Goal: Transaction & Acquisition: Purchase product/service

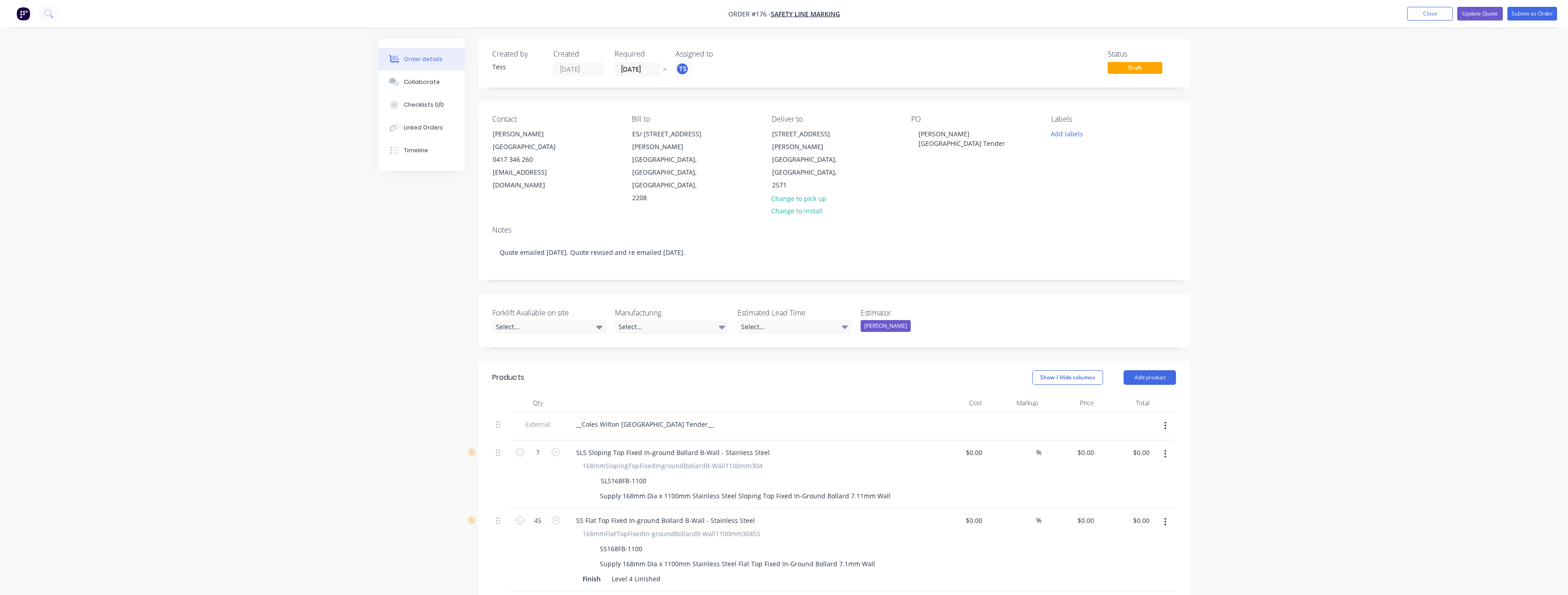
type input "$369.27"
type input "115.29"
type input "$795.00"
type input "$5,565.00"
type input "$377.57"
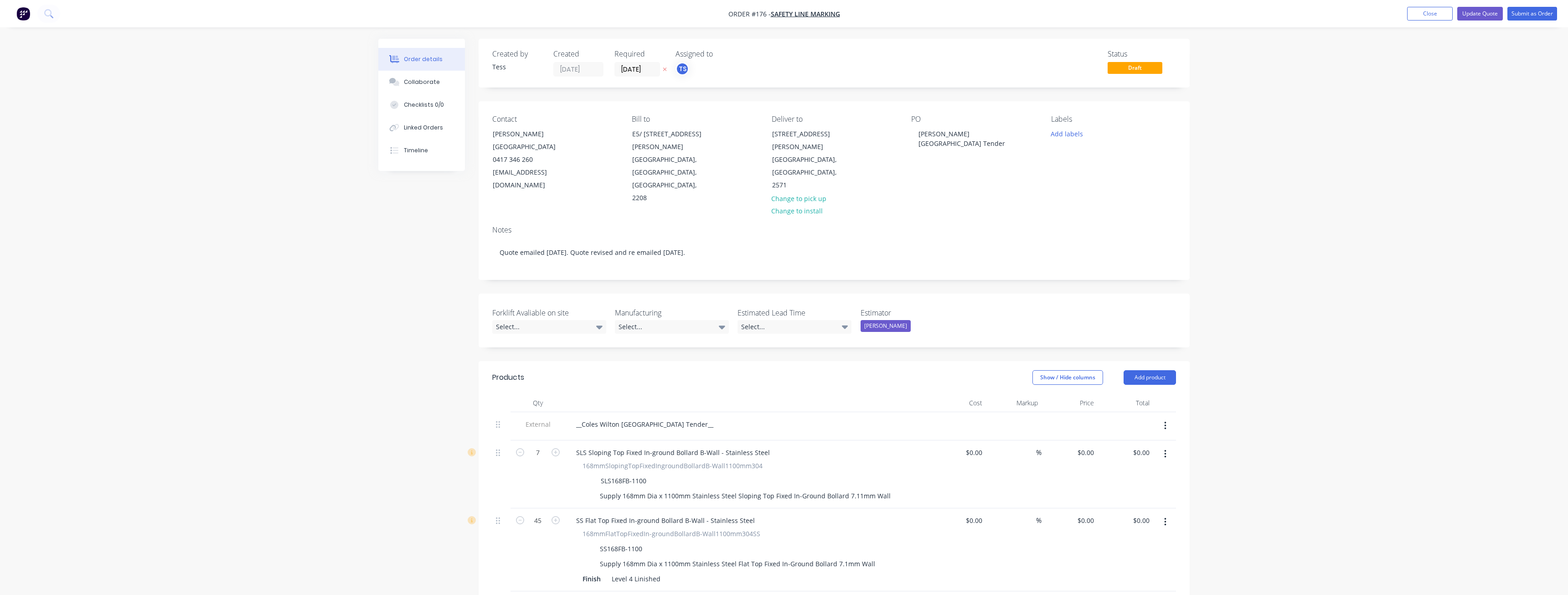
type input "69.5"
type input "$640.00"
type input "$28,800.00"
type input "$133.38"
type input "72.44"
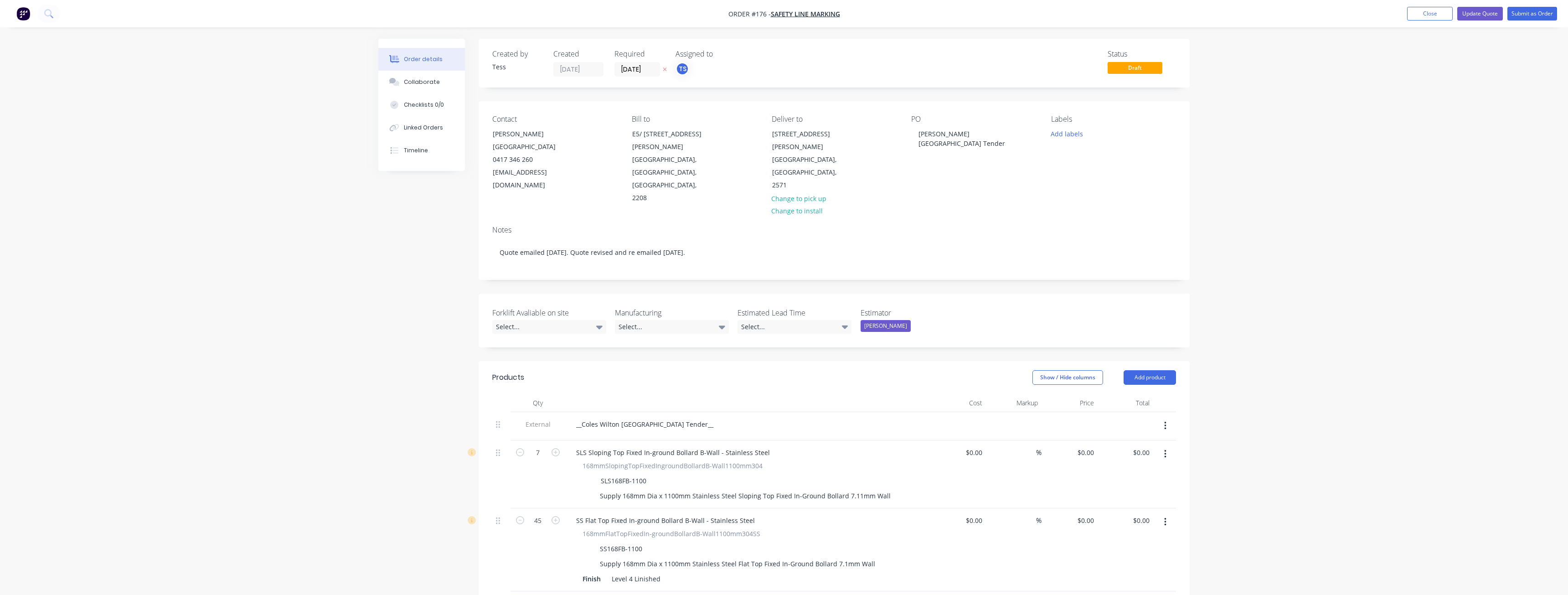
type input "$230.00"
type input "$19,090.00"
type input "$561.80"
type input "50.41"
type input "$845.00"
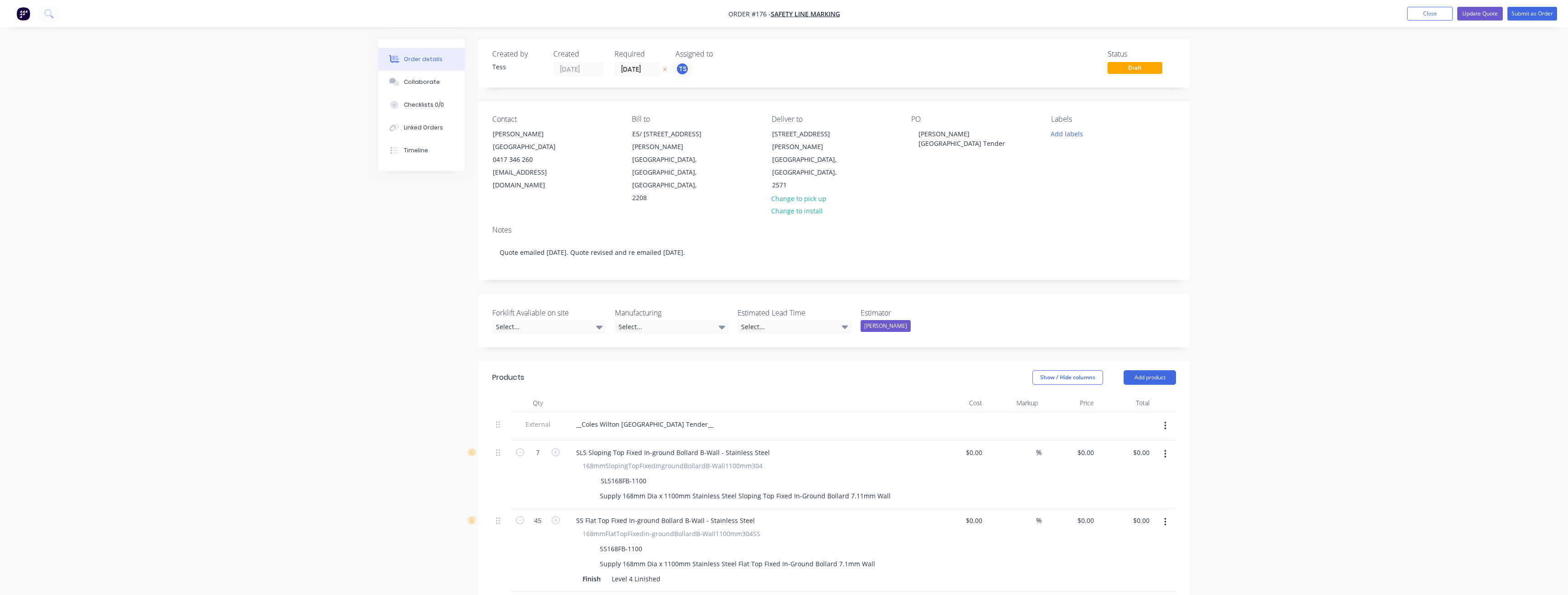
type input "$10,140.00"
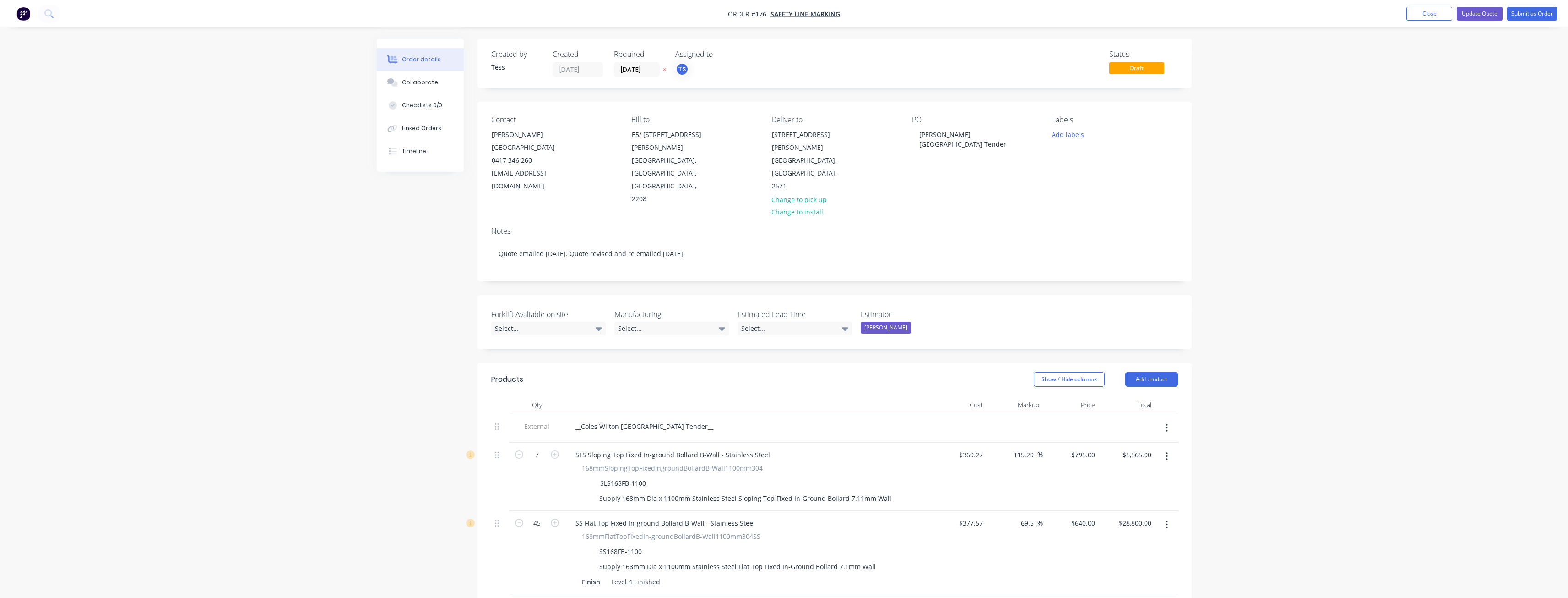
click at [301, 84] on div "Order details Collaborate Checklists 0/0 Linked Orders Timeline Order details C…" at bounding box center [784, 514] width 1568 height 1028
click at [24, 12] on img "button" at bounding box center [23, 13] width 14 height 14
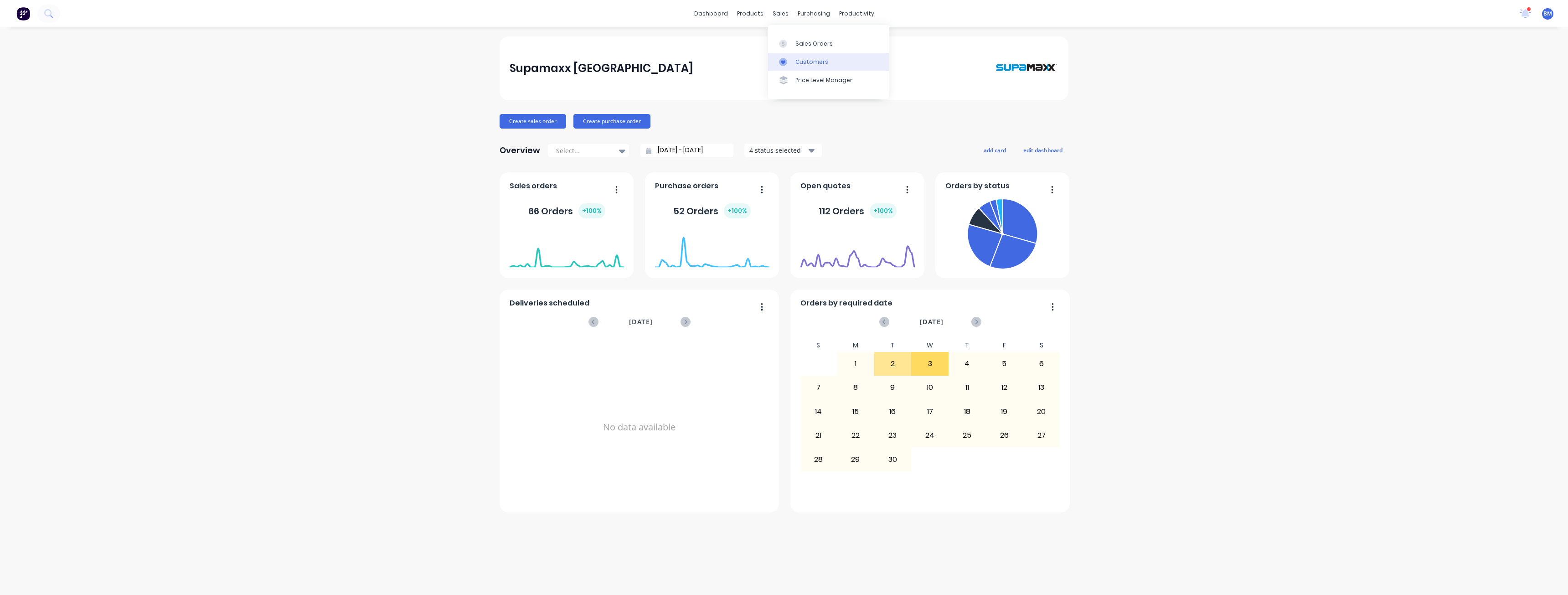
click at [800, 59] on div "Customers" at bounding box center [812, 62] width 33 height 8
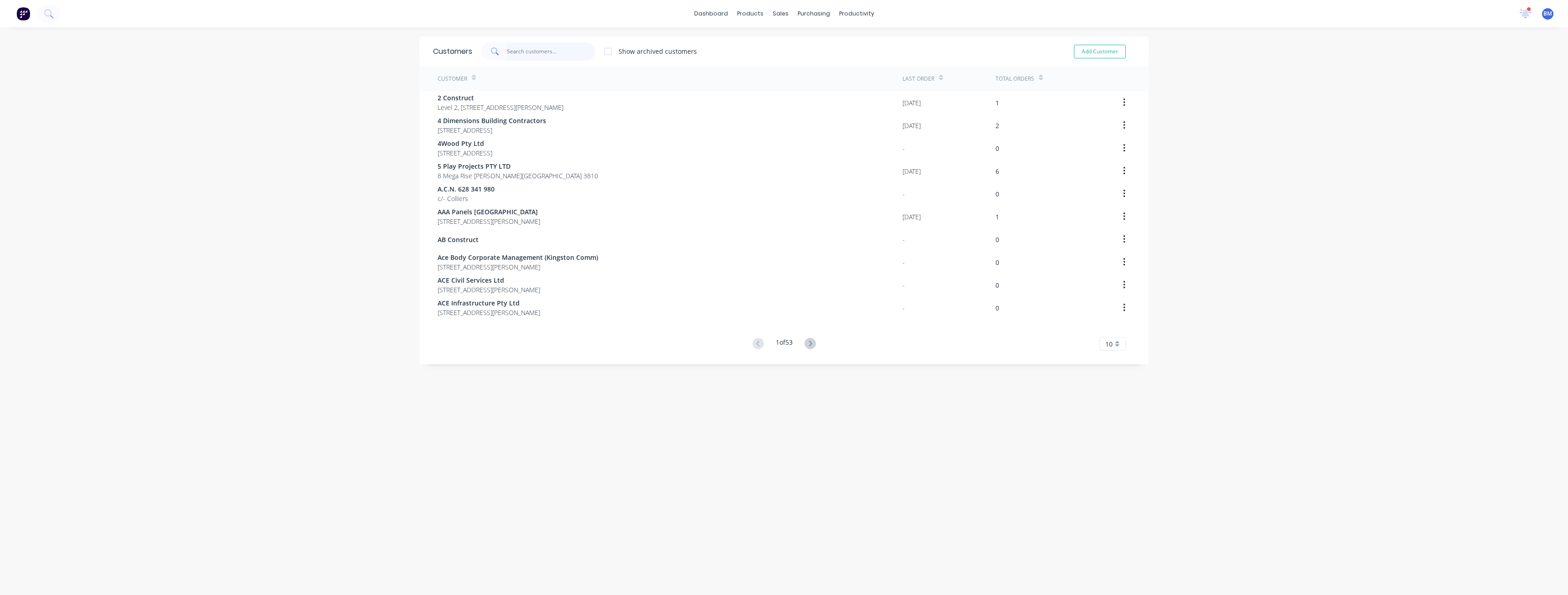
click at [546, 55] on input "text" at bounding box center [552, 52] width 89 height 18
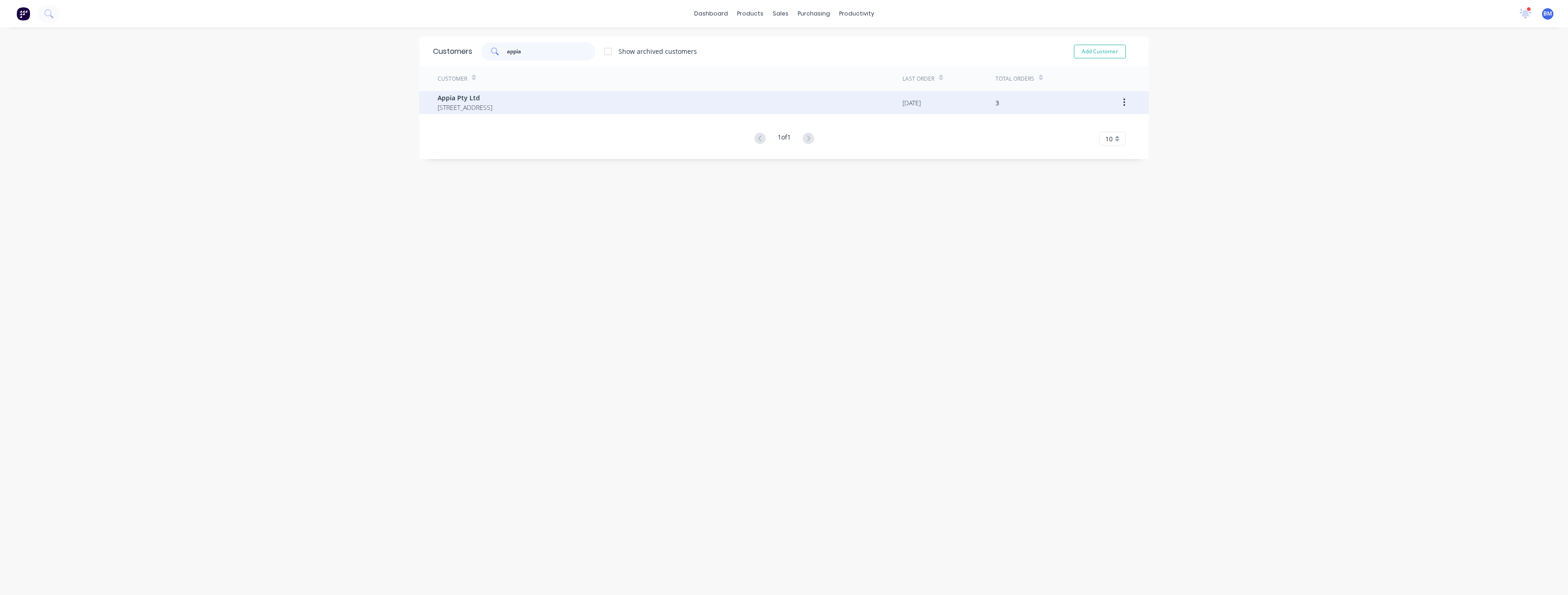
type input "appia"
click at [588, 94] on div "Appia Pty Ltd [STREET_ADDRESS]" at bounding box center [670, 103] width 465 height 23
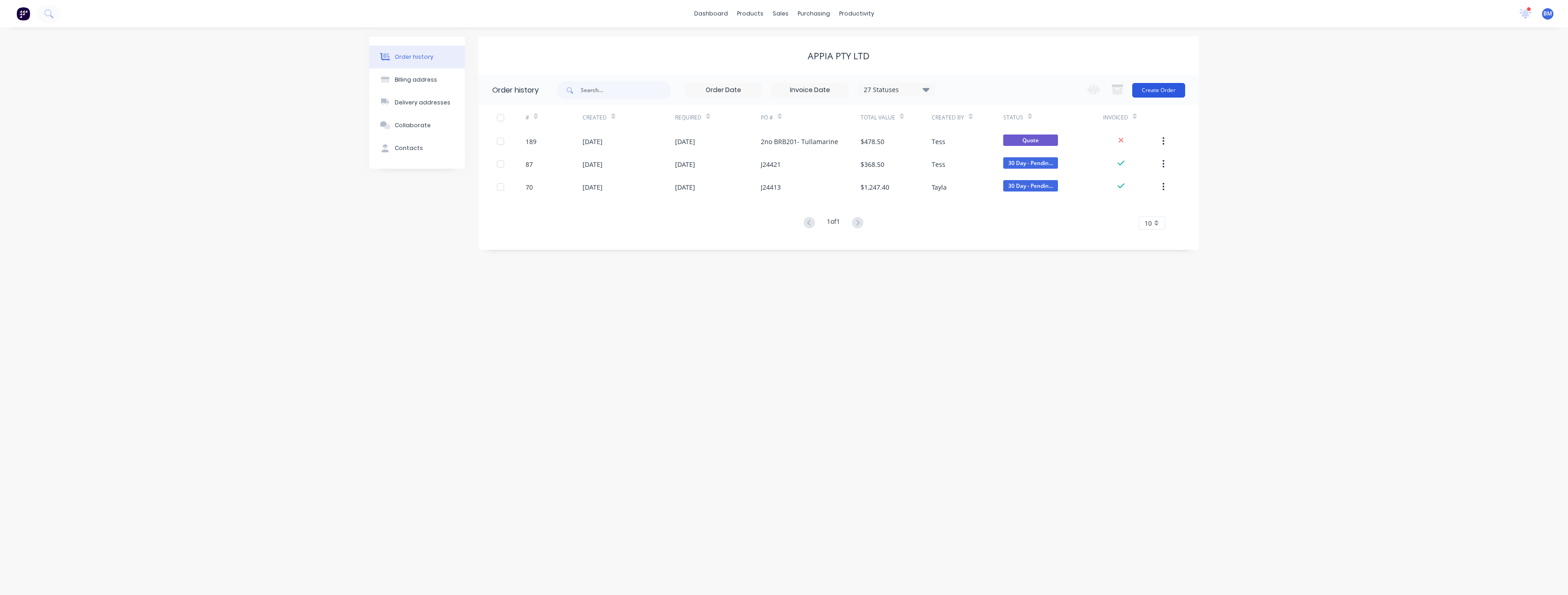
click at [1161, 86] on button "Create Order" at bounding box center [1159, 90] width 53 height 15
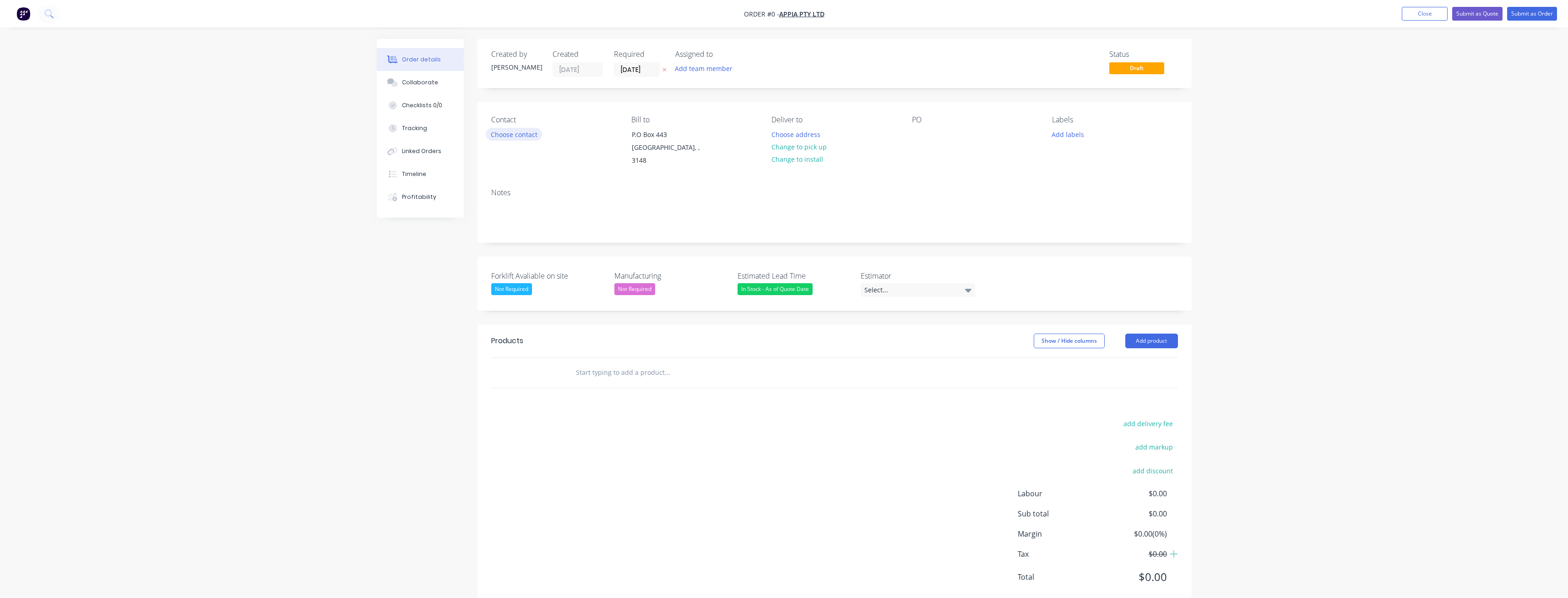
click at [527, 135] on button "Choose contact" at bounding box center [514, 134] width 56 height 12
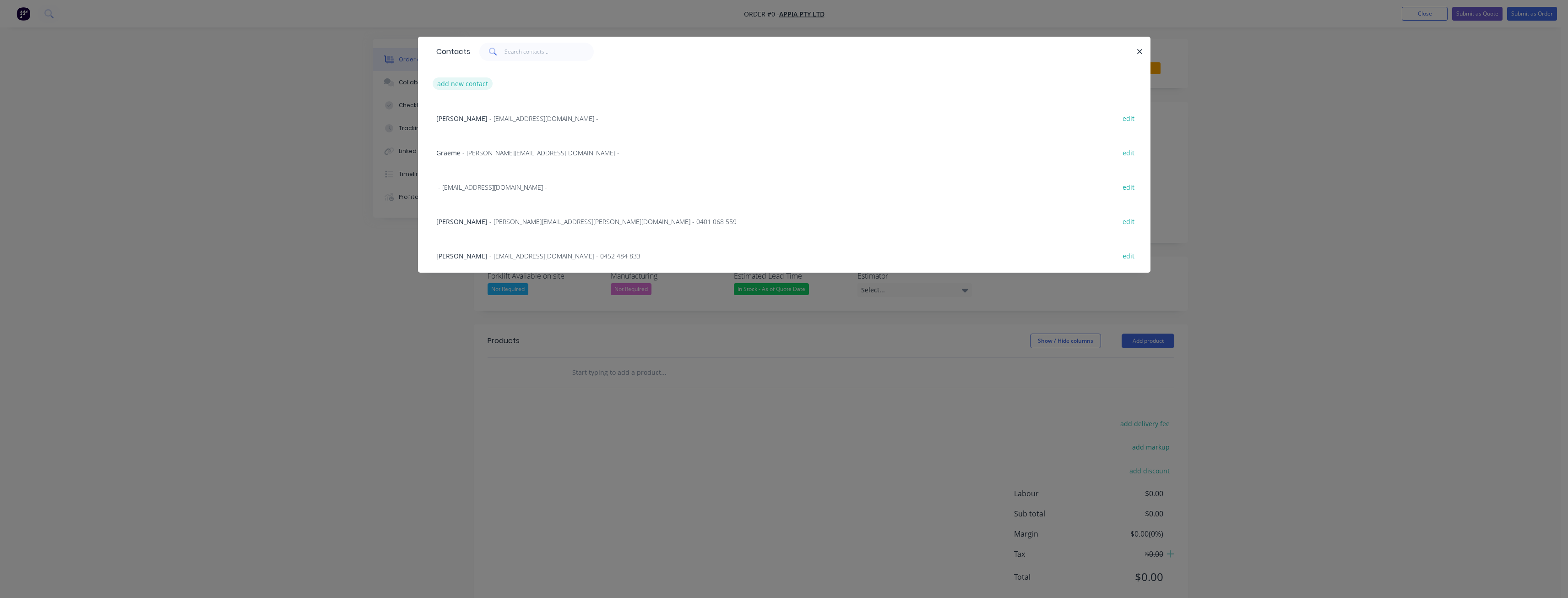
click at [452, 83] on button "add new contact" at bounding box center [462, 83] width 60 height 12
select select "AU"
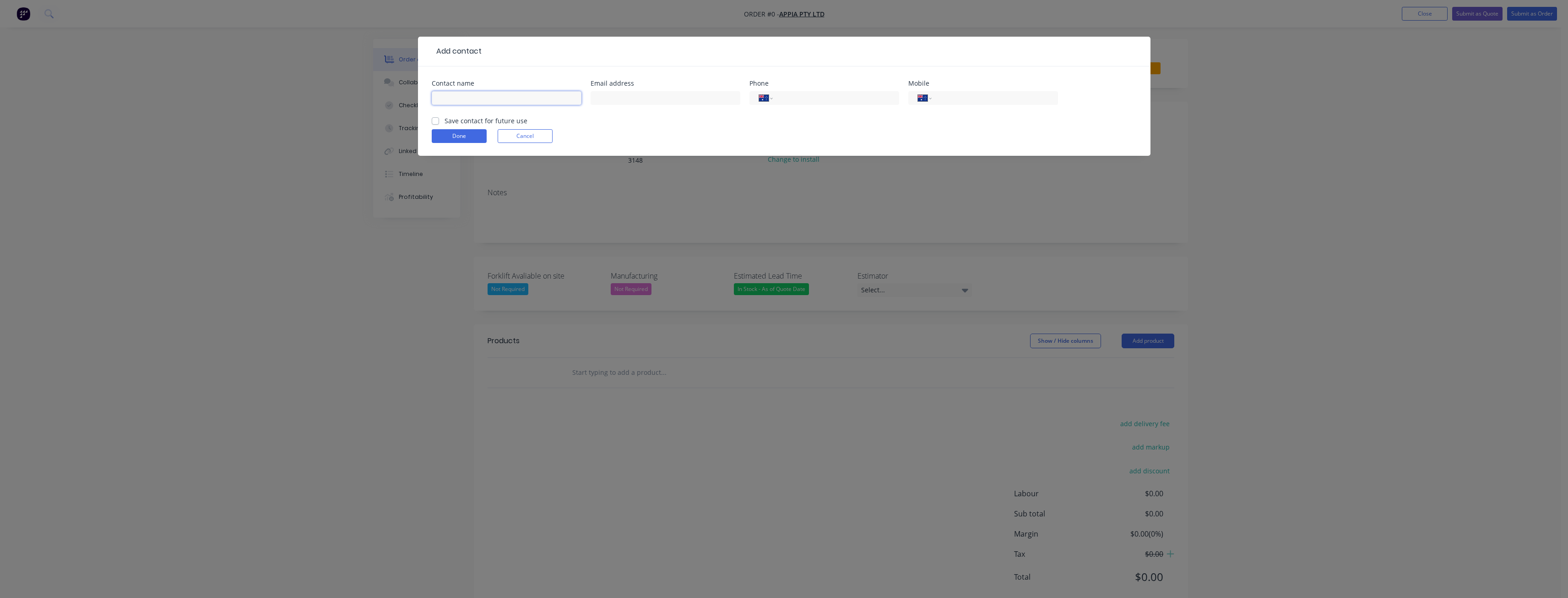
click at [450, 100] on input "text" at bounding box center [506, 97] width 149 height 14
type input "[PERSON_NAME]"
click at [648, 100] on input "text" at bounding box center [665, 97] width 149 height 14
type input "[PERSON_NAME][EMAIL_ADDRESS][DOMAIN_NAME]"
click at [945, 96] on input "tel" at bounding box center [992, 98] width 110 height 11
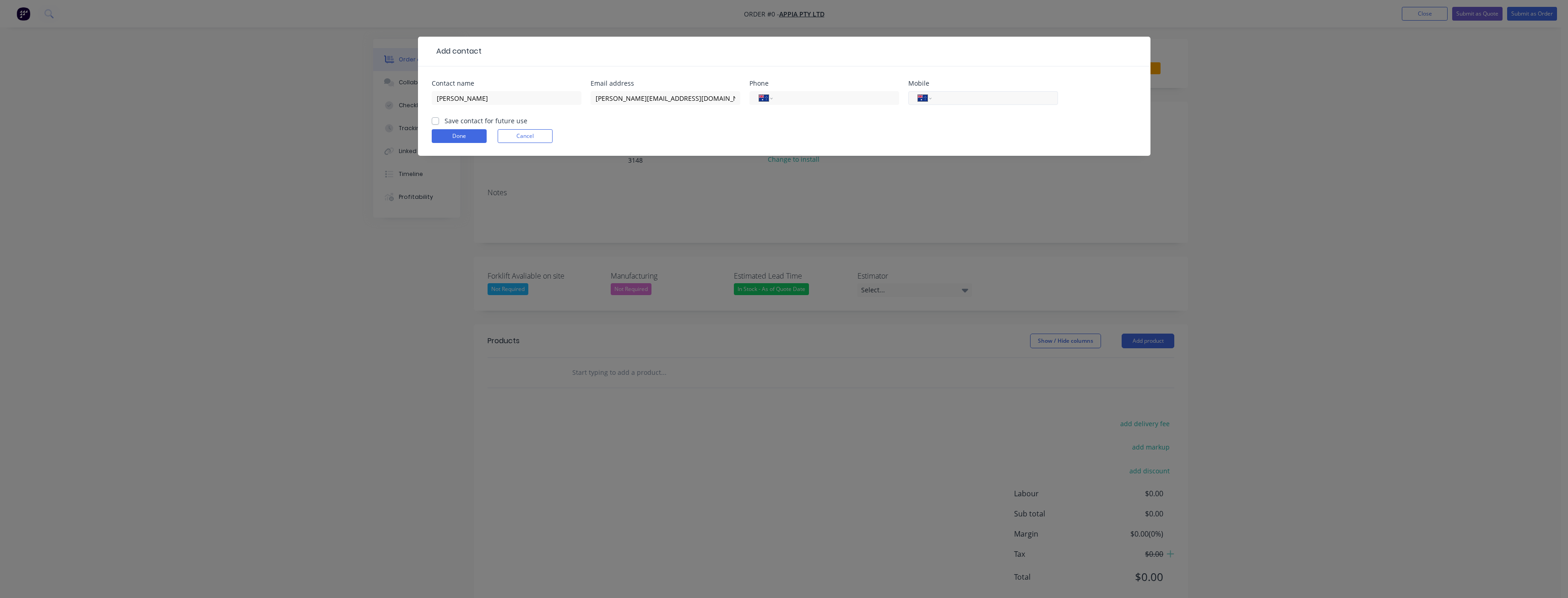
click at [959, 99] on input "tel" at bounding box center [992, 98] width 110 height 11
paste input "0437 704 840"
type input "0437 704 840"
click at [936, 134] on div "Done Cancel" at bounding box center [784, 135] width 705 height 14
click at [444, 119] on label "Save contact for future use" at bounding box center [486, 121] width 83 height 10
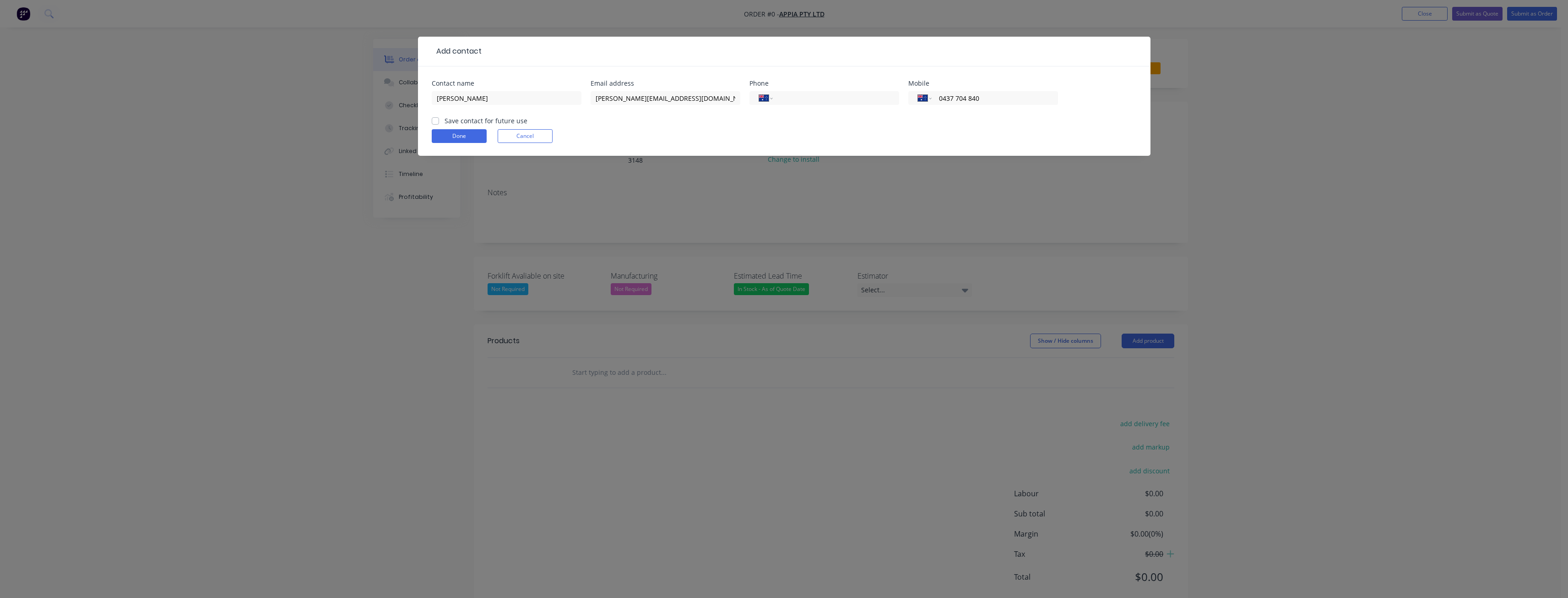
click at [436, 119] on input "Save contact for future use" at bounding box center [435, 120] width 7 height 9
checkbox input "true"
click at [453, 132] on button "Done" at bounding box center [459, 135] width 55 height 14
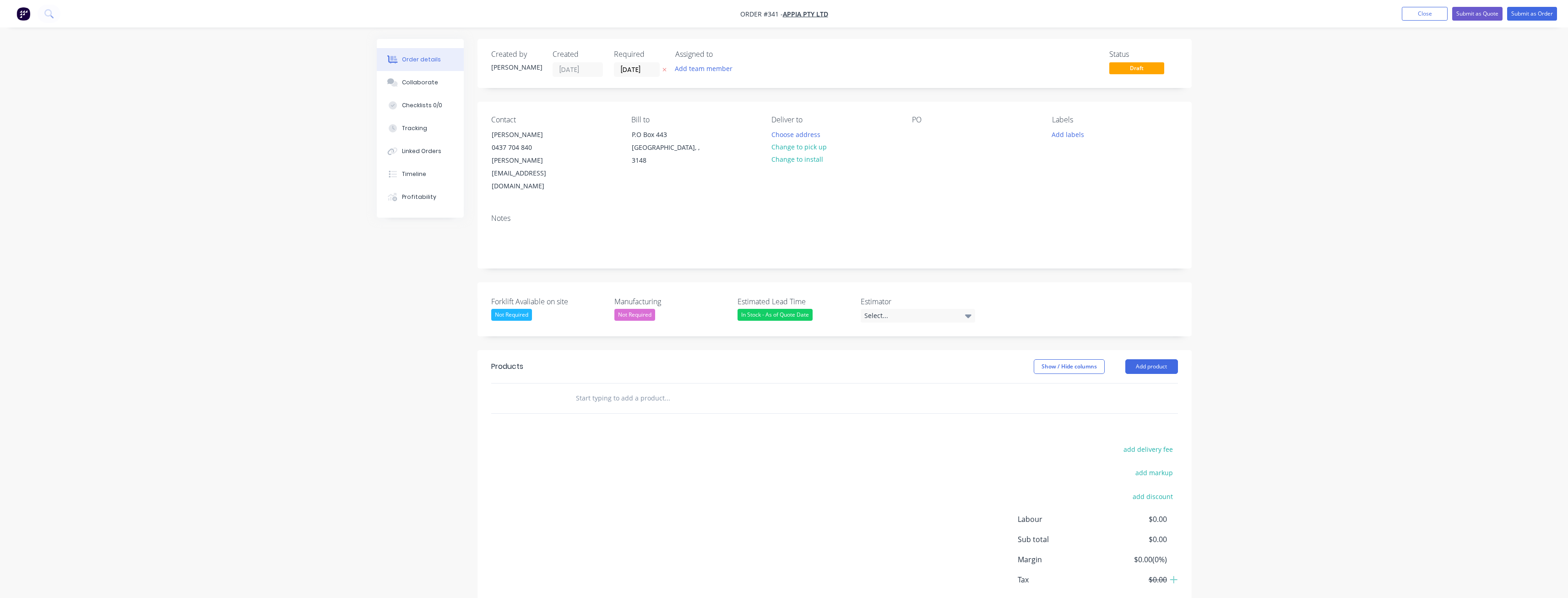
click at [431, 277] on div "Created by [PERSON_NAME] Created [DATE] Required [DATE] Assigned to Add team me…" at bounding box center [784, 343] width 815 height 608
click at [795, 133] on button "Choose address" at bounding box center [795, 134] width 59 height 12
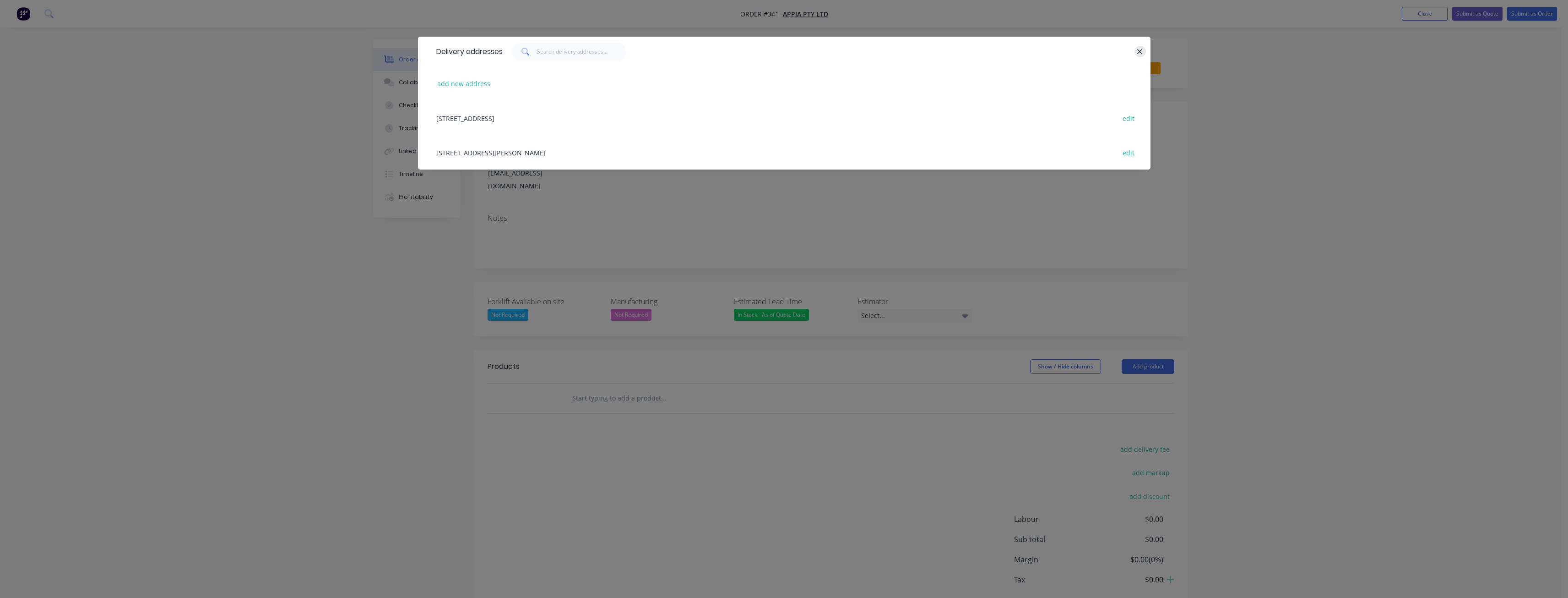
click at [1139, 46] on button "button" at bounding box center [1140, 51] width 12 height 12
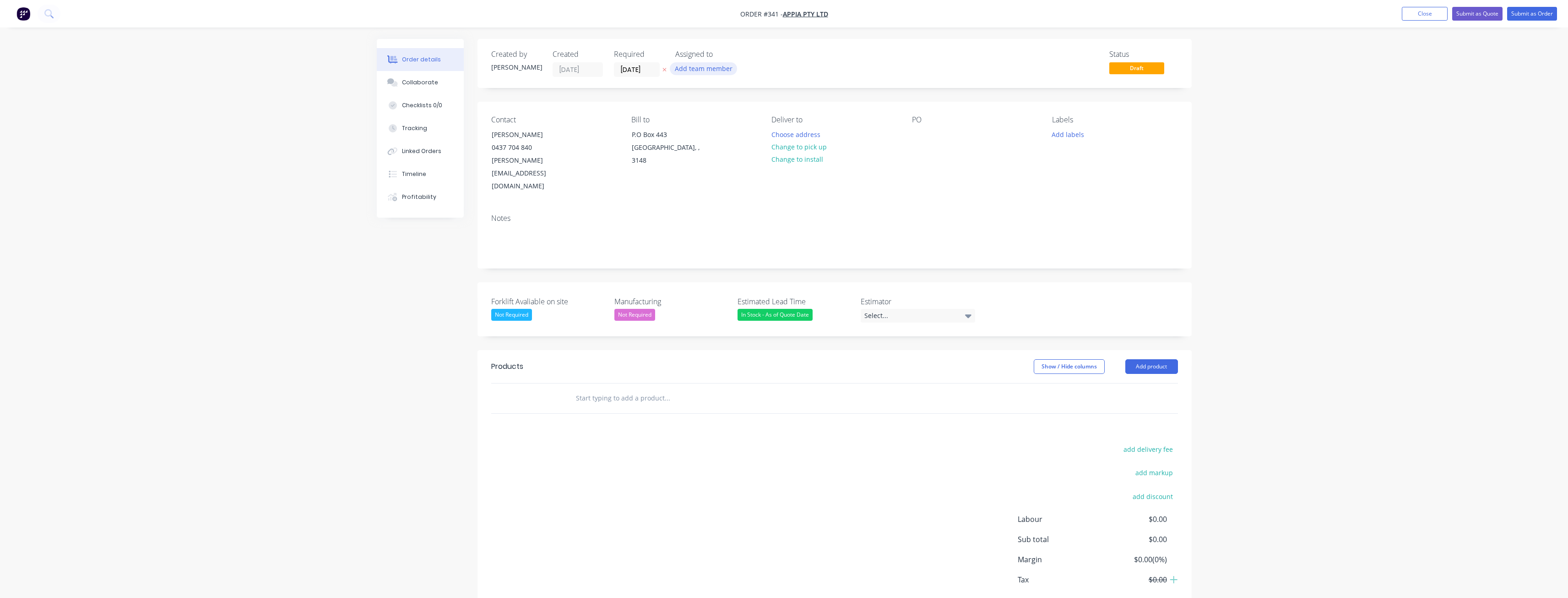
click at [713, 66] on button "Add team member" at bounding box center [703, 68] width 68 height 12
click at [686, 119] on div at bounding box center [690, 120] width 18 height 18
click at [844, 61] on div "Status Draft" at bounding box center [973, 63] width 411 height 27
click at [791, 133] on button "Choose address" at bounding box center [795, 134] width 59 height 12
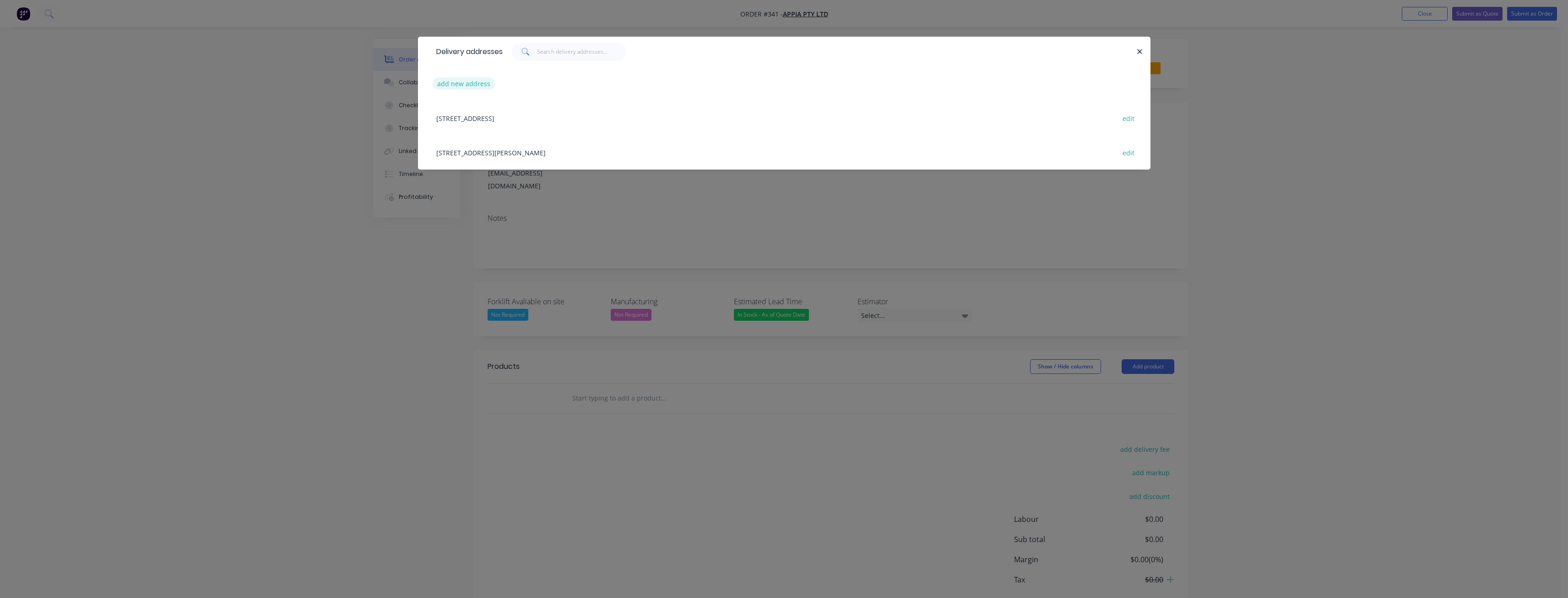
click at [466, 82] on button "add new address" at bounding box center [464, 83] width 63 height 12
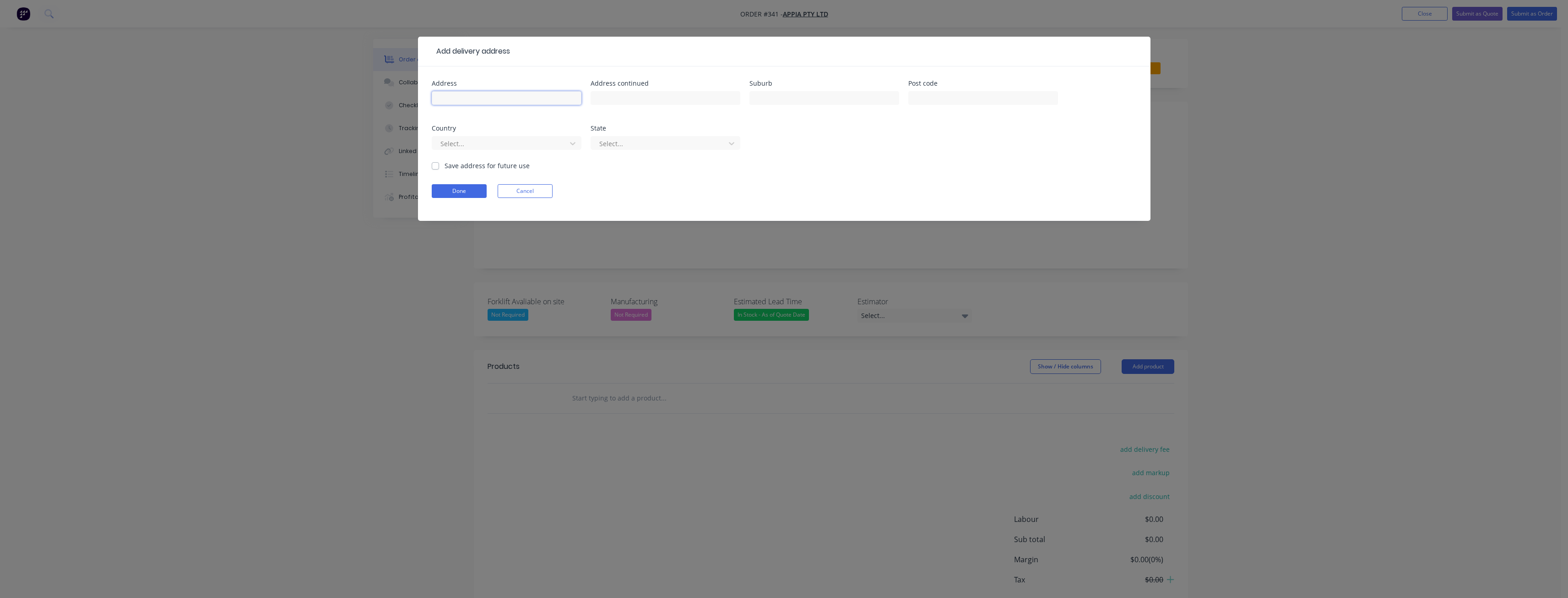
click at [443, 95] on input "text" at bounding box center [506, 97] width 149 height 14
paste input "[STREET_ADDRESS]"
type input "[STREET_ADDRESS]"
click at [639, 96] on input "text" at bounding box center [665, 97] width 149 height 14
type input "Truganina"
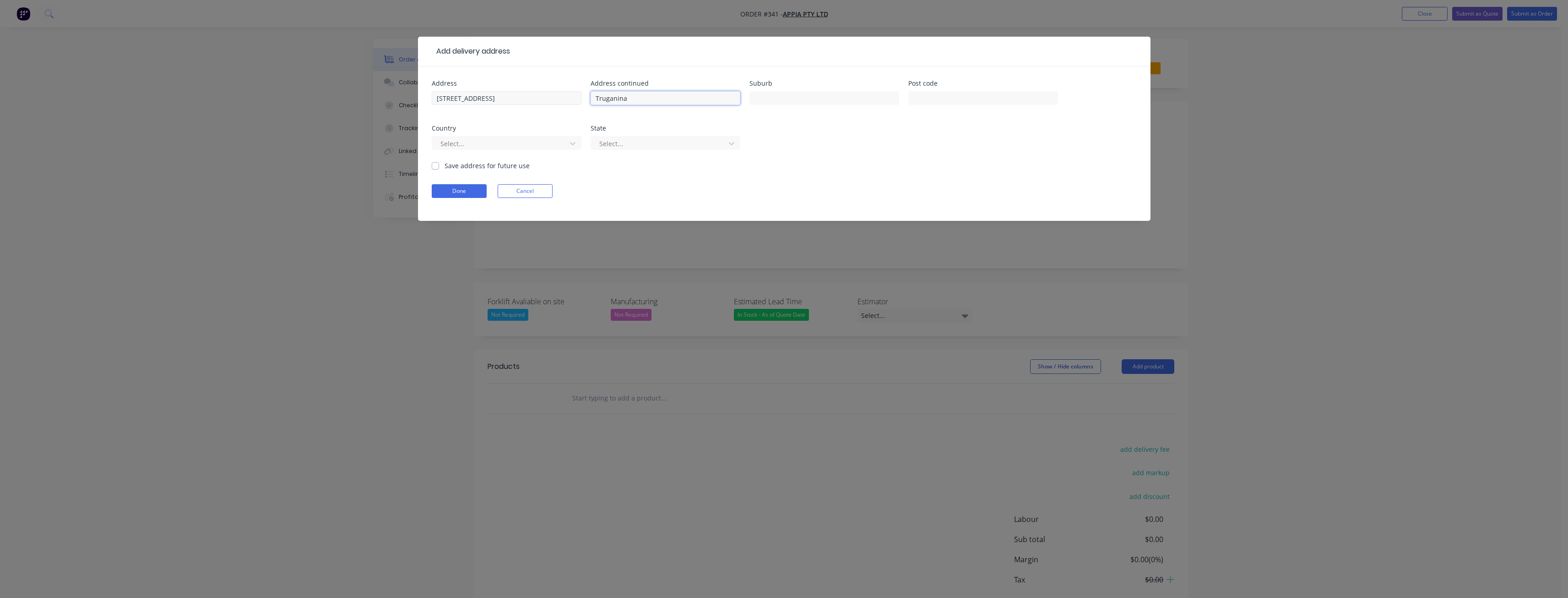
drag, startPoint x: 653, startPoint y: 94, endPoint x: 518, endPoint y: 92, distance: 135.0
click at [518, 92] on div "Address [STREET_ADDRESS] Address continued Truganina Suburb Post code Country S…" at bounding box center [784, 121] width 705 height 81
click at [785, 96] on input "text" at bounding box center [824, 97] width 149 height 14
paste input "Truganina"
type input "Truganina"
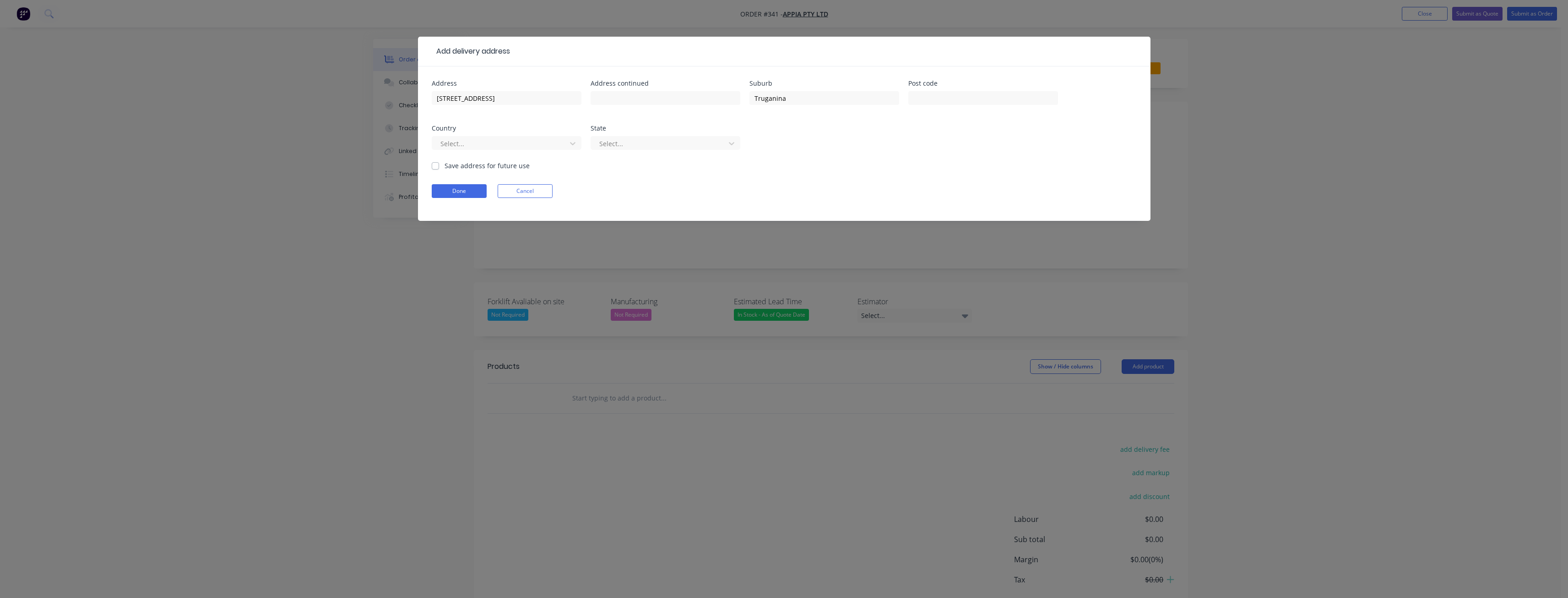
click at [830, 140] on div "Address [STREET_ADDRESS] Address continued Suburb Truganina Post code Country S…" at bounding box center [784, 121] width 705 height 81
click at [573, 144] on icon at bounding box center [572, 144] width 6 height 3
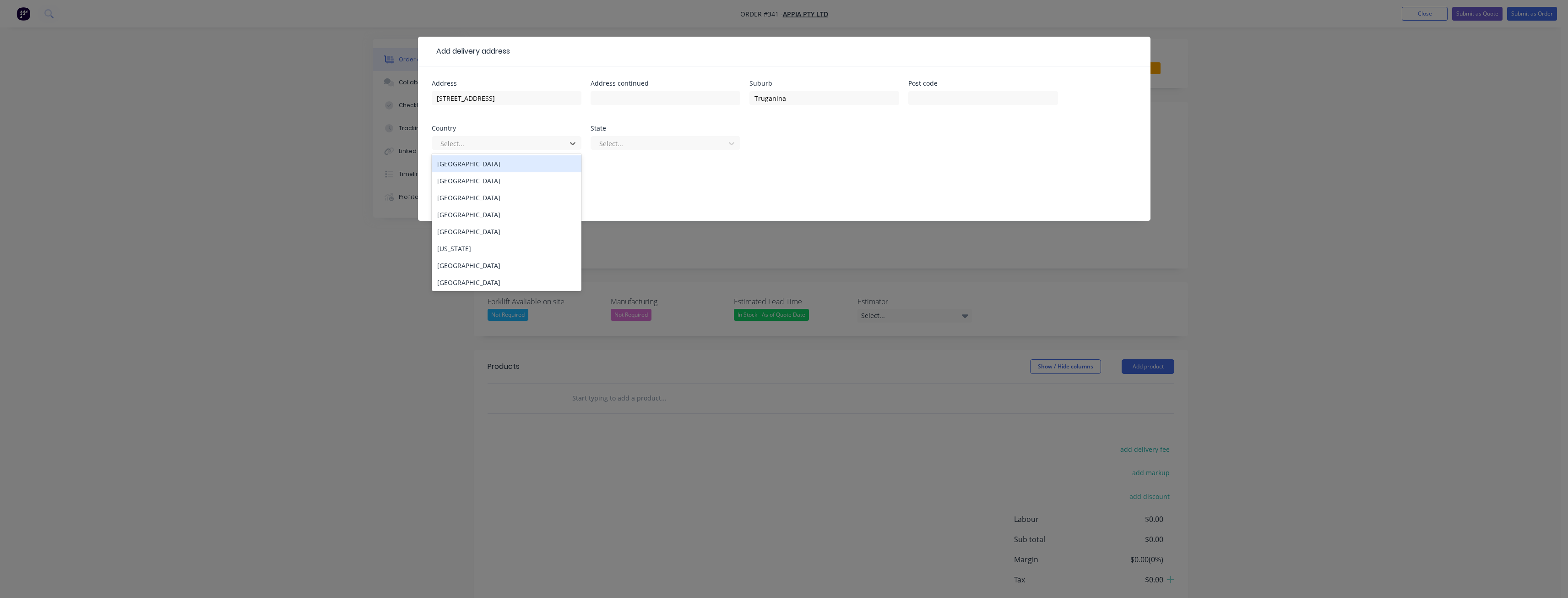
click at [545, 162] on div "[GEOGRAPHIC_DATA]" at bounding box center [506, 164] width 149 height 17
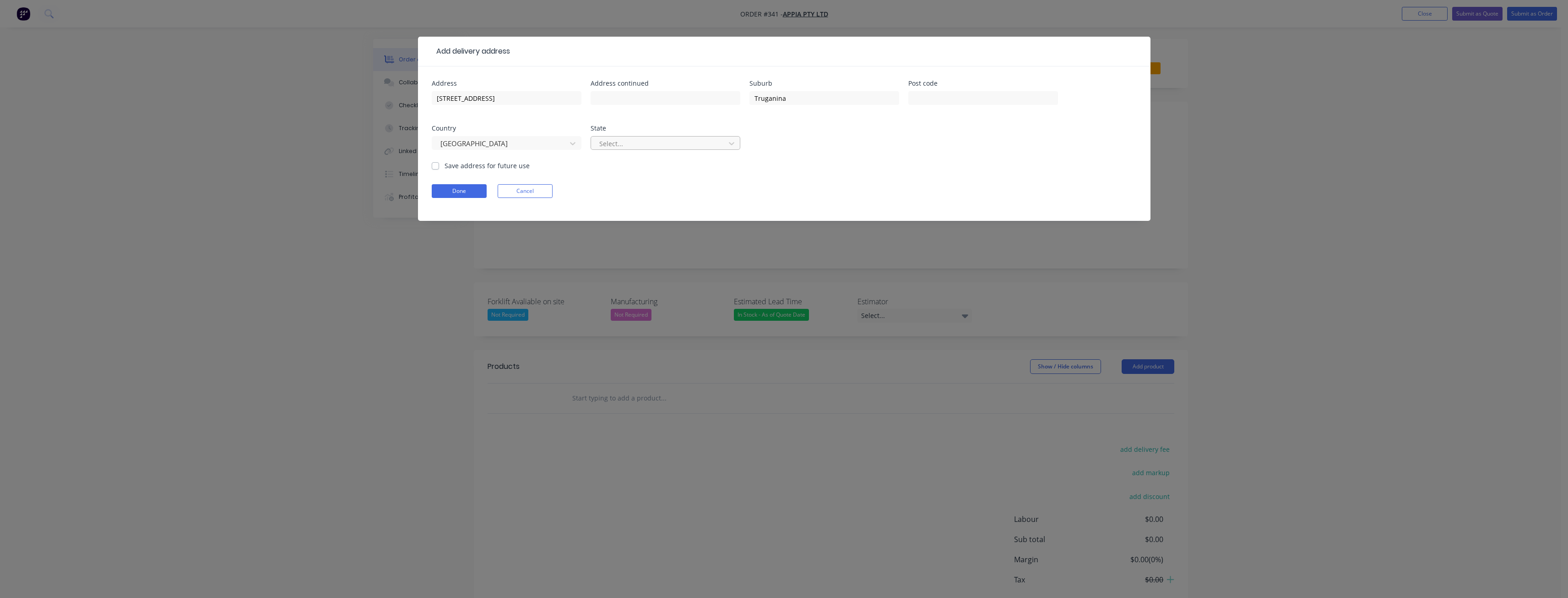
click at [617, 140] on div at bounding box center [660, 144] width 122 height 12
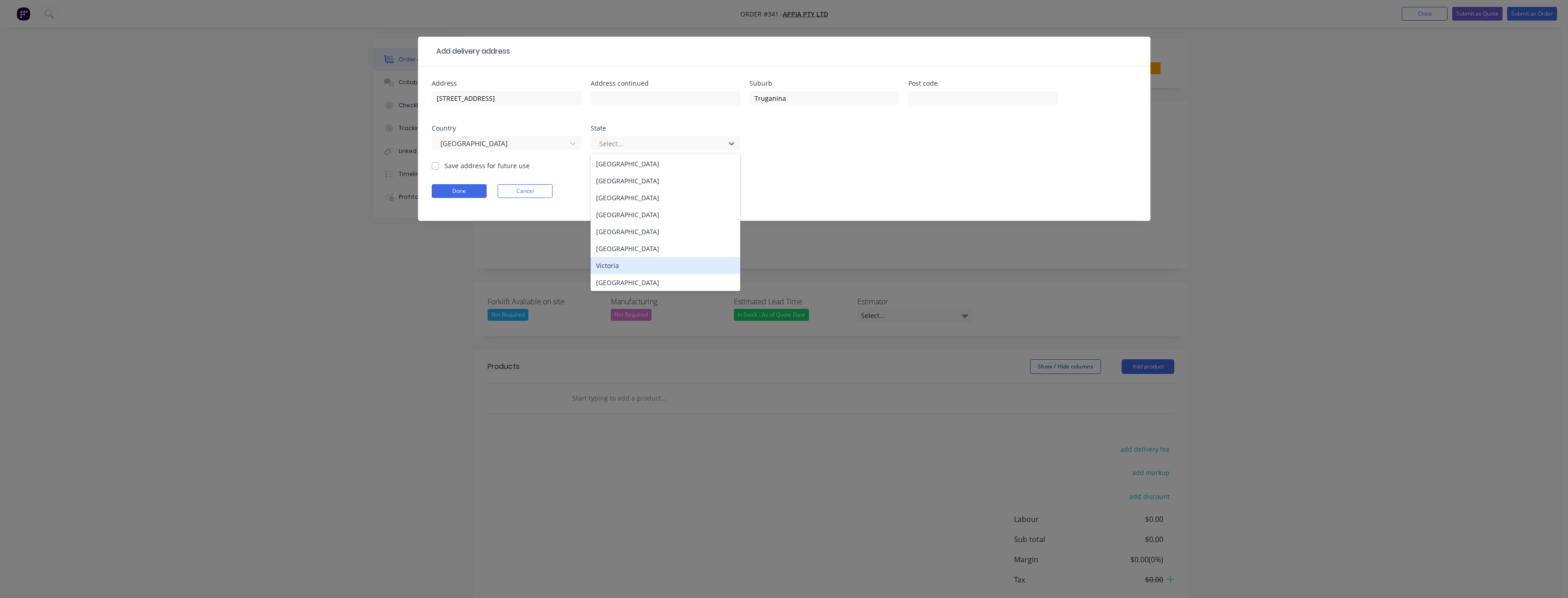
click at [607, 263] on div "Victoria" at bounding box center [665, 265] width 149 height 17
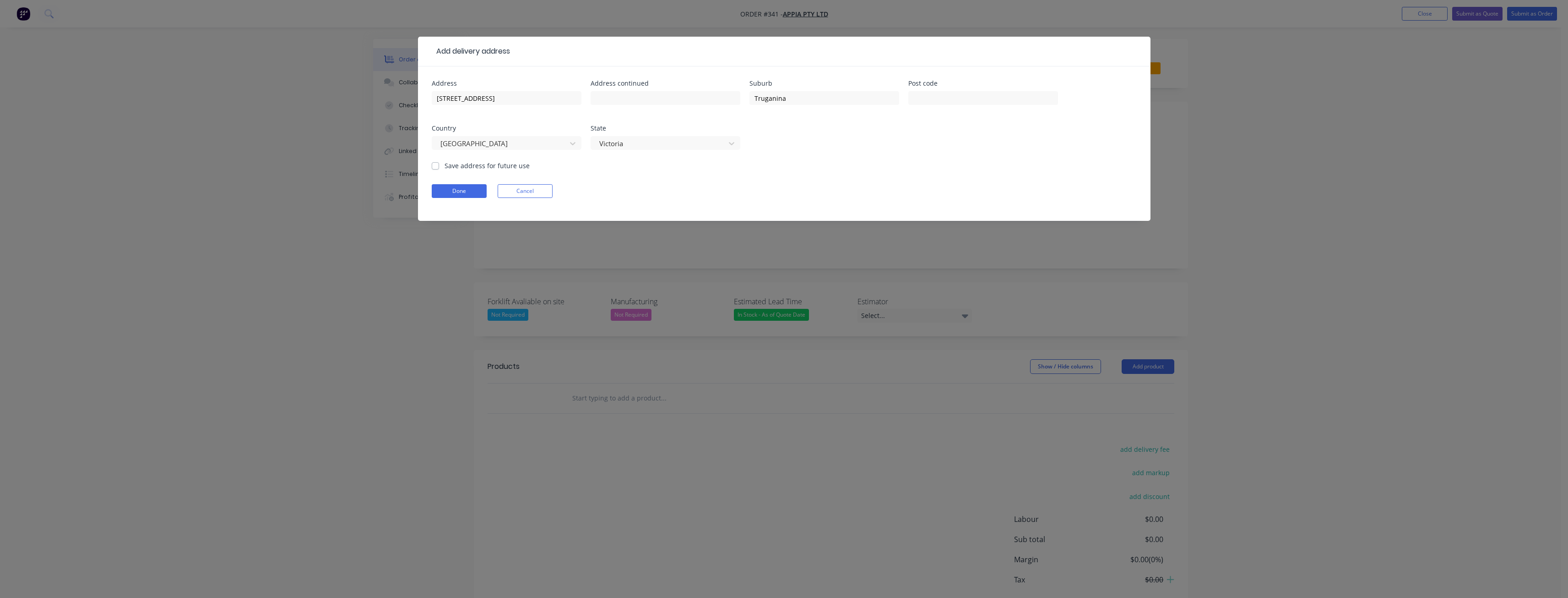
click at [618, 177] on form "Address [STREET_ADDRESS] Address continued Suburb Truganina Post code Country […" at bounding box center [784, 150] width 705 height 140
click at [444, 164] on label "Save address for future use" at bounding box center [486, 166] width 85 height 10
click at [434, 164] on input "Save address for future use" at bounding box center [435, 165] width 7 height 9
checkbox input "true"
click at [696, 169] on form "Address [STREET_ADDRESS] Address continued Suburb Truganina Post code Country […" at bounding box center [784, 150] width 705 height 140
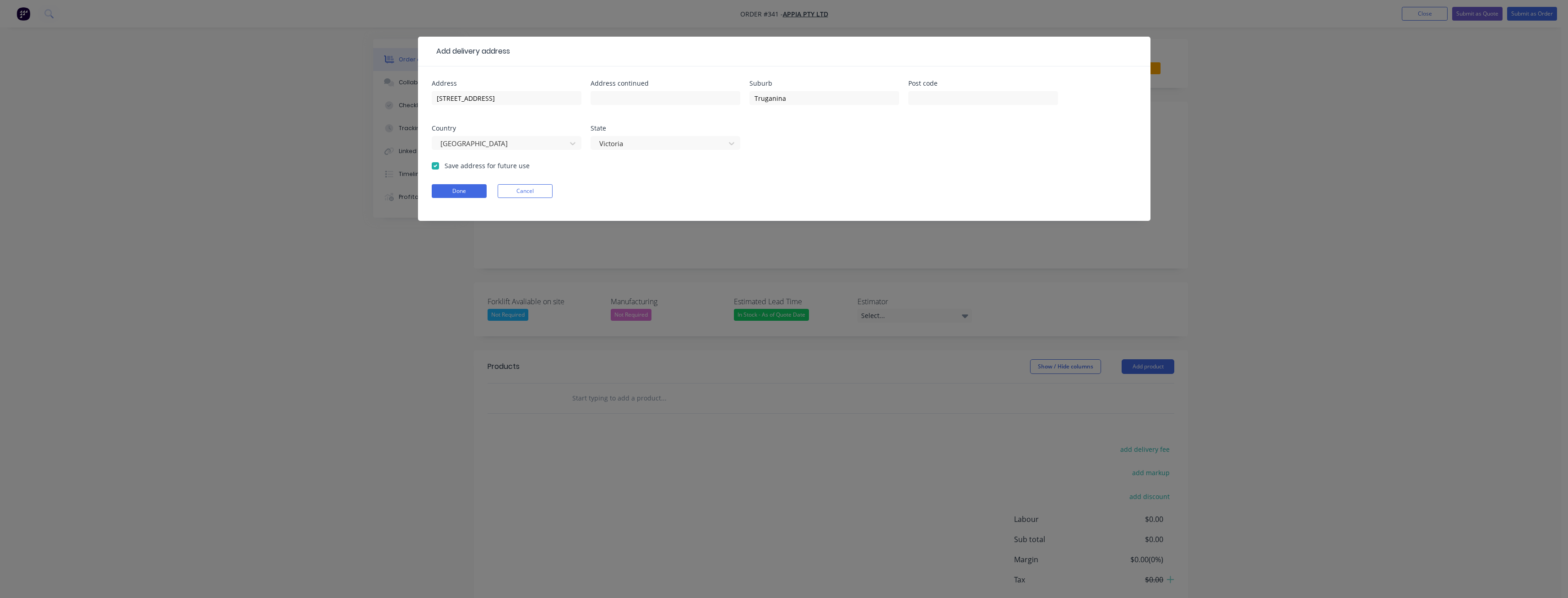
click at [849, 159] on div "Address [STREET_ADDRESS] Address continued Suburb Truganina Post code Country […" at bounding box center [784, 121] width 705 height 81
click at [936, 103] on input "text" at bounding box center [983, 97] width 149 height 14
type input "3029"
click at [880, 174] on form "Address [STREET_ADDRESS] Address continued Suburb Truganina Post code [GEOGRAPH…" at bounding box center [784, 150] width 705 height 140
click at [465, 191] on button "Done" at bounding box center [459, 191] width 55 height 14
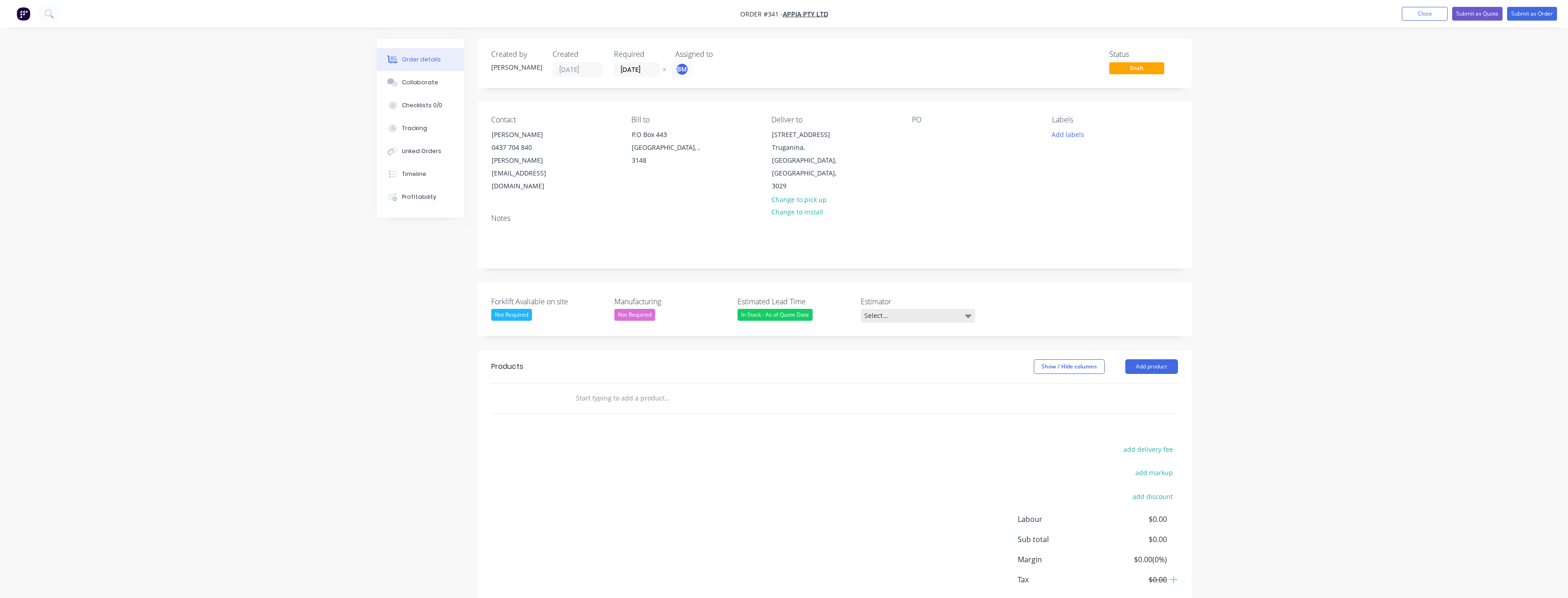
click at [907, 309] on div "Select..." at bounding box center [917, 316] width 115 height 14
click at [879, 328] on div "[PERSON_NAME]" at bounding box center [893, 327] width 50 height 12
click at [835, 309] on div "In Stock - As of Quote Date" at bounding box center [794, 315] width 115 height 12
click at [1068, 282] on div "Forklift Avaliable on site Not Required Manufacturing Not Required Estimated Le…" at bounding box center [834, 308] width 714 height 52
click at [1062, 131] on button "Add labels" at bounding box center [1068, 134] width 42 height 12
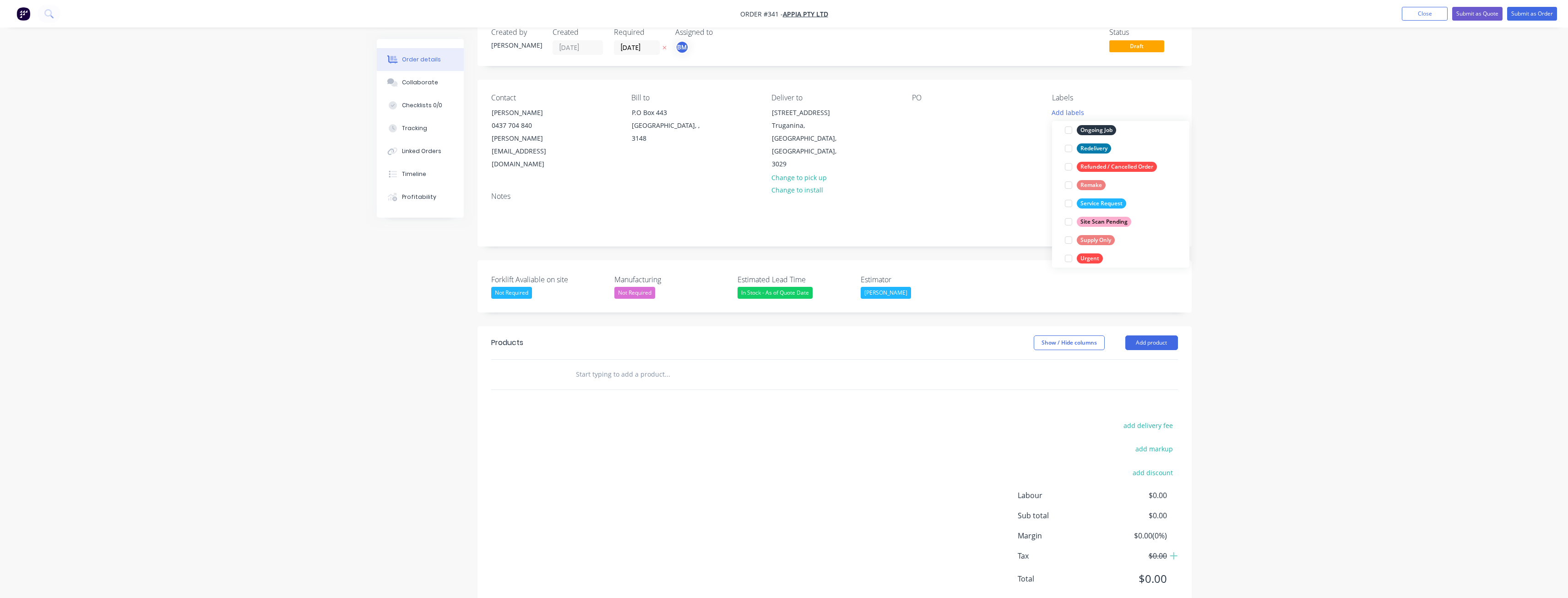
scroll to position [146, 0]
click at [1087, 231] on div "Supply Only" at bounding box center [1096, 230] width 38 height 10
click at [985, 192] on div "Notes" at bounding box center [835, 196] width 687 height 9
click at [1148, 335] on button "Add product" at bounding box center [1152, 343] width 53 height 15
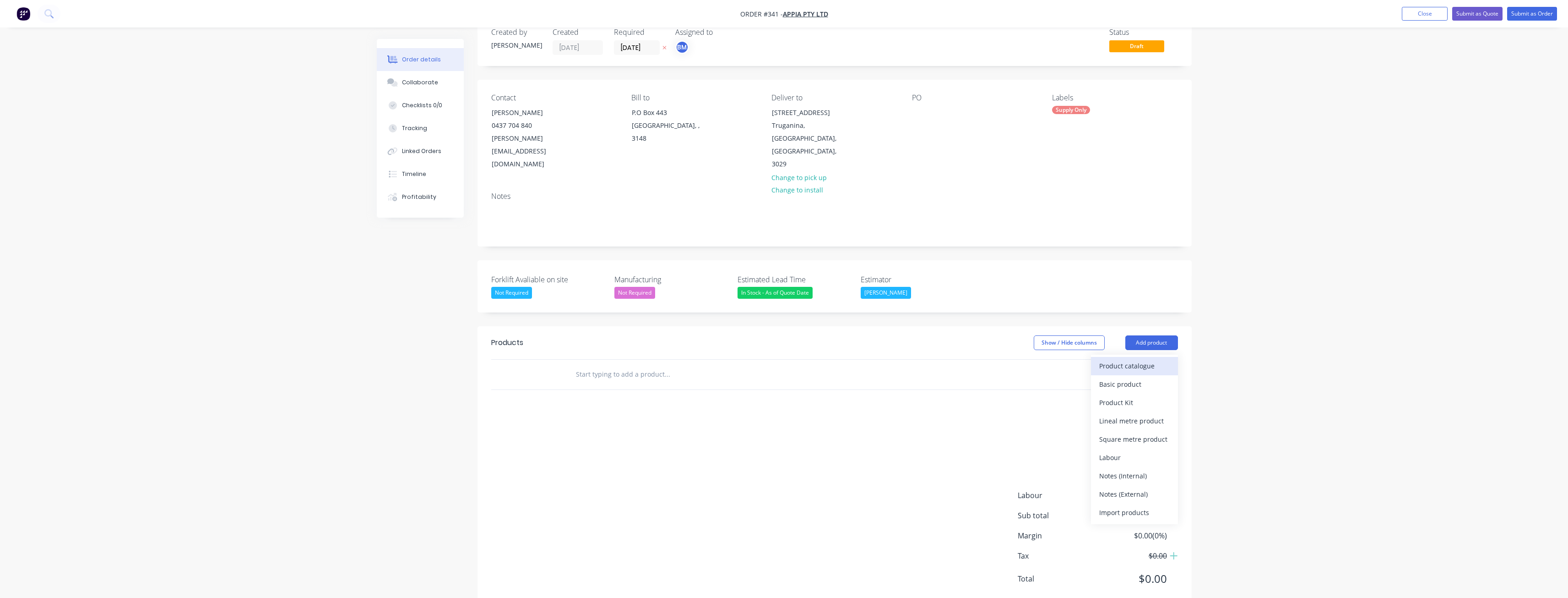
click at [1130, 359] on div "Product catalogue" at bounding box center [1134, 366] width 70 height 13
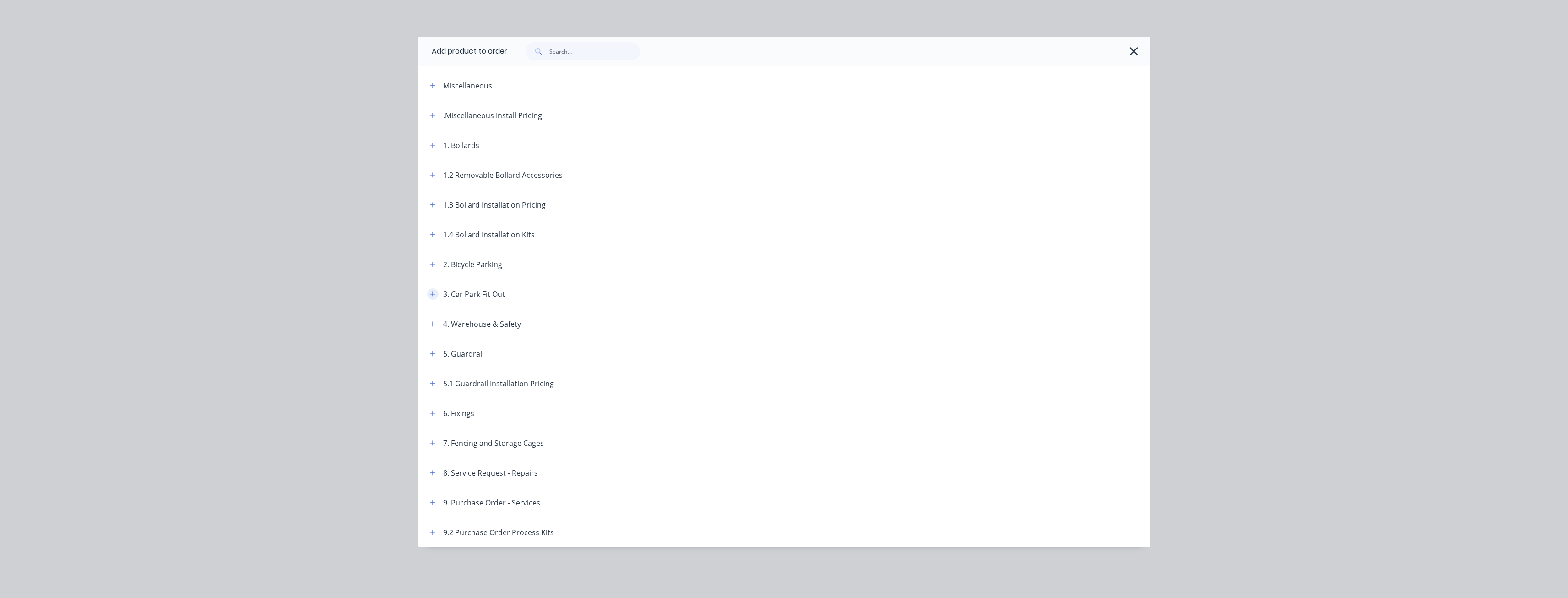
click at [433, 295] on icon "button" at bounding box center [433, 294] width 6 height 7
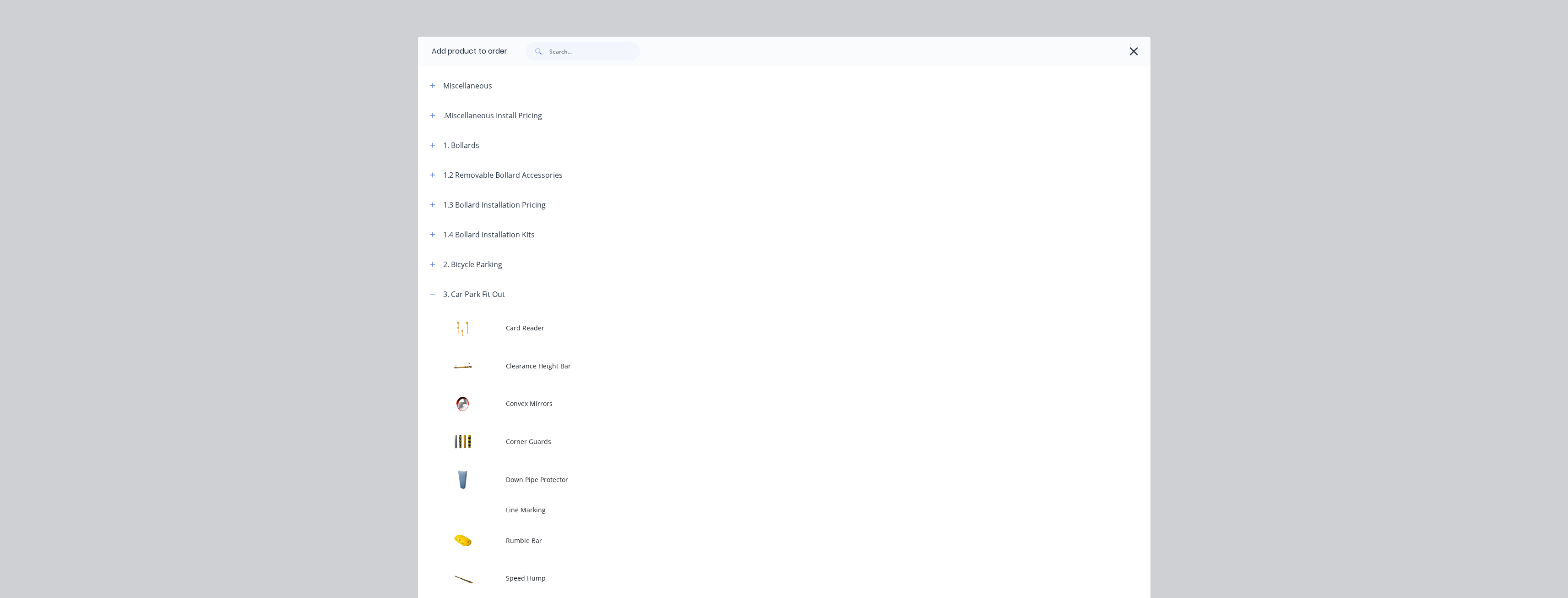
scroll to position [183, 0]
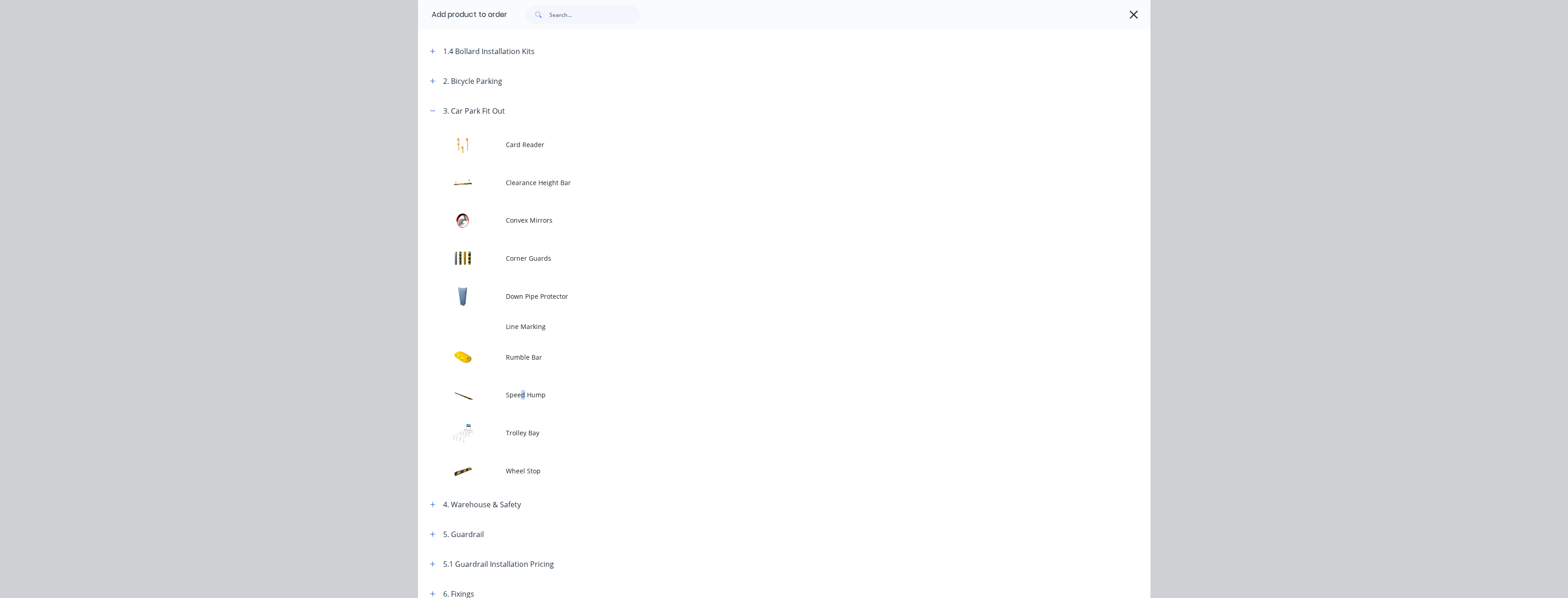
click at [519, 396] on span "Speed Hump" at bounding box center [764, 395] width 515 height 10
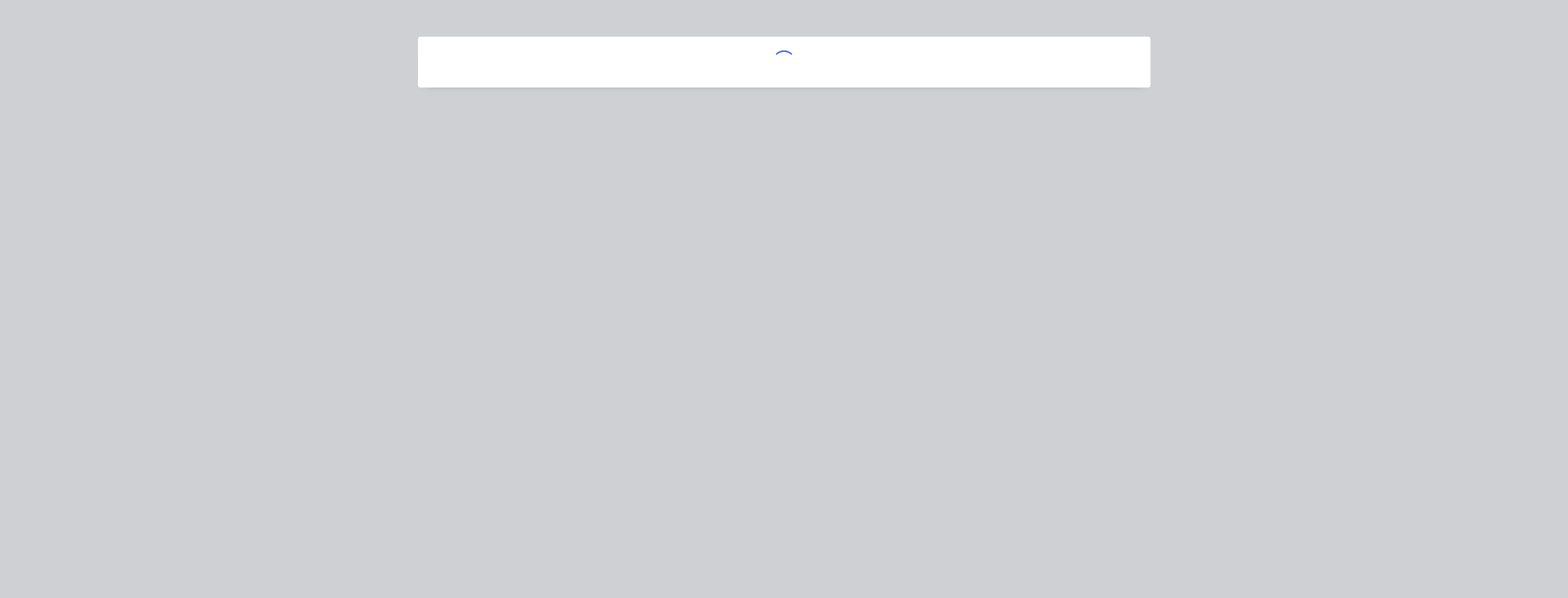
scroll to position [0, 0]
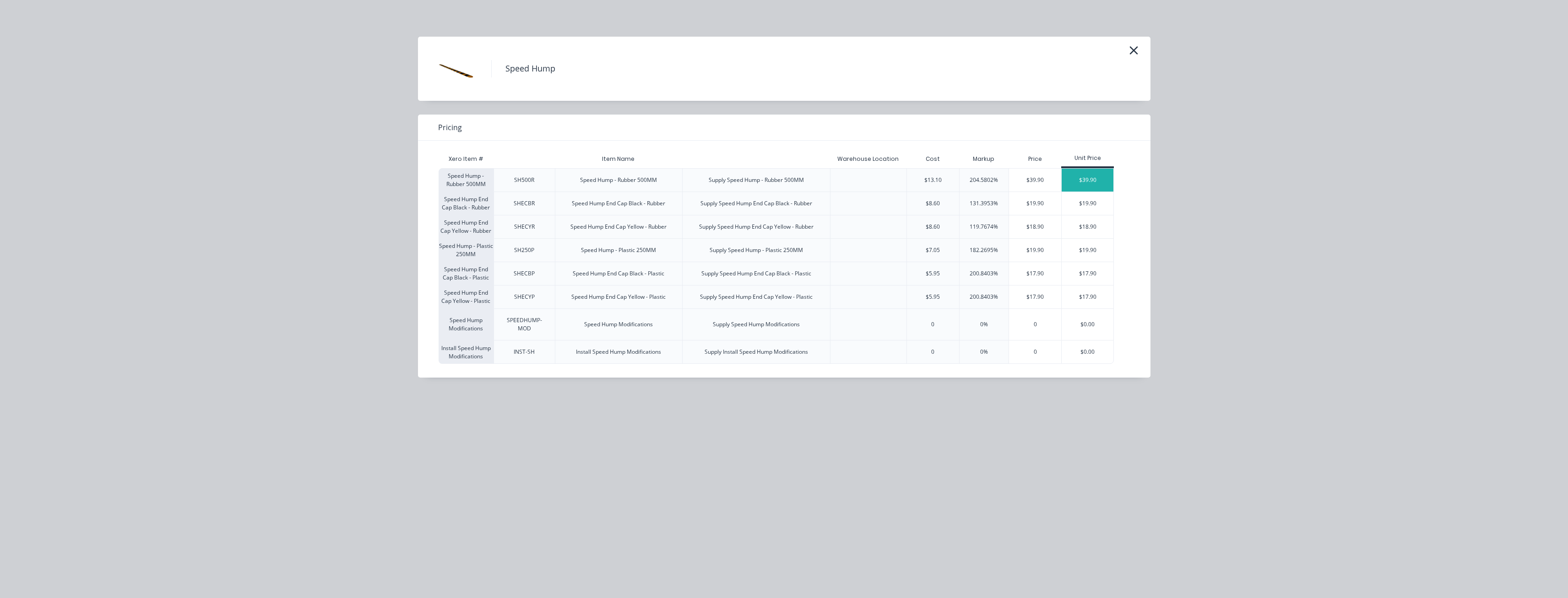
click at [1085, 173] on div "$39.90" at bounding box center [1087, 180] width 52 height 23
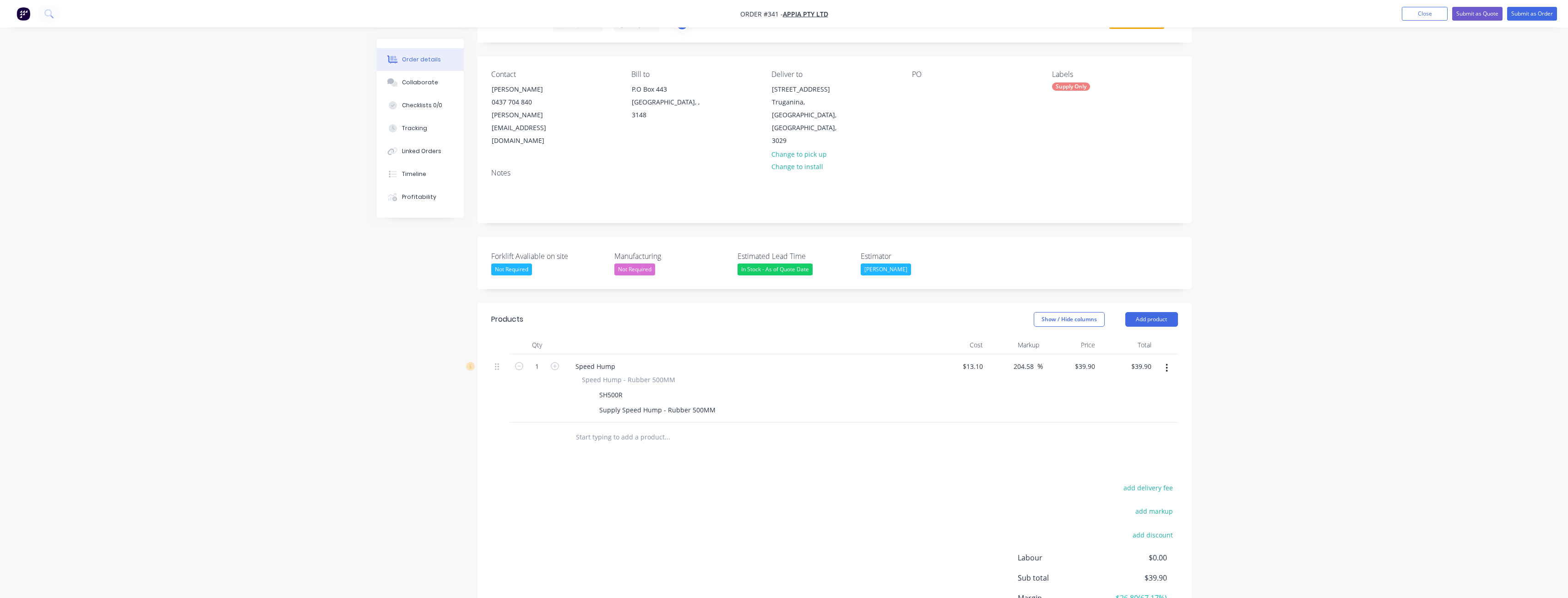
scroll to position [68, 0]
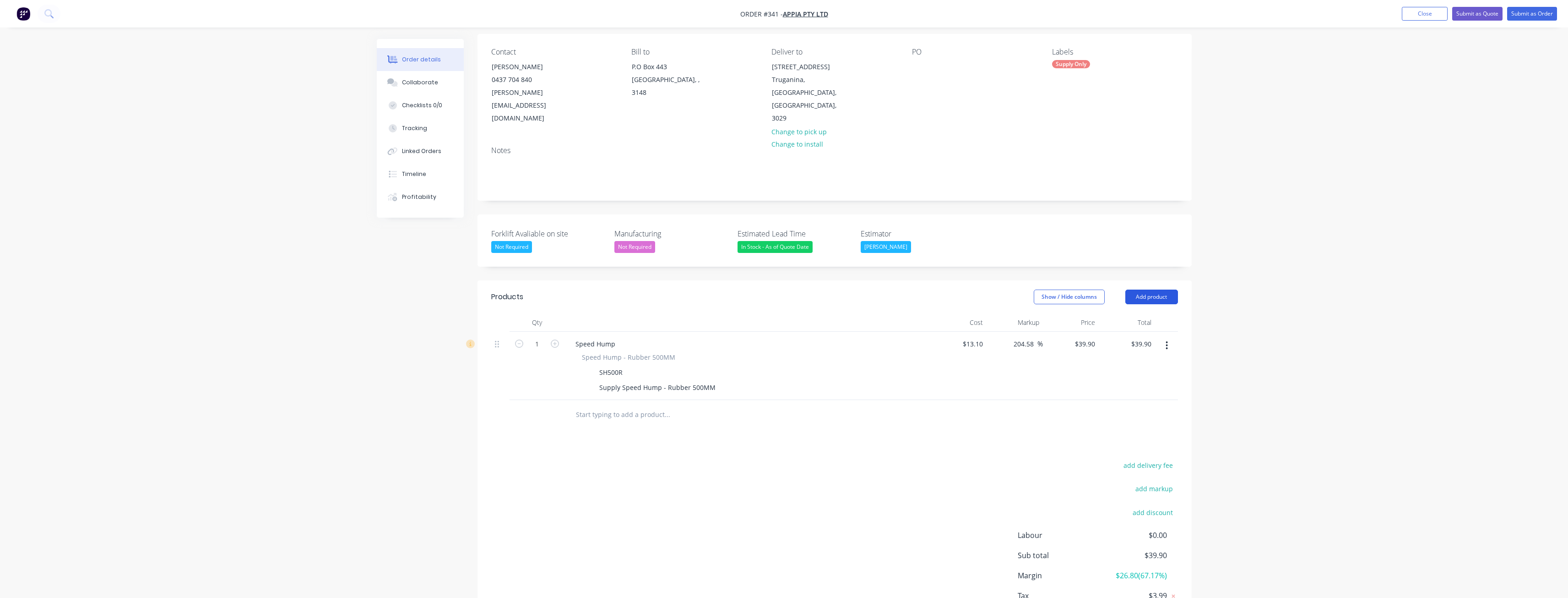
click at [1145, 289] on button "Add product" at bounding box center [1152, 297] width 53 height 15
click at [1130, 442] on div "Notes (External)" at bounding box center [1134, 448] width 70 height 13
click at [620, 406] on div at bounding box center [601, 412] width 66 height 13
click at [1156, 406] on button "button" at bounding box center [1167, 414] width 21 height 17
click at [580, 406] on div at bounding box center [601, 412] width 66 height 13
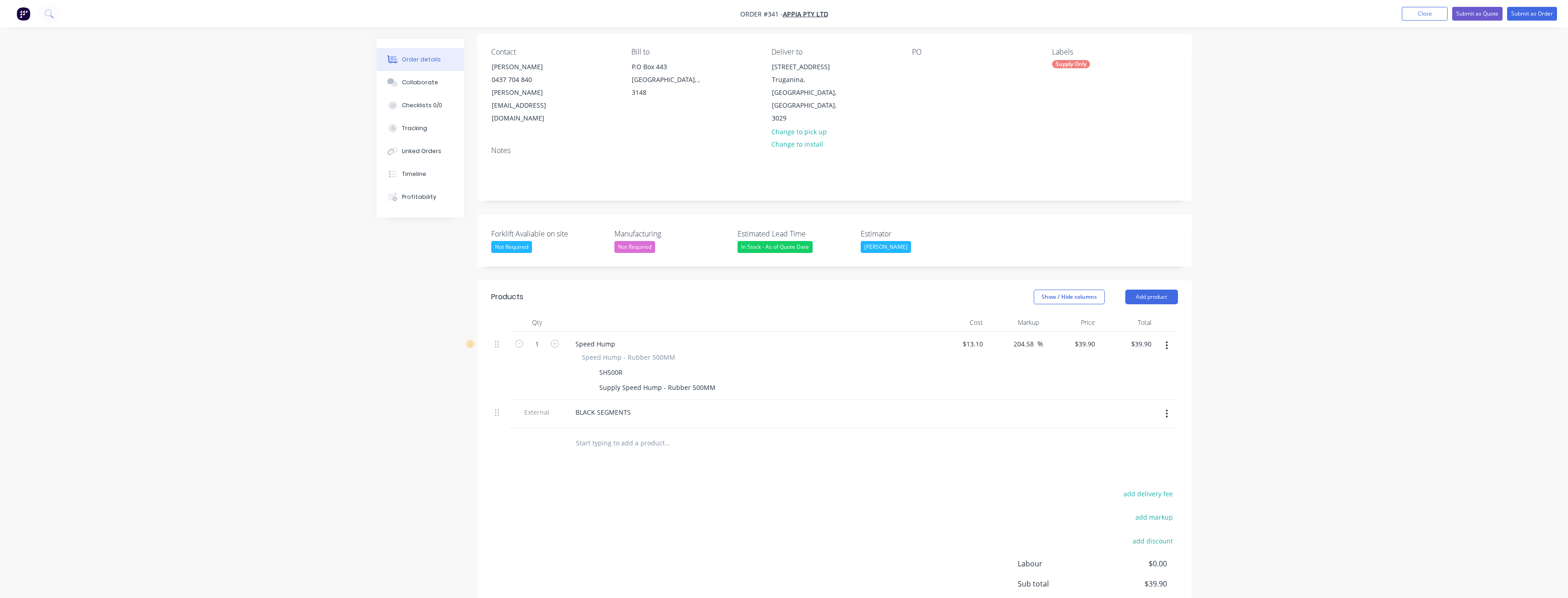
click at [658, 447] on div "Products Show / Hide columns Add product Qty Cost Markup Price Total 1 Speed Hu…" at bounding box center [834, 478] width 714 height 397
drag, startPoint x: 497, startPoint y: 388, endPoint x: 496, endPoint y: 316, distance: 72.0
click at [496, 331] on div "1 Speed Hump Speed Hump - Rubber 500MM SH500R Supply Speed Hump - Rubber 500MM …" at bounding box center [835, 379] width 687 height 97
click at [540, 365] on input "1" at bounding box center [537, 372] width 24 height 14
type input "35"
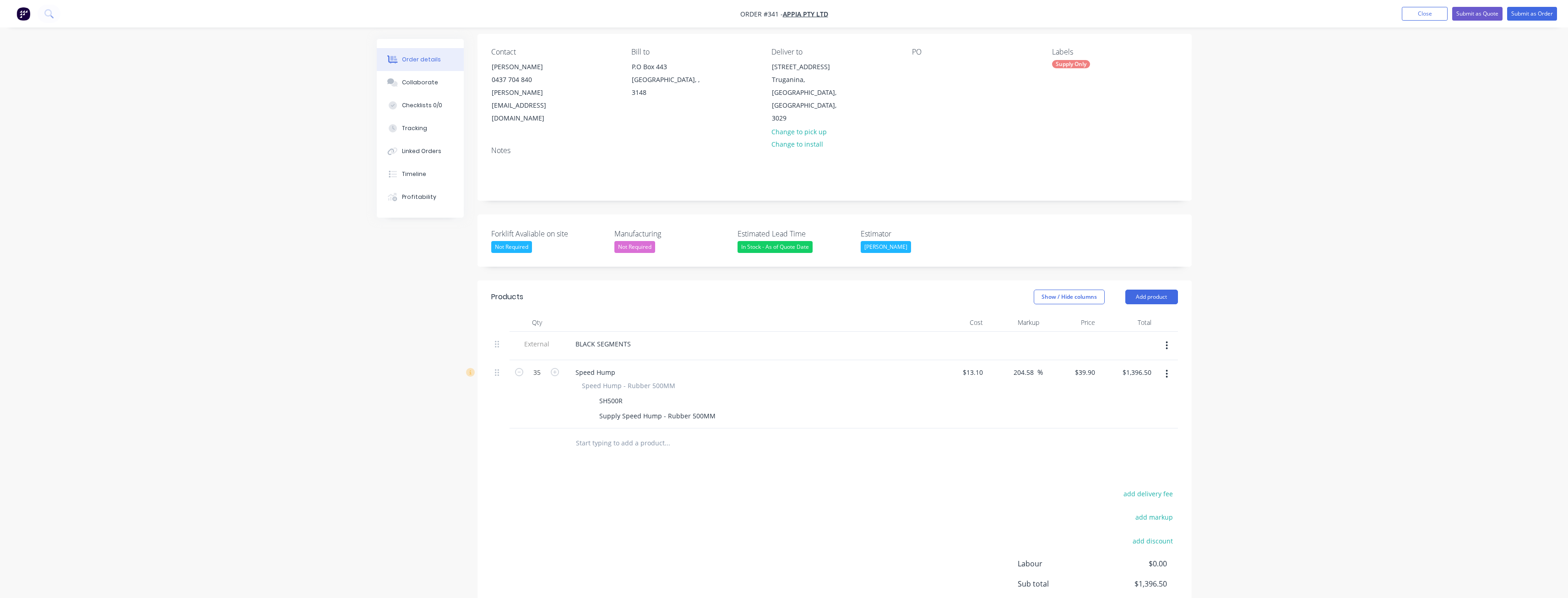
type input "$1,396.50"
click at [631, 434] on input "text" at bounding box center [667, 443] width 183 height 18
click at [1148, 289] on button "Add product" at bounding box center [1152, 297] width 53 height 15
click at [1138, 313] on div "Product catalogue" at bounding box center [1134, 320] width 70 height 13
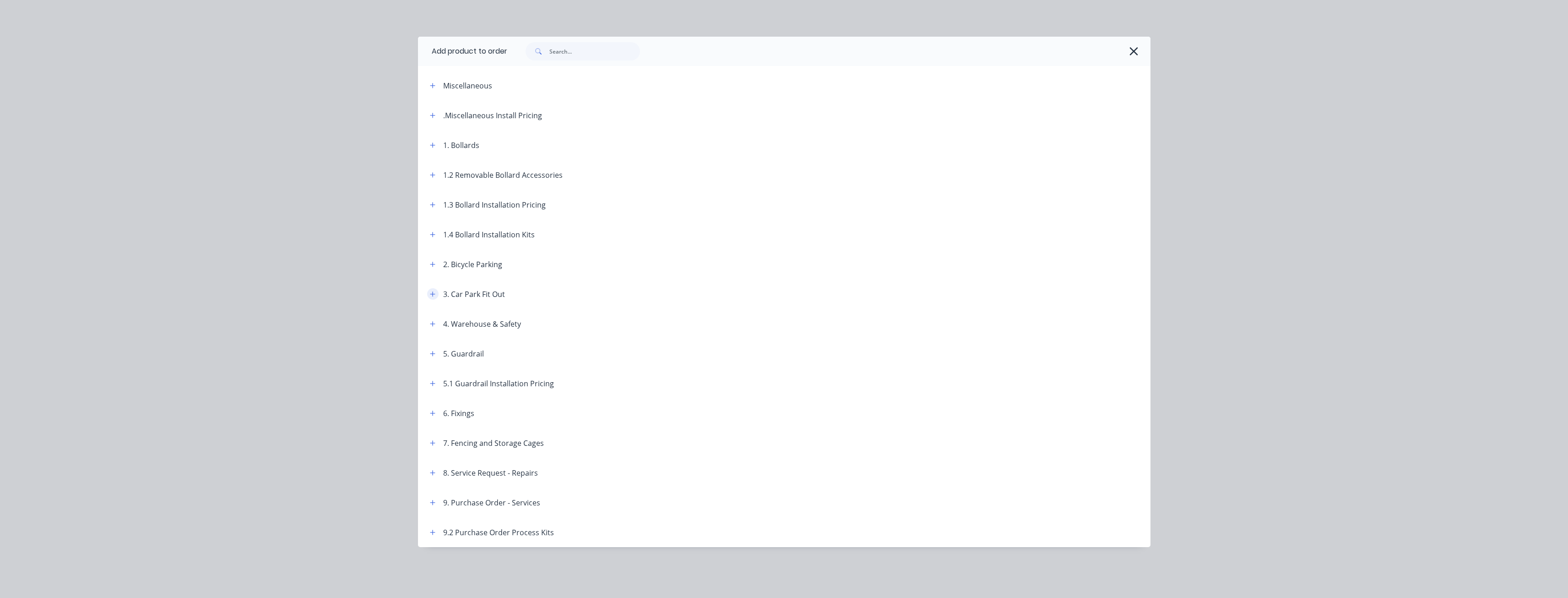
click at [433, 295] on icon "button" at bounding box center [433, 294] width 6 height 7
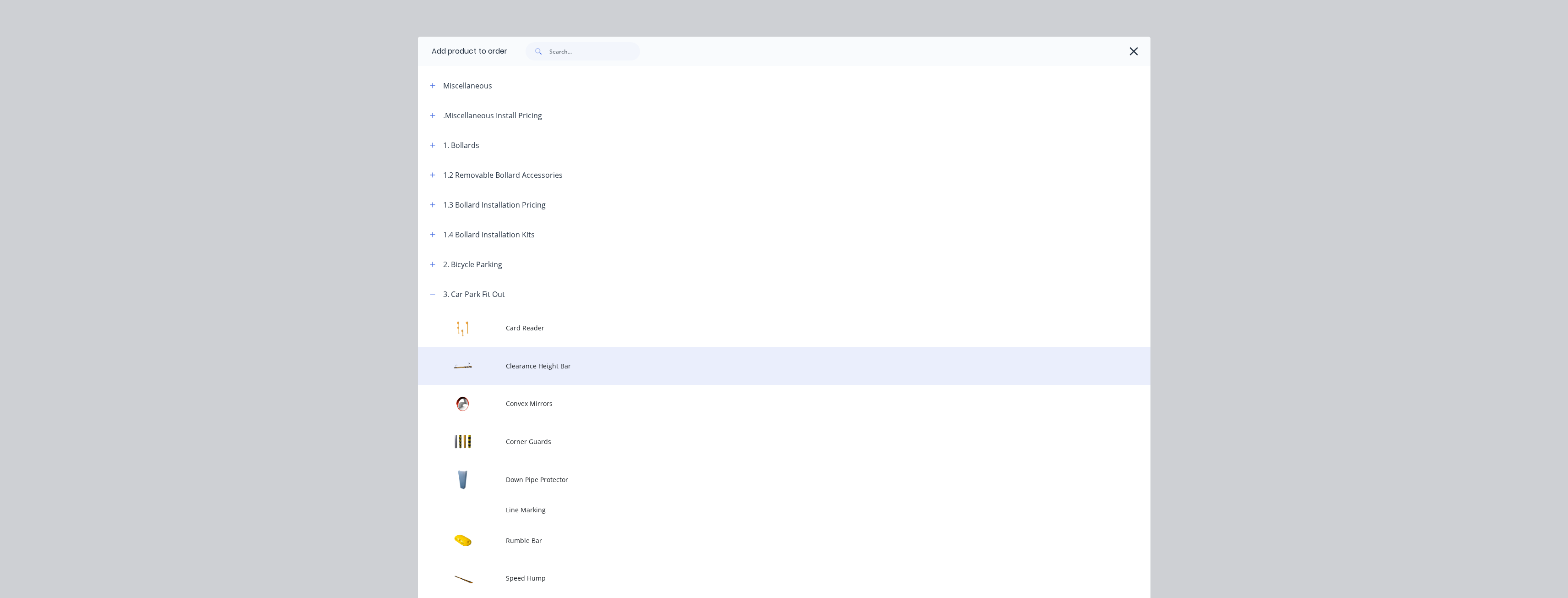
scroll to position [92, 0]
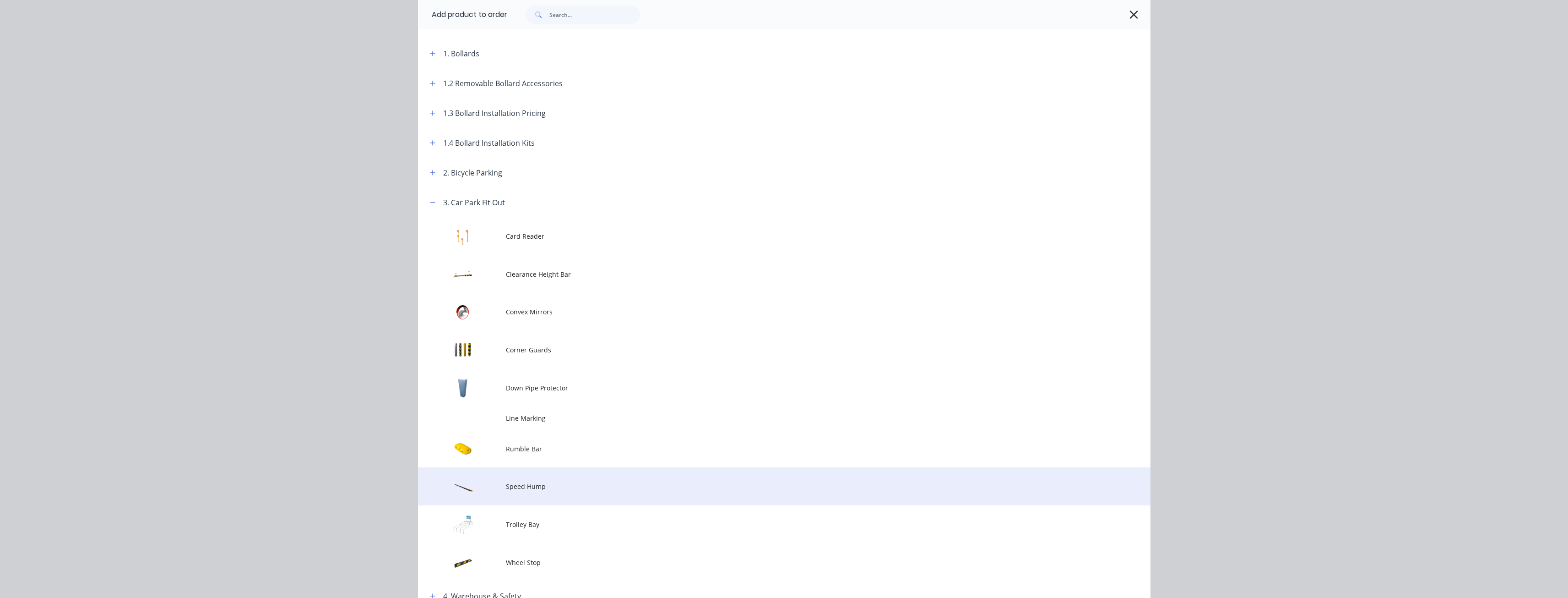
click at [523, 491] on td "Speed Hump" at bounding box center [828, 486] width 645 height 38
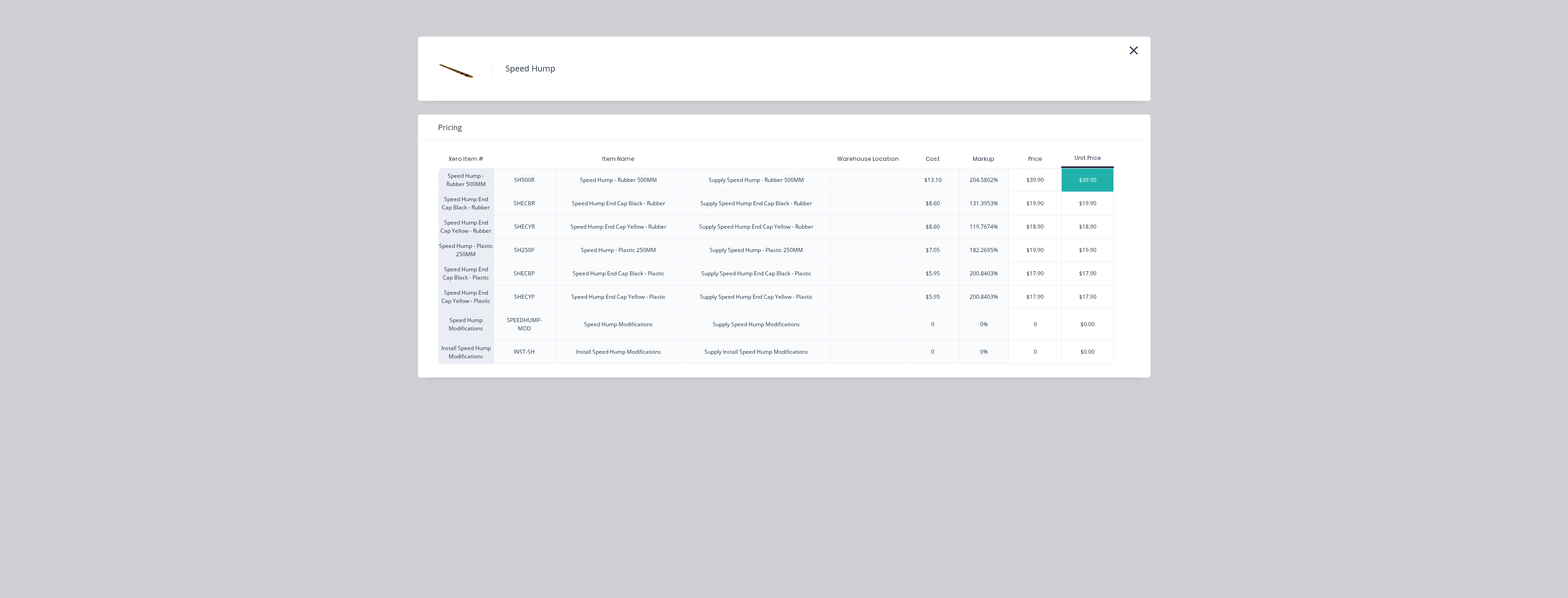
click at [1088, 174] on div "$39.90" at bounding box center [1087, 180] width 52 height 23
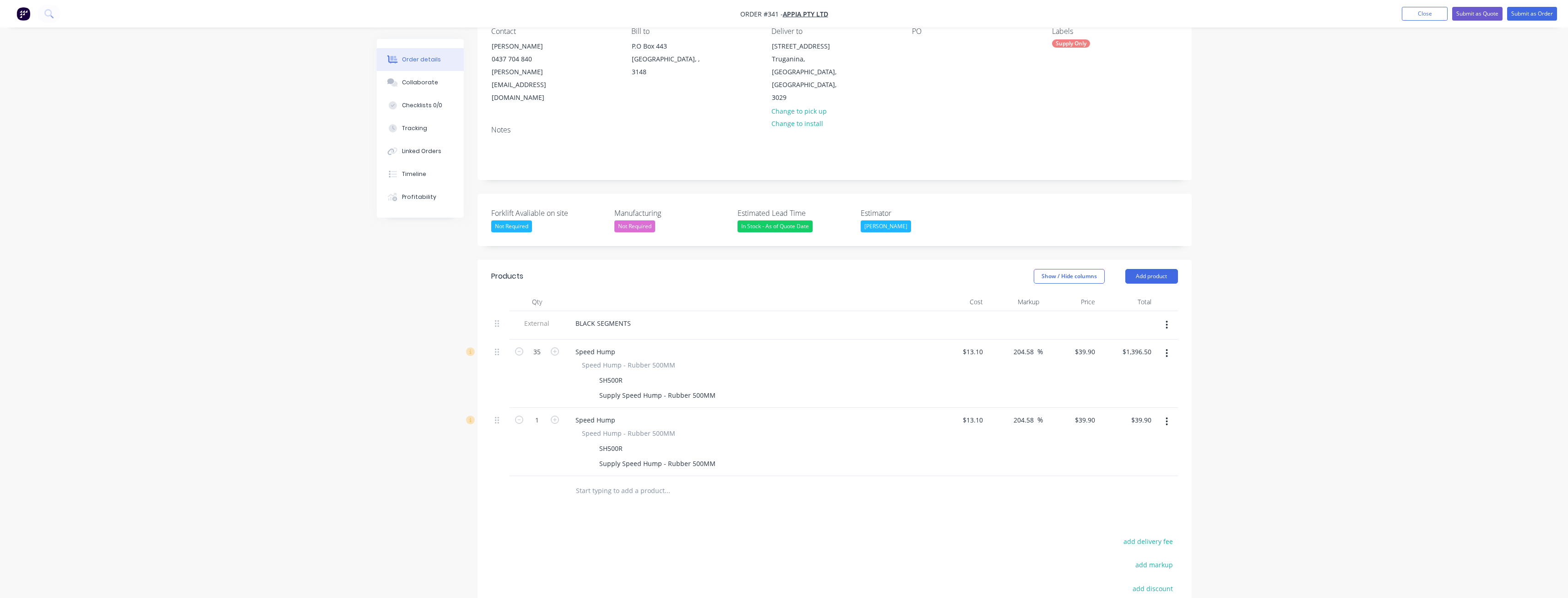
scroll to position [114, 0]
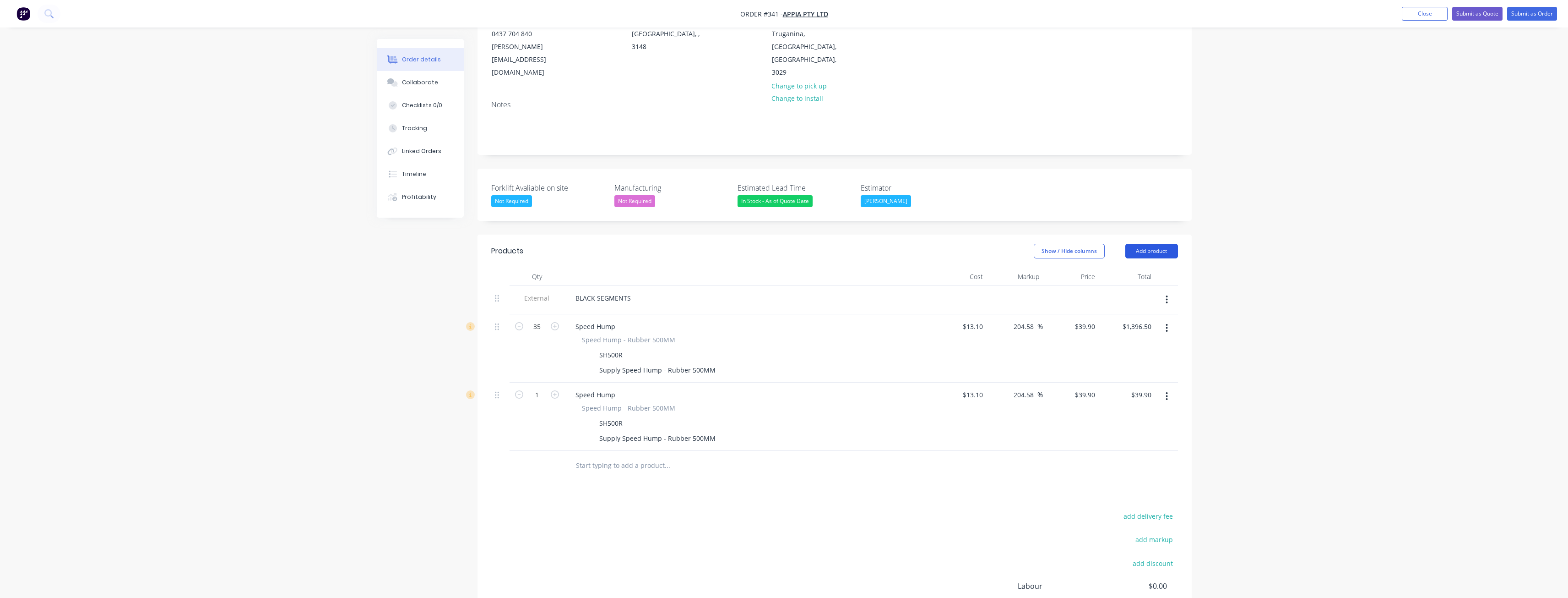
click at [1156, 244] on button "Add product" at bounding box center [1152, 251] width 53 height 15
click at [1139, 396] on div "Notes (External)" at bounding box center [1134, 402] width 70 height 13
click at [617, 456] on div at bounding box center [601, 463] width 66 height 13
drag, startPoint x: 497, startPoint y: 439, endPoint x: 500, endPoint y: 382, distance: 57.1
click at [500, 382] on div "External BLACK SEGMENTS 35 Speed Hump Speed Hump - Rubber 500MM SH500R Supply S…" at bounding box center [835, 382] width 687 height 193
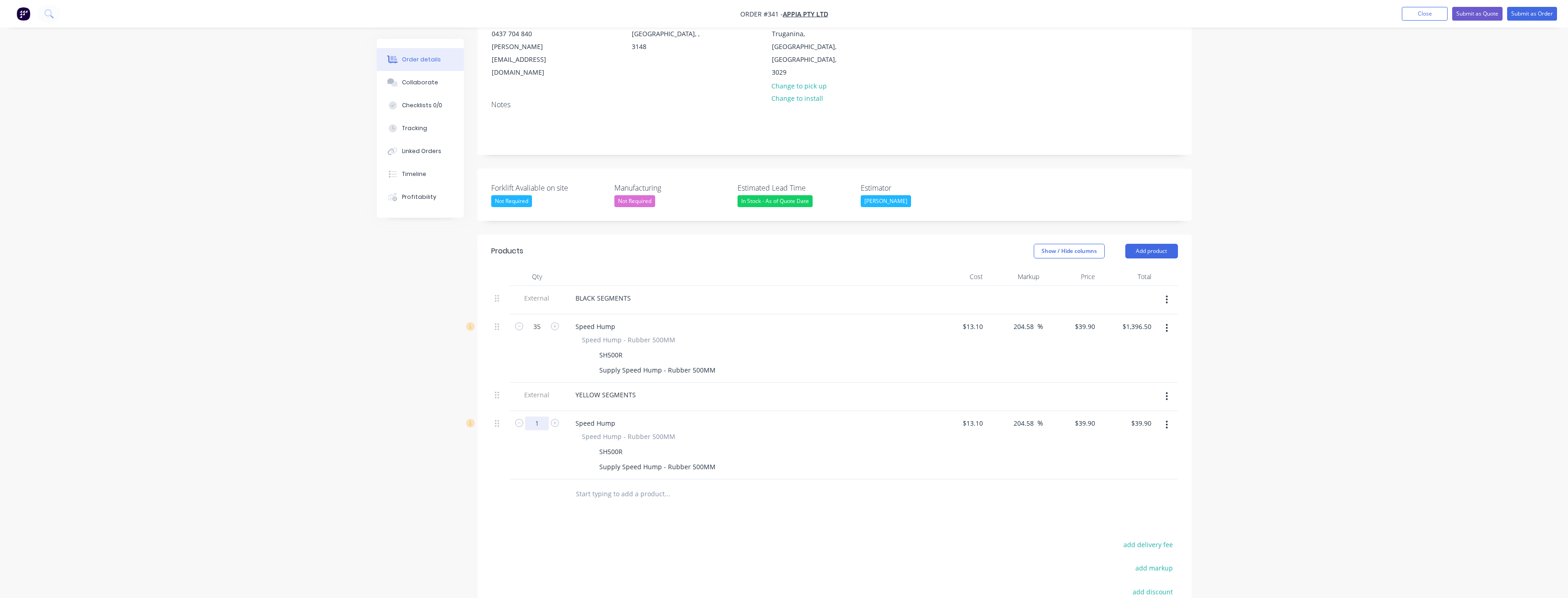
click at [547, 416] on input "1" at bounding box center [537, 423] width 24 height 14
type input "35"
type input "$1,396.50"
click at [558, 490] on div "Products Show / Hide columns Add product Qty Cost Markup Price Total External B…" at bounding box center [834, 482] width 714 height 494
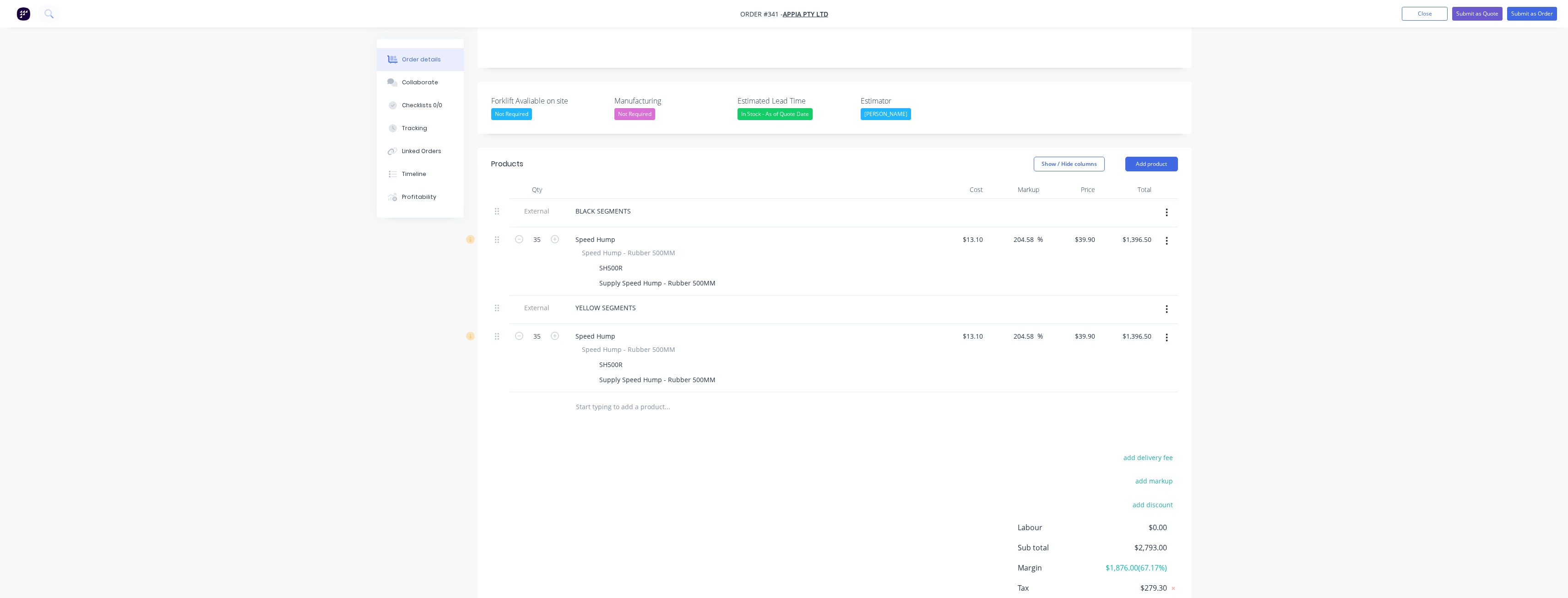
scroll to position [233, 0]
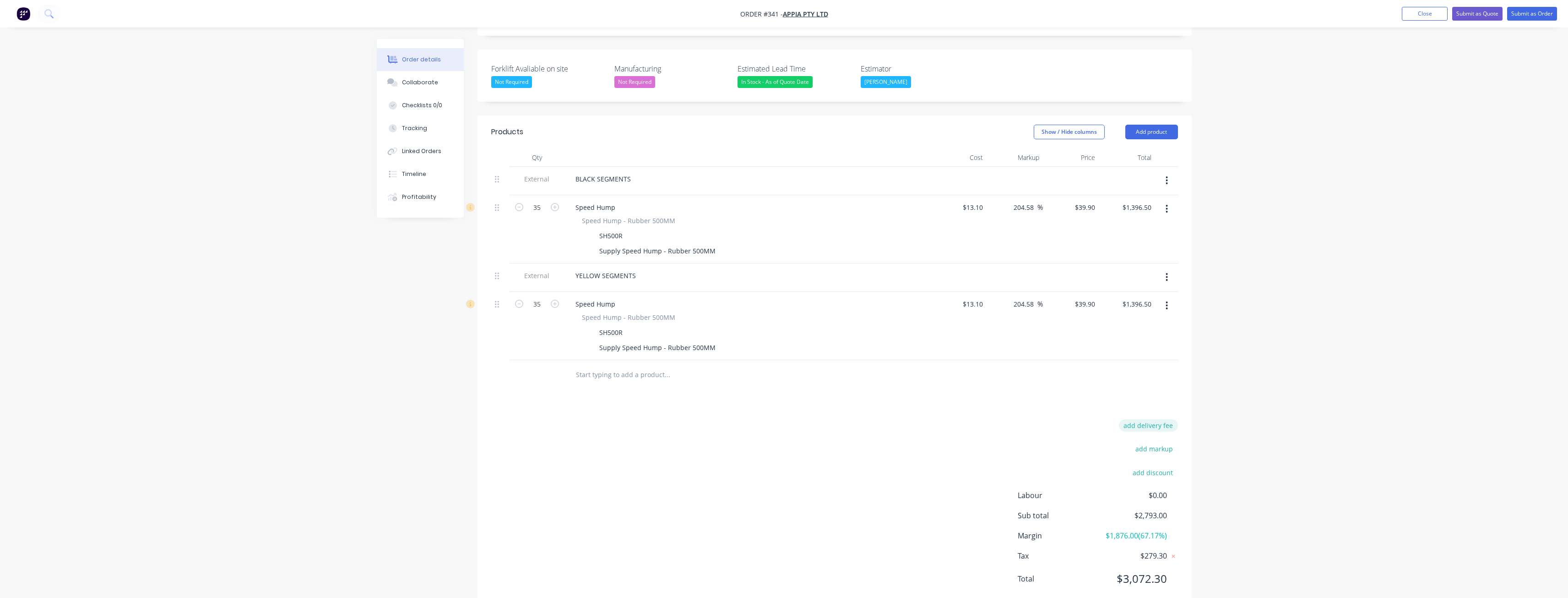
click at [1143, 419] on button "add delivery fee" at bounding box center [1149, 425] width 59 height 12
type input "245"
click at [920, 467] on div "Delivery fee Delivery fee Delivery fee name (Optional) 245 245 $0 add markup ad…" at bounding box center [835, 509] width 687 height 174
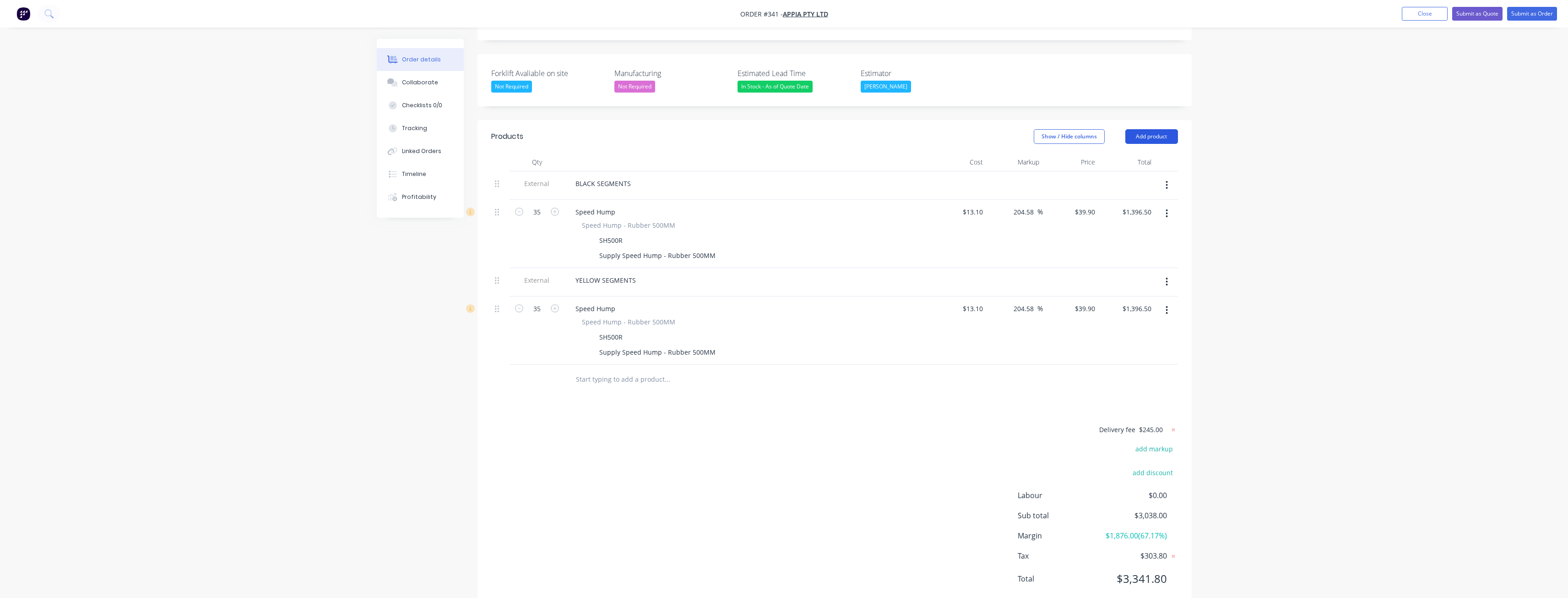
click at [1153, 129] on button "Add product" at bounding box center [1152, 136] width 53 height 15
click at [1121, 153] on div "Product catalogue" at bounding box center [1134, 159] width 70 height 13
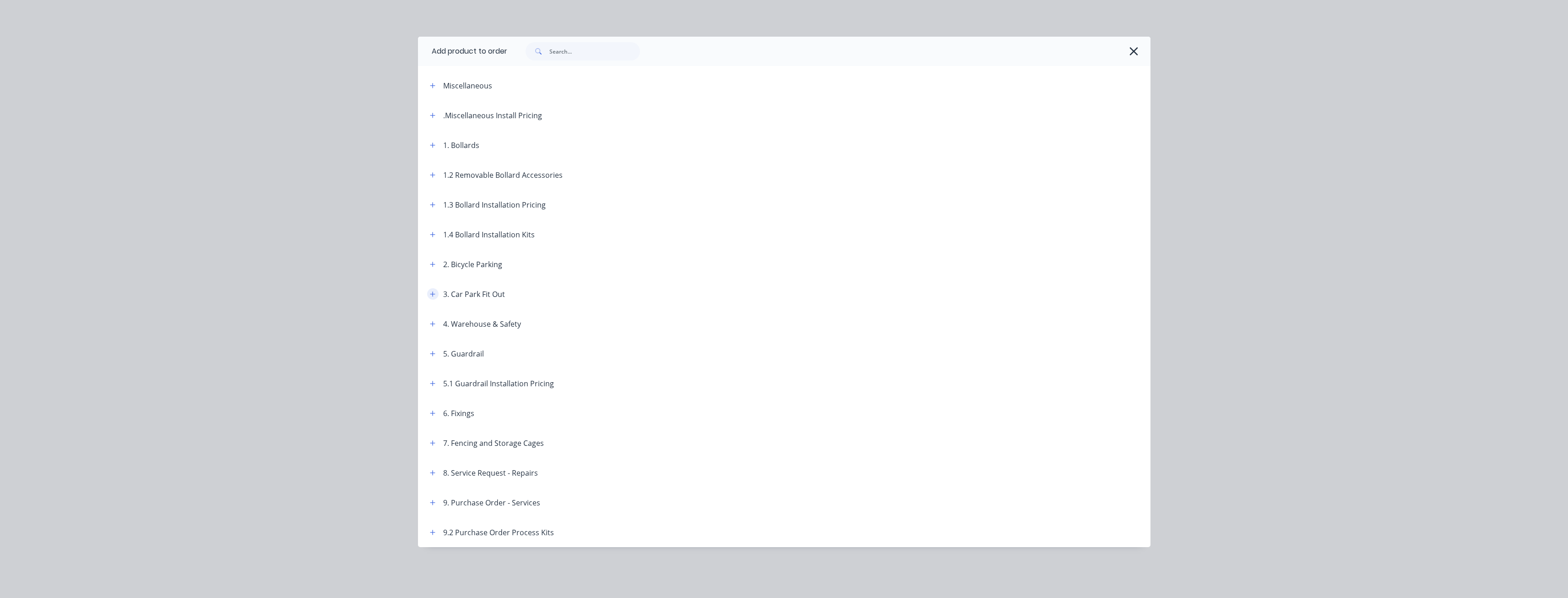
click at [433, 297] on icon "button" at bounding box center [433, 294] width 6 height 7
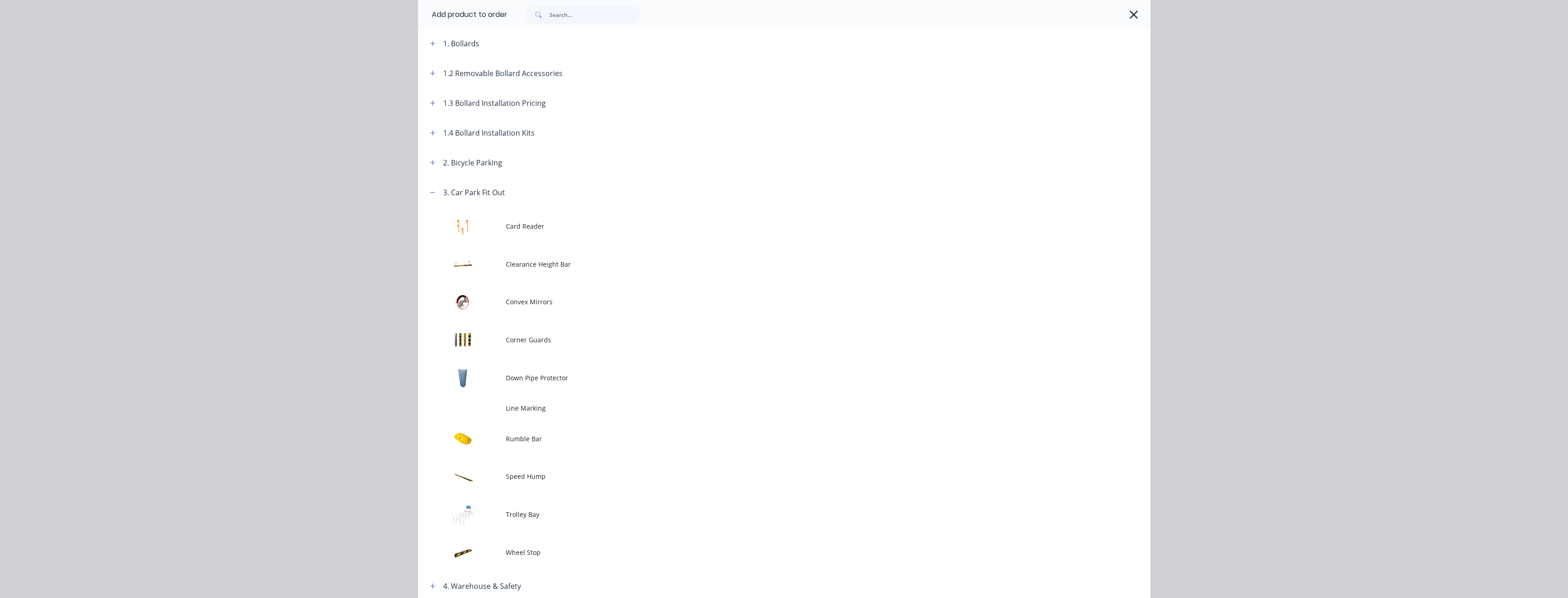
scroll to position [183, 0]
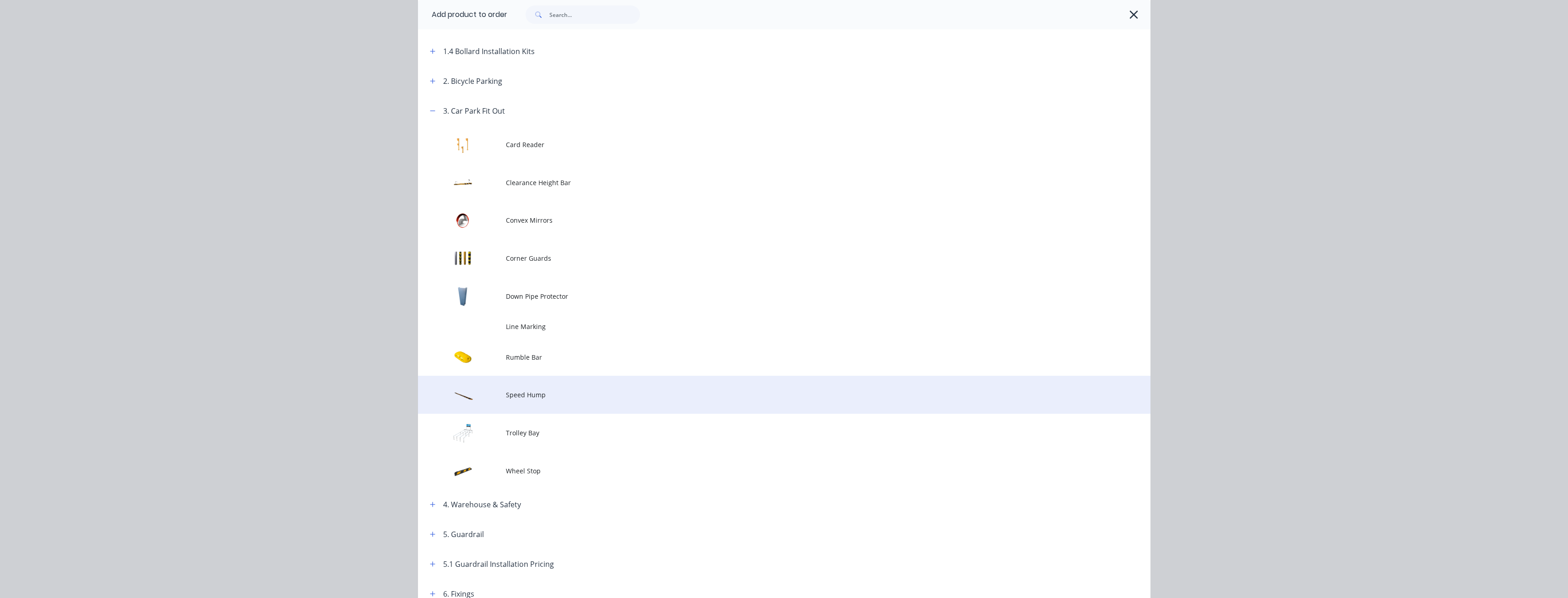
click at [536, 390] on span "Speed Hump" at bounding box center [764, 395] width 515 height 10
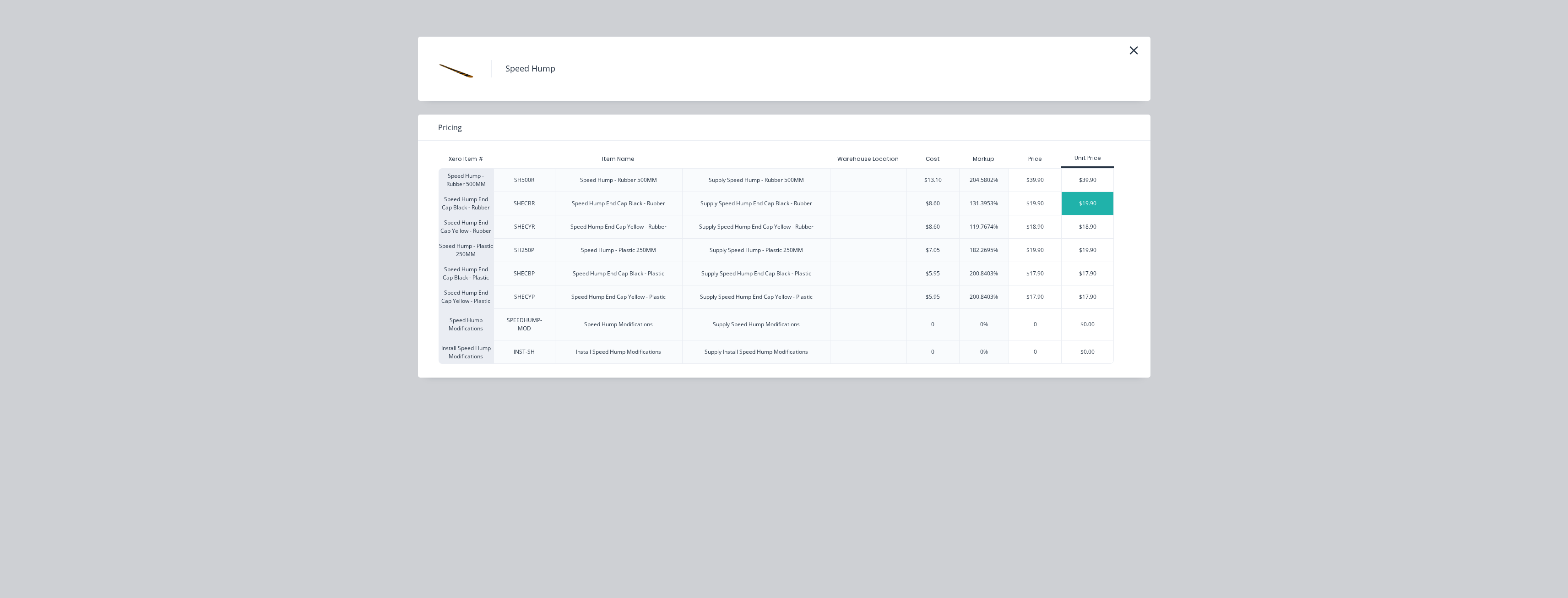
click at [1085, 202] on div "$19.90" at bounding box center [1087, 203] width 52 height 23
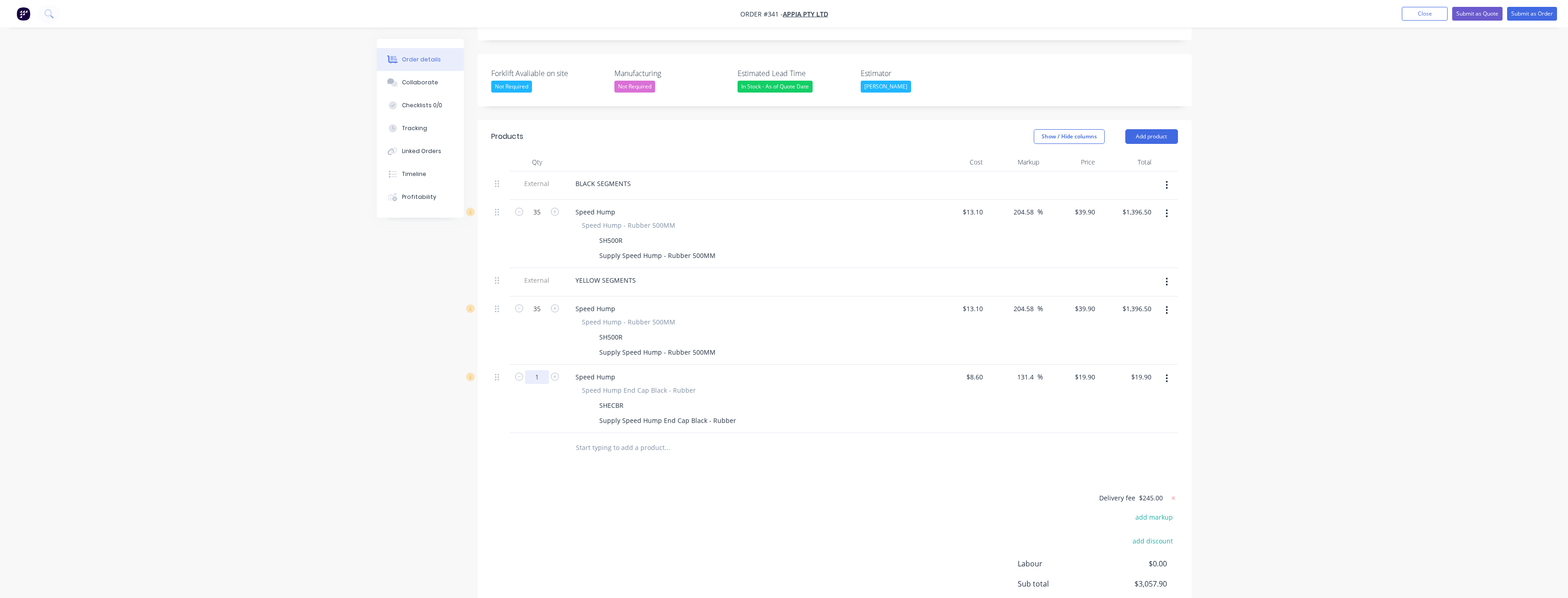
click at [546, 370] on input "1" at bounding box center [537, 377] width 24 height 14
type input "7"
type input "$139.30"
click at [561, 496] on div "Delivery fee $245.00 add markup add discount Labour $0.00 Sub total $3,057.90 M…" at bounding box center [835, 578] width 687 height 172
click at [1142, 129] on button "Add product" at bounding box center [1152, 136] width 53 height 15
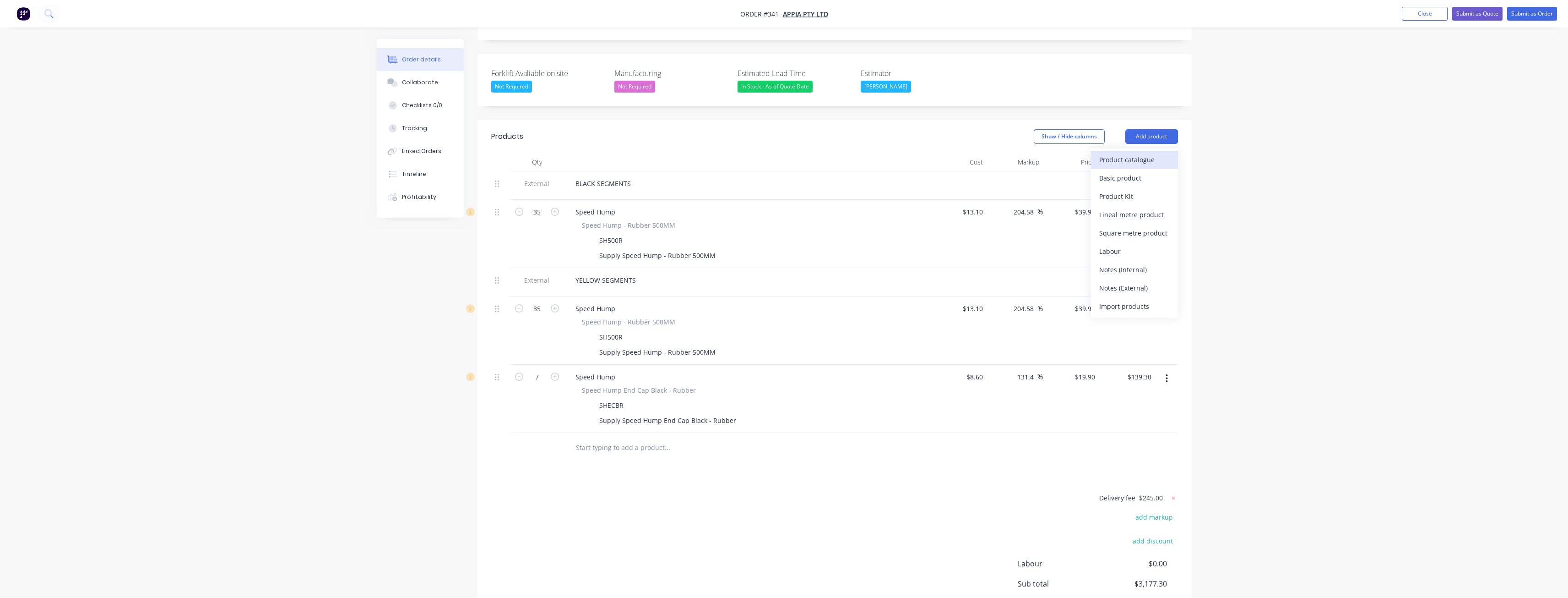
click at [1137, 153] on div "Product catalogue" at bounding box center [1134, 159] width 70 height 13
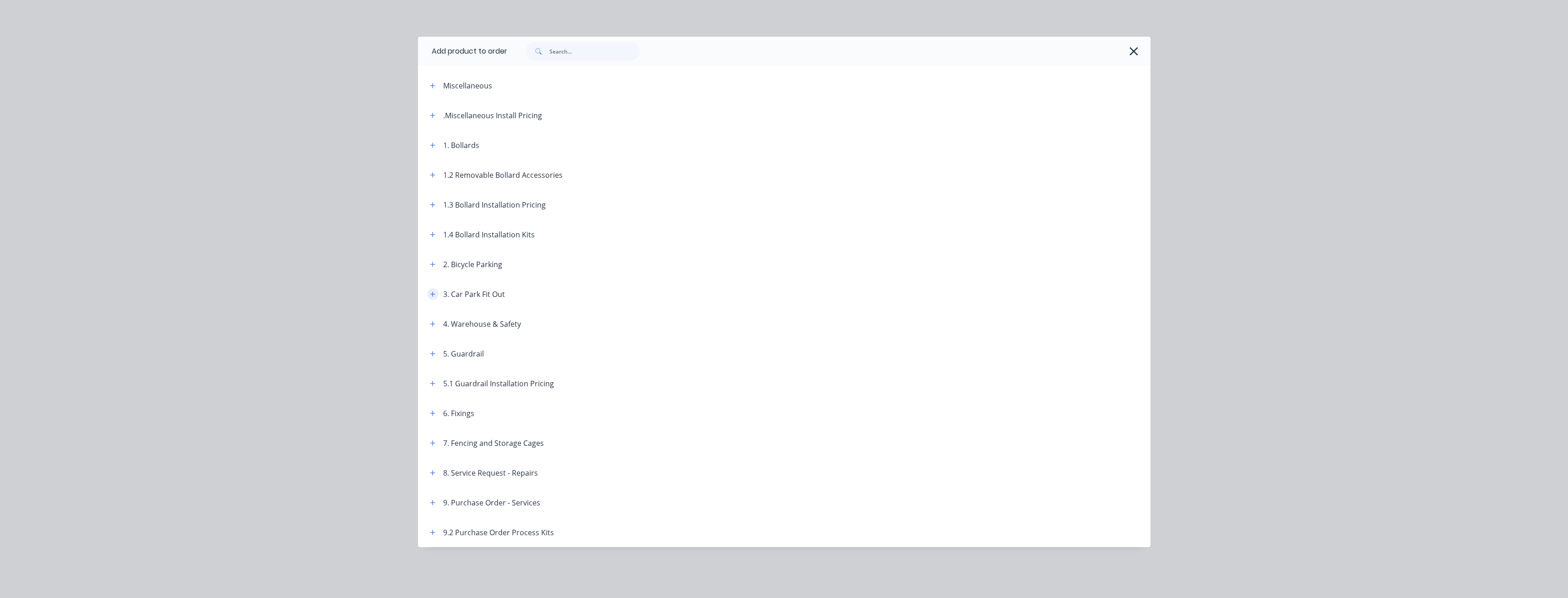
click at [432, 293] on icon "button" at bounding box center [433, 294] width 6 height 7
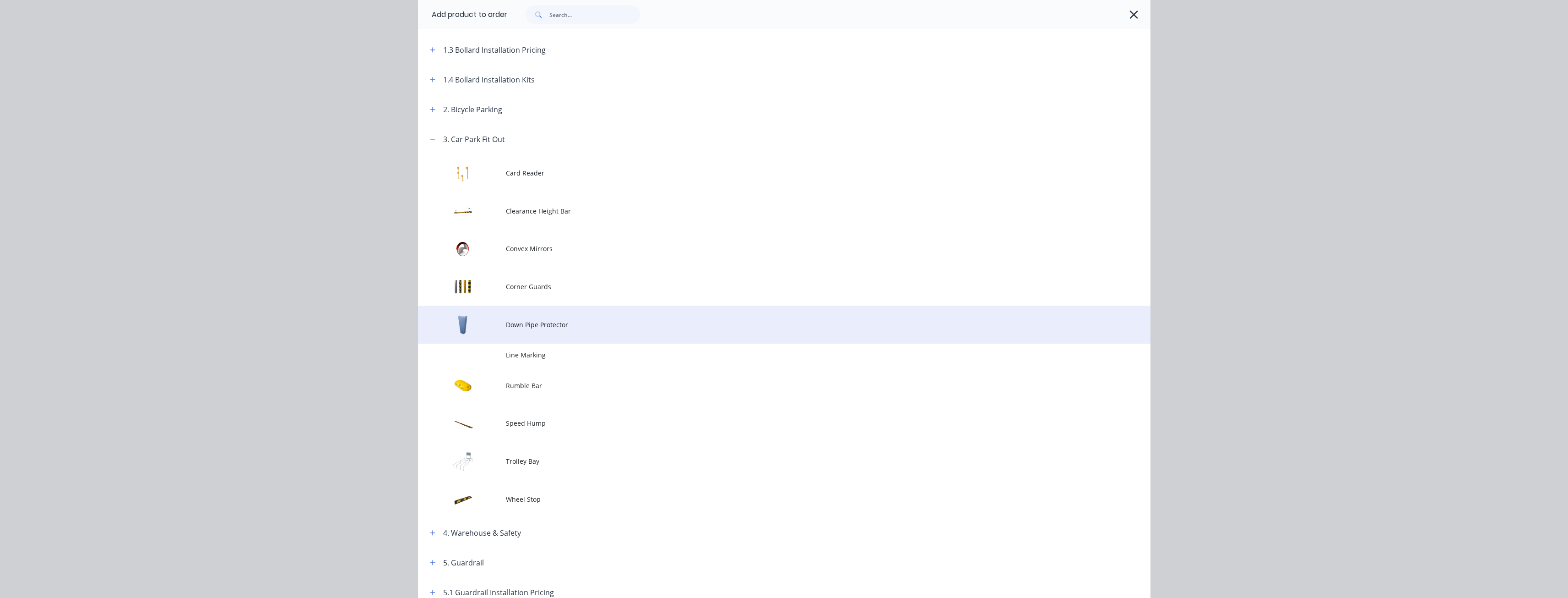
scroll to position [183, 0]
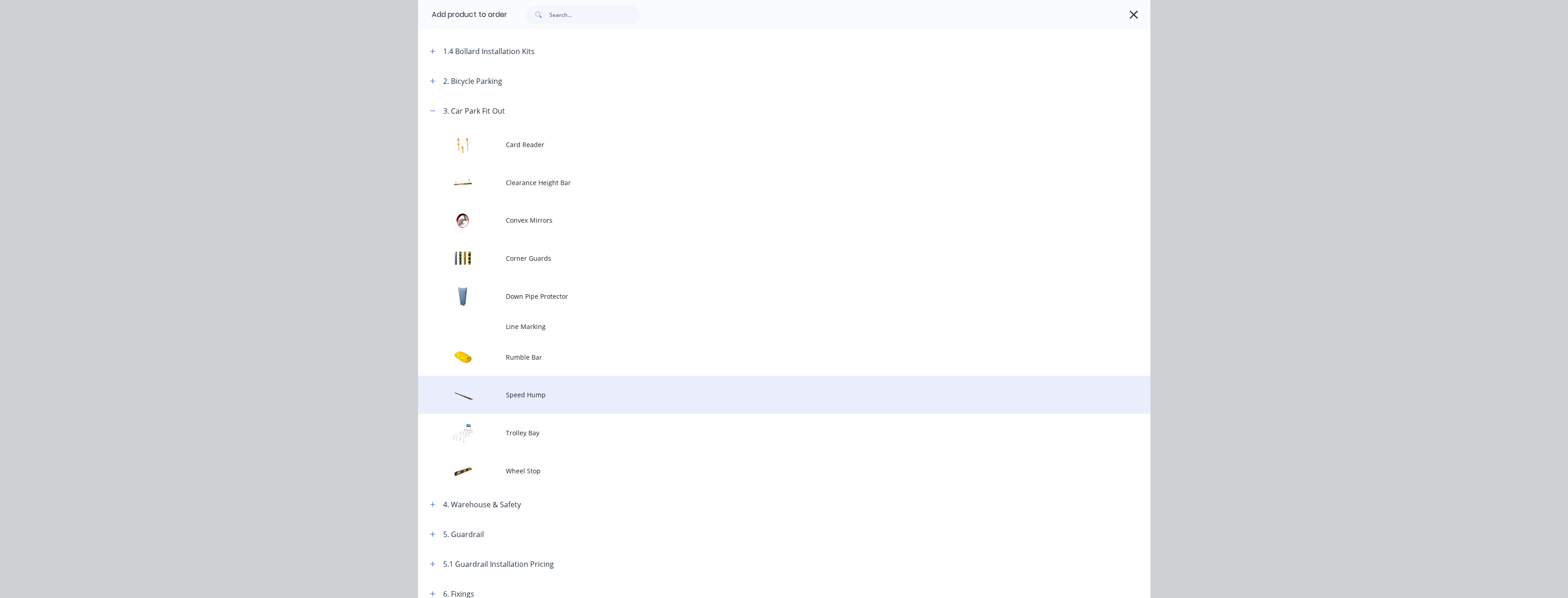
click at [521, 392] on span "Speed Hump" at bounding box center [764, 395] width 515 height 10
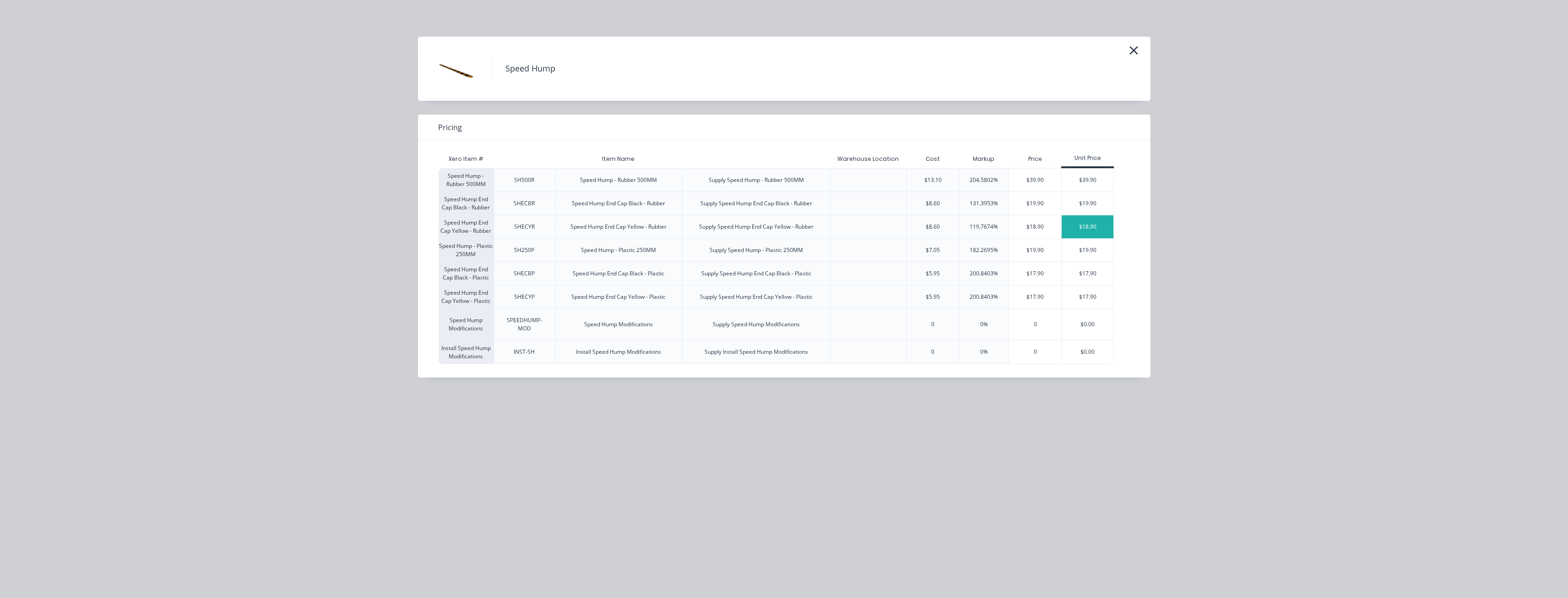
click at [1084, 221] on div "$18.90" at bounding box center [1087, 227] width 52 height 23
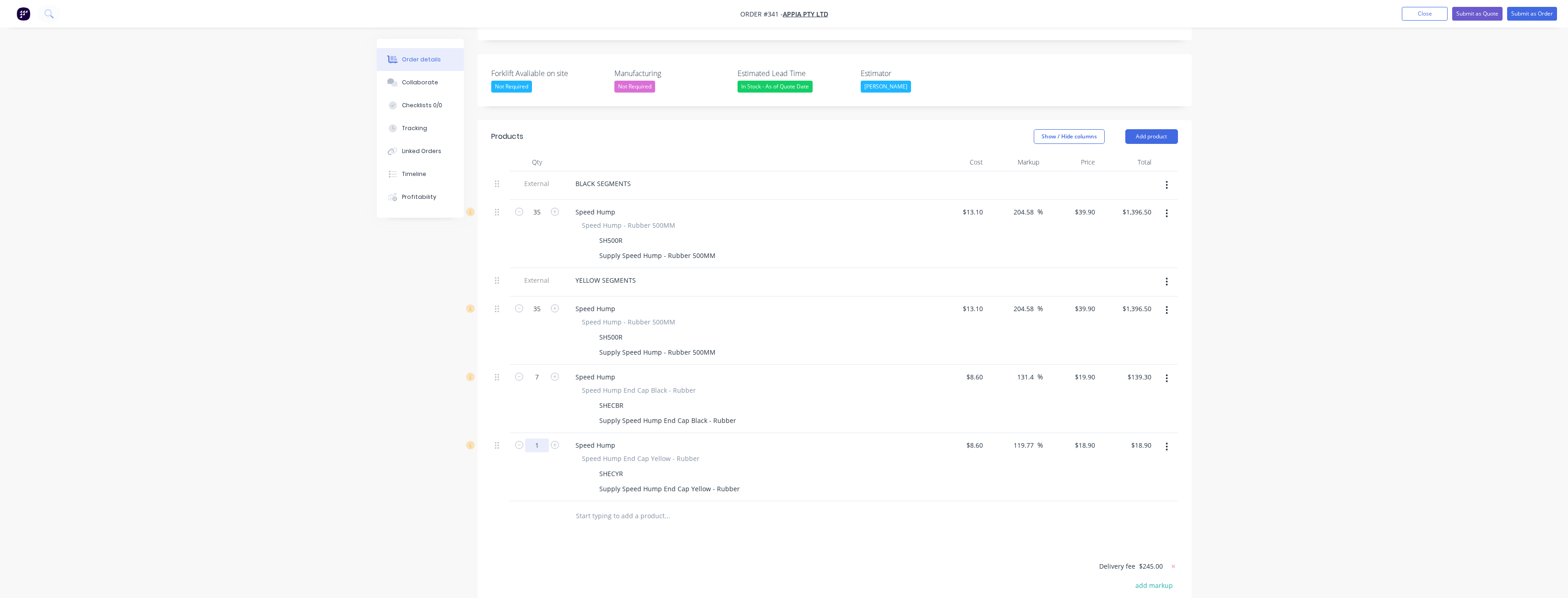
click at [540, 439] on input "1" at bounding box center [537, 445] width 24 height 14
type input "7"
type input "18.9"
type input "$132.30"
click at [1093, 439] on input "18.9" at bounding box center [1087, 445] width 25 height 13
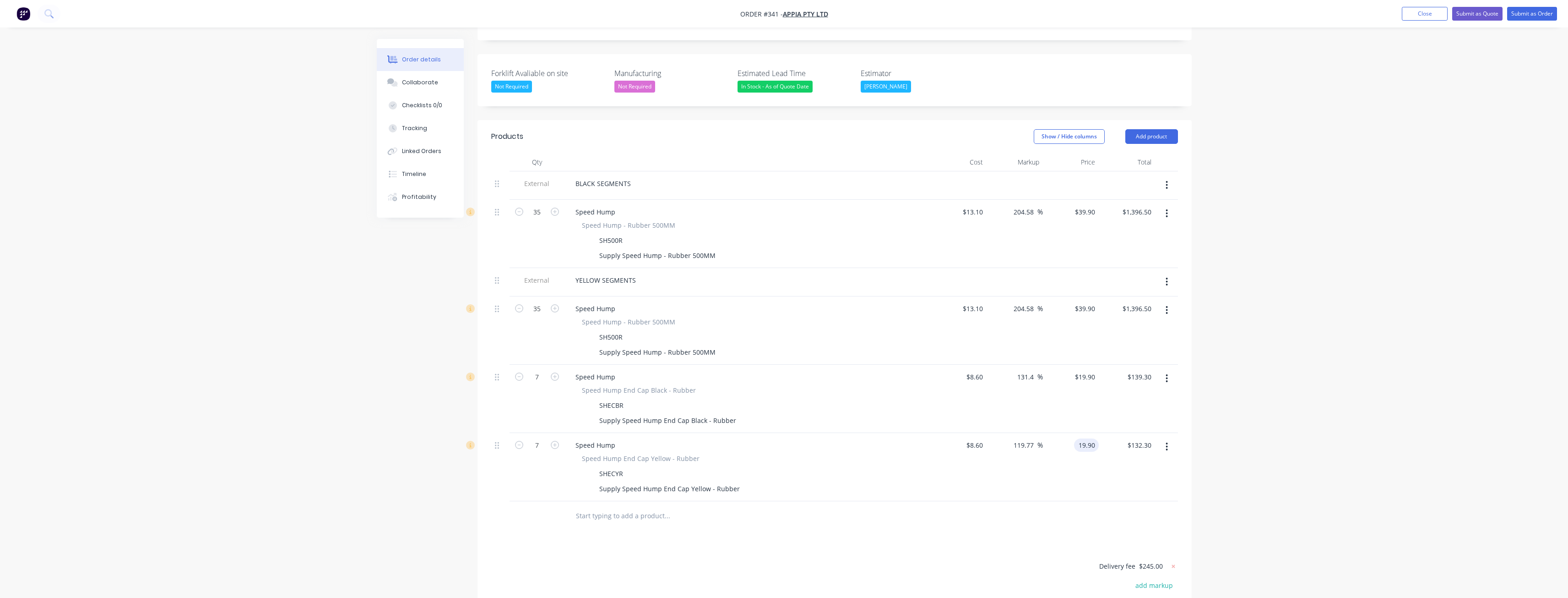
type input "19.90"
type input "131.4"
type input "$19.90"
type input "$139.30"
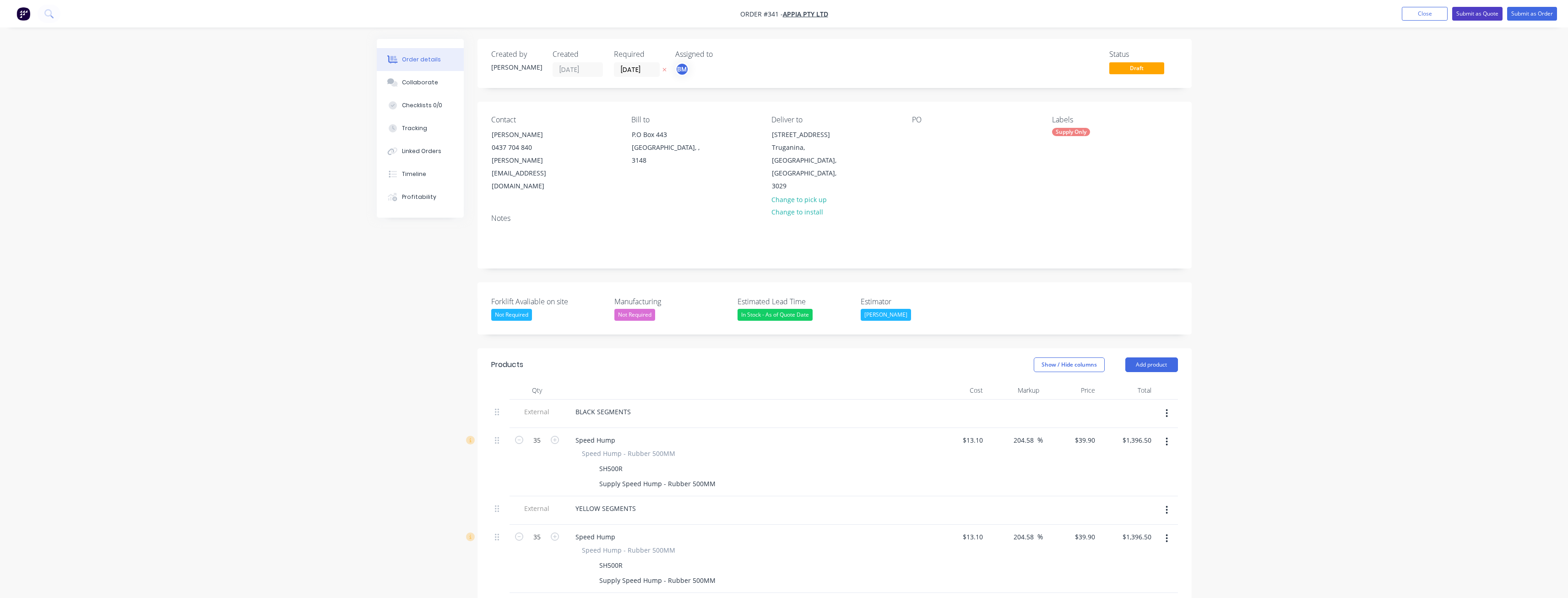
click at [1482, 12] on button "Submit as Quote" at bounding box center [1477, 13] width 50 height 14
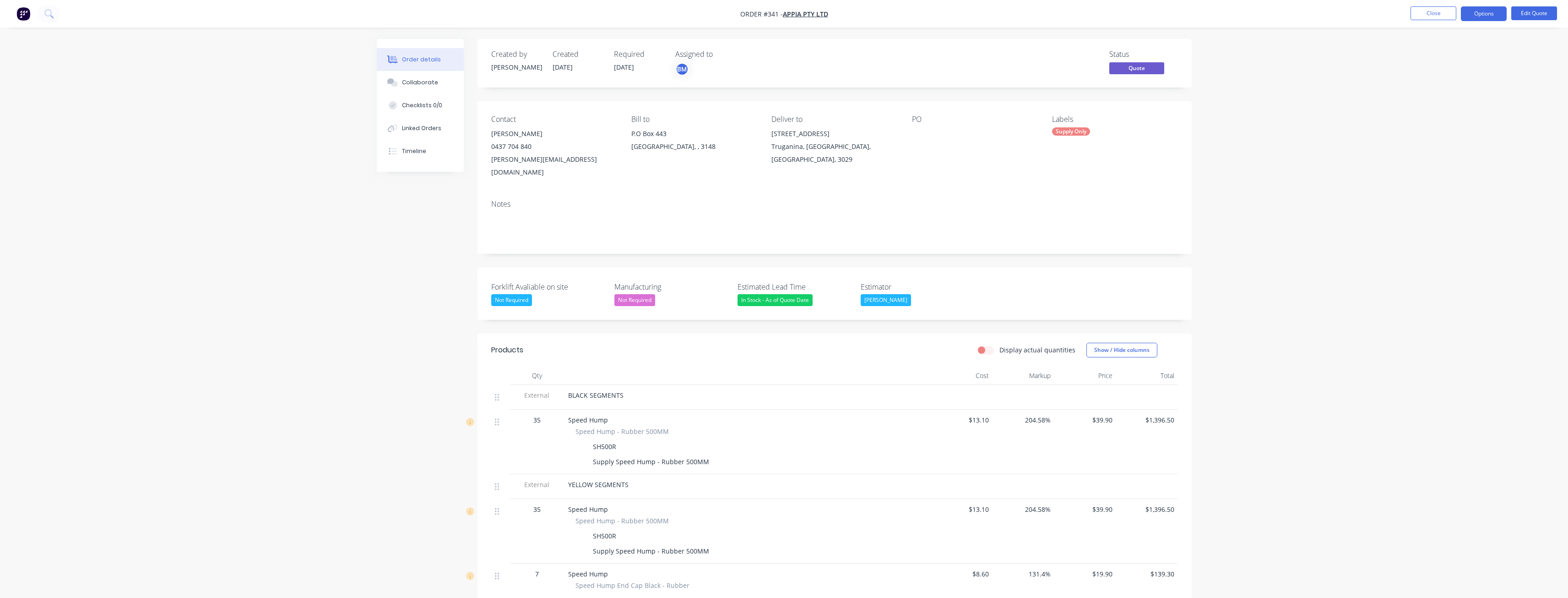
click at [1289, 234] on div "Order details Collaborate Checklists 0/0 Linked Orders Timeline Order details C…" at bounding box center [784, 438] width 1568 height 876
click at [1430, 9] on button "Close" at bounding box center [1433, 13] width 45 height 14
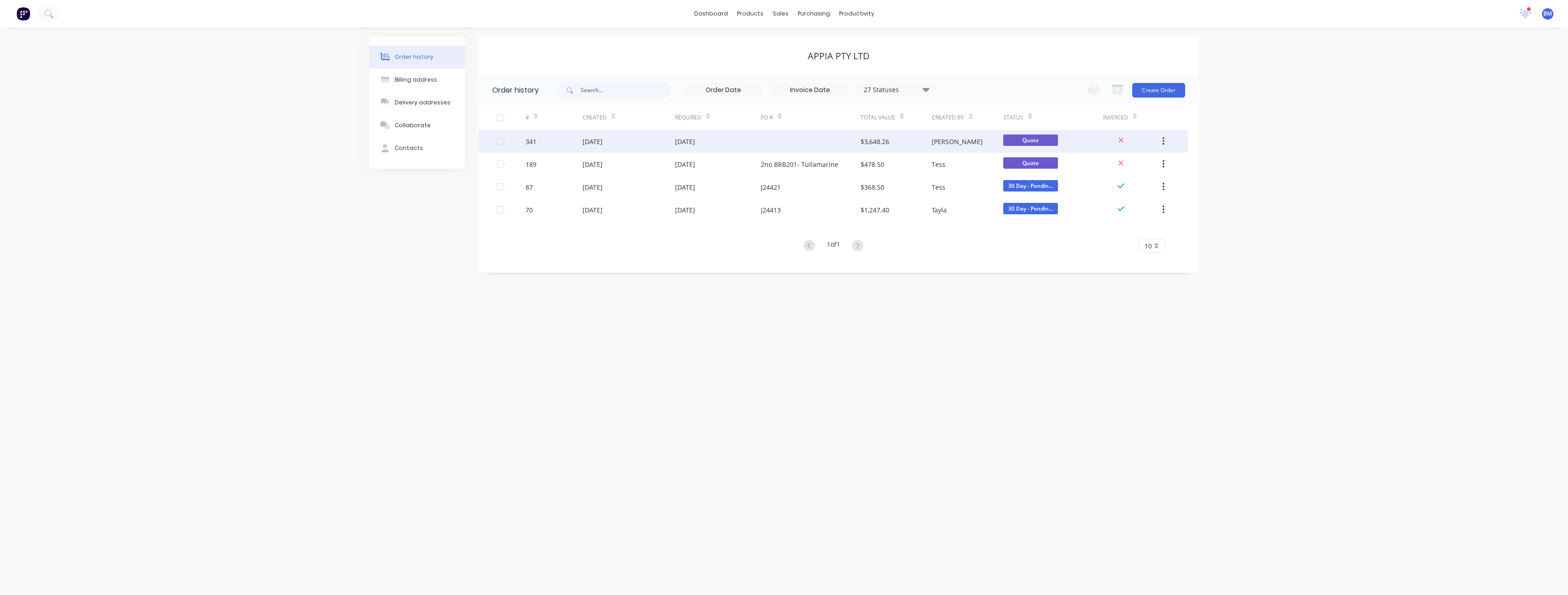
click at [1163, 137] on icon "button" at bounding box center [1163, 141] width 2 height 8
click at [1124, 181] on div "Duplicate" at bounding box center [1131, 183] width 70 height 13
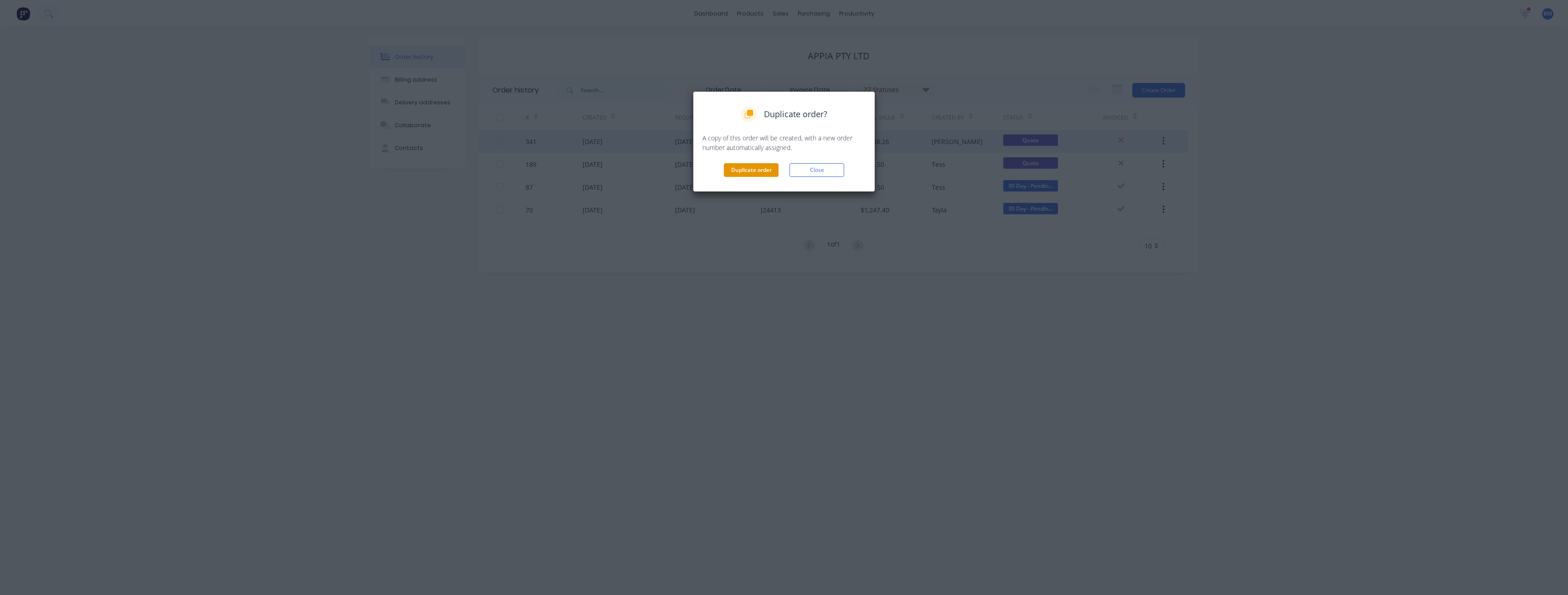
click at [765, 170] on button "Duplicate order" at bounding box center [752, 170] width 55 height 14
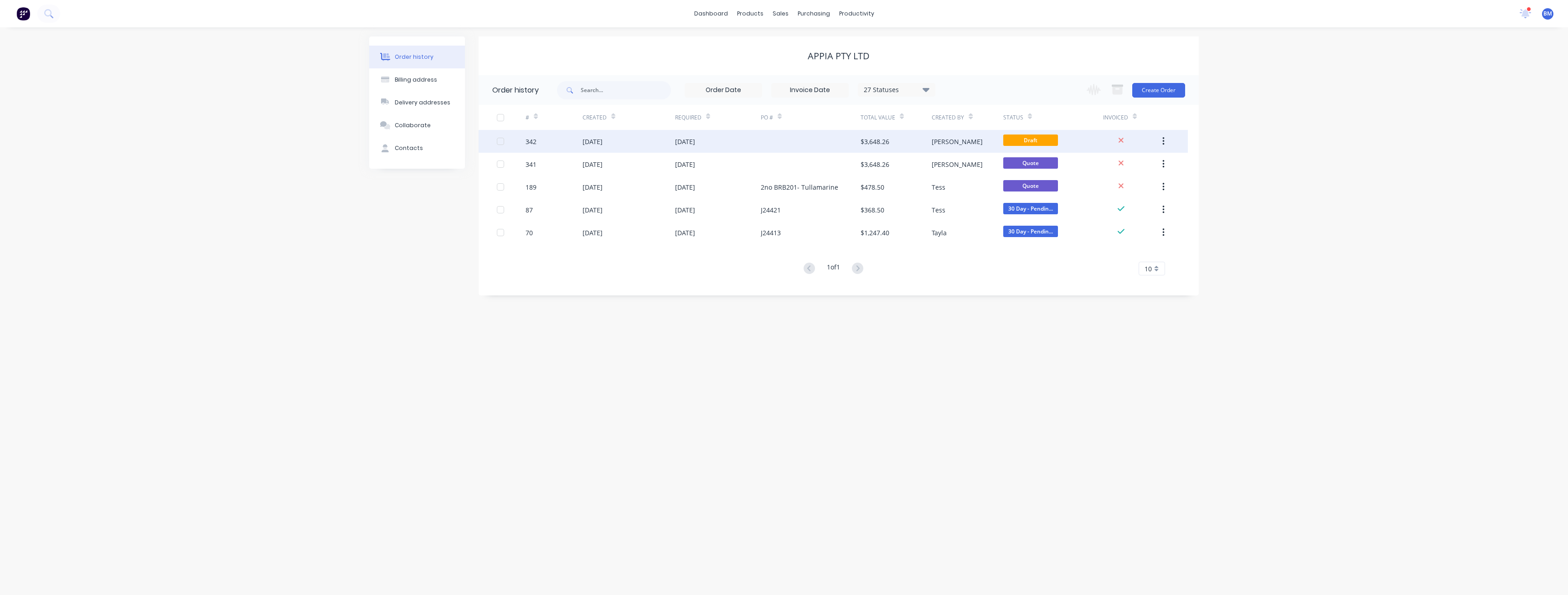
click at [762, 137] on div at bounding box center [810, 141] width 99 height 23
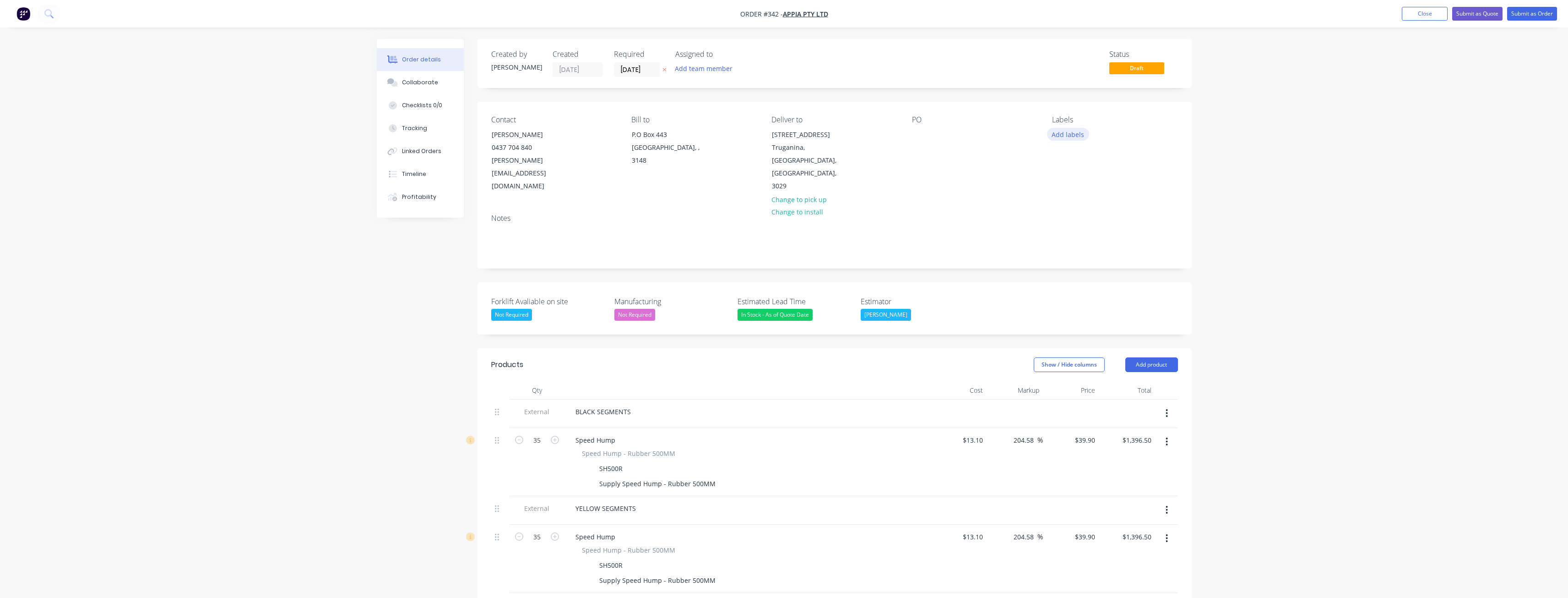
click at [1069, 134] on button "Add labels" at bounding box center [1068, 134] width 42 height 12
click at [1068, 212] on div at bounding box center [1068, 216] width 18 height 18
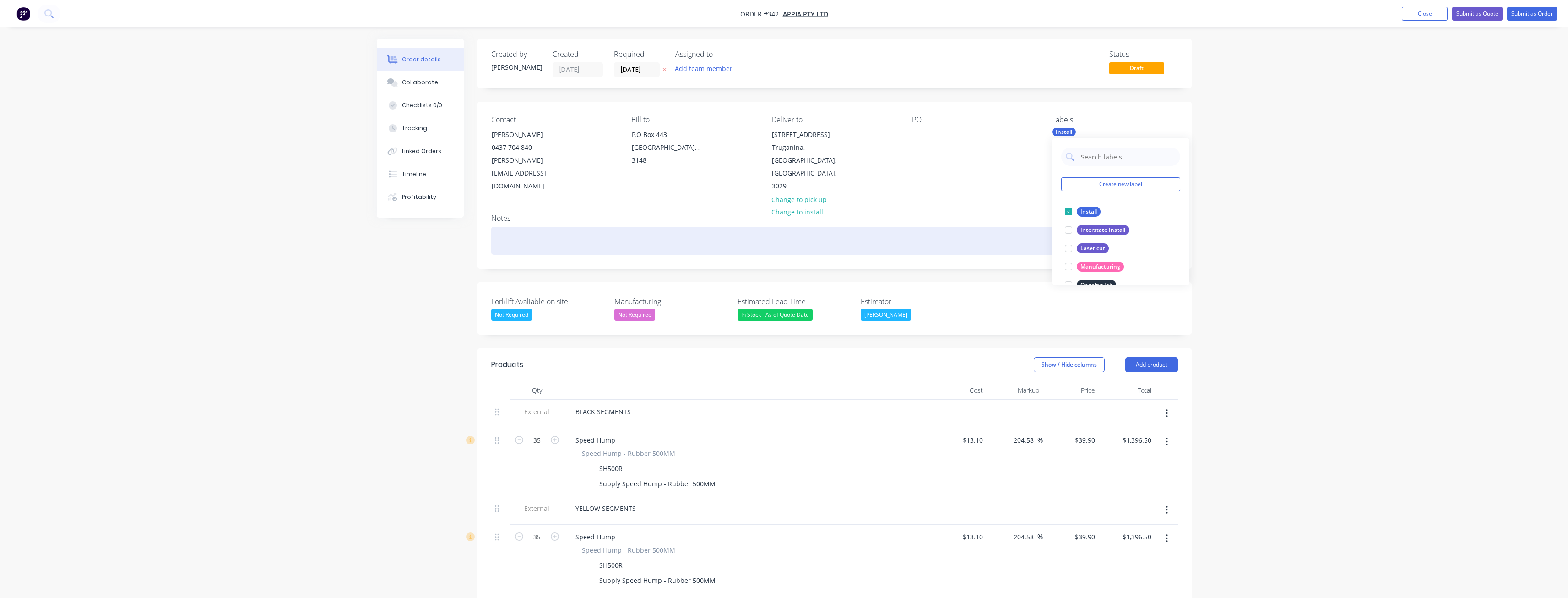
click at [926, 226] on div at bounding box center [835, 240] width 687 height 28
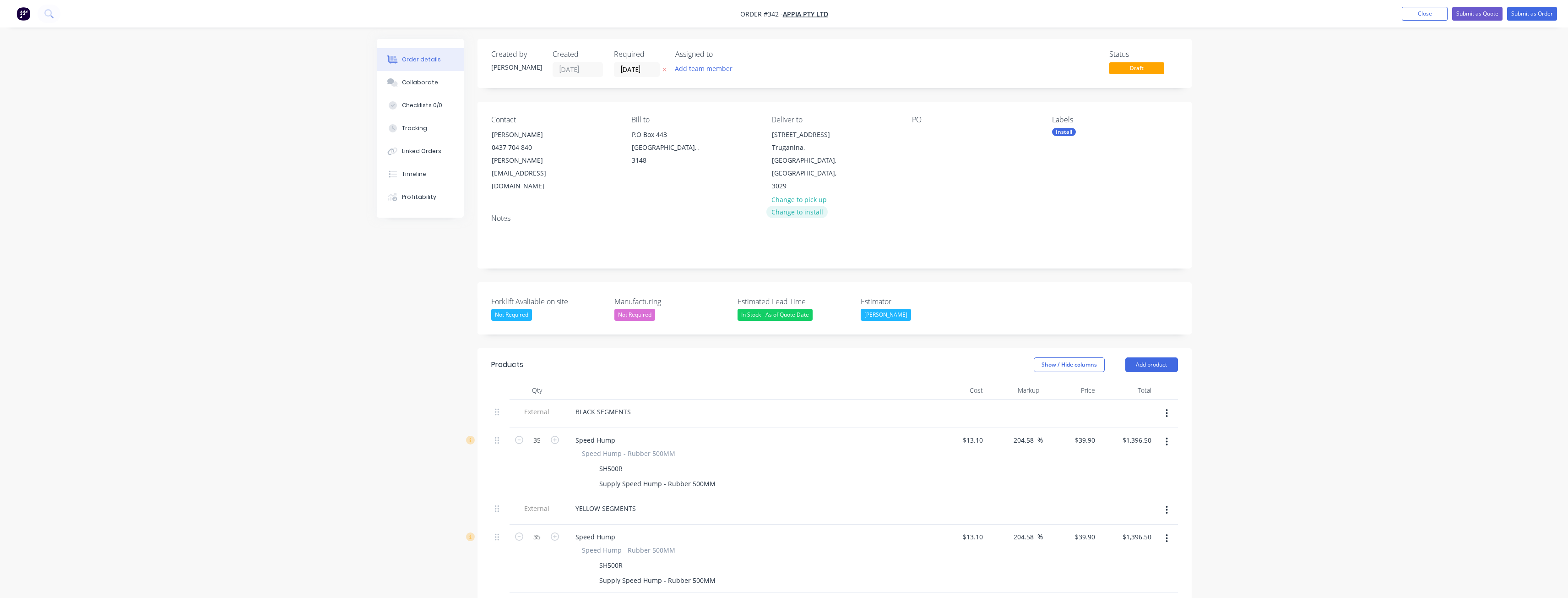
click at [809, 206] on button "Change to install" at bounding box center [797, 211] width 61 height 12
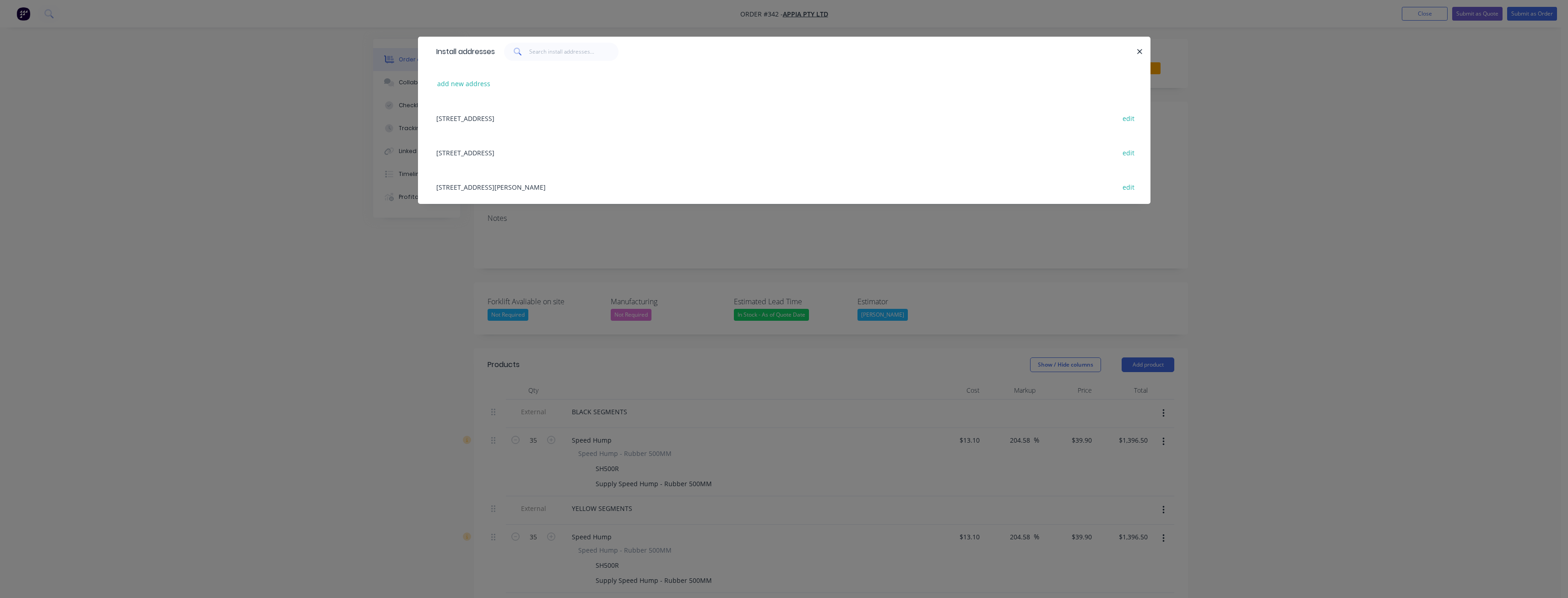
click at [521, 150] on div "[STREET_ADDRESS] edit" at bounding box center [784, 153] width 705 height 35
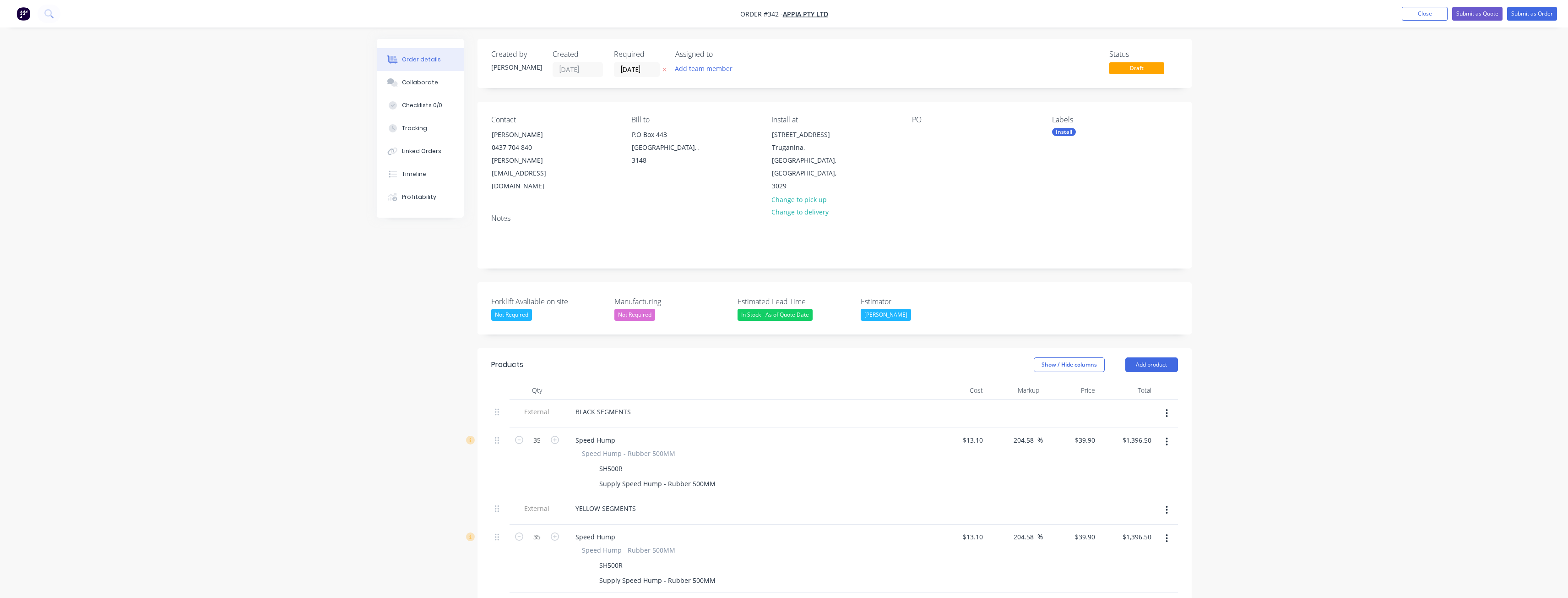
click at [978, 206] on div "Notes" at bounding box center [834, 237] width 714 height 61
click at [1154, 358] on button "Add product" at bounding box center [1152, 365] width 53 height 15
click at [1120, 381] on div "Product catalogue" at bounding box center [1134, 387] width 70 height 13
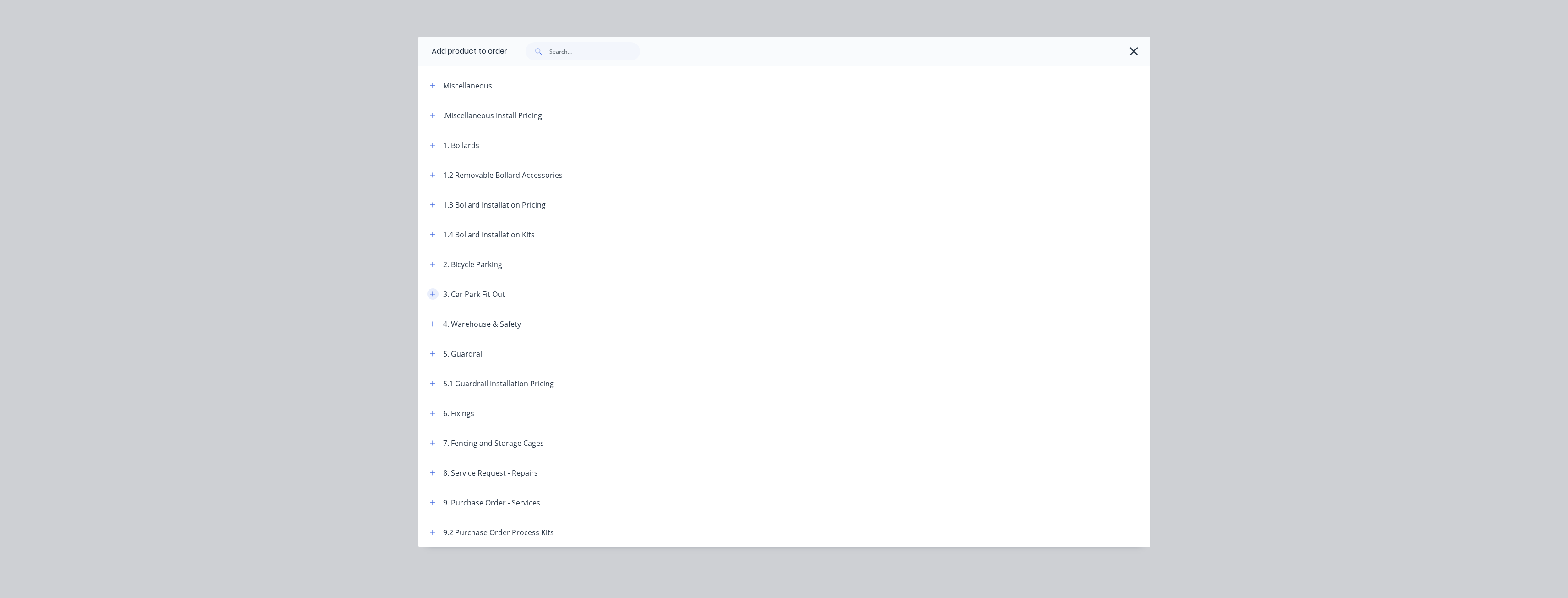
click at [433, 292] on icon "button" at bounding box center [433, 294] width 6 height 7
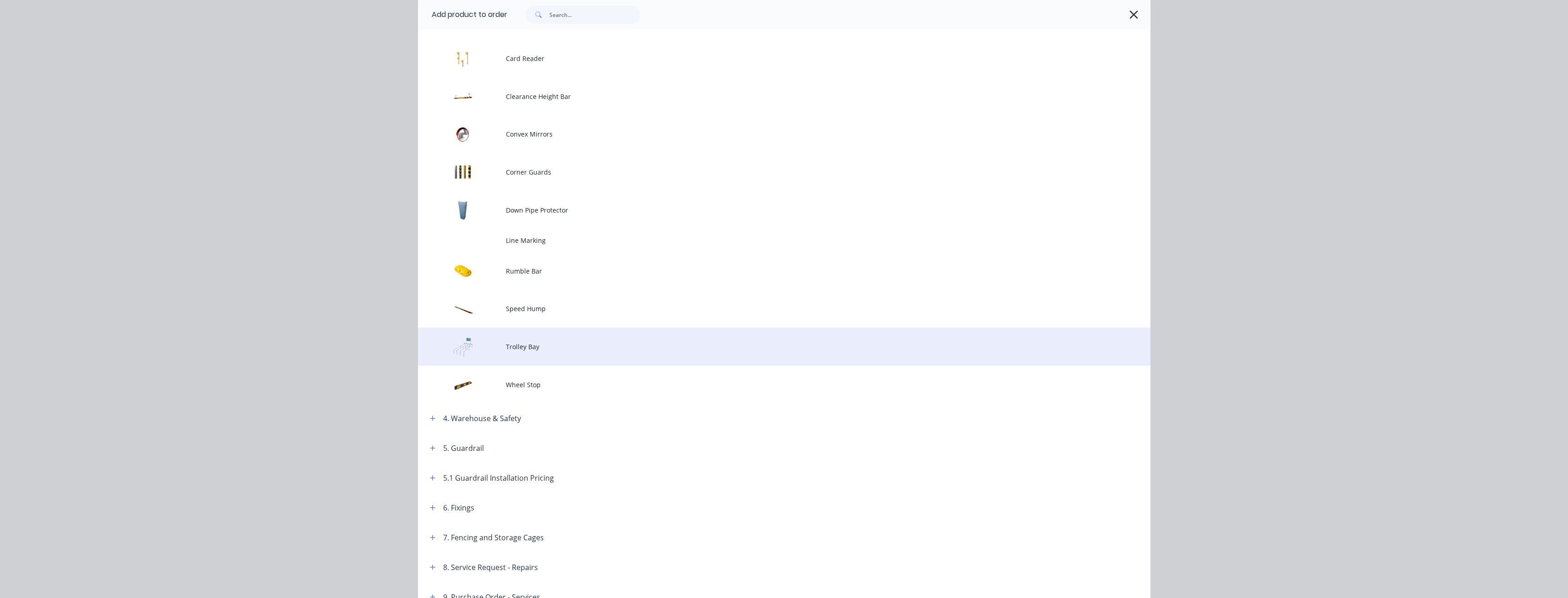
scroll to position [275, 0]
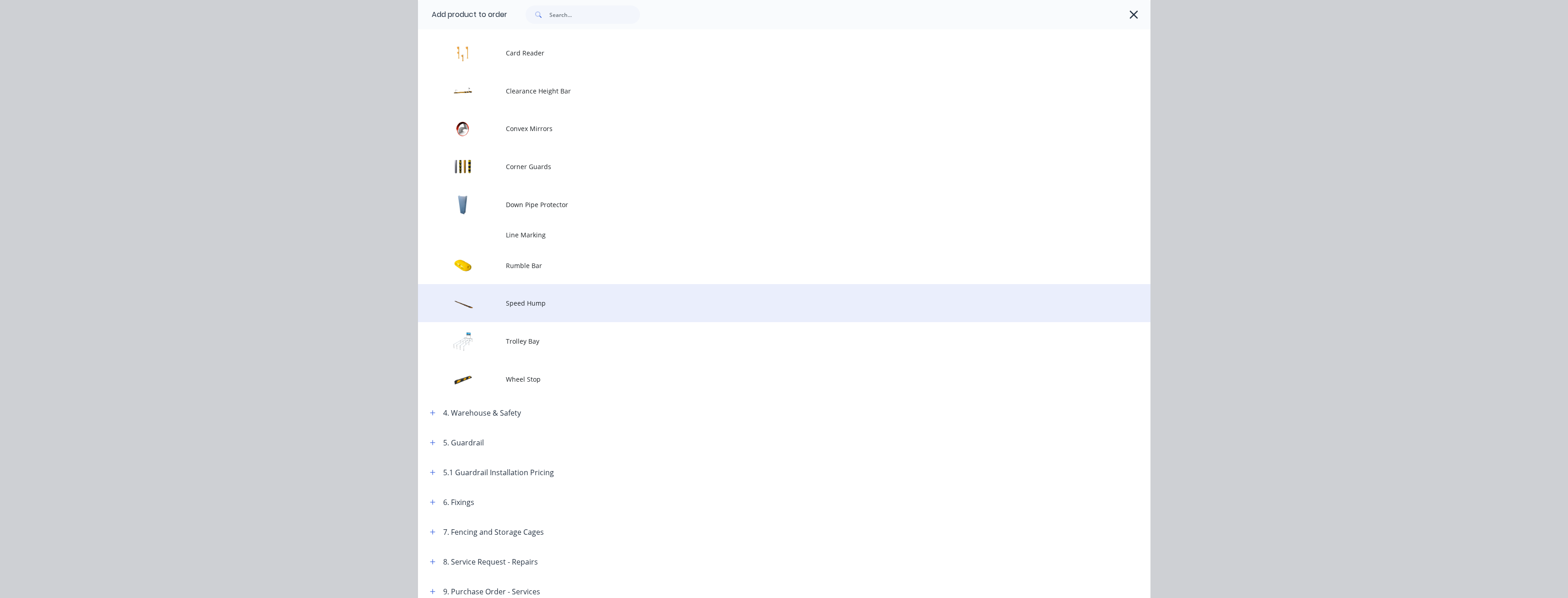
click at [525, 303] on span "Speed Hump" at bounding box center [764, 303] width 515 height 10
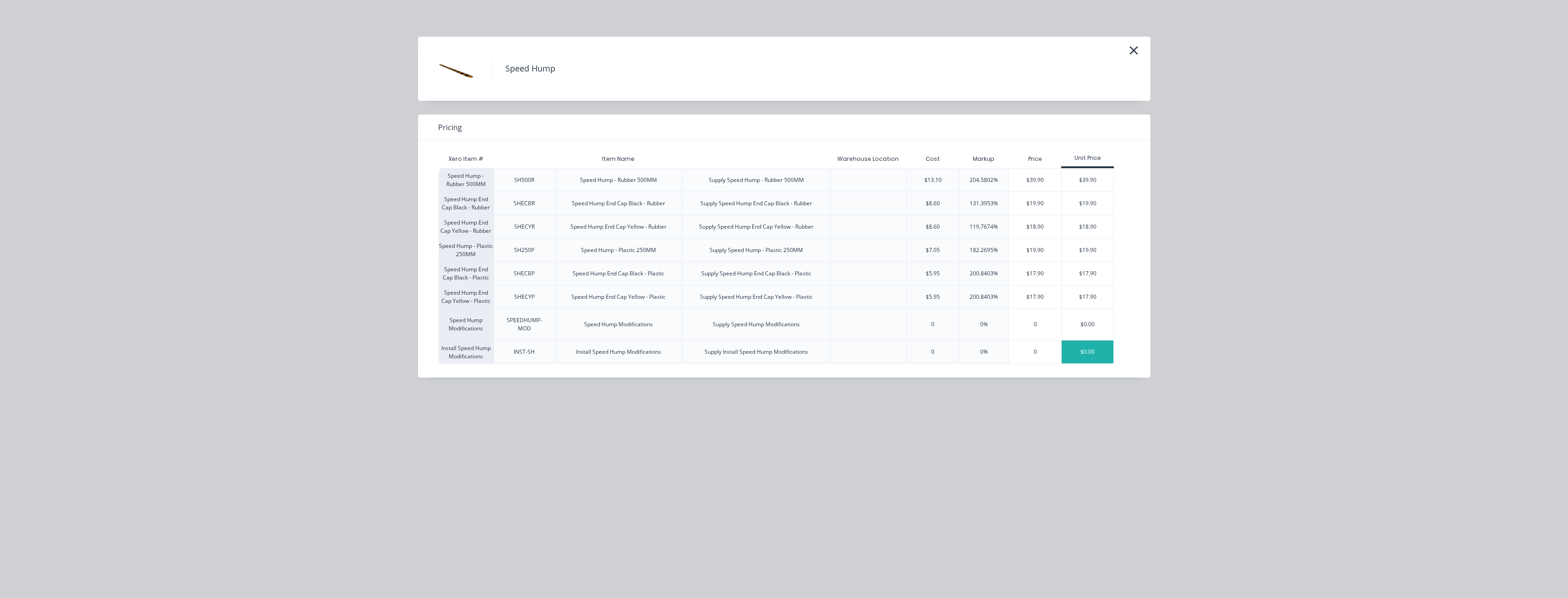
click at [1097, 348] on div "$0.00" at bounding box center [1087, 352] width 52 height 23
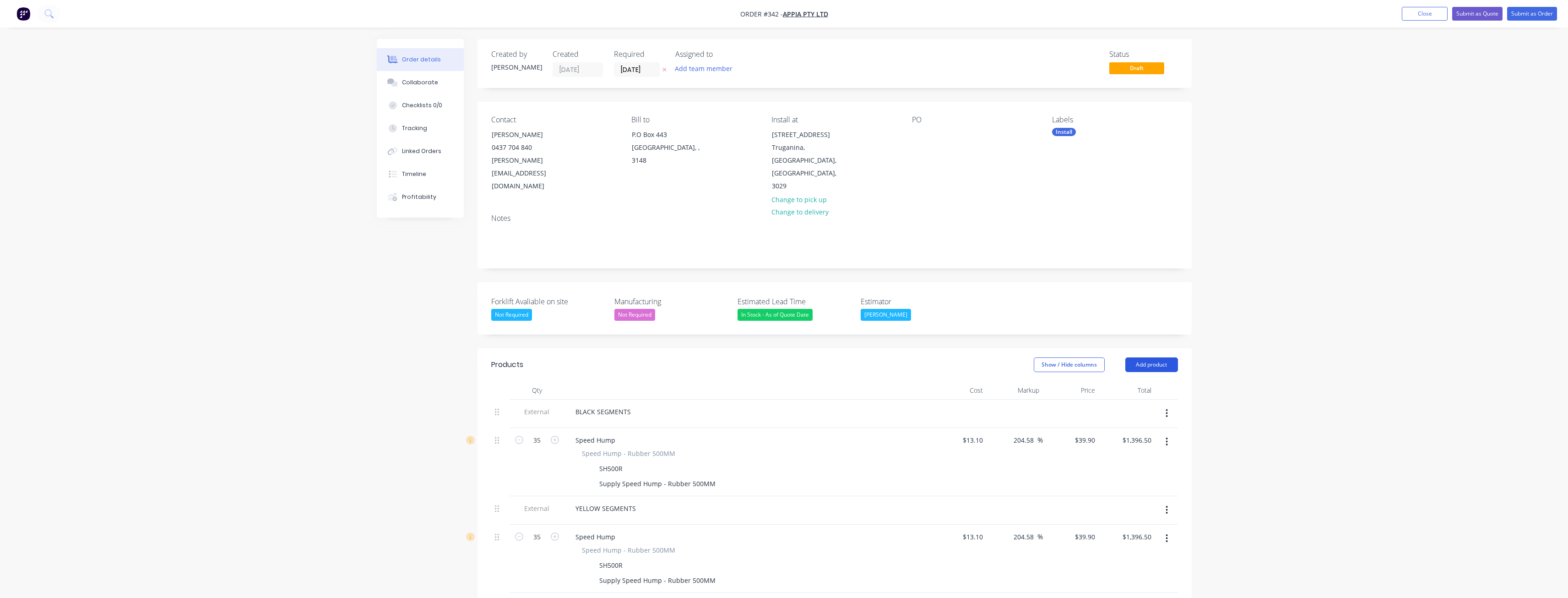
click at [1152, 358] on button "Add product" at bounding box center [1152, 365] width 53 height 15
click at [1123, 381] on div "Product catalogue" at bounding box center [1134, 387] width 70 height 13
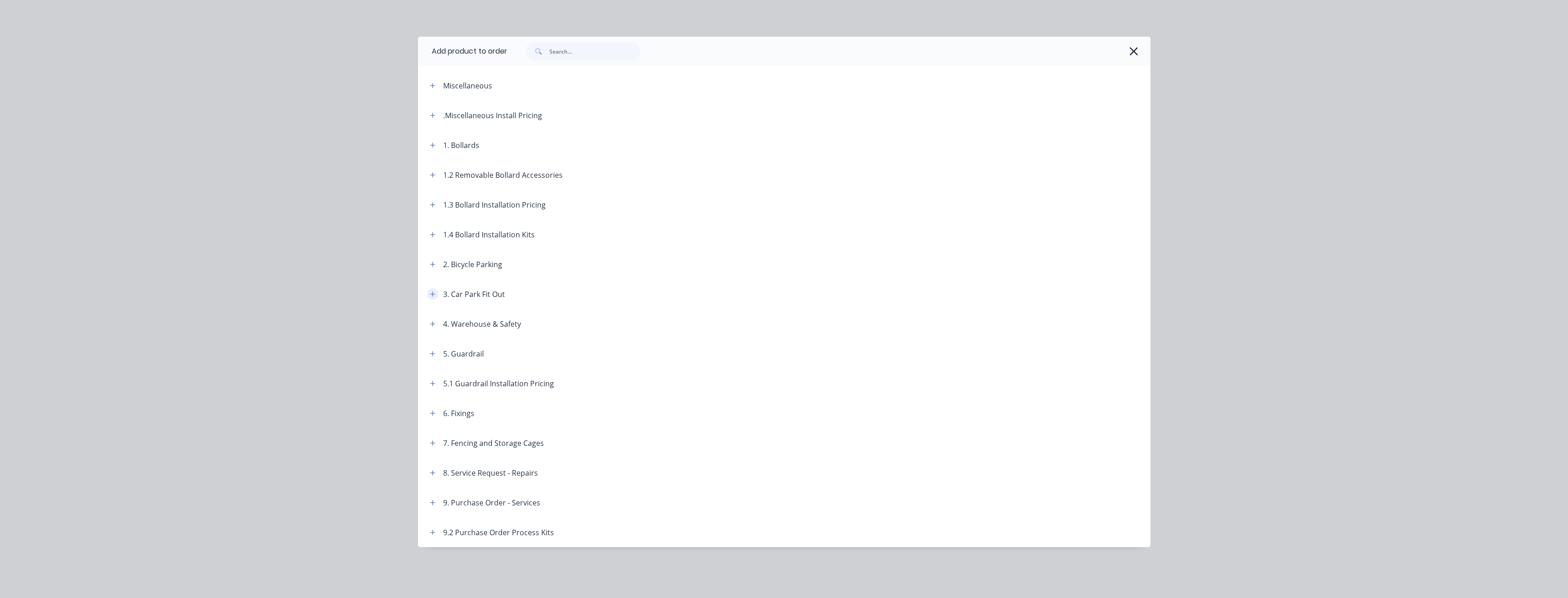
click at [434, 291] on icon "button" at bounding box center [433, 294] width 6 height 7
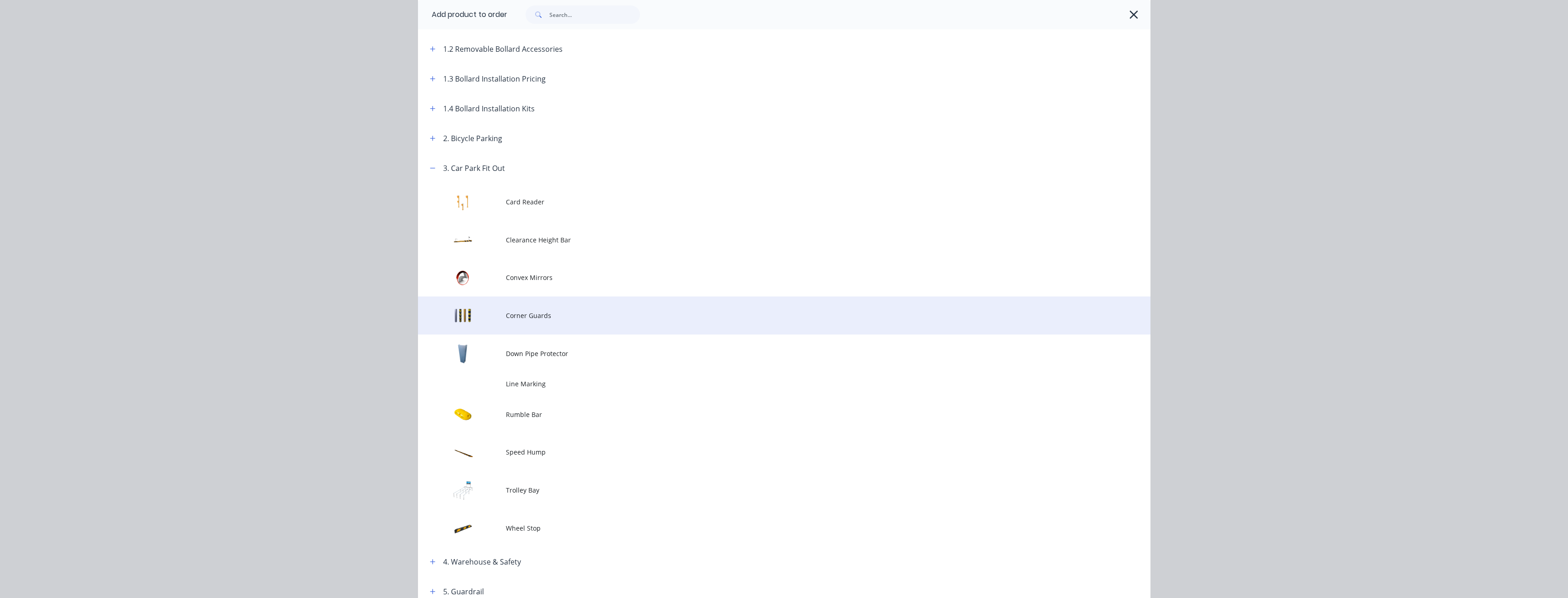
scroll to position [137, 0]
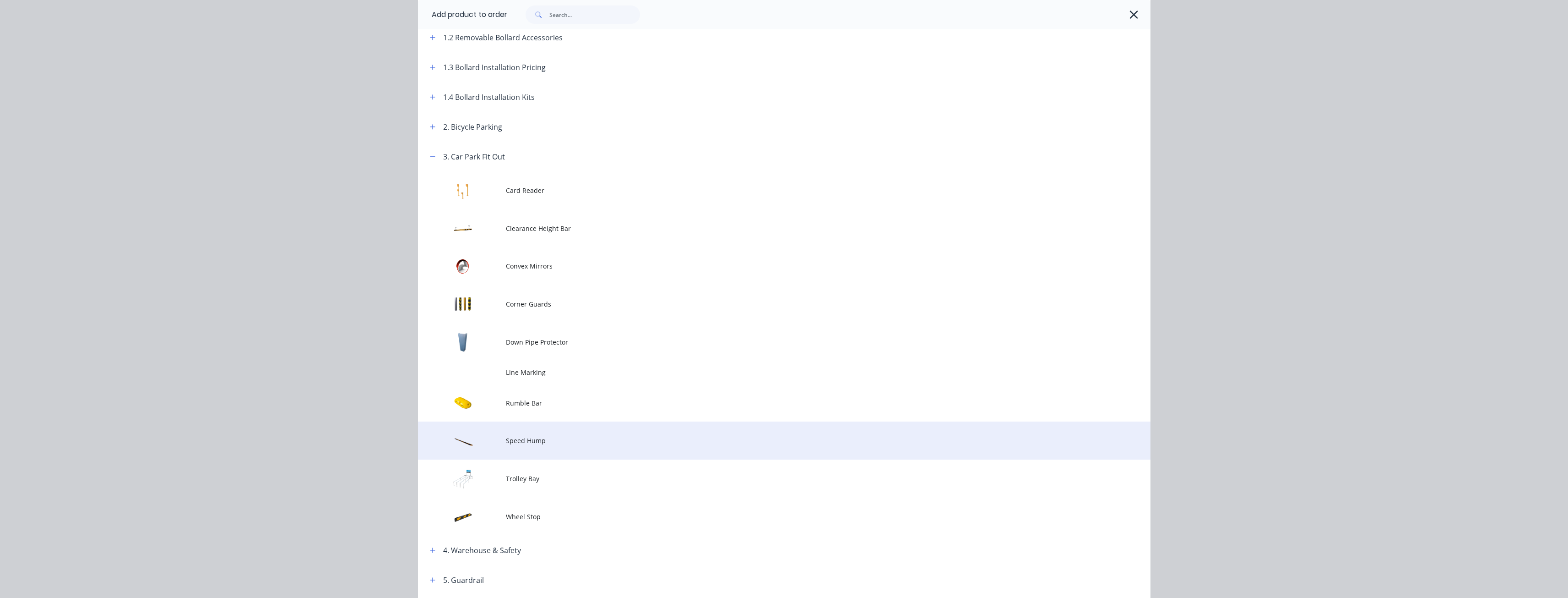
click at [519, 435] on td "Speed Hump" at bounding box center [828, 440] width 645 height 38
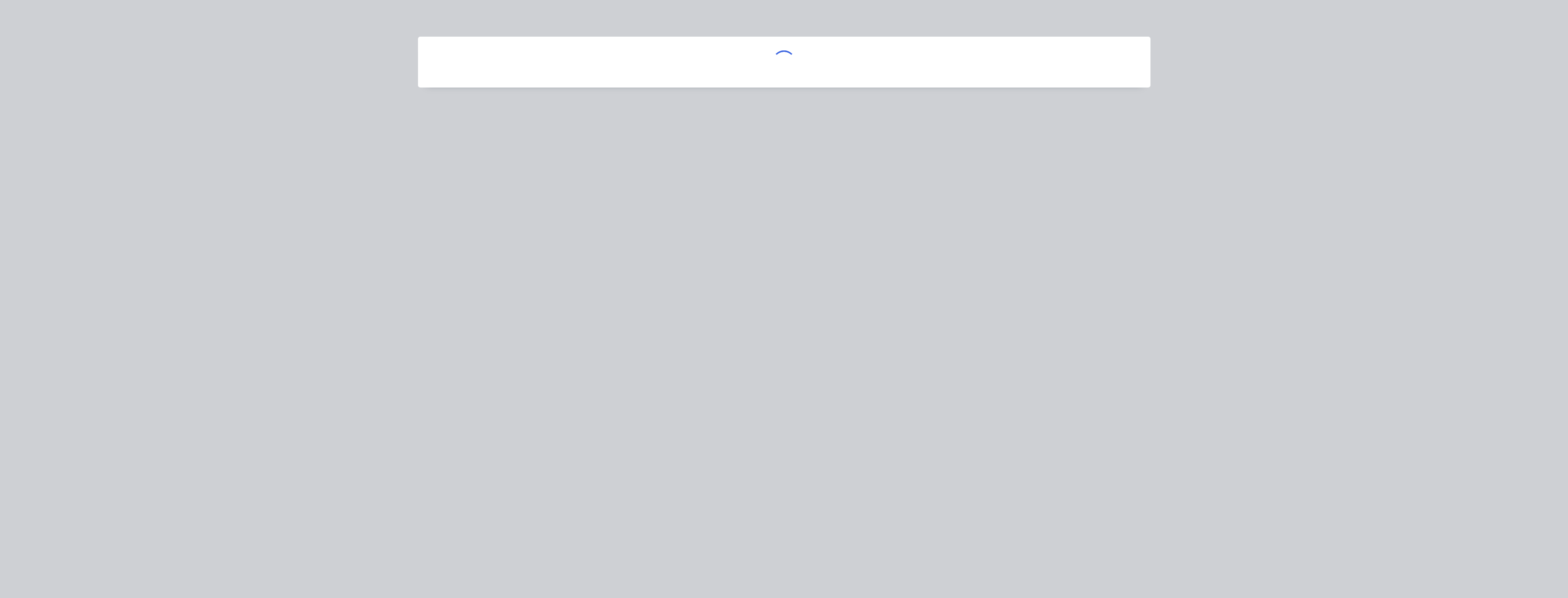
scroll to position [0, 0]
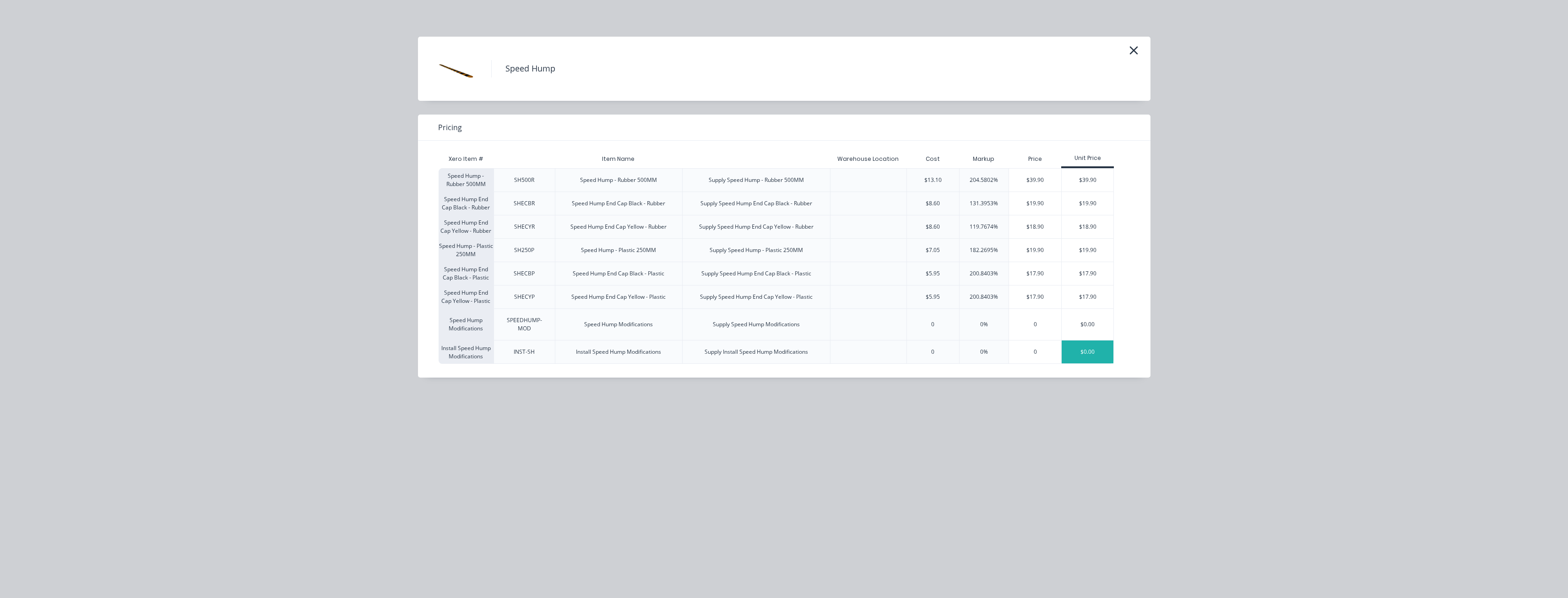
click at [1093, 349] on div "$0.00" at bounding box center [1087, 352] width 52 height 23
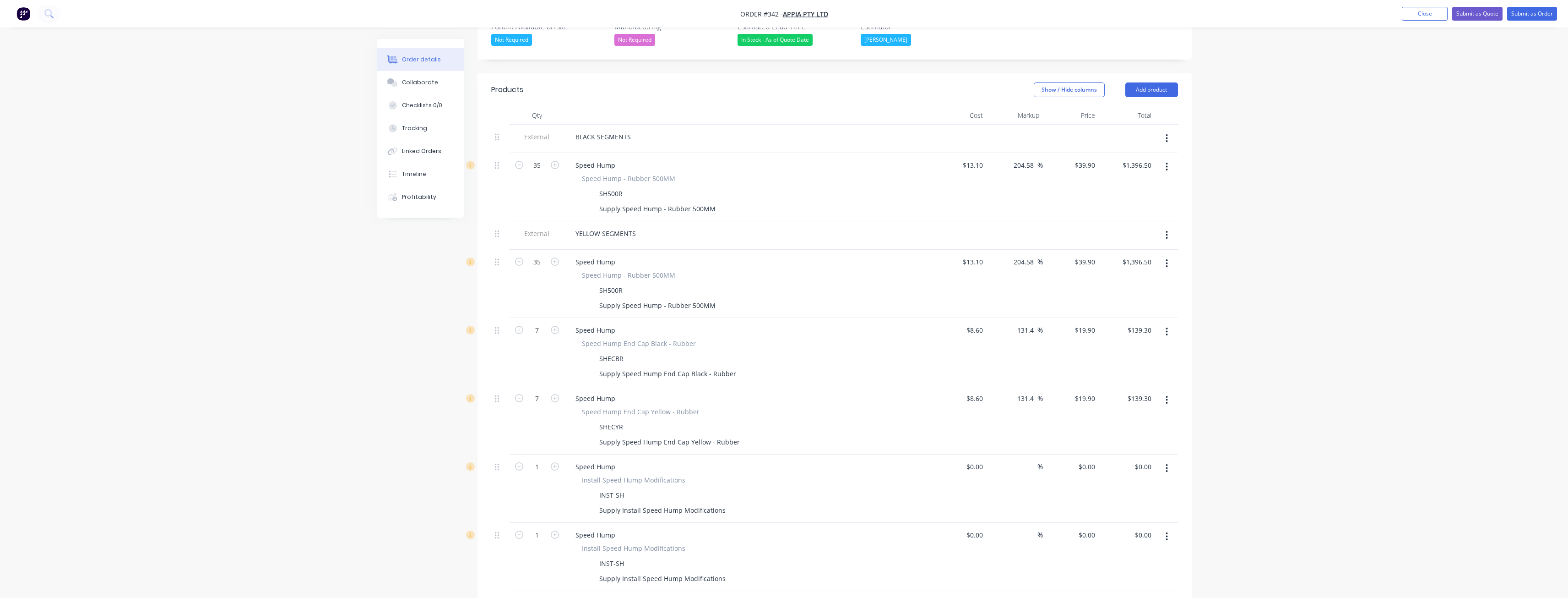
scroll to position [278, 0]
drag, startPoint x: 497, startPoint y: 444, endPoint x: 503, endPoint y: 191, distance: 253.1
click at [503, 191] on div "External BLACK SEGMENTS 35 Speed Hump Speed Hump - Rubber 500MM SH500R Supply S…" at bounding box center [835, 354] width 687 height 466
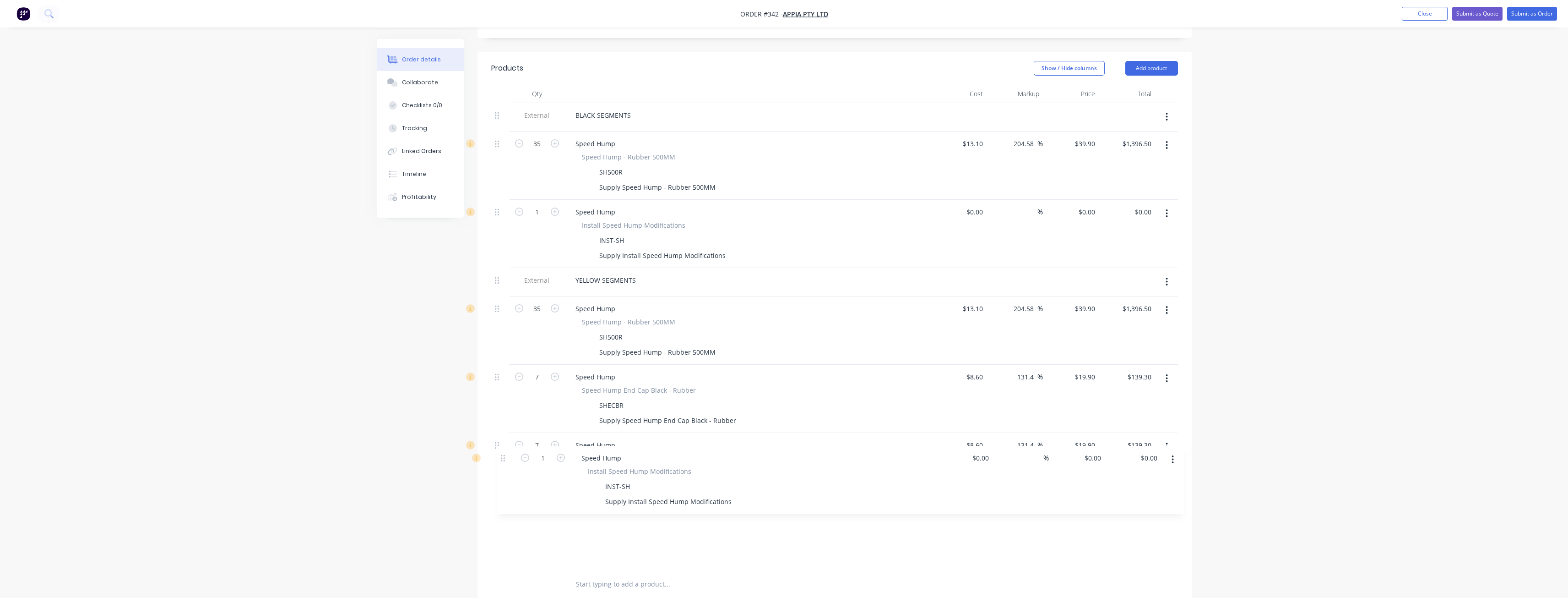
scroll to position [303, 0]
drag, startPoint x: 496, startPoint y: 508, endPoint x: 511, endPoint y: 235, distance: 273.4
click at [511, 235] on div "External BLACK SEGMENTS 35 Speed Hump Speed Hump - Rubber 500MM SH500R Supply S…" at bounding box center [835, 329] width 687 height 466
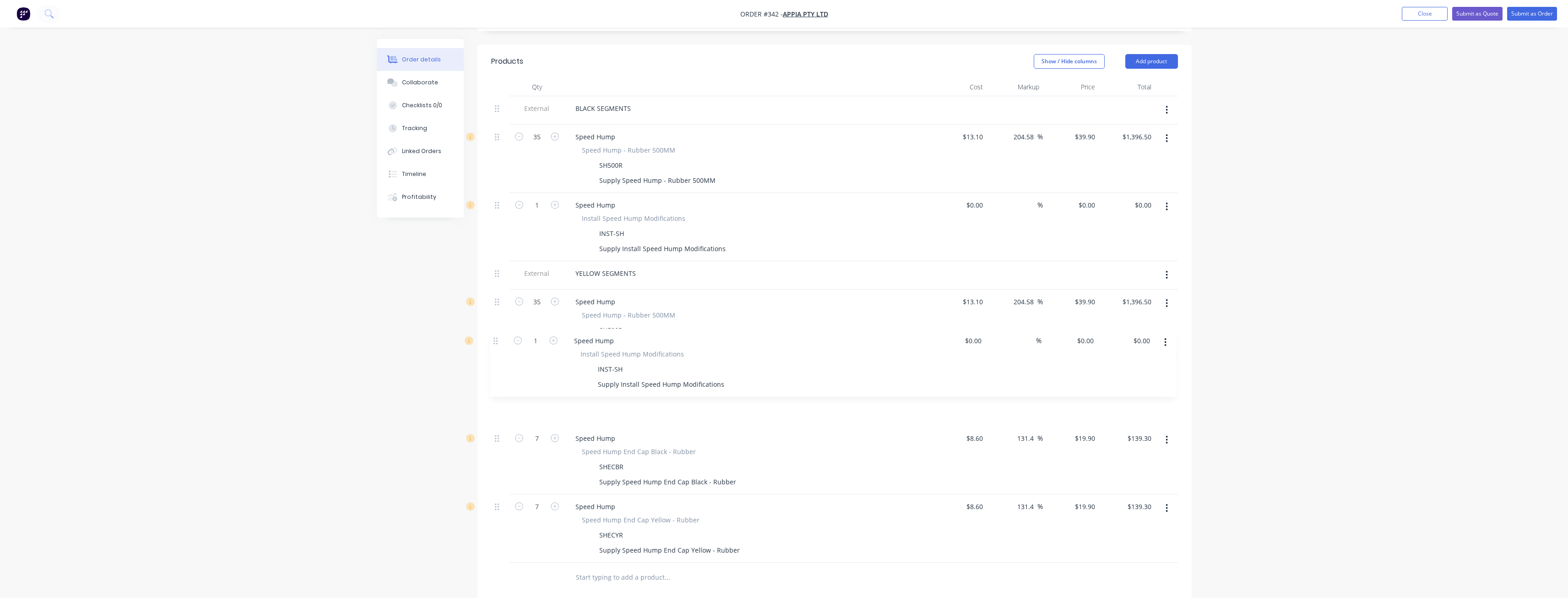
drag, startPoint x: 497, startPoint y: 249, endPoint x: 496, endPoint y: 346, distance: 97.0
click at [496, 346] on div "External BLACK SEGMENTS 35 Speed Hump Speed Hump - Rubber 500MM SH500R Supply S…" at bounding box center [835, 329] width 687 height 466
click at [542, 363] on input "1" at bounding box center [537, 370] width 24 height 14
type input "8"
type input "35"
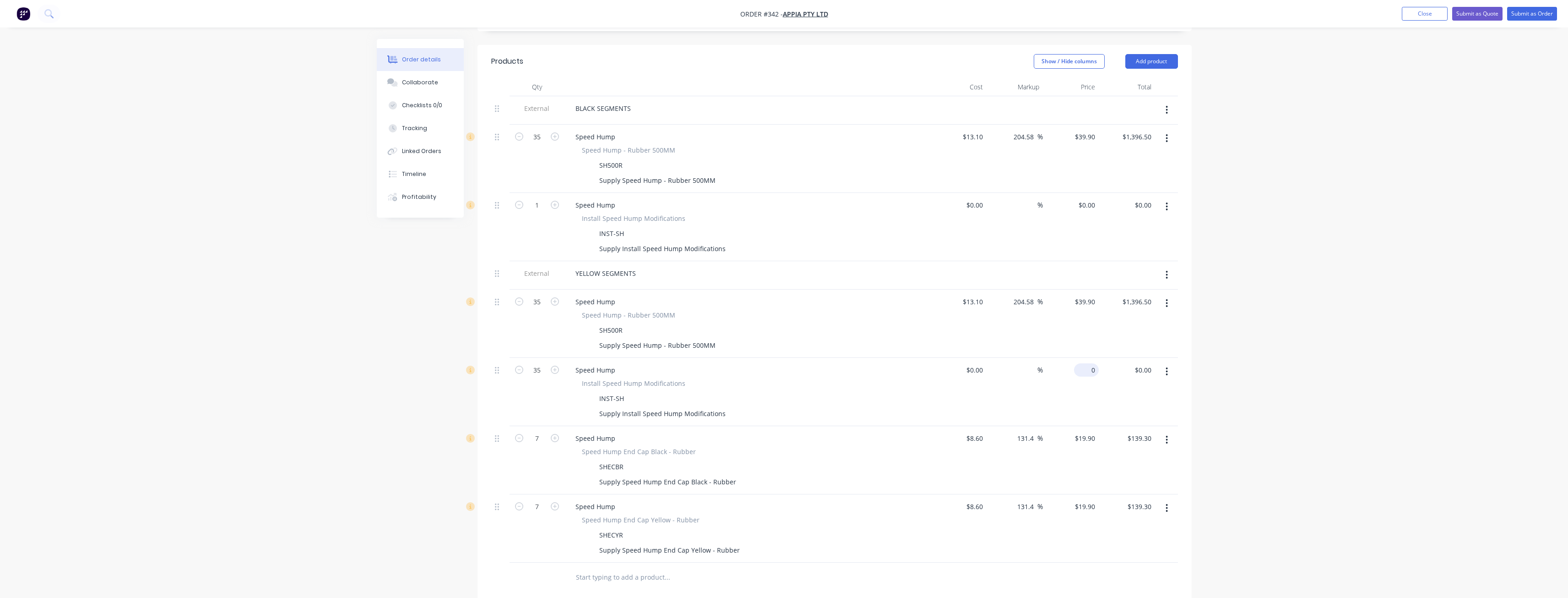
click at [1092, 363] on input "0" at bounding box center [1088, 370] width 21 height 13
type input "$8.00"
type input "$280.00"
click at [856, 500] on div "Speed Hump" at bounding box center [747, 506] width 359 height 13
click at [543, 198] on input "1" at bounding box center [537, 205] width 24 height 14
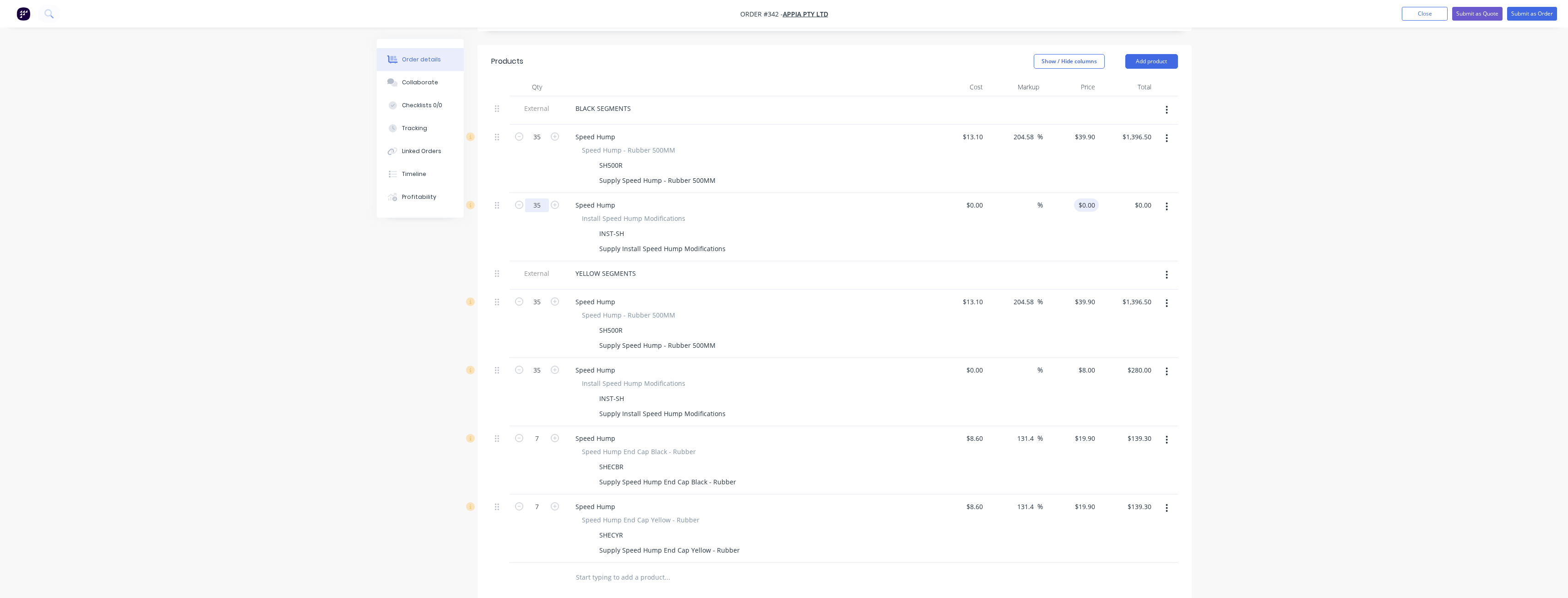
type input "35"
click at [1090, 198] on input "0" at bounding box center [1093, 205] width 11 height 13
type input "$18.00"
type input "$630.00"
click at [849, 310] on div "Speed Hump - Rubber 500MM SH500R Supply Speed Hump - Rubber 500MM" at bounding box center [747, 330] width 359 height 41
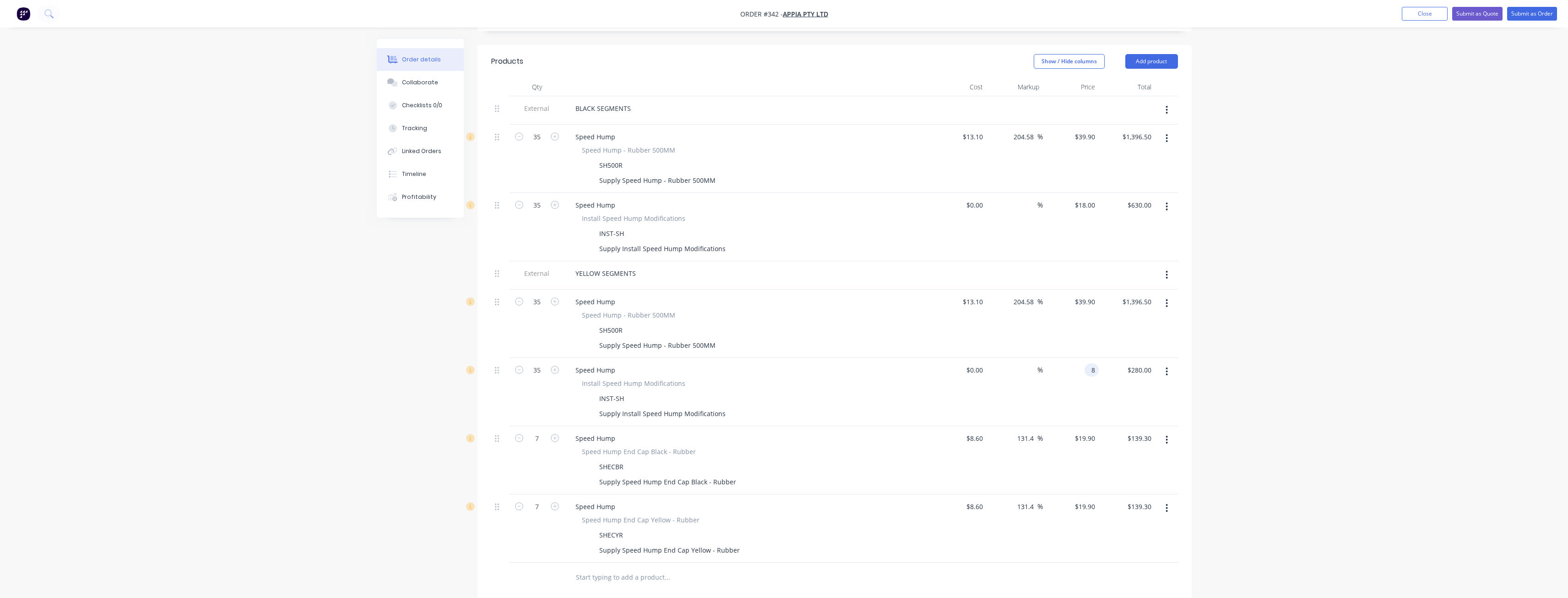
click at [1091, 363] on input "8" at bounding box center [1093, 370] width 11 height 13
type input "$18.00"
type input "$630.00"
click at [792, 475] on div "Supply Speed Hump End Cap Black - Rubber" at bounding box center [746, 482] width 335 height 13
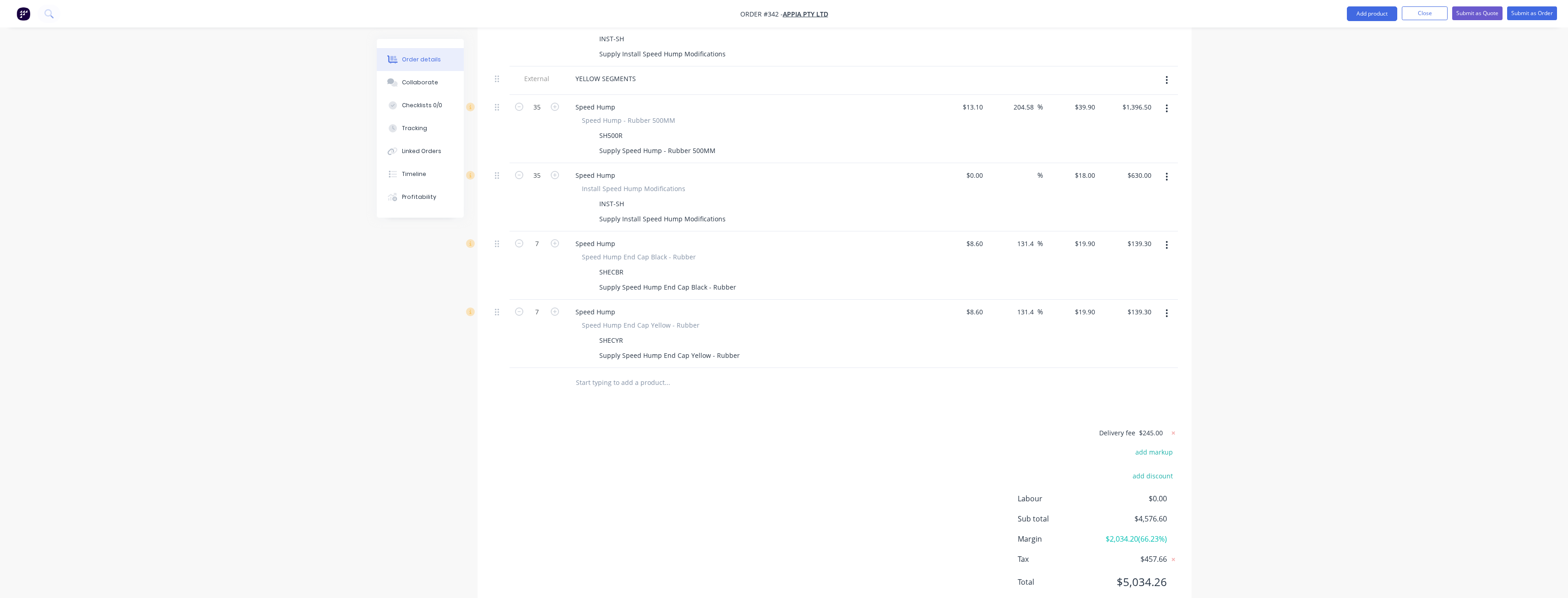
scroll to position [501, 0]
click at [1172, 425] on icon at bounding box center [1173, 430] width 9 height 9
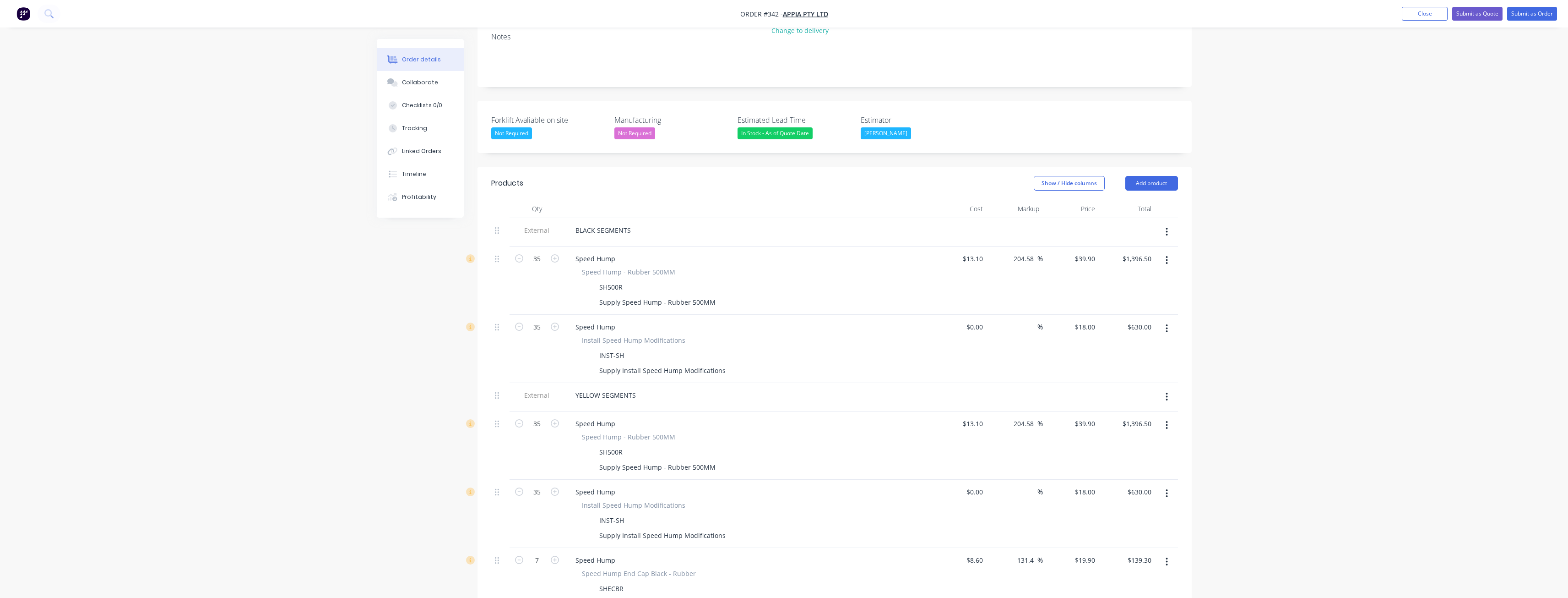
scroll to position [180, 0]
click at [1151, 177] on button "Add product" at bounding box center [1152, 184] width 53 height 15
click at [1127, 201] on div "Product catalogue" at bounding box center [1134, 207] width 70 height 13
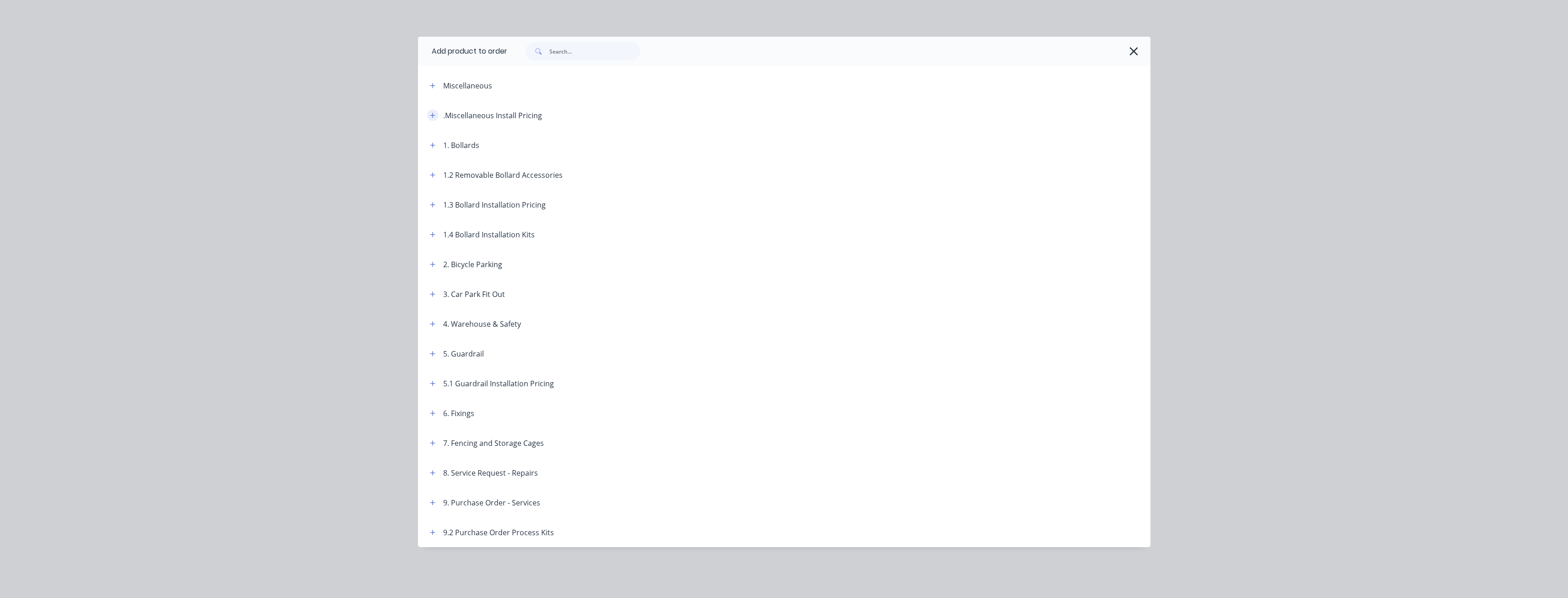
click at [435, 116] on icon "button" at bounding box center [433, 116] width 6 height 7
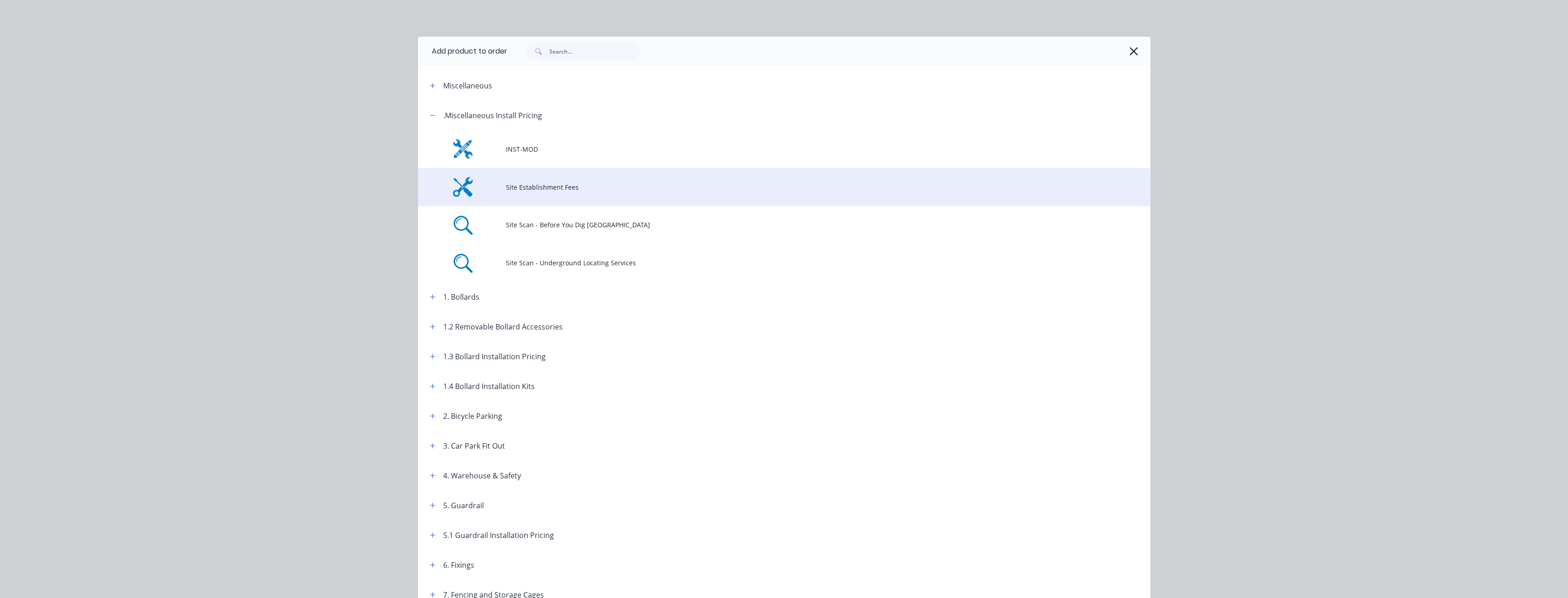
click at [528, 191] on span "Site Establishment Fees" at bounding box center [764, 187] width 515 height 10
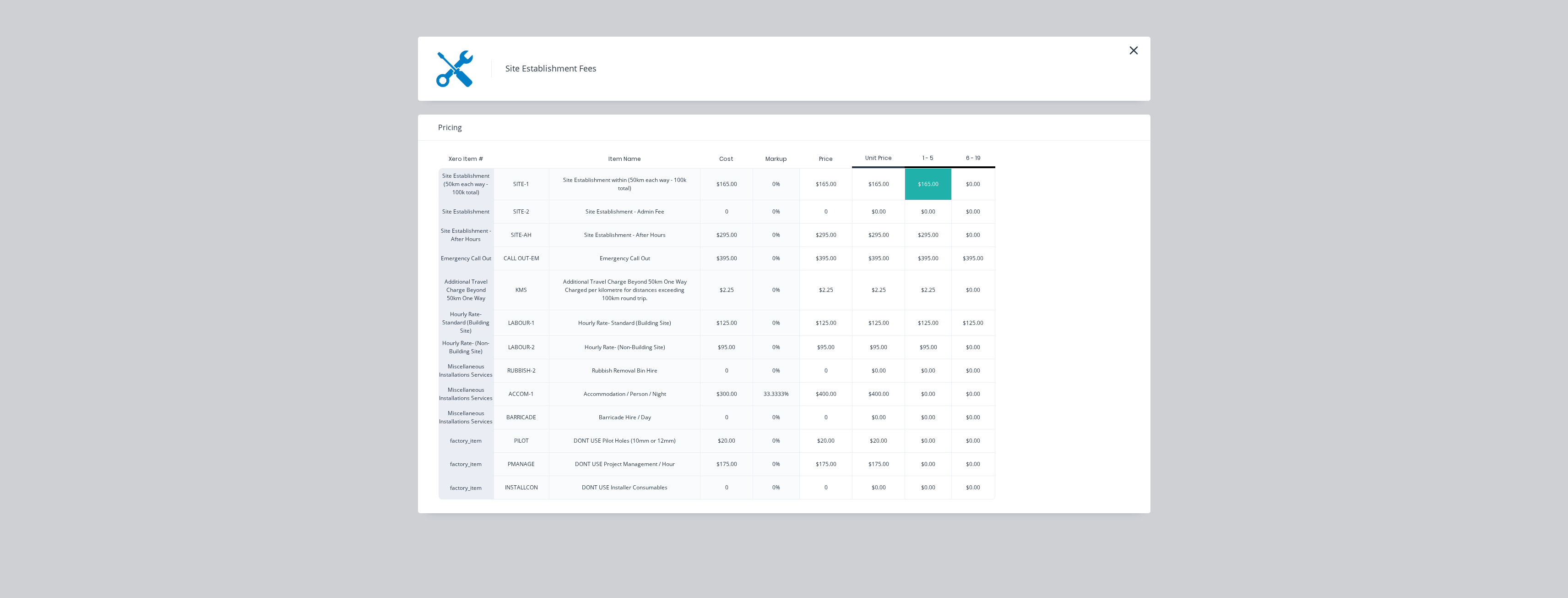
click at [932, 178] on div "$165.00" at bounding box center [928, 184] width 46 height 31
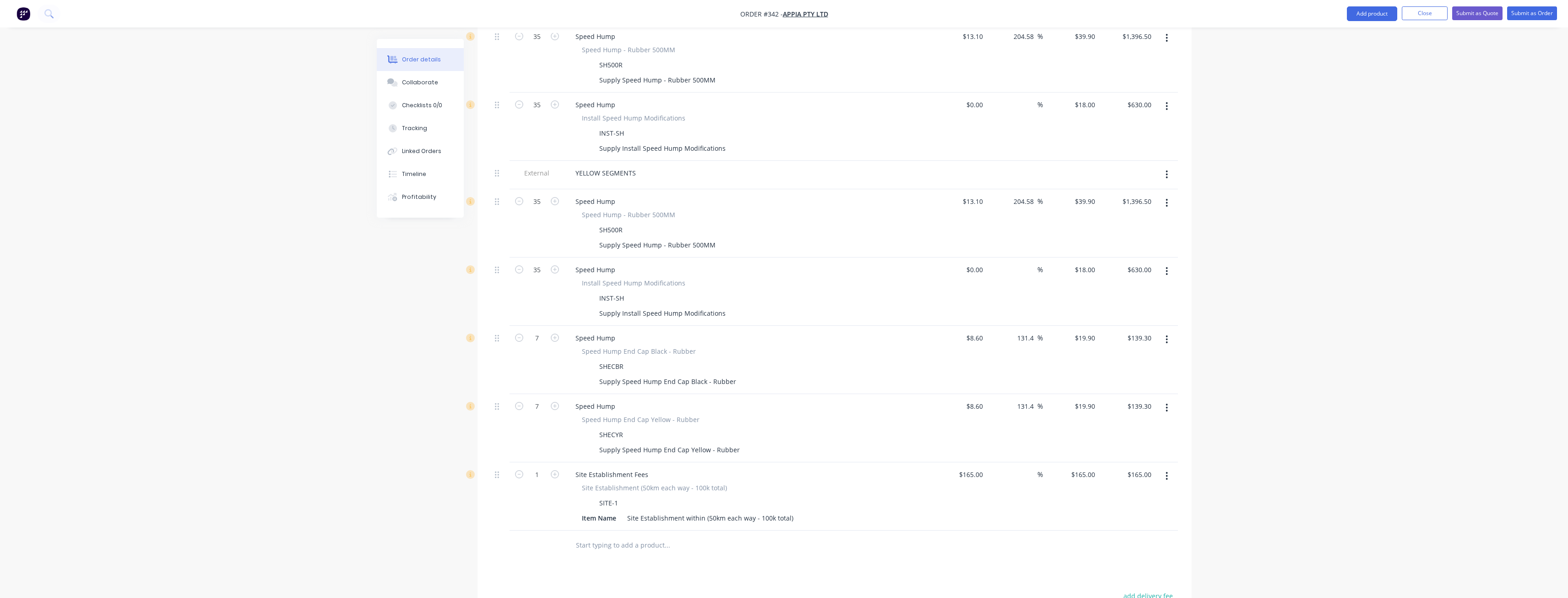
scroll to position [455, 0]
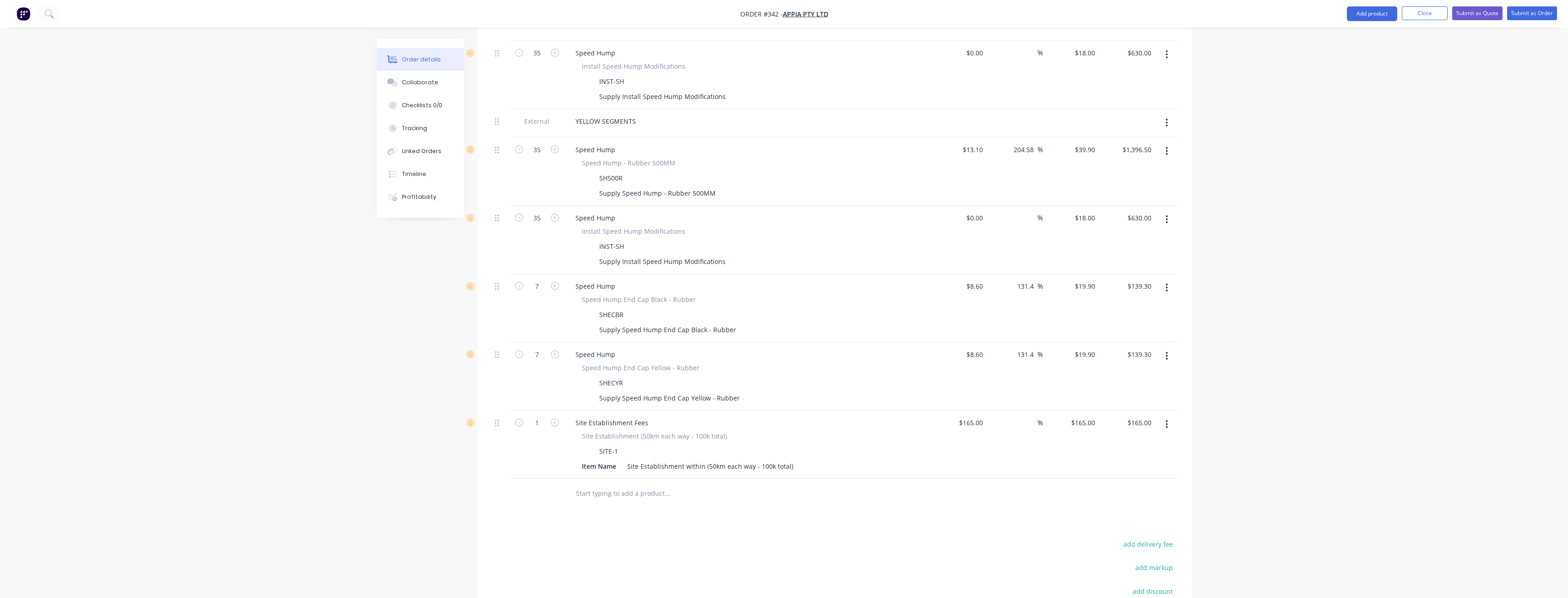
click at [1167, 419] on icon "button" at bounding box center [1167, 424] width 2 height 10
click at [1115, 496] on div "Delete" at bounding box center [1134, 503] width 70 height 13
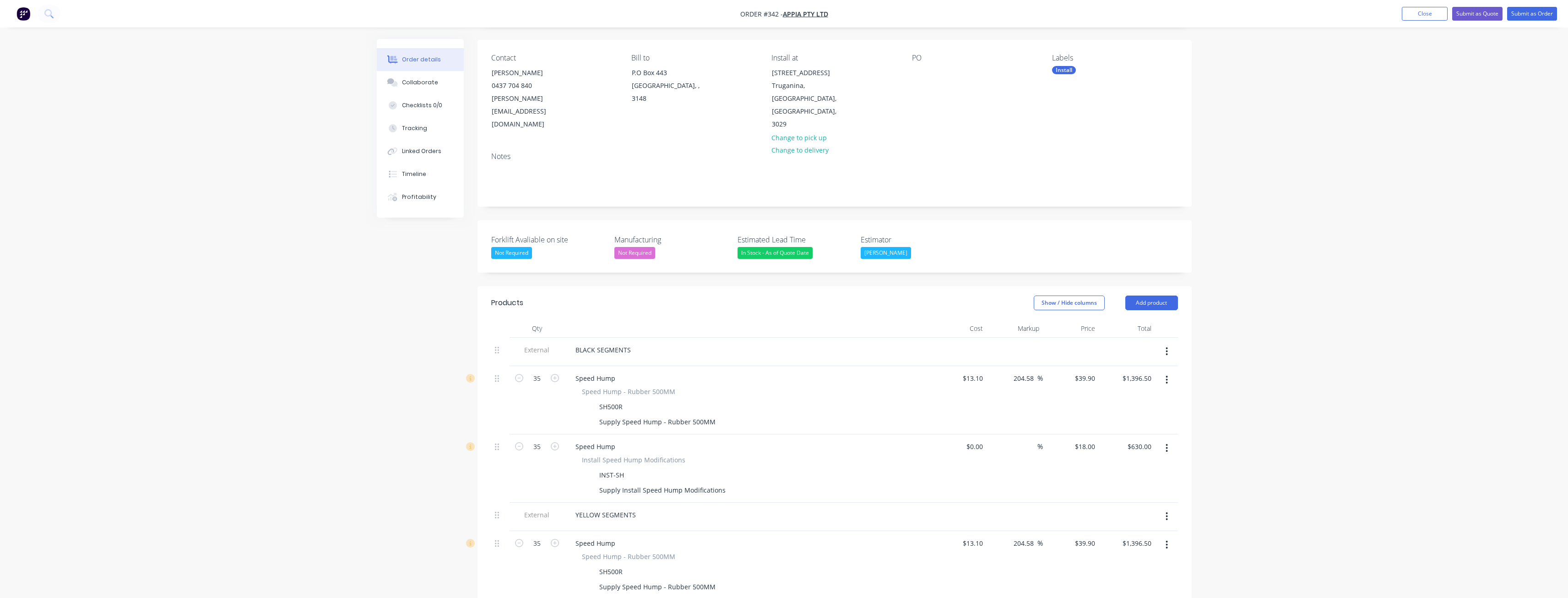
scroll to position [0, 0]
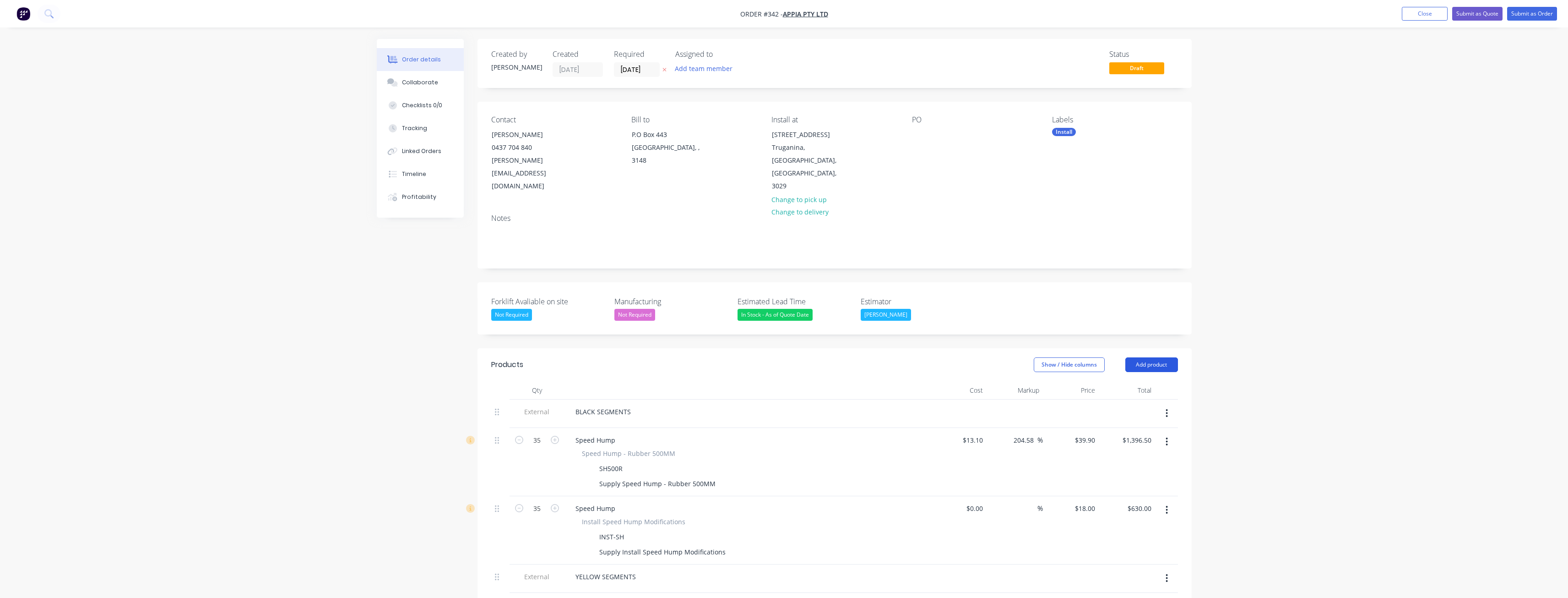
click at [1143, 358] on button "Add product" at bounding box center [1152, 365] width 53 height 15
click at [1134, 381] on div "Product catalogue" at bounding box center [1134, 387] width 70 height 13
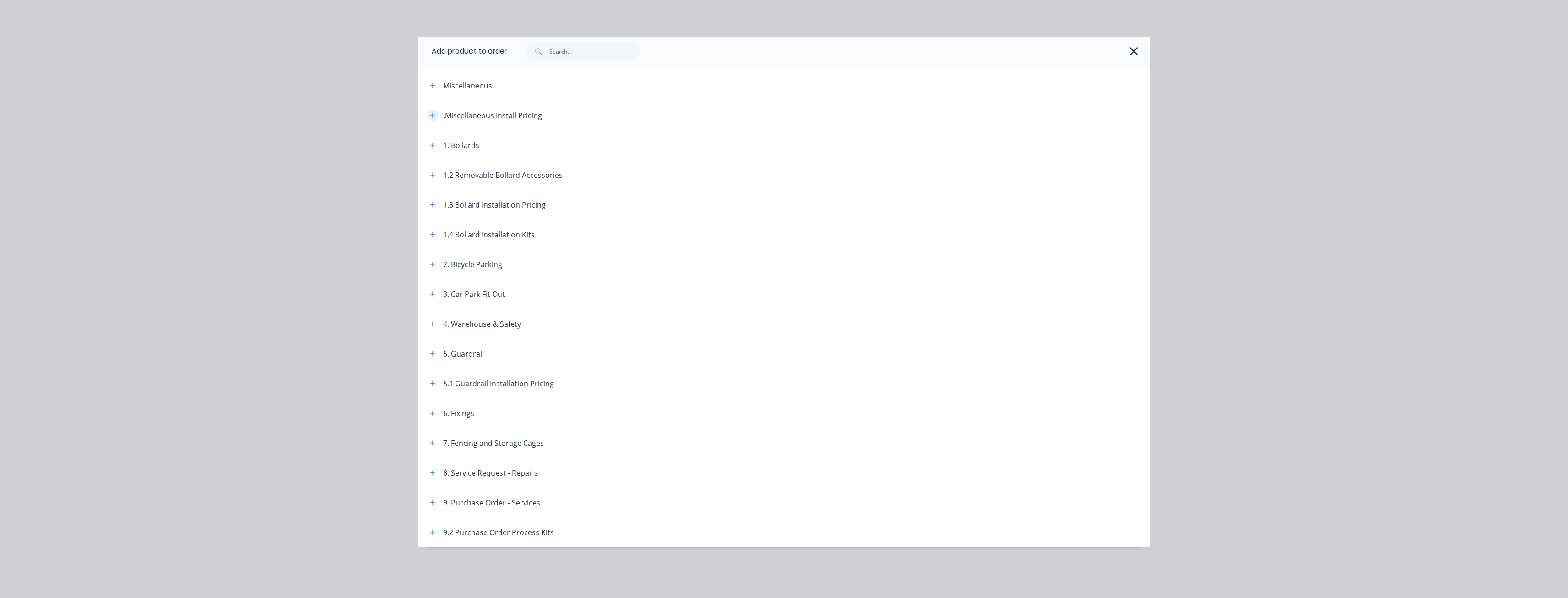
click at [434, 111] on button "button" at bounding box center [433, 116] width 12 height 12
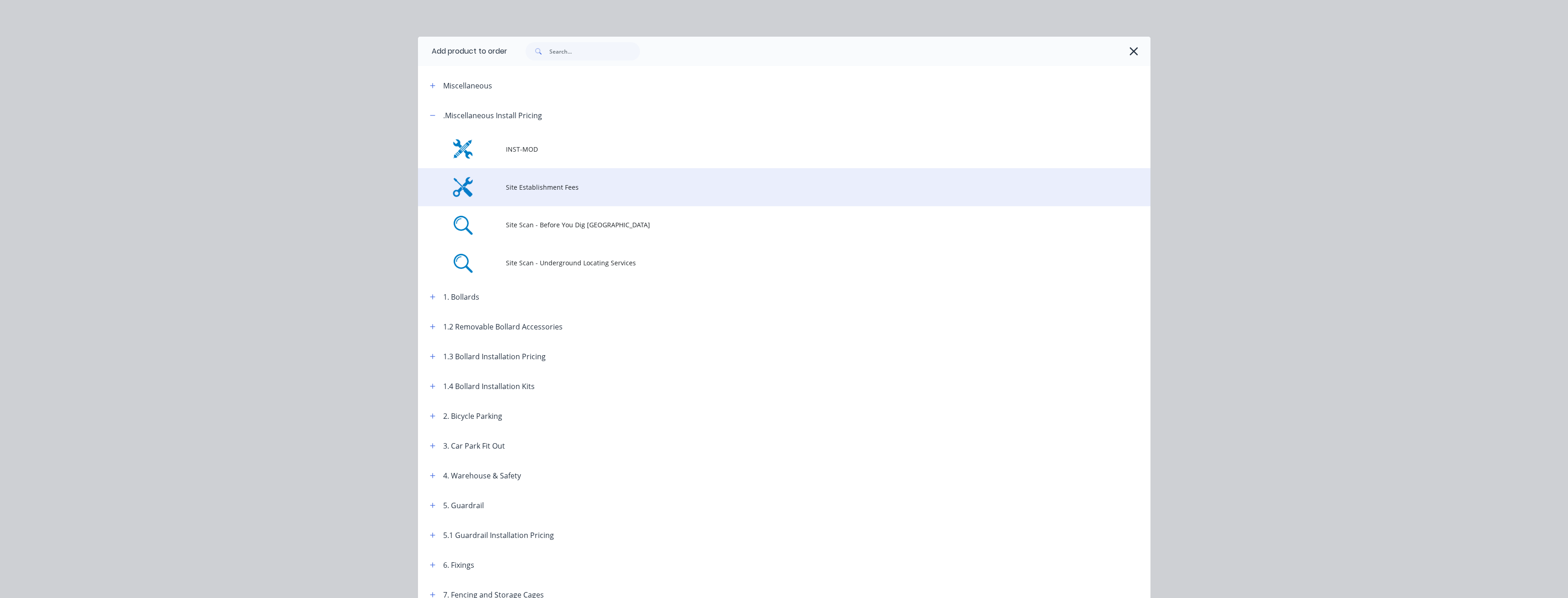
click at [541, 192] on span "Site Establishment Fees" at bounding box center [764, 187] width 515 height 10
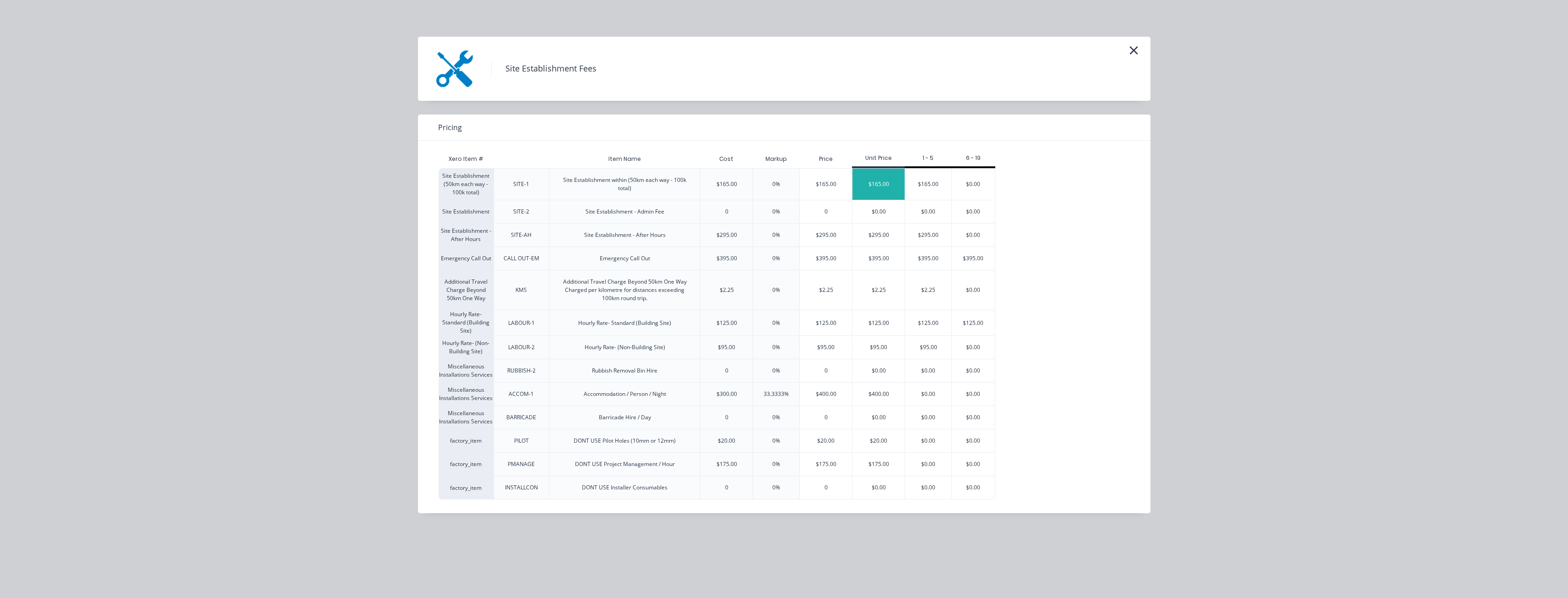
click at [875, 178] on div "$165.00" at bounding box center [878, 184] width 52 height 31
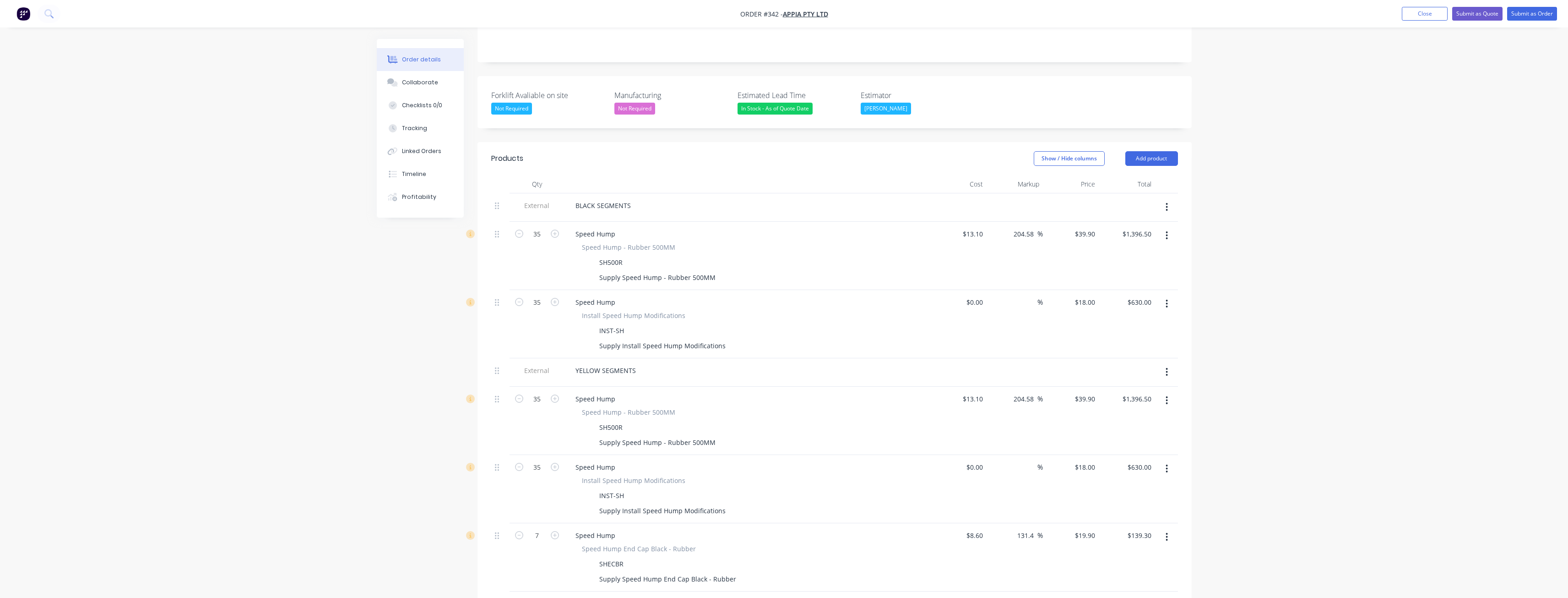
scroll to position [183, 0]
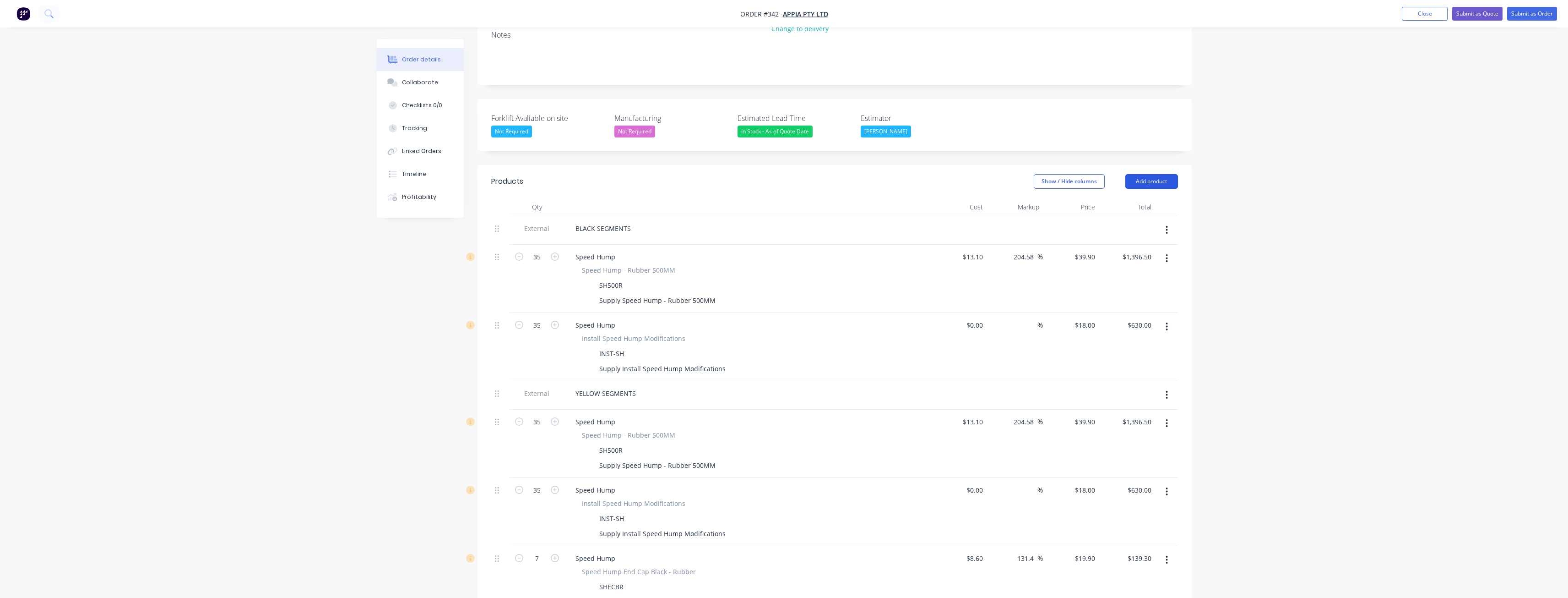
click at [1144, 174] on button "Add product" at bounding box center [1152, 182] width 53 height 15
click at [1124, 326] on div "Notes (External)" at bounding box center [1134, 333] width 70 height 13
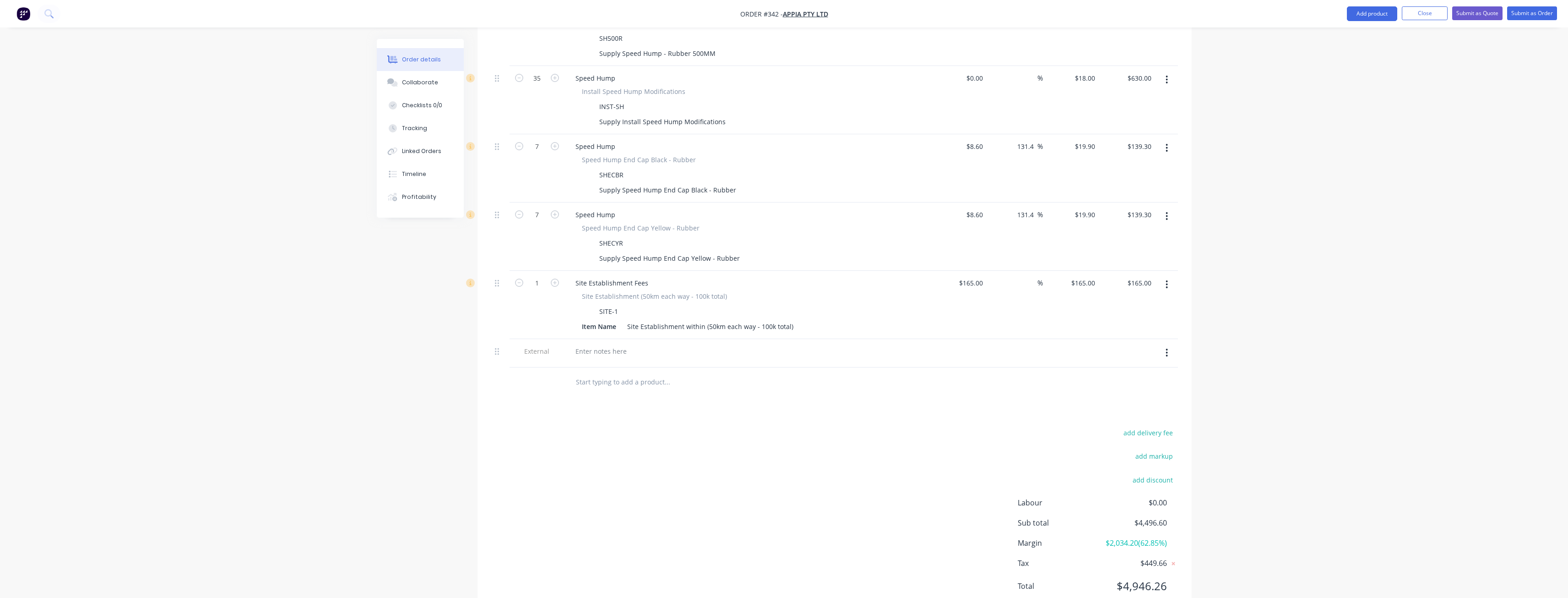
scroll to position [596, 0]
click at [621, 344] on div at bounding box center [601, 350] width 66 height 13
click at [579, 426] on div "add delivery fee add markup add discount Labour $0.00 Sub total $4,496.60 Margi…" at bounding box center [835, 515] width 687 height 177
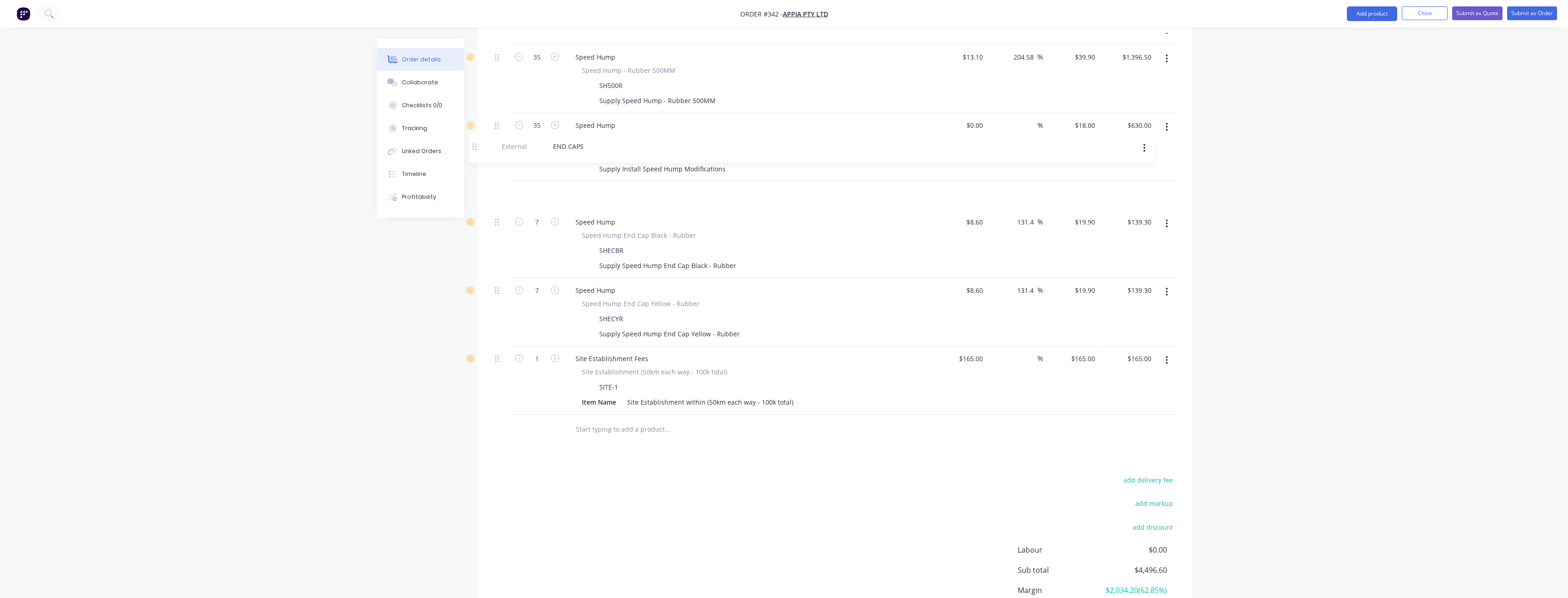
scroll to position [544, 0]
drag, startPoint x: 495, startPoint y: 326, endPoint x: 472, endPoint y: 167, distance: 160.7
click at [472, 167] on div "Order details Collaborate Checklists 0/0 Tracking Linked Orders Timeline Profit…" at bounding box center [784, 88] width 833 height 1187
click at [758, 477] on div "add delivery fee add markup add discount Labour $0.00 Sub total $4,496.60 Margi…" at bounding box center [835, 566] width 687 height 177
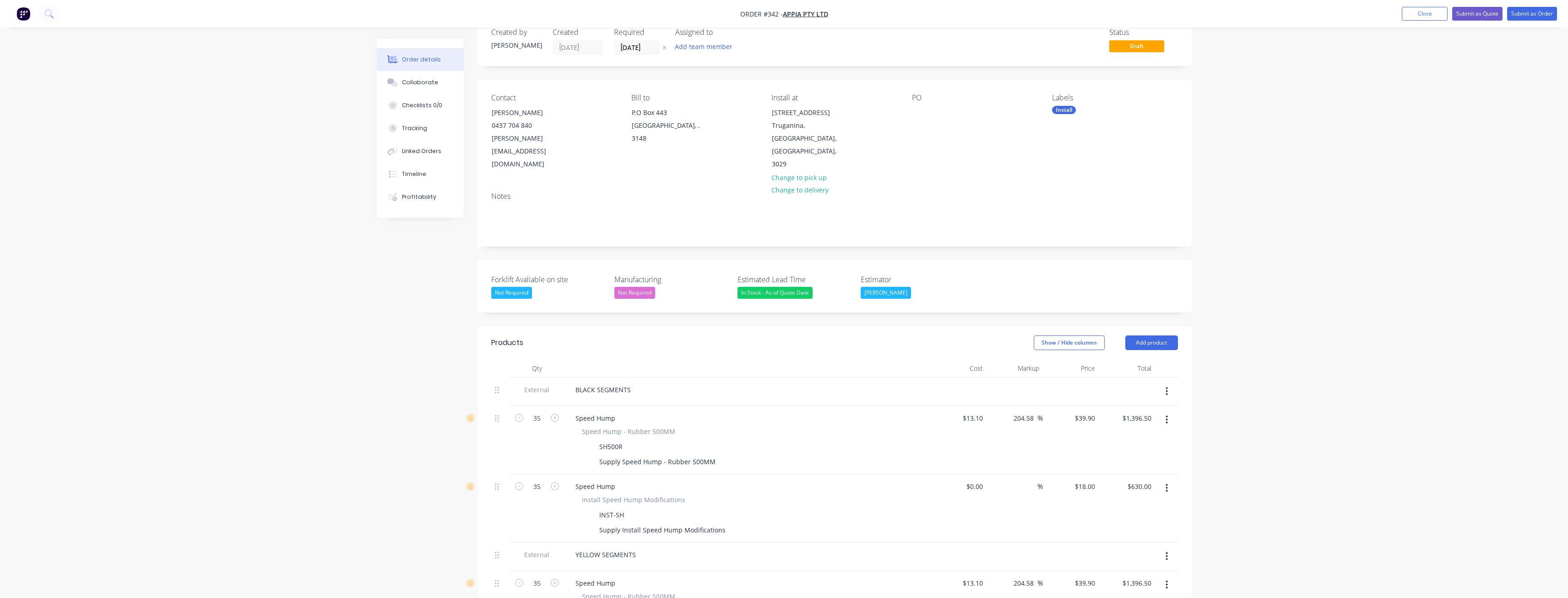
scroll to position [0, 0]
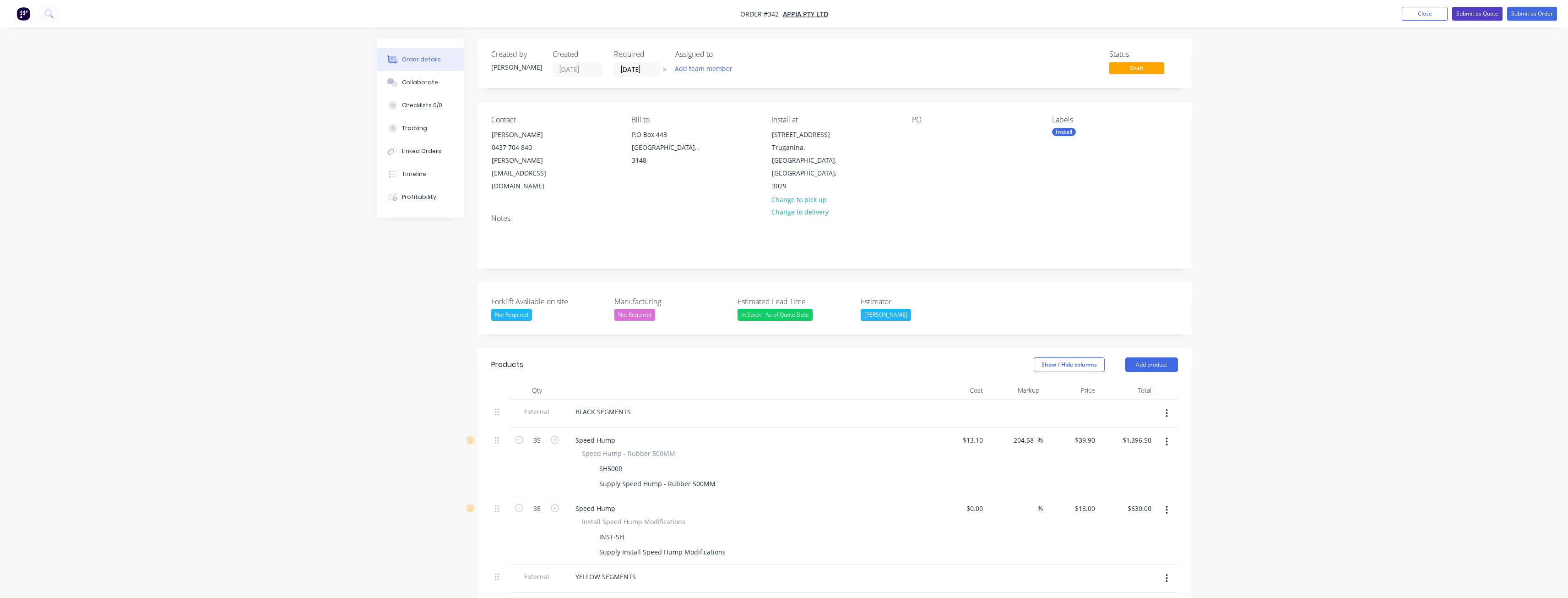
click at [1472, 10] on button "Submit as Quote" at bounding box center [1477, 13] width 50 height 14
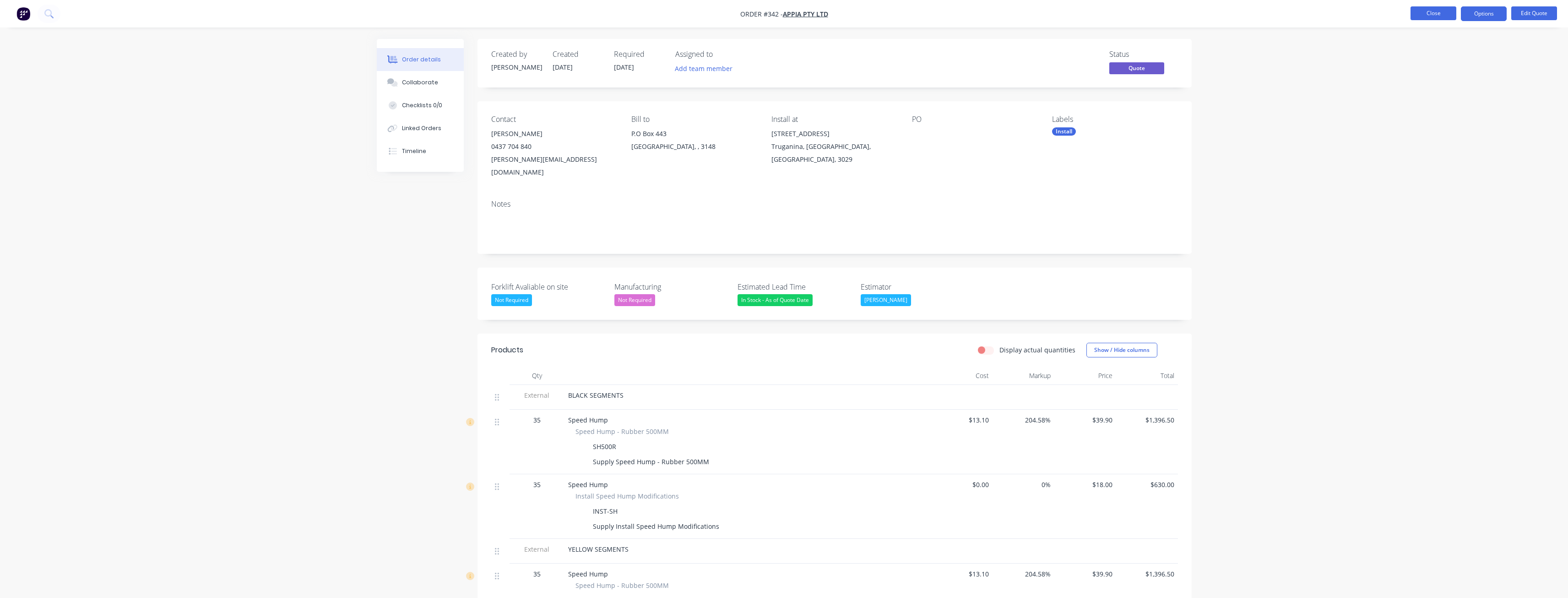
click at [1435, 11] on button "Close" at bounding box center [1433, 13] width 45 height 14
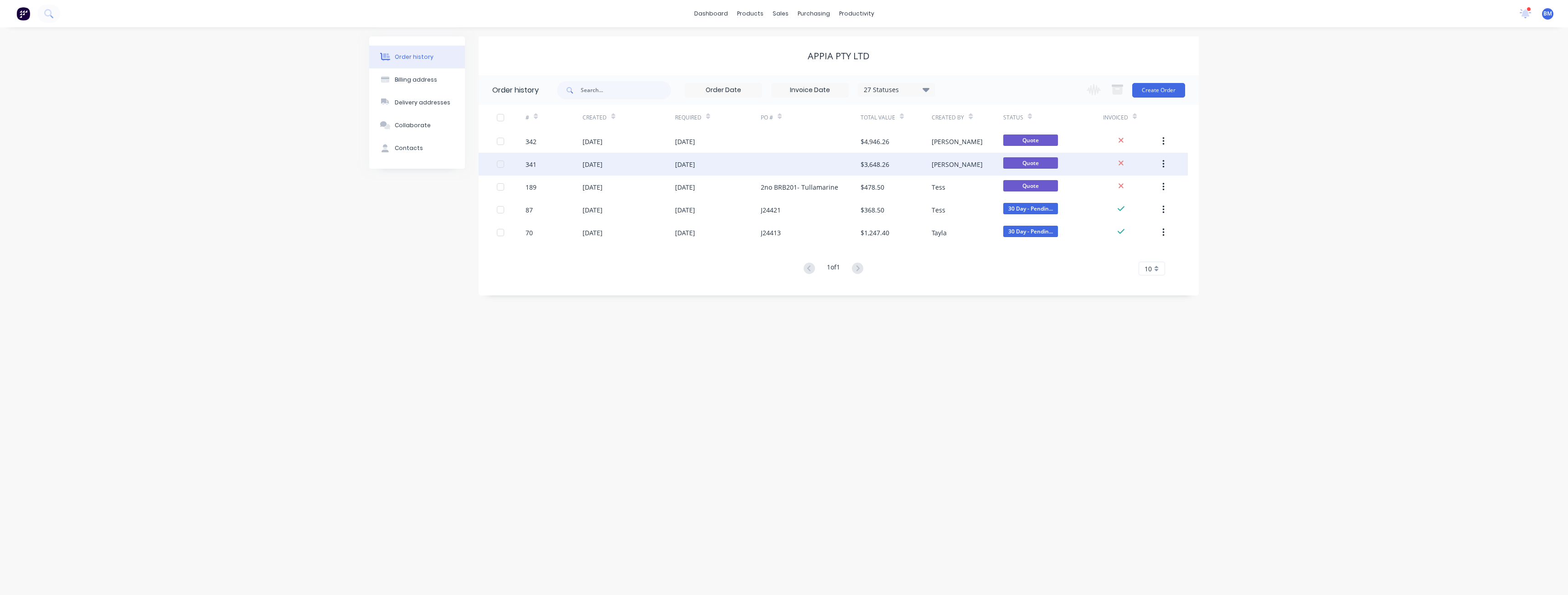
click at [690, 160] on div "[DATE]" at bounding box center [685, 164] width 20 height 10
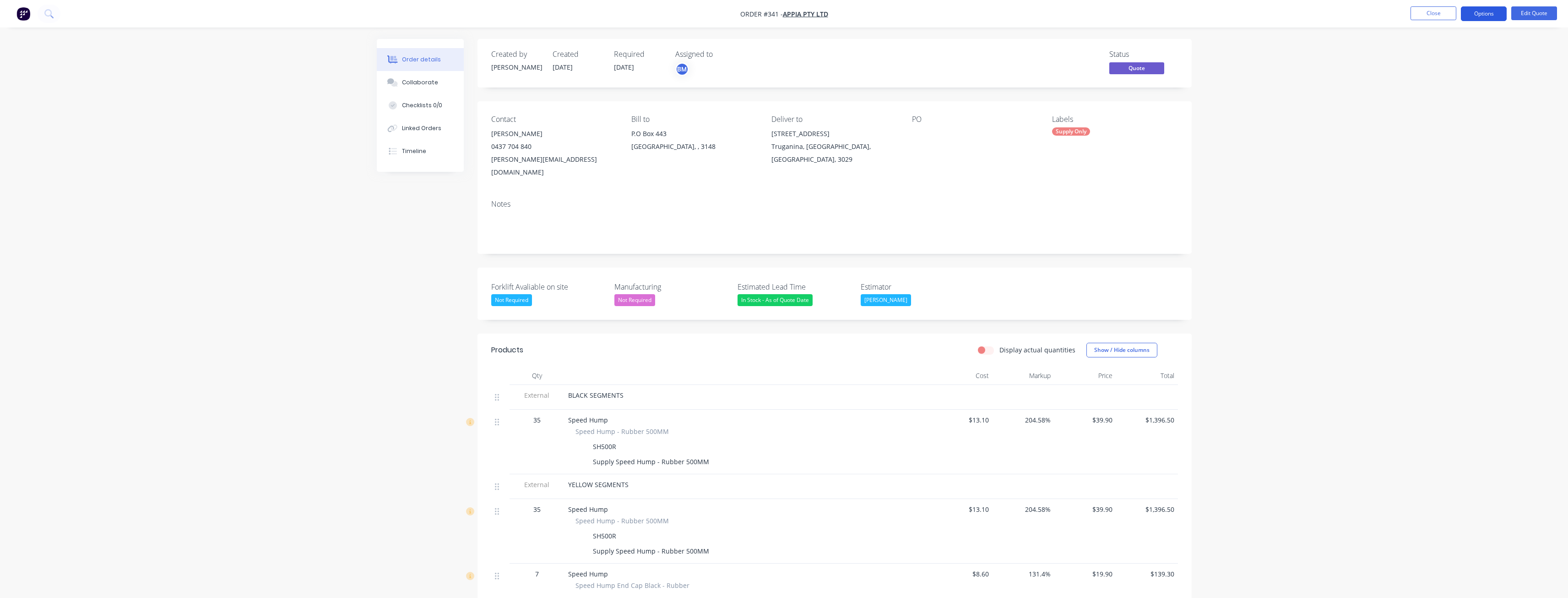
click at [1481, 16] on button "Options" at bounding box center [1483, 14] width 45 height 15
click at [1434, 51] on div "Quote" at bounding box center [1457, 55] width 84 height 13
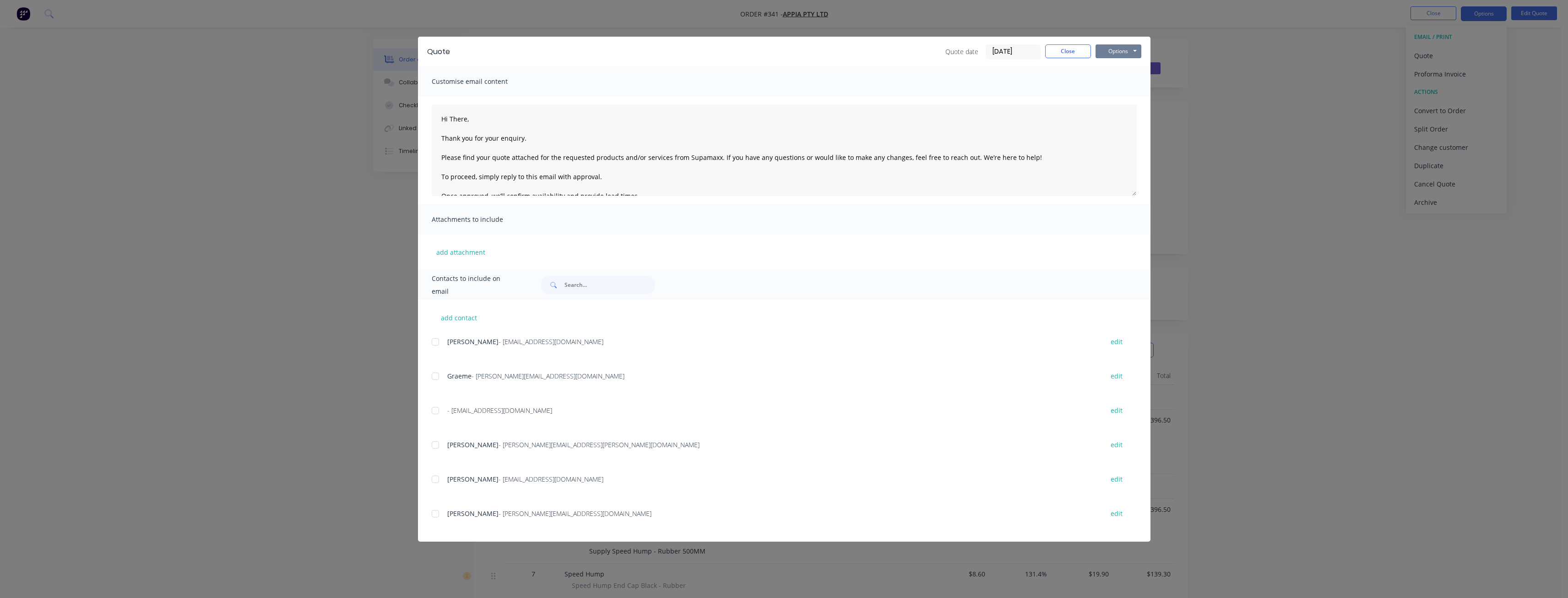
click at [1120, 50] on button "Options" at bounding box center [1118, 51] width 45 height 14
click at [1118, 64] on button "Preview" at bounding box center [1125, 68] width 59 height 15
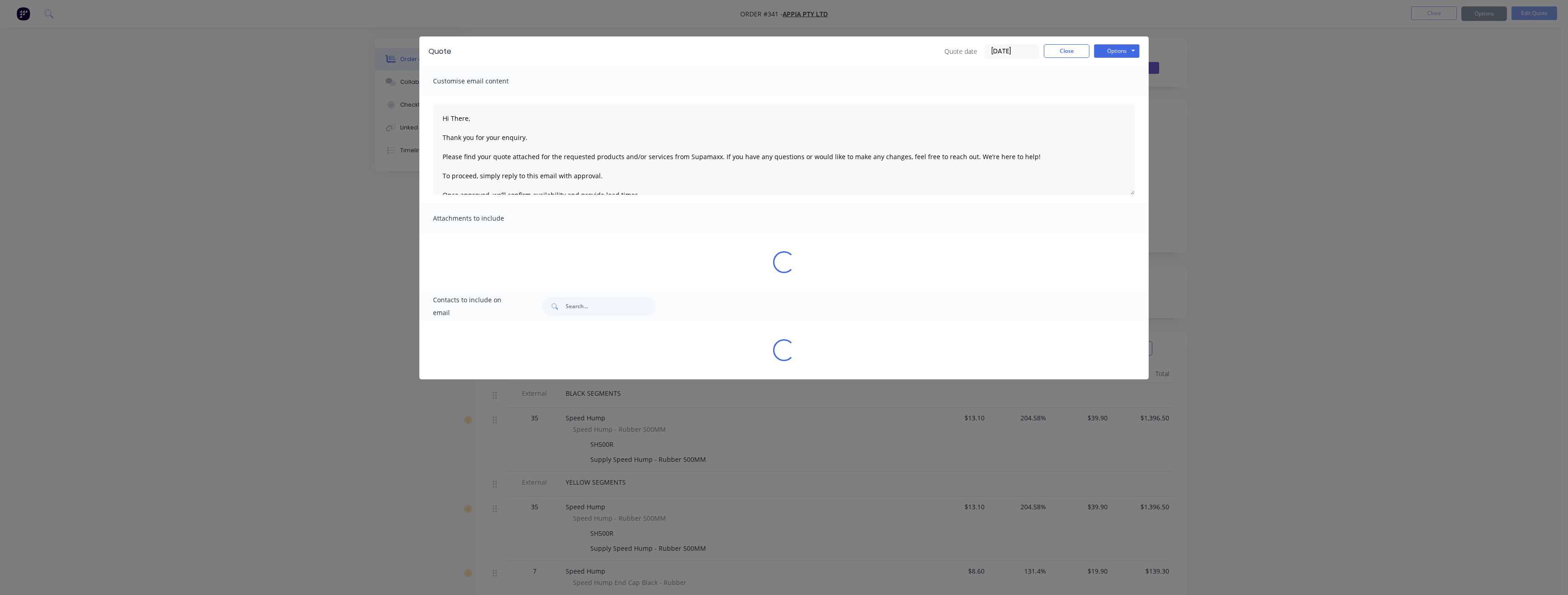
type textarea "Hi There, Thank you for your enquiry. Please find your quote attached for the r…"
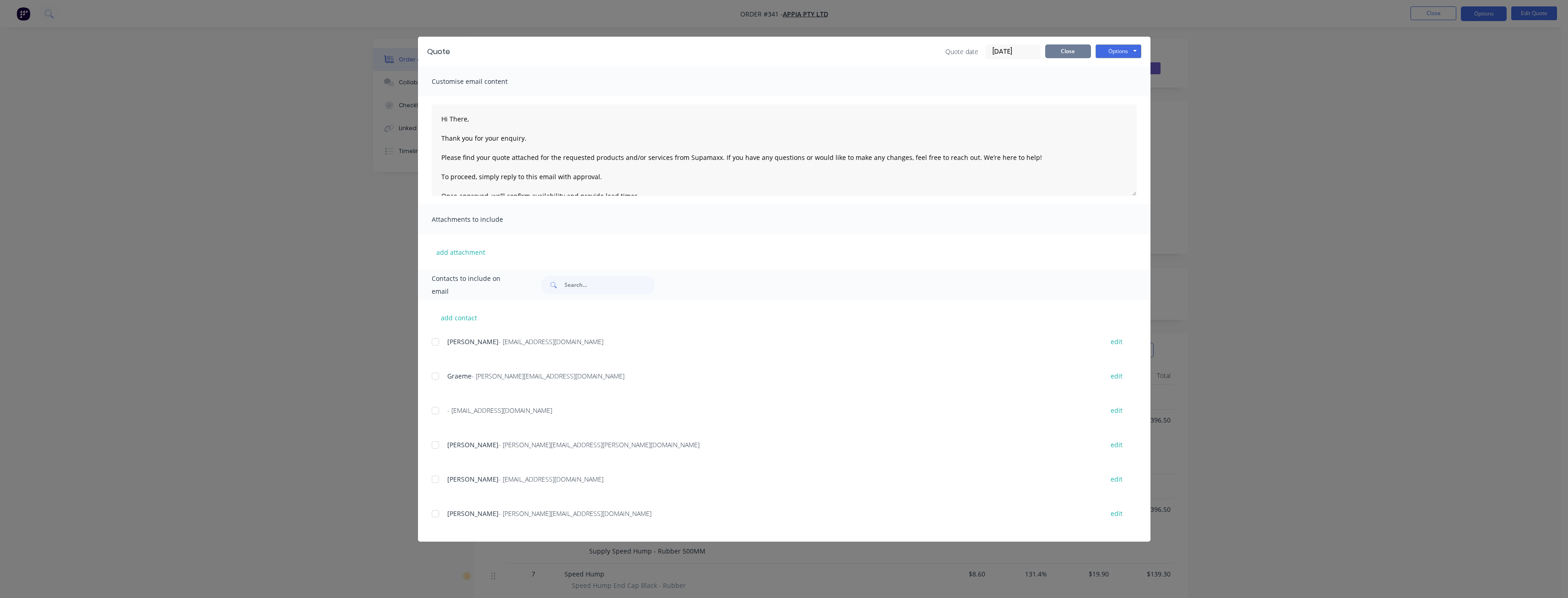
click at [1073, 52] on button "Close" at bounding box center [1068, 51] width 45 height 14
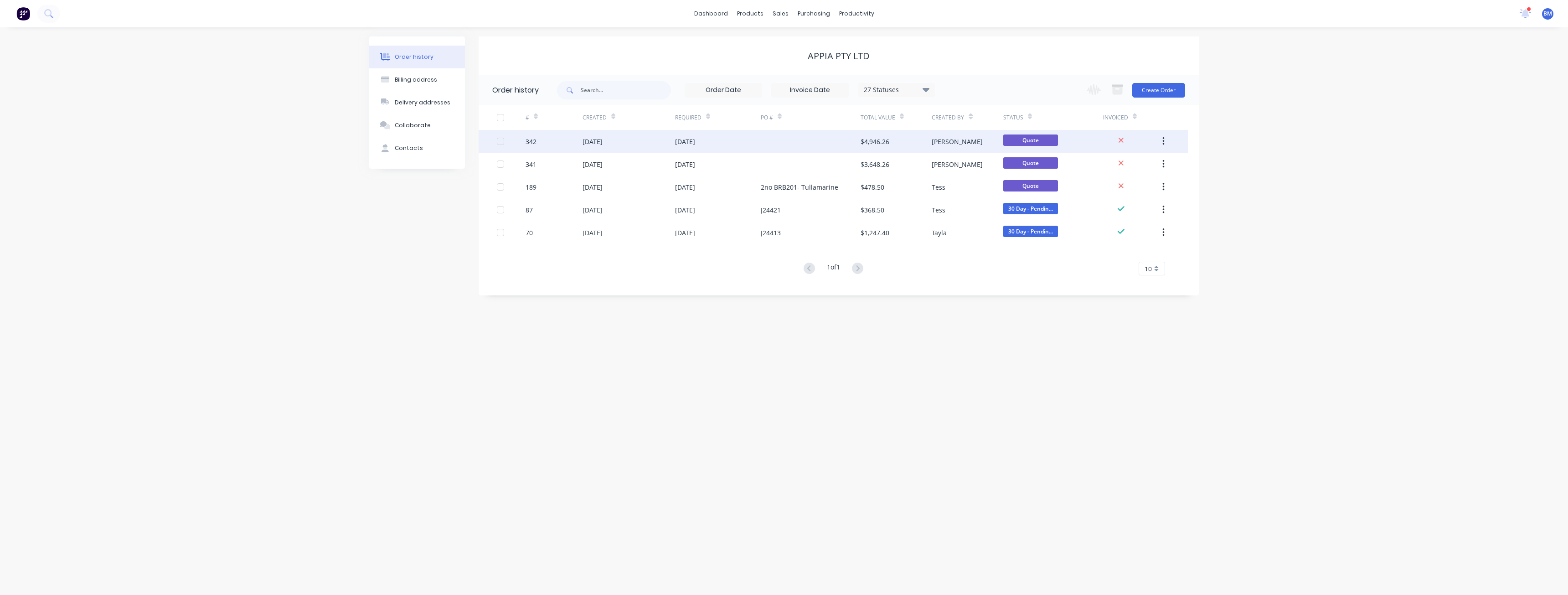
click at [714, 141] on div "[DATE]" at bounding box center [718, 141] width 86 height 23
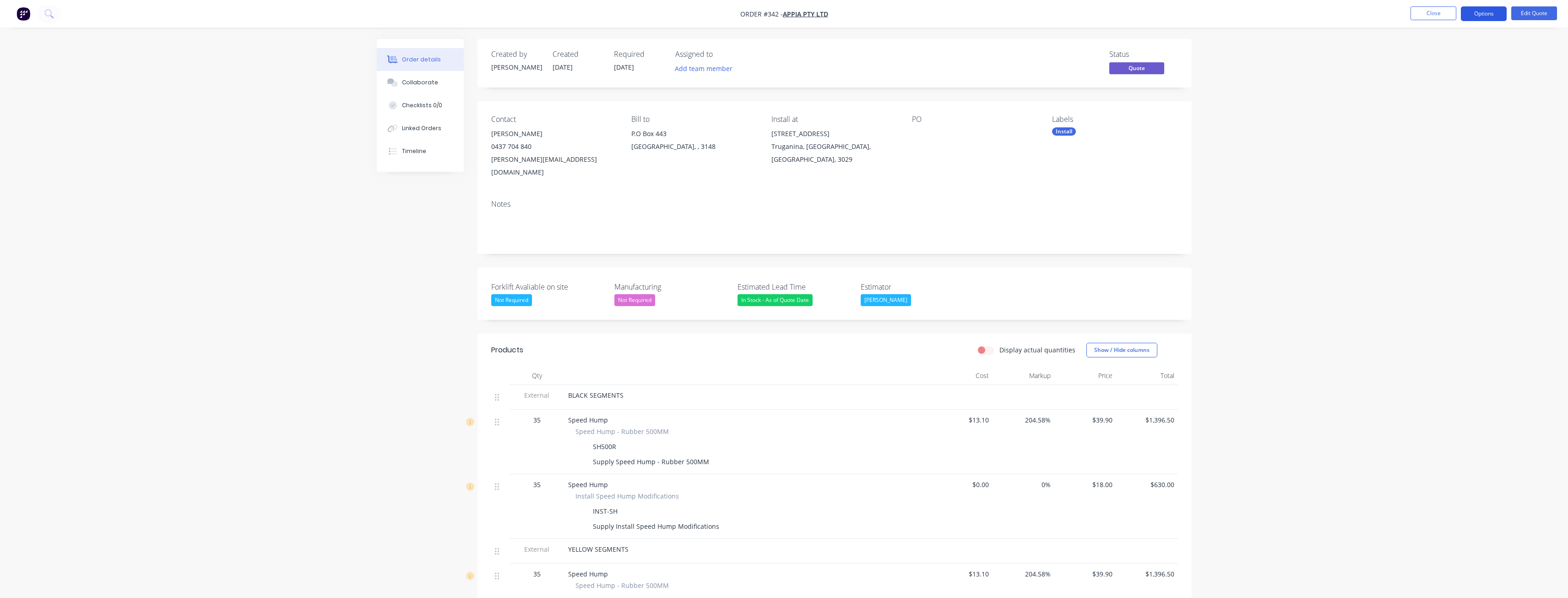
click at [1476, 14] on button "Options" at bounding box center [1483, 14] width 45 height 15
click at [1442, 52] on div "Quote" at bounding box center [1457, 55] width 84 height 13
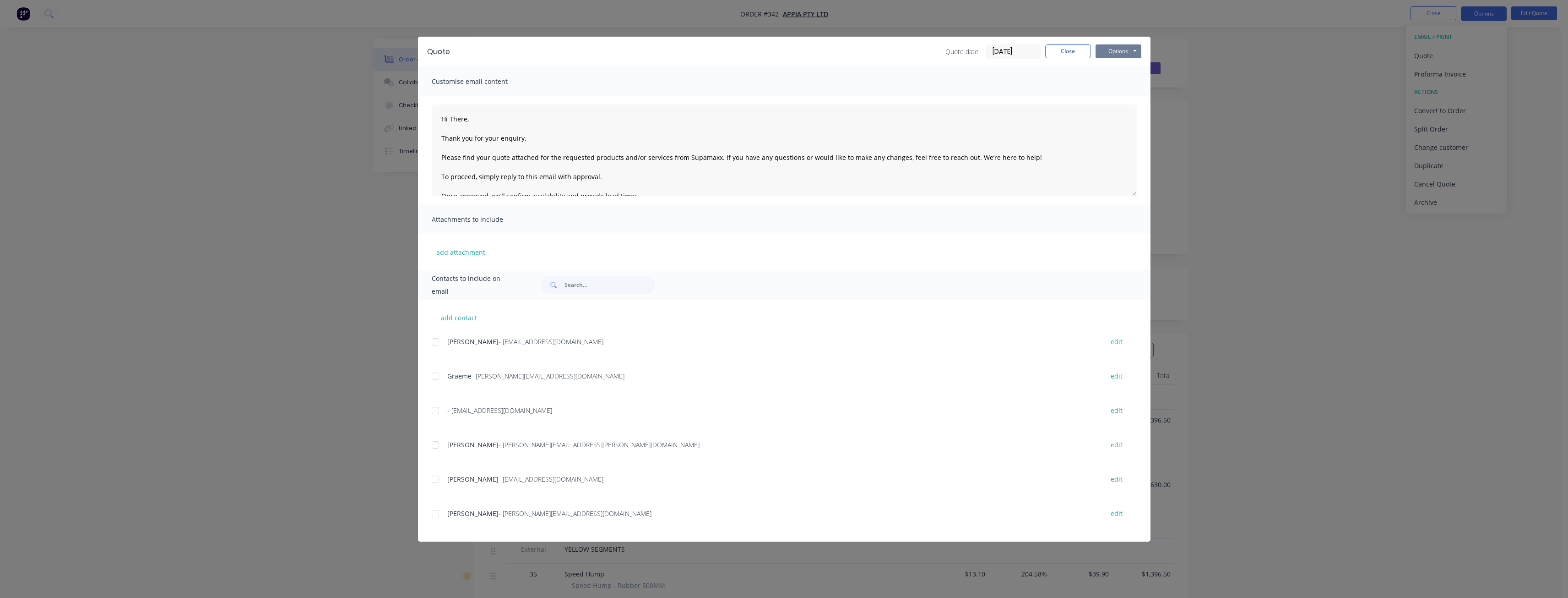
click at [1114, 54] on button "Options" at bounding box center [1118, 51] width 45 height 14
click at [1112, 66] on button "Preview" at bounding box center [1125, 68] width 59 height 15
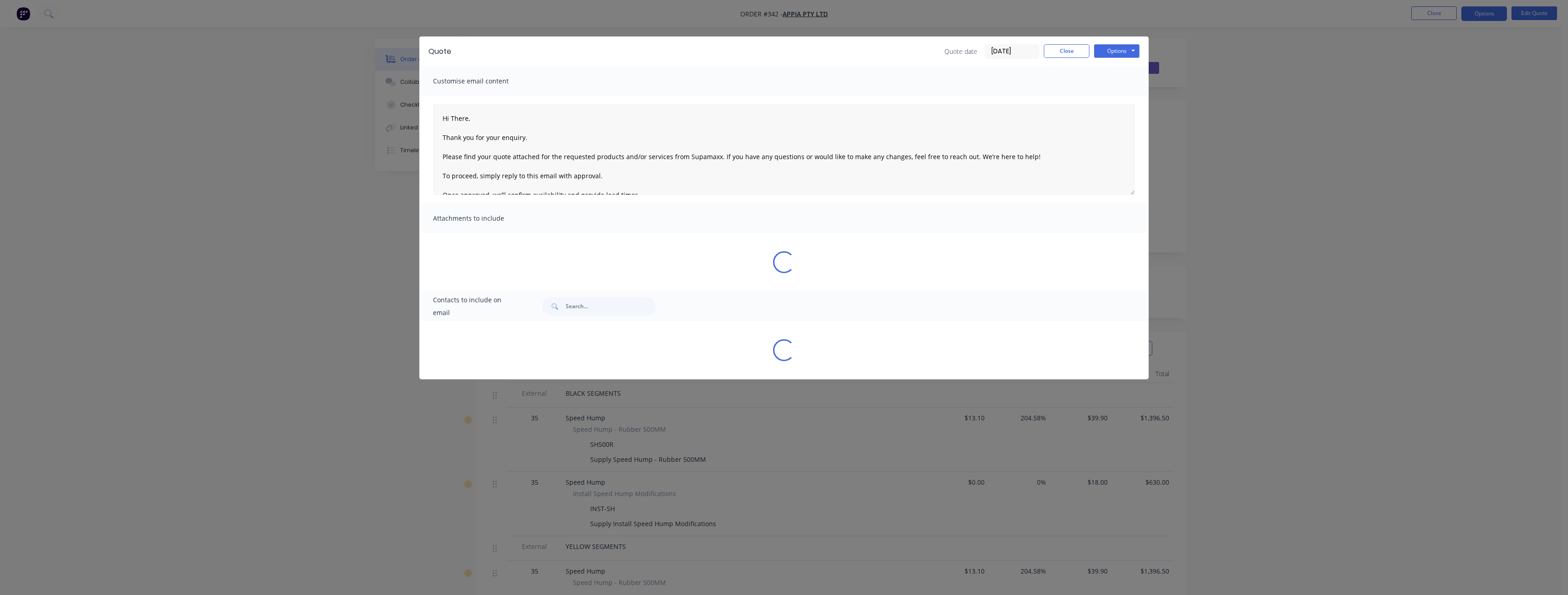
type textarea "Hi There, Thank you for your enquiry. Please find your quote attached for the r…"
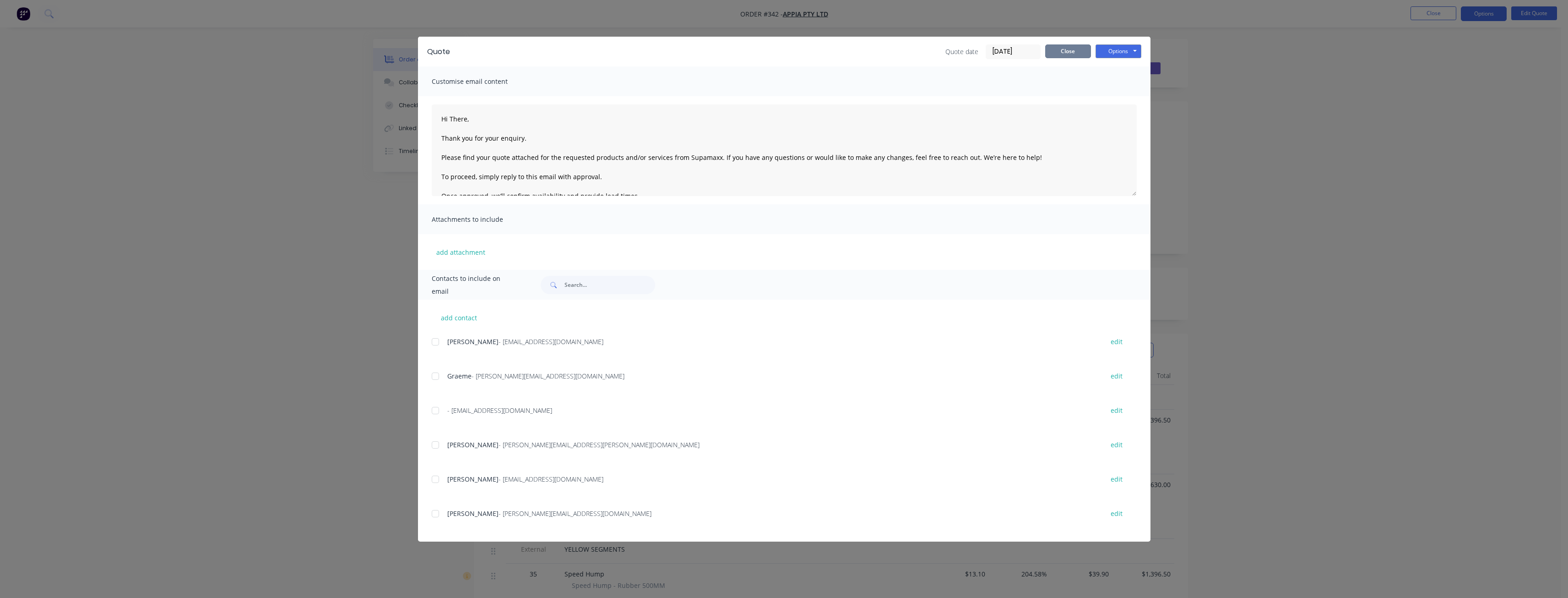
click at [1078, 45] on button "Close" at bounding box center [1068, 51] width 45 height 14
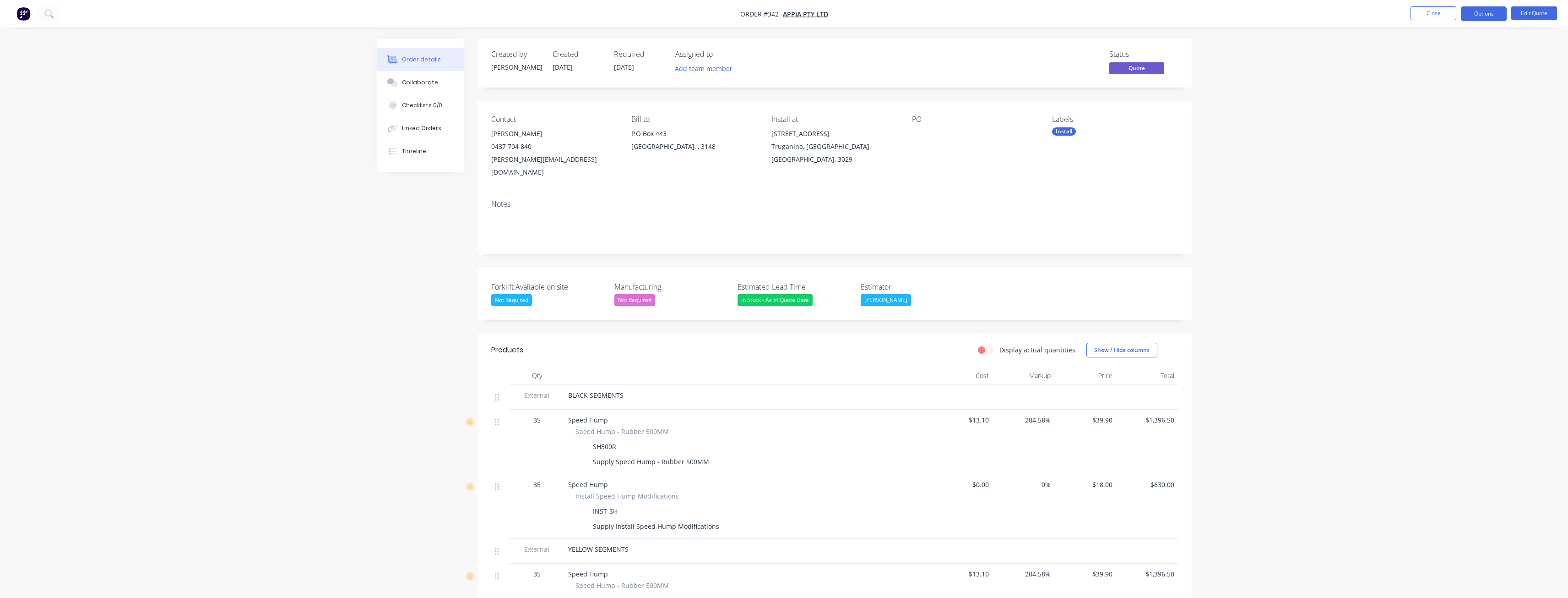
click at [21, 11] on img "button" at bounding box center [23, 13] width 14 height 14
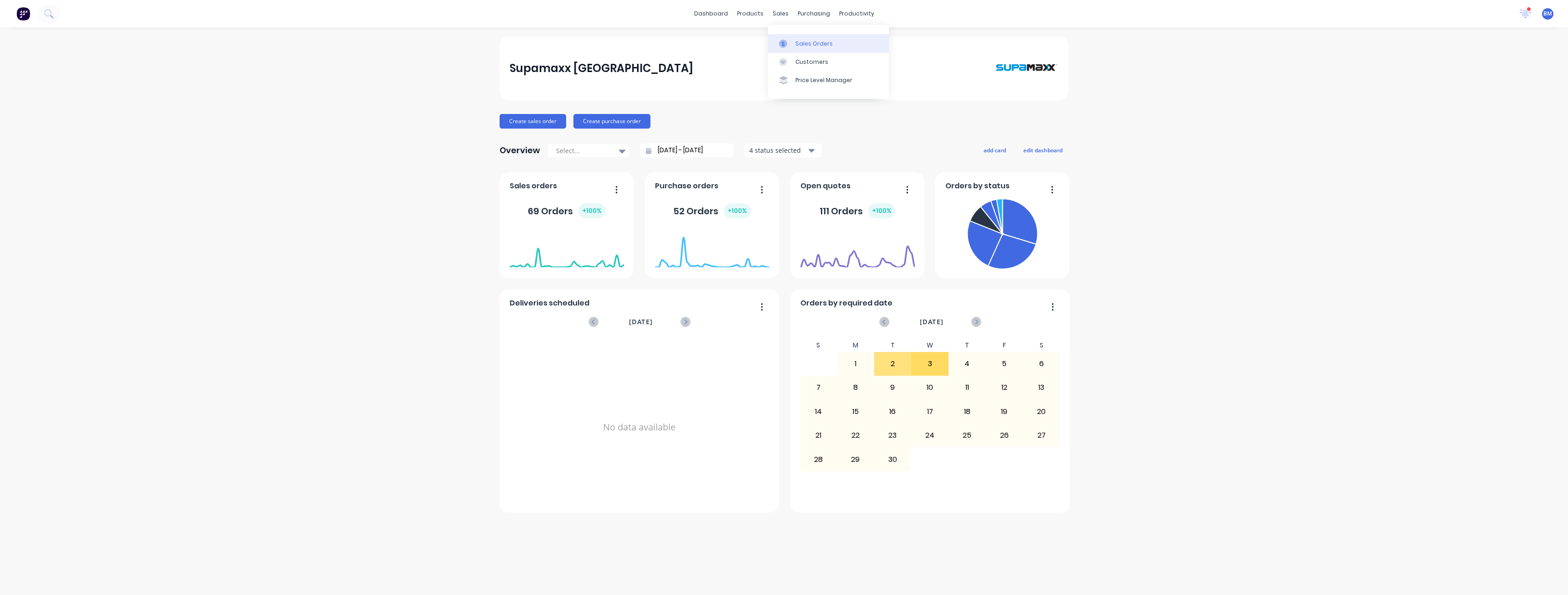
click at [794, 40] on link "Sales Orders" at bounding box center [828, 44] width 121 height 18
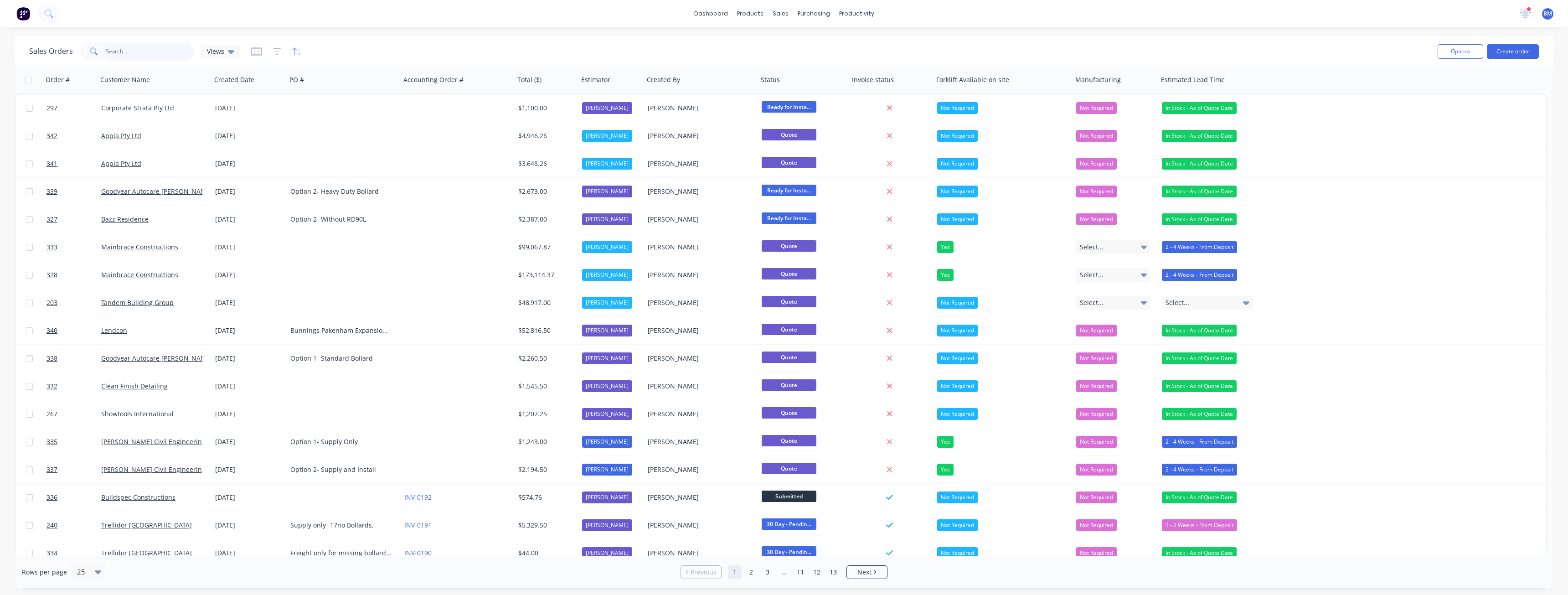
click at [155, 53] on input "text" at bounding box center [150, 52] width 89 height 18
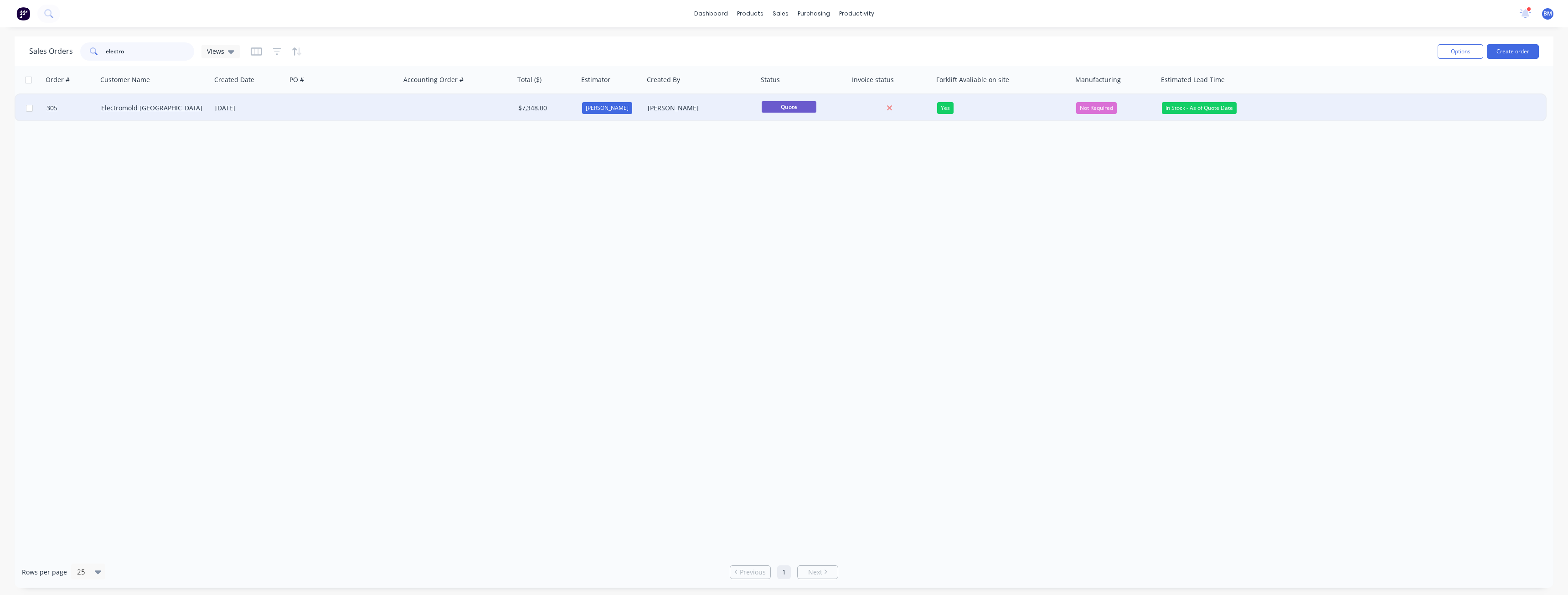
type input "electro"
click at [349, 102] on div at bounding box center [344, 108] width 114 height 27
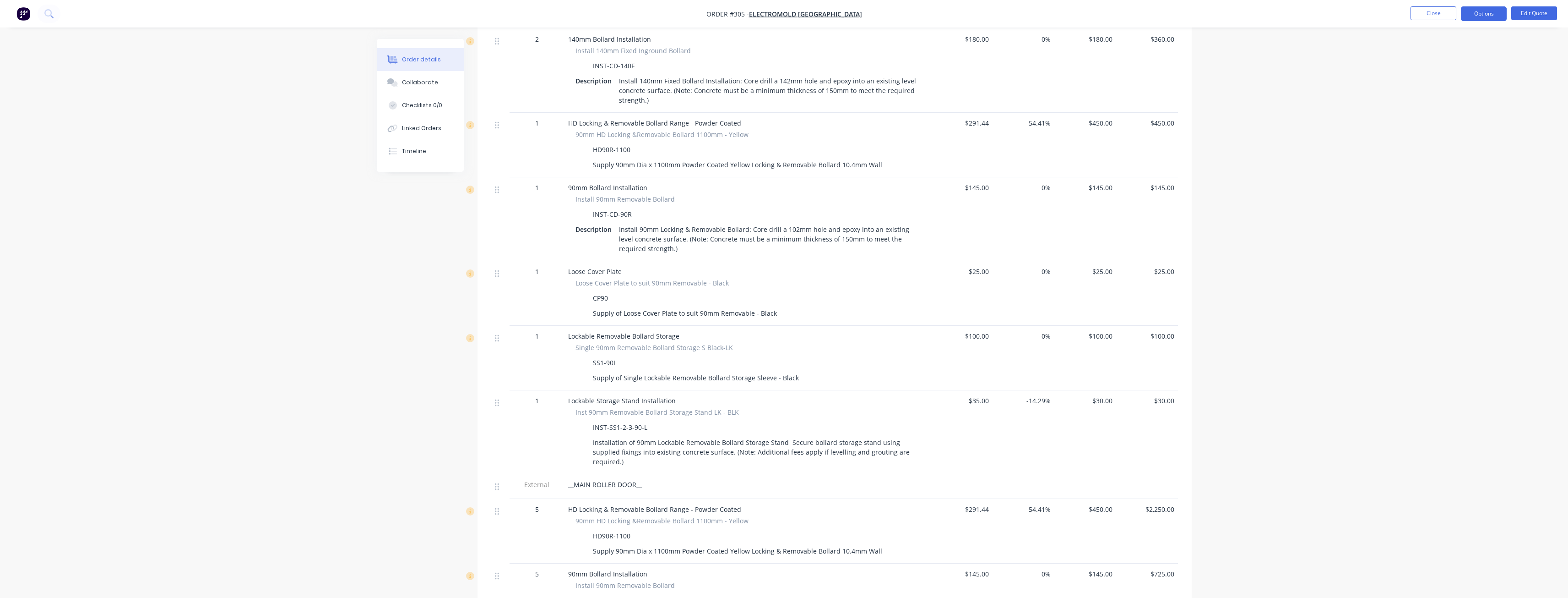
scroll to position [596, 0]
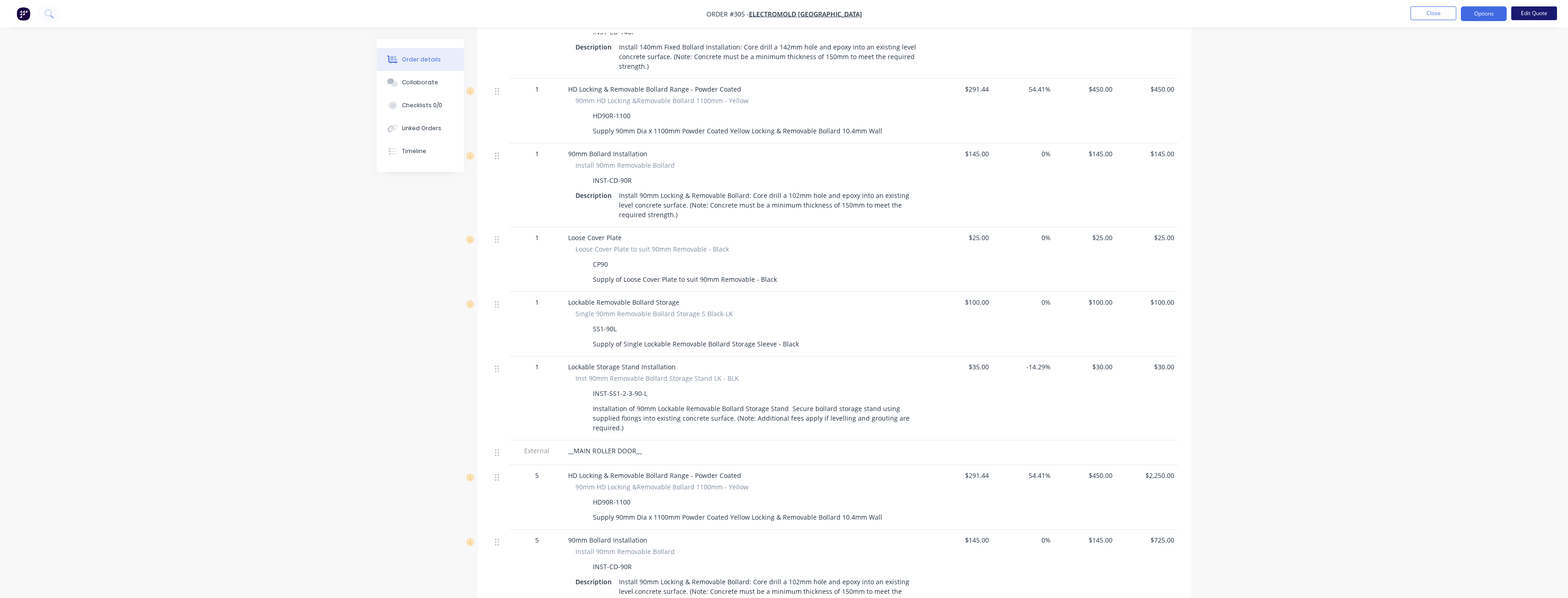
click at [1535, 12] on button "Edit Quote" at bounding box center [1533, 13] width 45 height 14
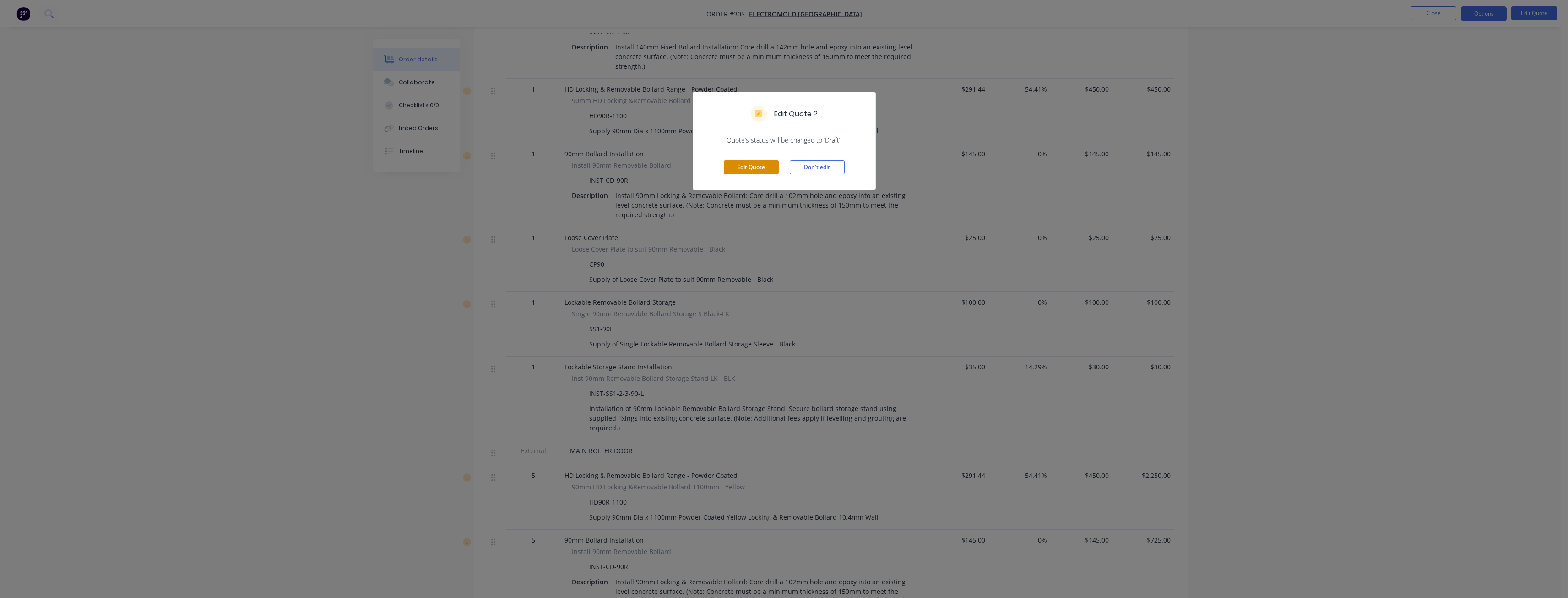
click at [746, 165] on button "Edit Quote" at bounding box center [751, 167] width 55 height 14
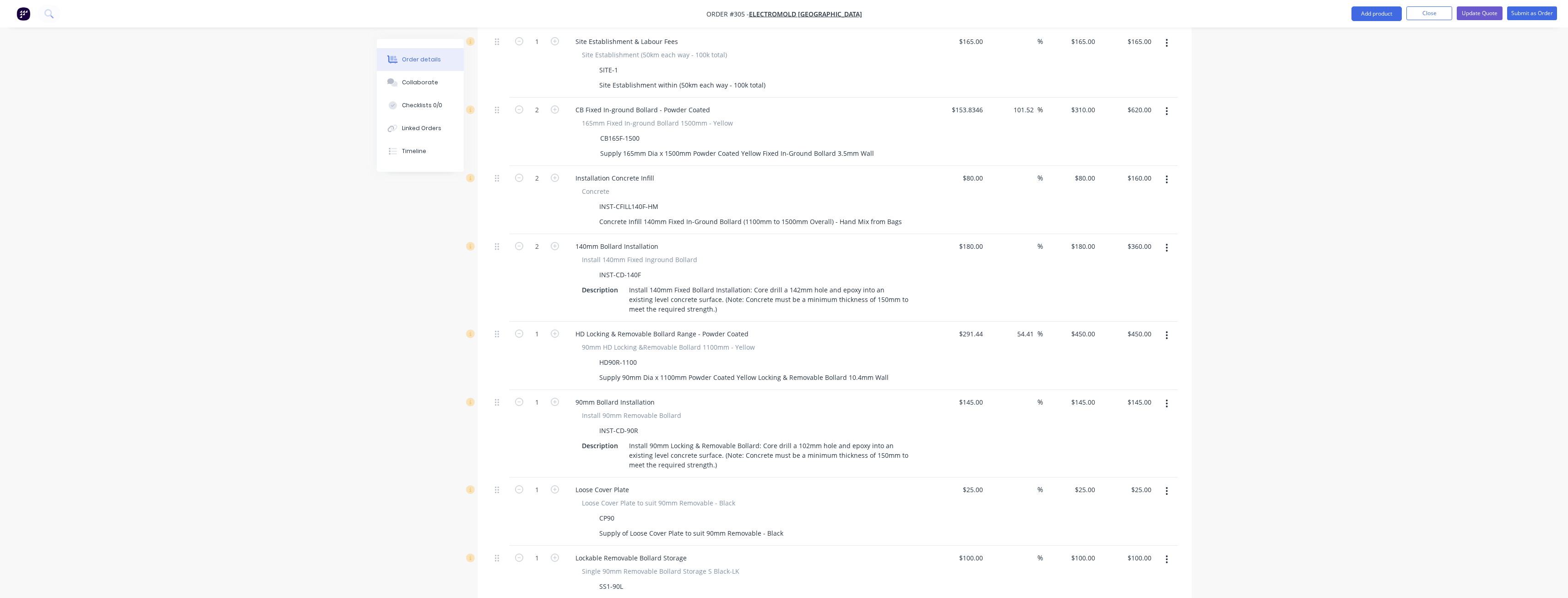
scroll to position [412, 0]
click at [1167, 330] on icon "button" at bounding box center [1167, 335] width 2 height 8
click at [1123, 406] on div "Delete" at bounding box center [1134, 413] width 70 height 13
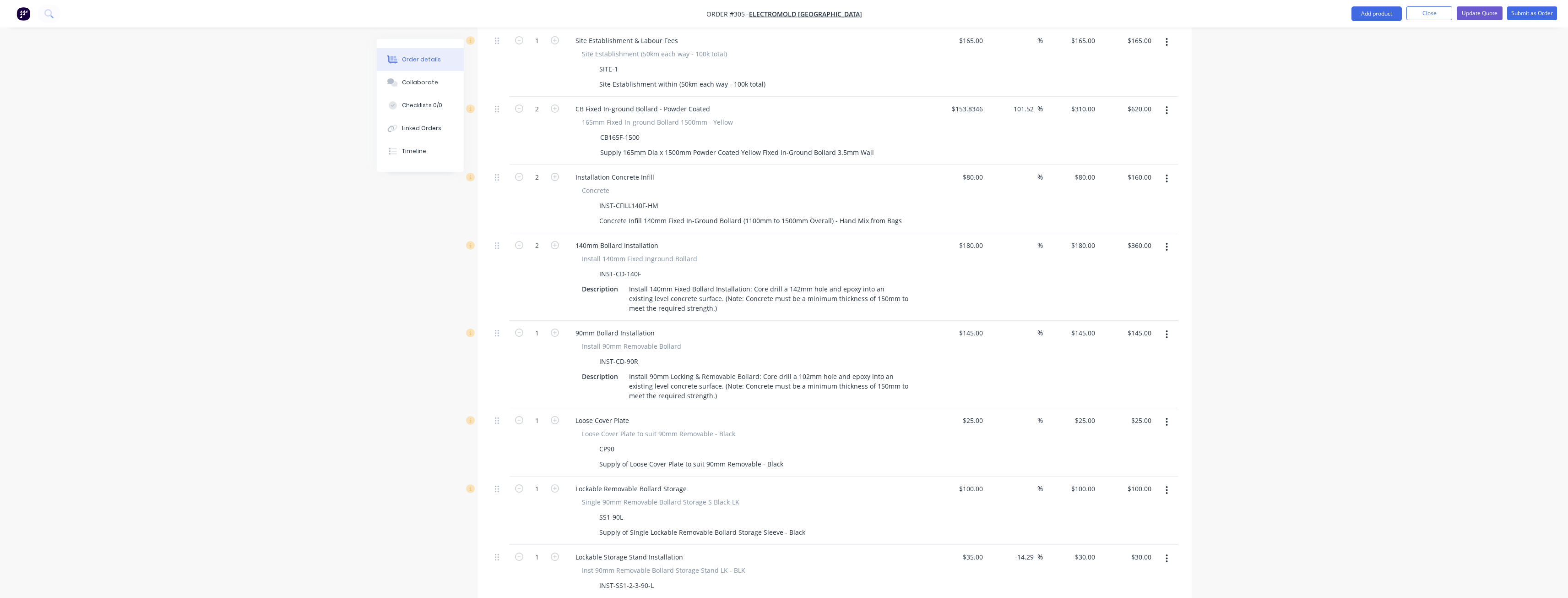
click at [1165, 326] on button "button" at bounding box center [1167, 335] width 21 height 17
click at [1132, 406] on div "Delete" at bounding box center [1134, 413] width 70 height 13
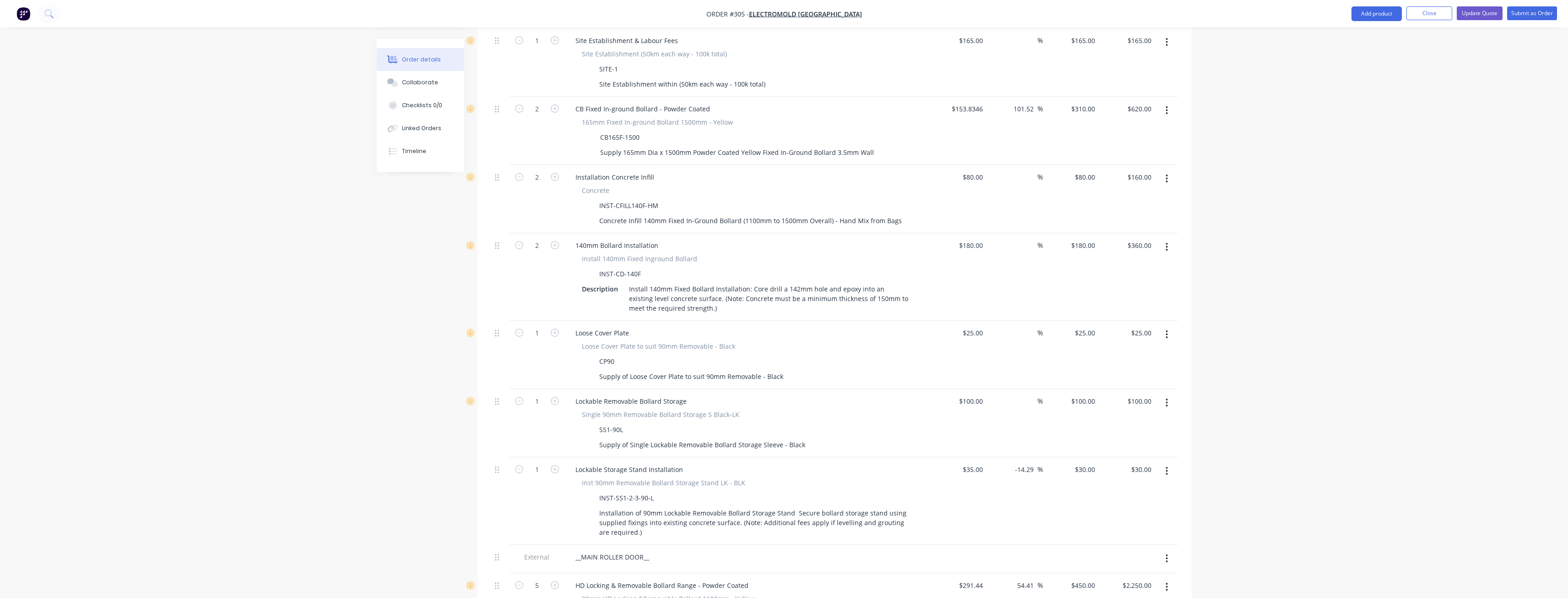
click at [1166, 330] on icon "button" at bounding box center [1167, 335] width 2 height 10
click at [1129, 406] on div "Delete" at bounding box center [1134, 413] width 70 height 13
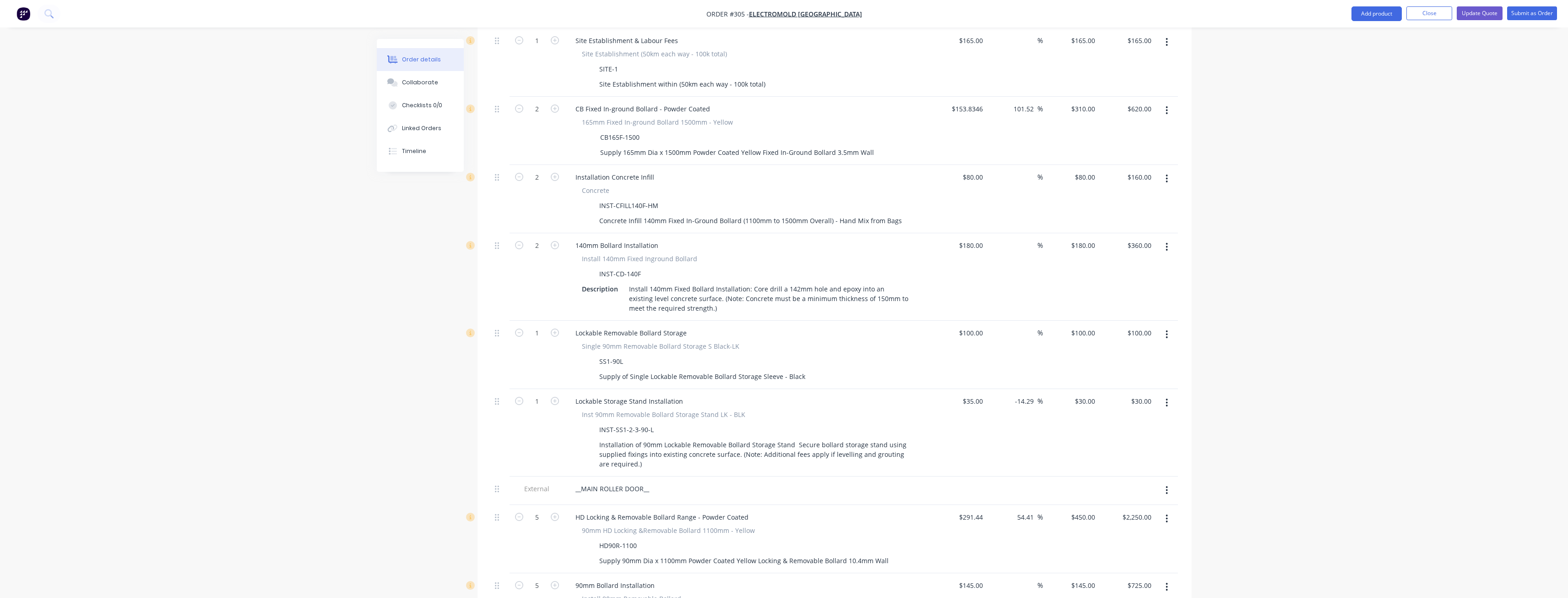
click at [1169, 326] on button "button" at bounding box center [1167, 335] width 21 height 17
click at [1141, 406] on div "Delete" at bounding box center [1134, 413] width 70 height 13
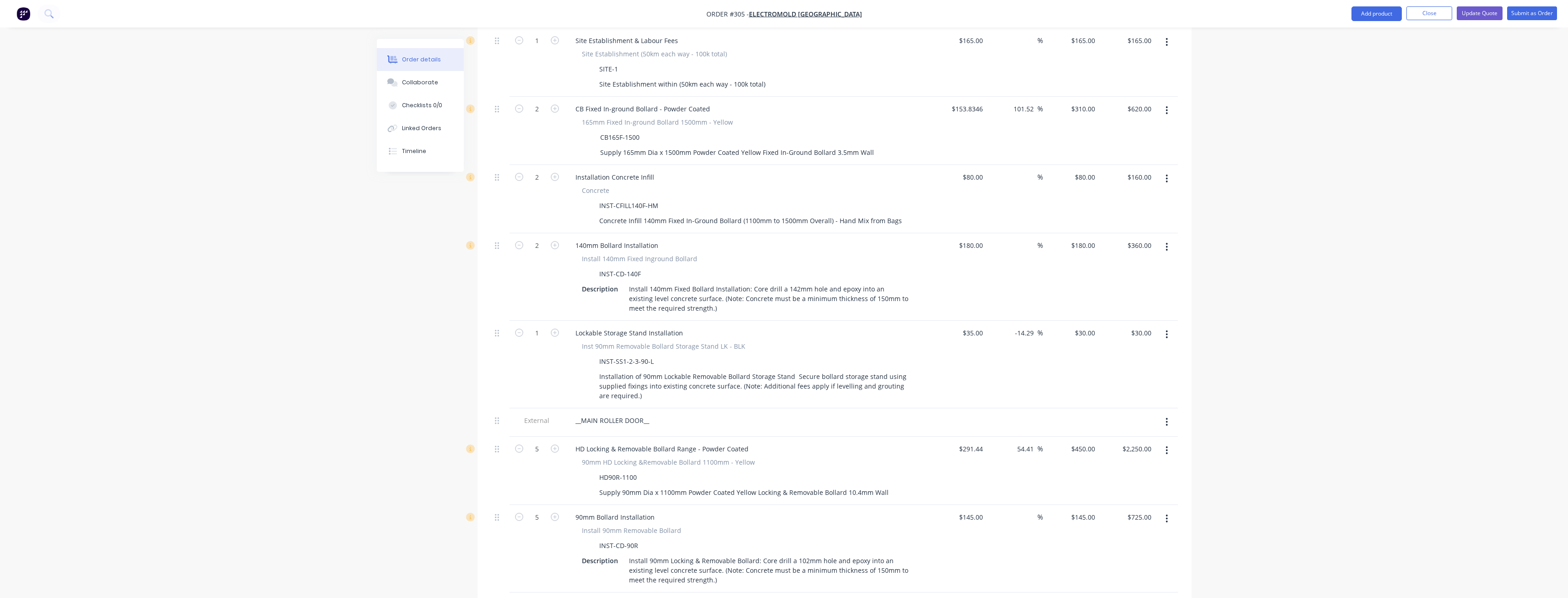
click at [1166, 330] on icon "button" at bounding box center [1167, 335] width 2 height 10
click at [1137, 406] on div "Delete" at bounding box center [1134, 413] width 70 height 13
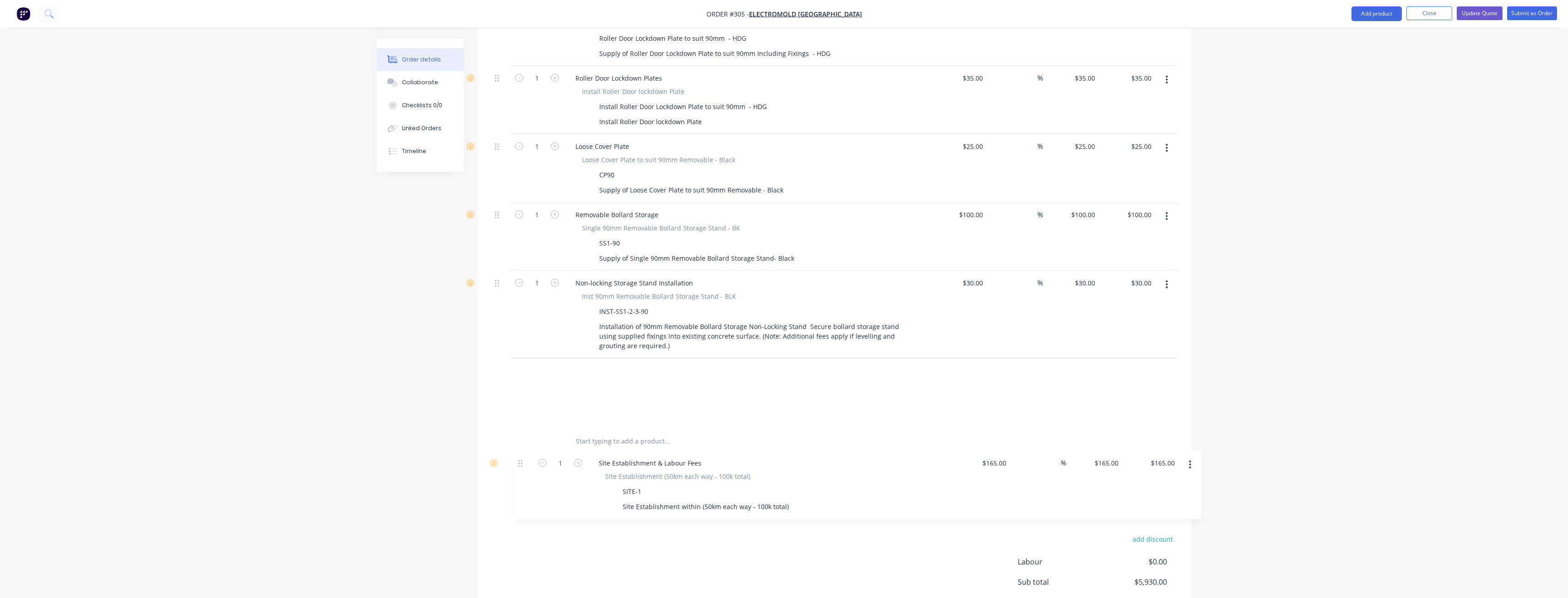
scroll to position [1474, 0]
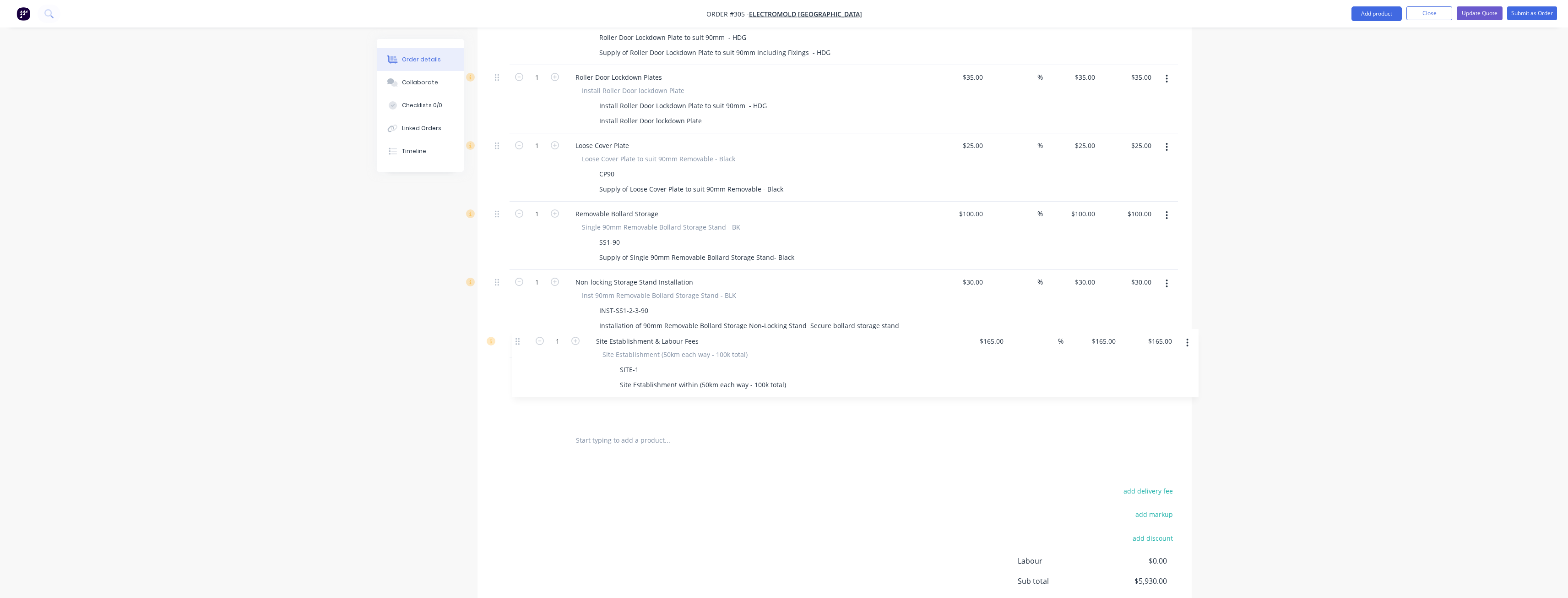
drag, startPoint x: 498, startPoint y: 309, endPoint x: 520, endPoint y: 348, distance: 44.8
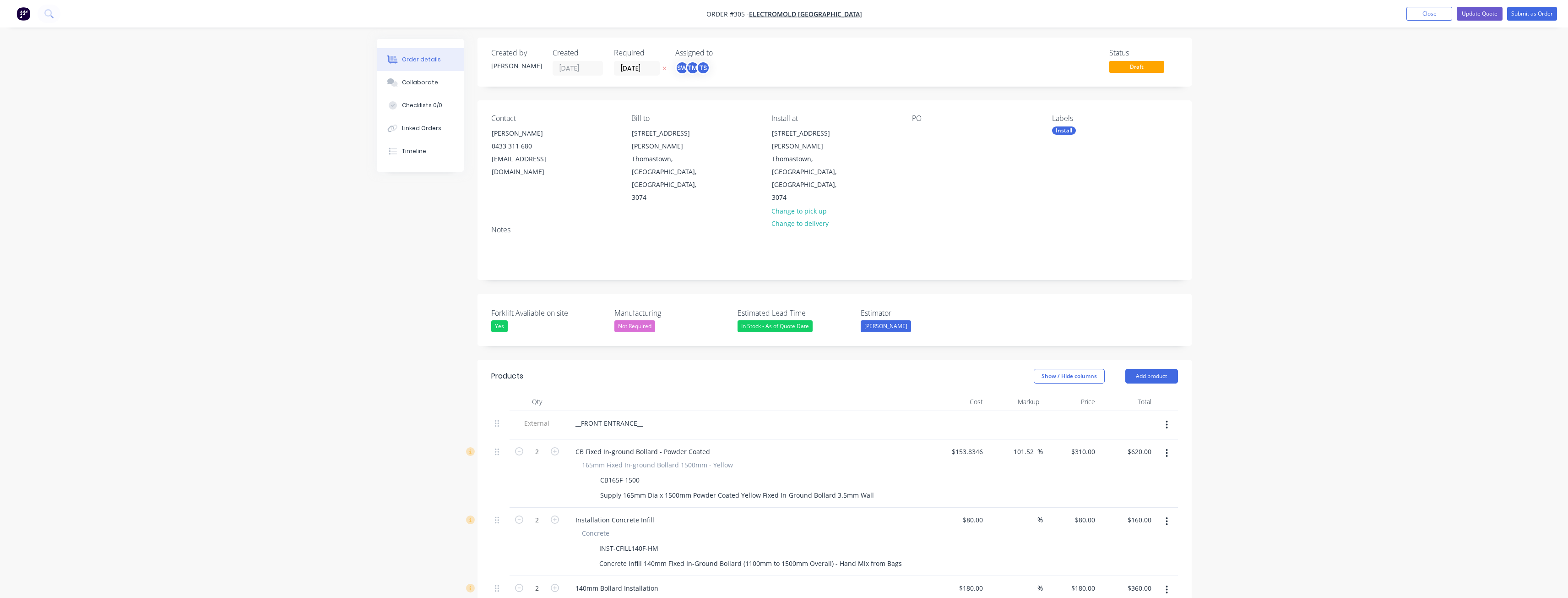
scroll to position [0, 0]
click at [1142, 370] on button "Add product" at bounding box center [1152, 377] width 53 height 15
click at [1125, 522] on div "Notes (External)" at bounding box center [1134, 529] width 70 height 13
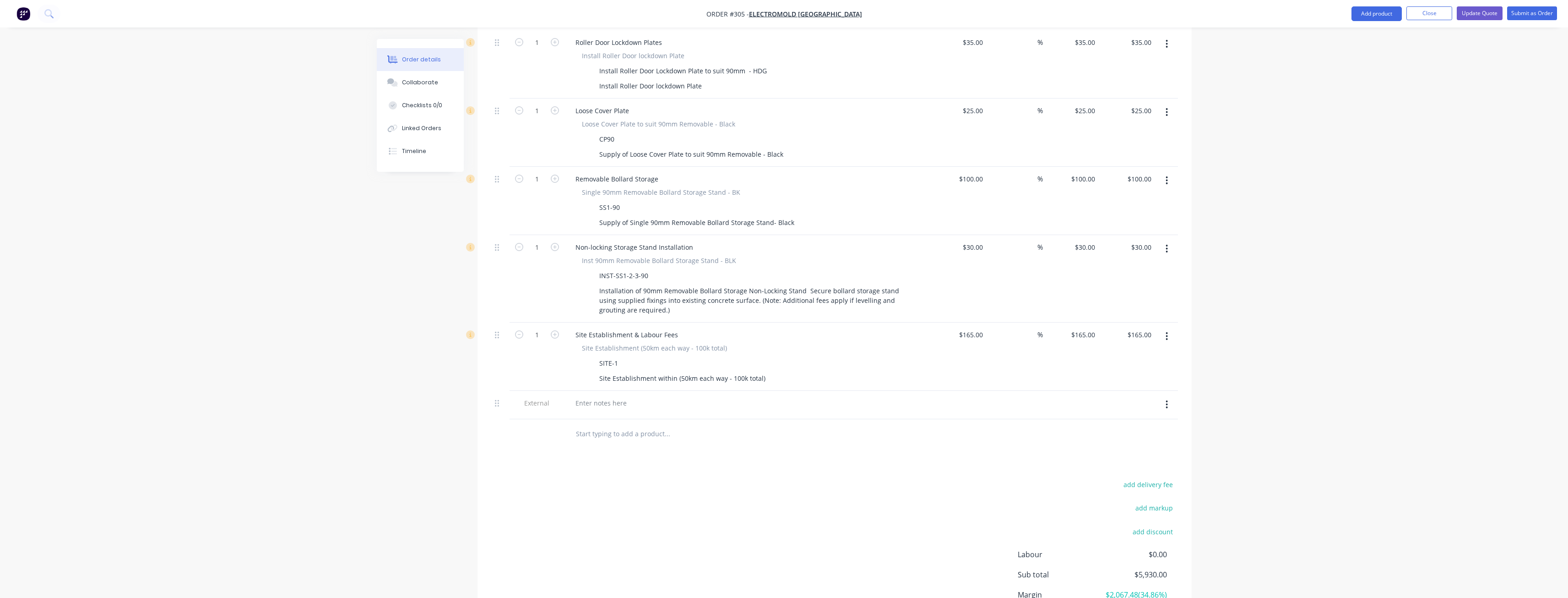
scroll to position [1512, 0]
click at [599, 394] on div at bounding box center [601, 401] width 66 height 13
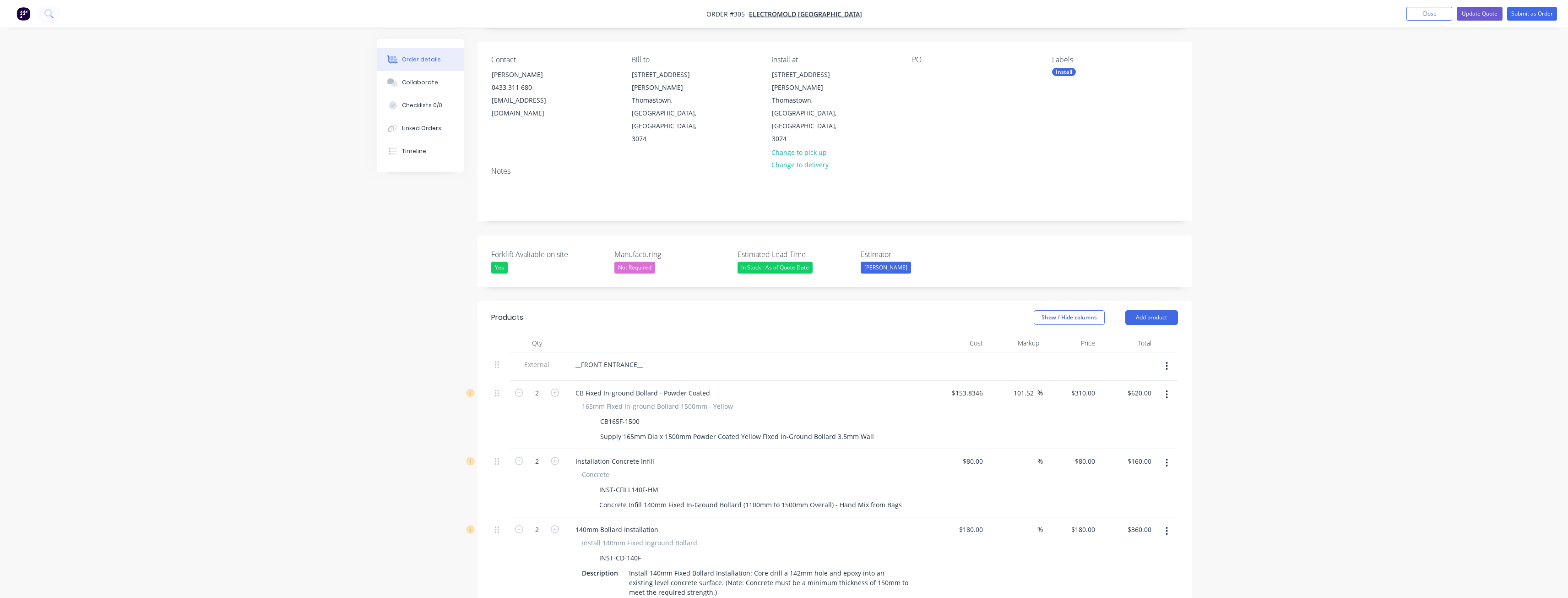
scroll to position [0, 0]
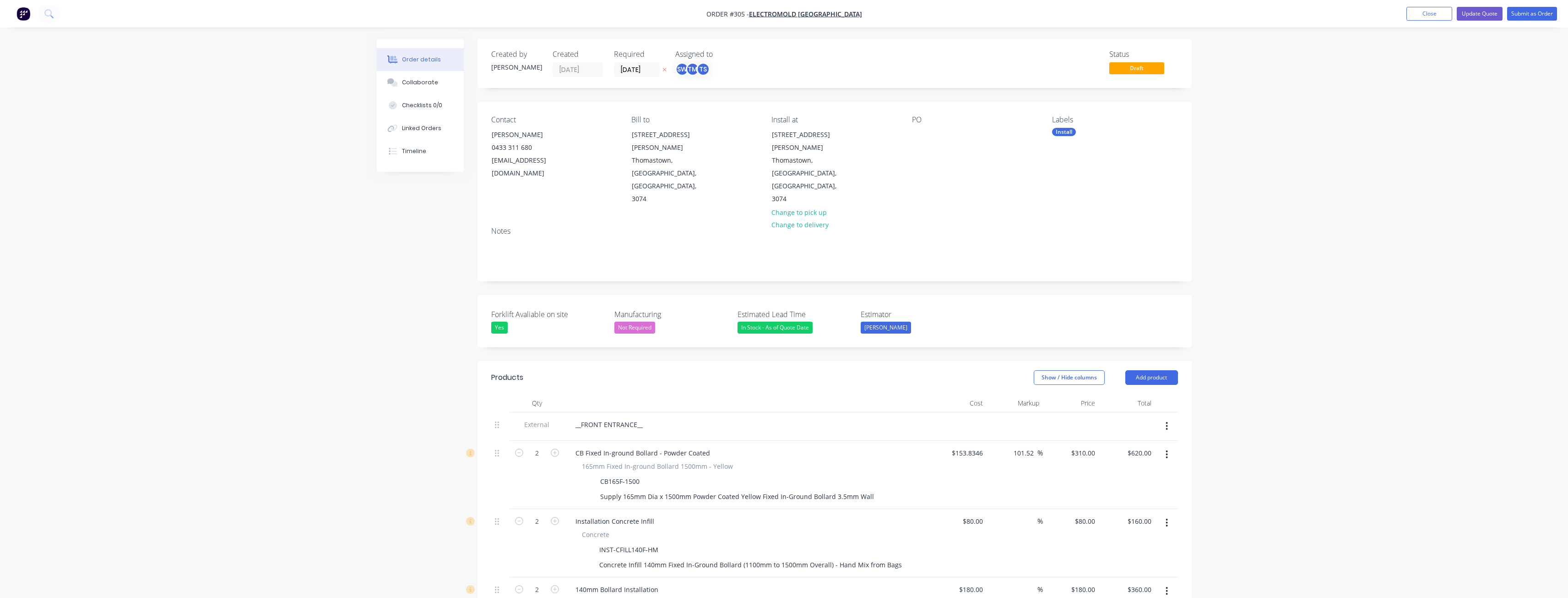
click at [759, 394] on div at bounding box center [748, 403] width 367 height 18
click at [760, 361] on header "Products Show / Hide columns Add product" at bounding box center [834, 377] width 714 height 33
click at [699, 65] on div "TS" at bounding box center [703, 69] width 14 height 14
click at [692, 172] on div at bounding box center [690, 174] width 18 height 18
click at [1111, 226] on div "Notes" at bounding box center [835, 230] width 687 height 9
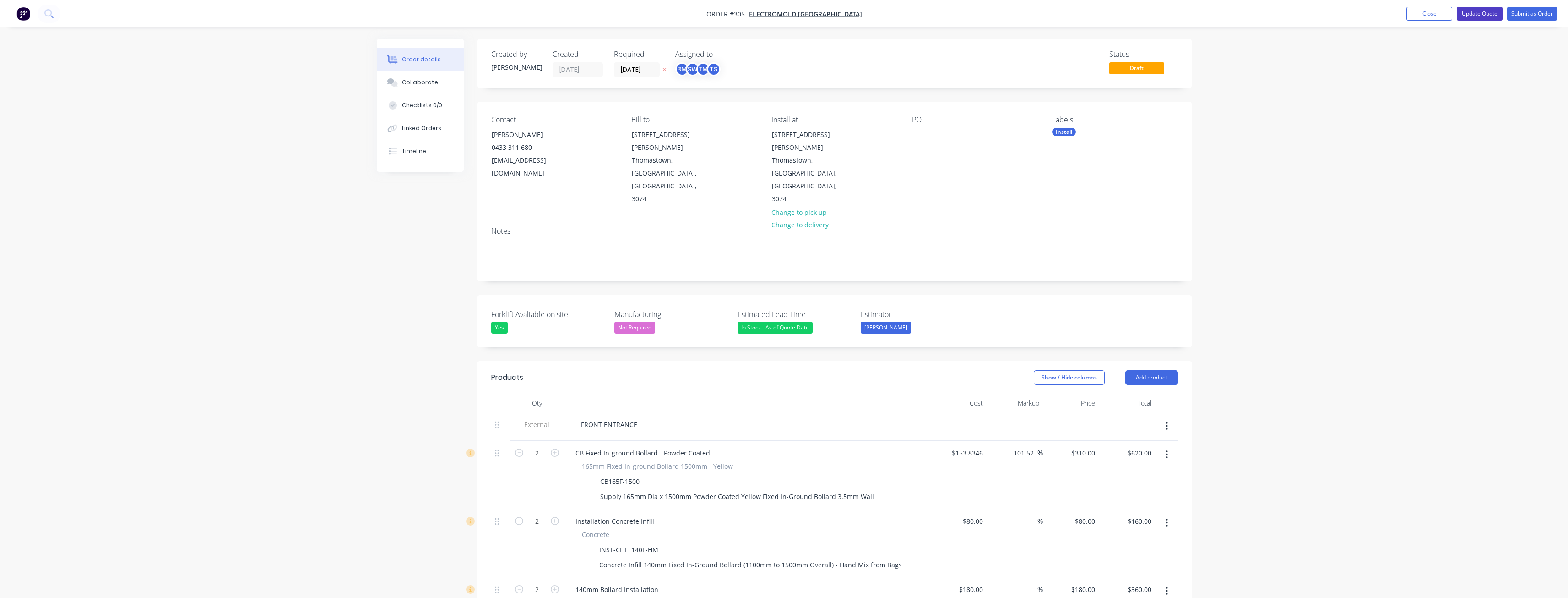
click at [1483, 14] on button "Update Quote" at bounding box center [1479, 13] width 45 height 14
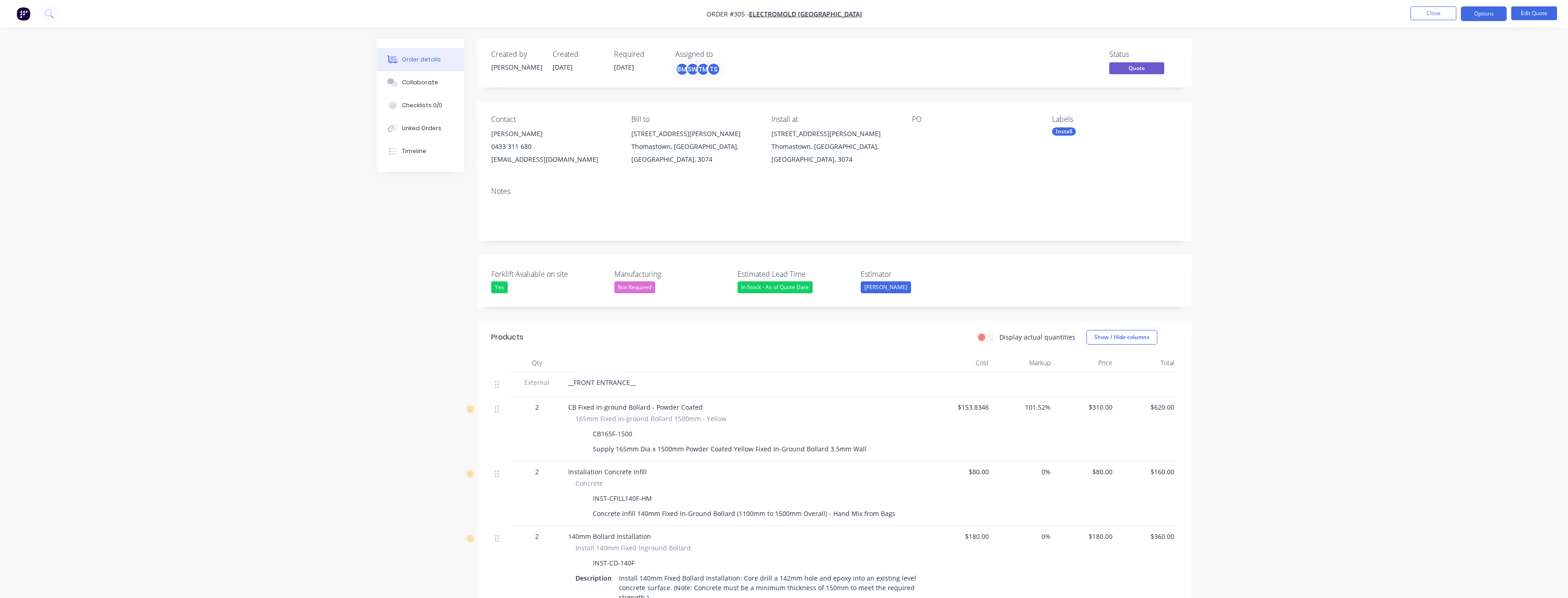
click at [1483, 14] on button "Options" at bounding box center [1483, 14] width 45 height 15
click at [1443, 107] on div "Convert to Order" at bounding box center [1457, 111] width 84 height 13
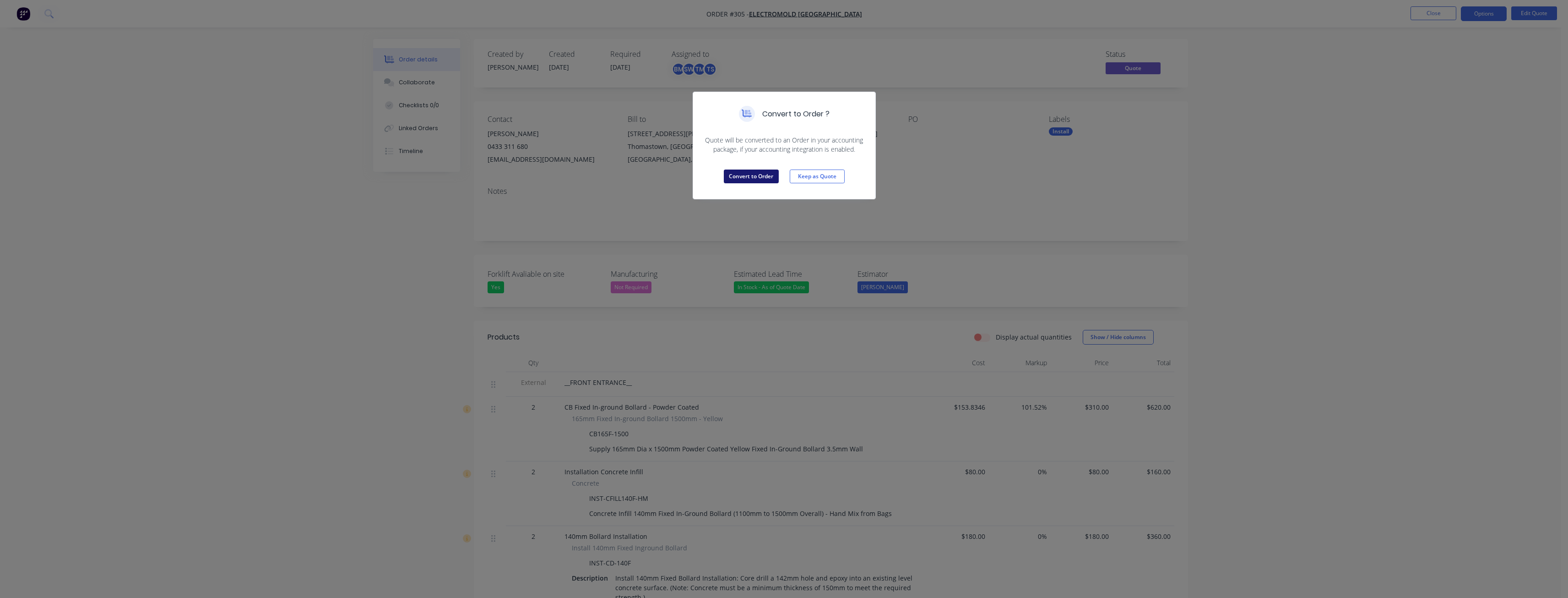
click at [749, 173] on button "Convert to Order" at bounding box center [751, 176] width 55 height 14
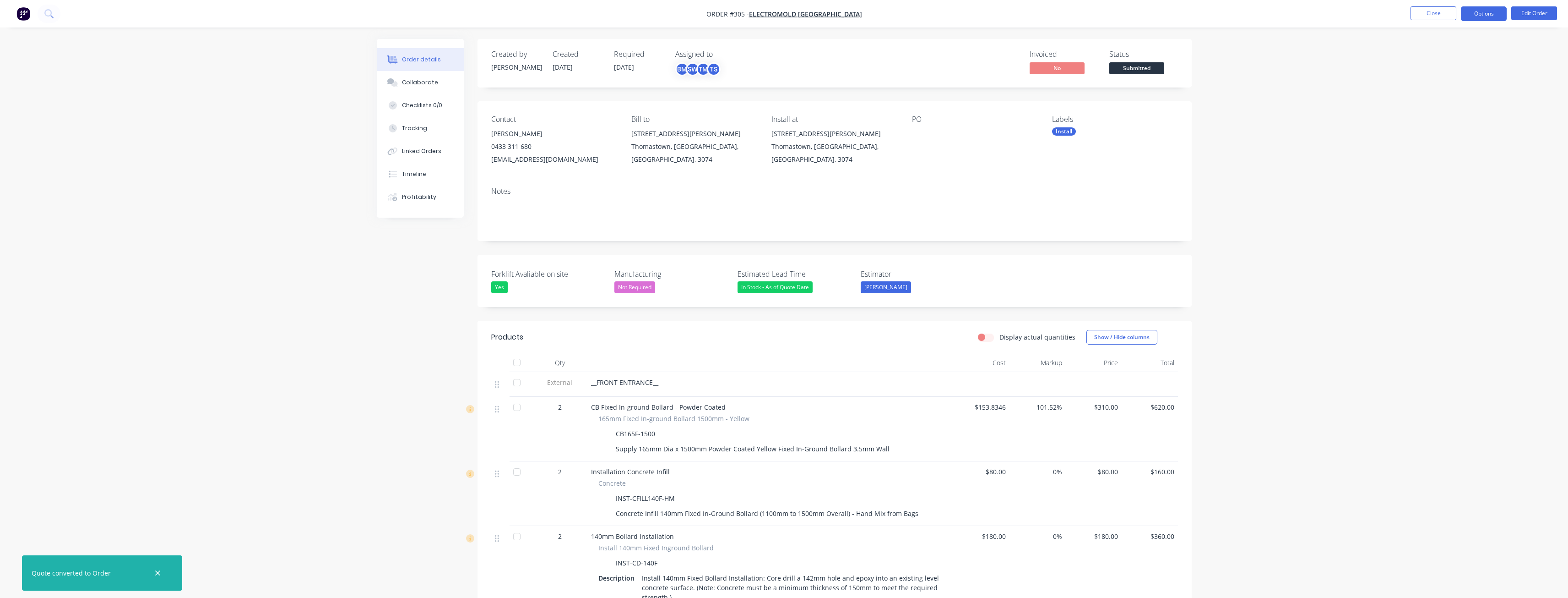
click at [1481, 13] on button "Options" at bounding box center [1483, 14] width 45 height 15
click at [1428, 55] on div "Invoice" at bounding box center [1457, 55] width 84 height 13
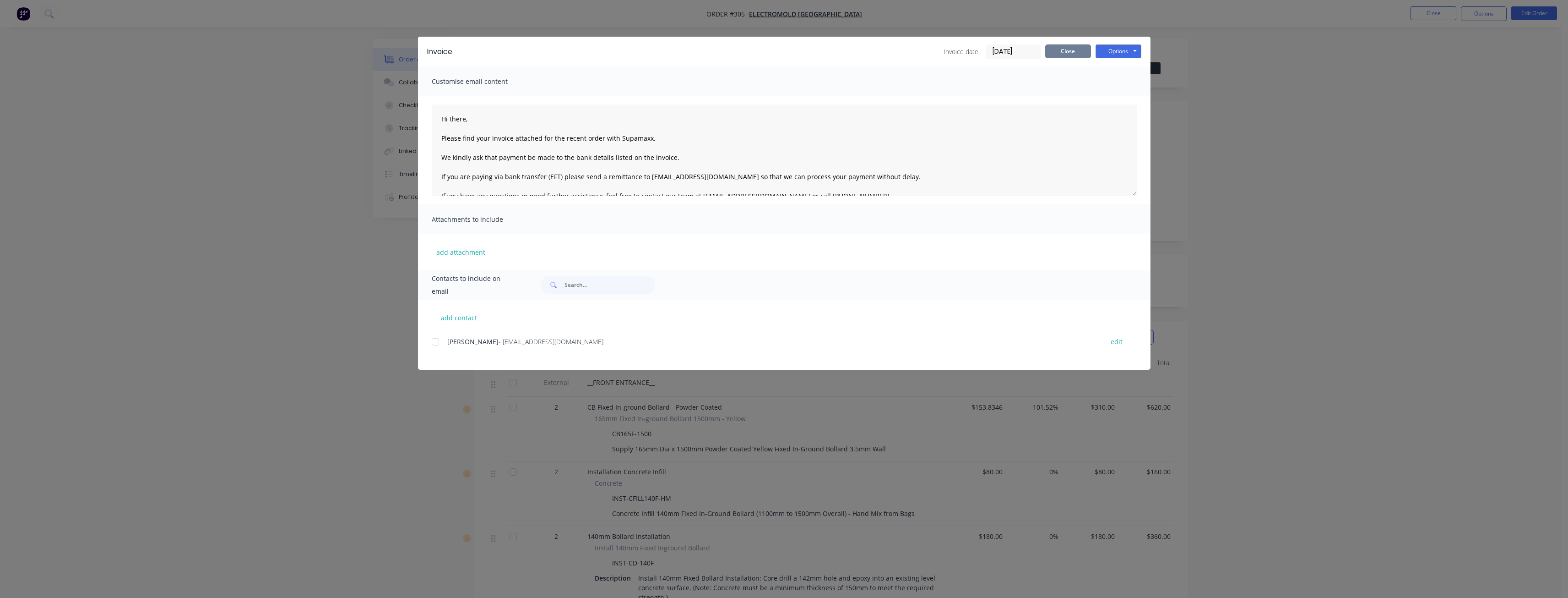
click at [1071, 51] on button "Close" at bounding box center [1068, 51] width 45 height 14
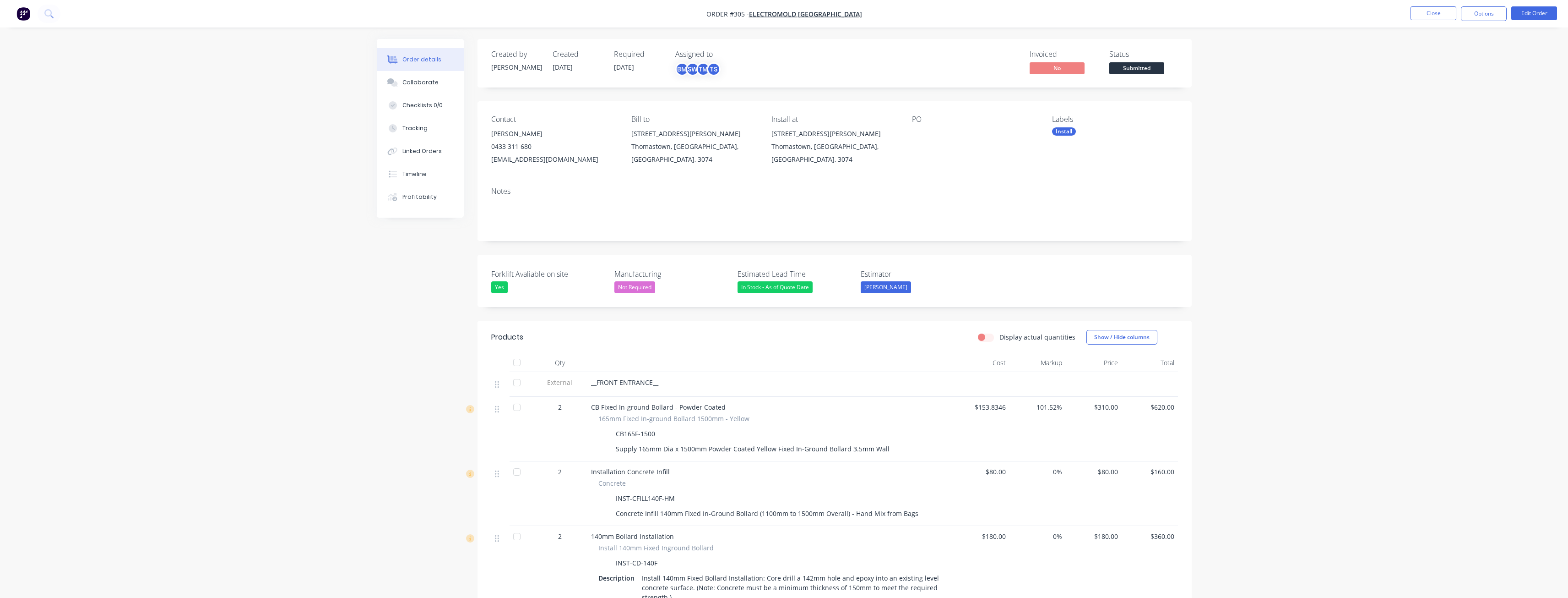
click at [1475, 12] on button "Options" at bounding box center [1483, 14] width 45 height 15
click at [1425, 53] on div "Invoice" at bounding box center [1457, 55] width 84 height 13
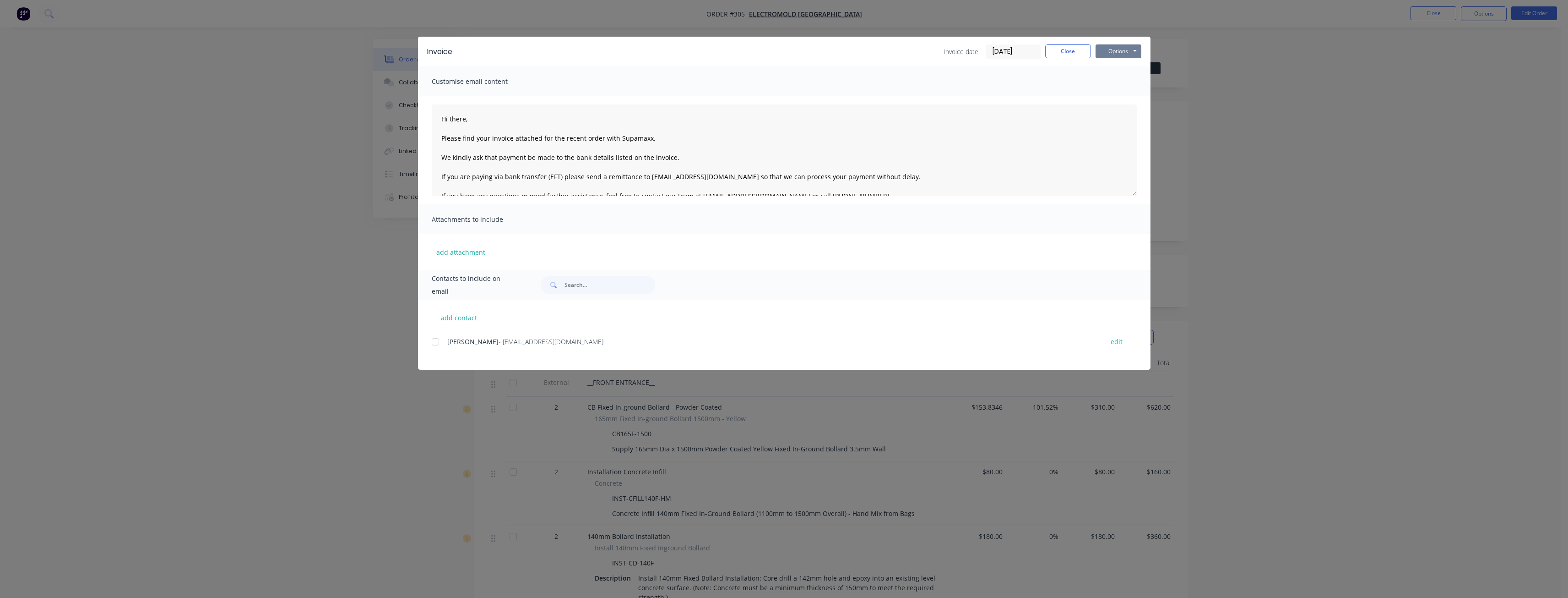
click at [1109, 51] on button "Options" at bounding box center [1118, 51] width 45 height 14
click at [1062, 51] on button "Close" at bounding box center [1068, 51] width 45 height 14
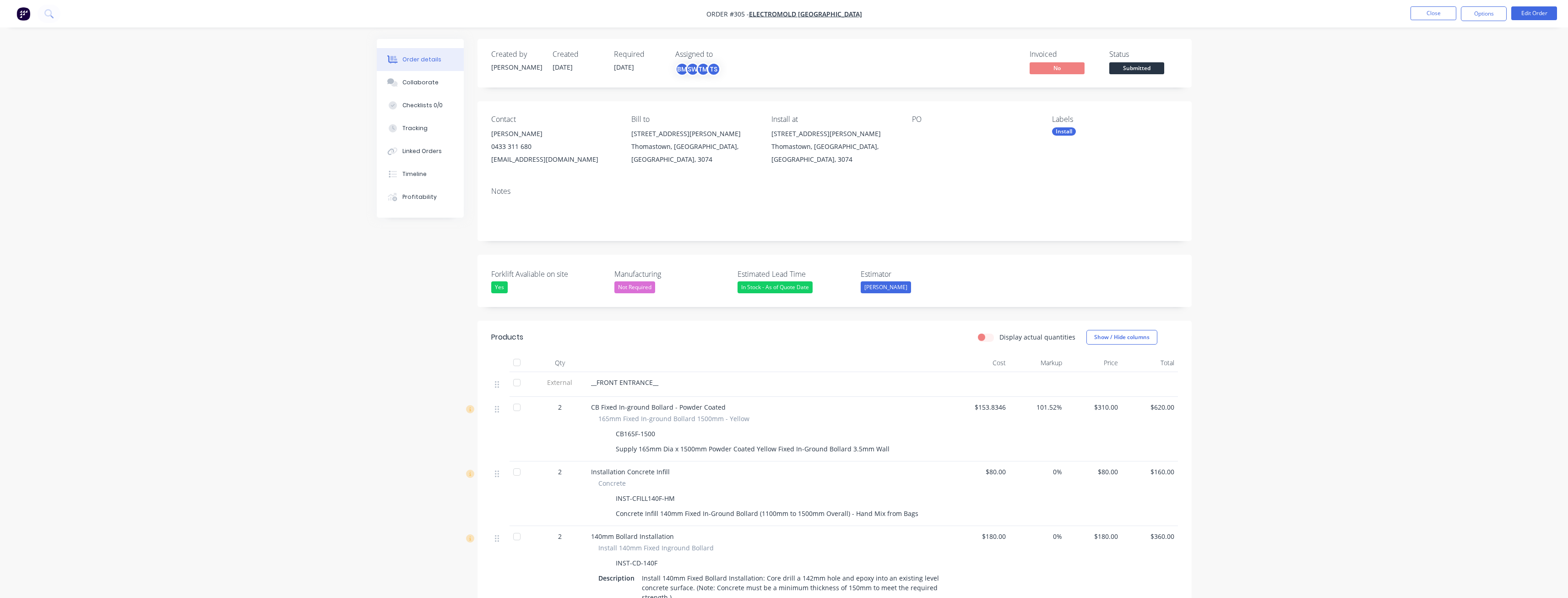
click at [1045, 69] on span "No" at bounding box center [1057, 68] width 55 height 12
click at [1055, 120] on div "Remaining" at bounding box center [1087, 119] width 96 height 10
click at [1466, 13] on button "Options" at bounding box center [1483, 14] width 45 height 15
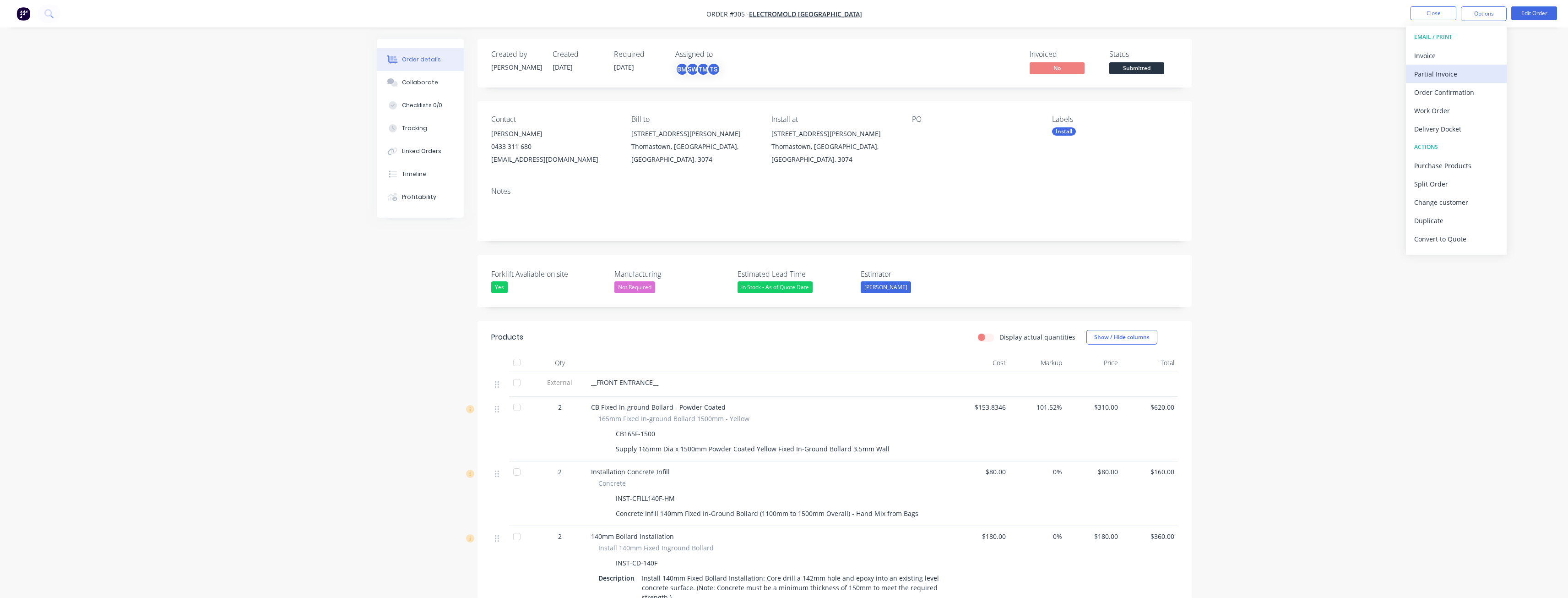
click at [1439, 72] on div "Partial Invoice" at bounding box center [1457, 74] width 84 height 13
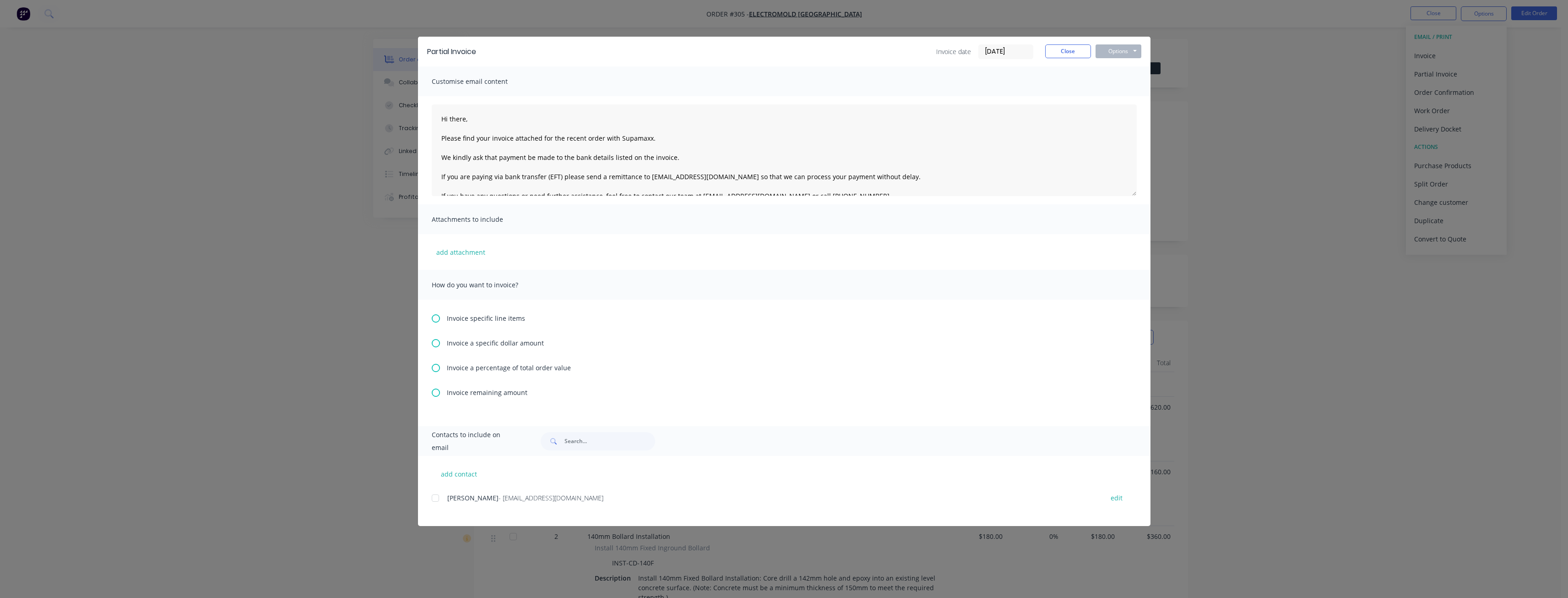
click at [434, 366] on icon at bounding box center [436, 368] width 8 height 8
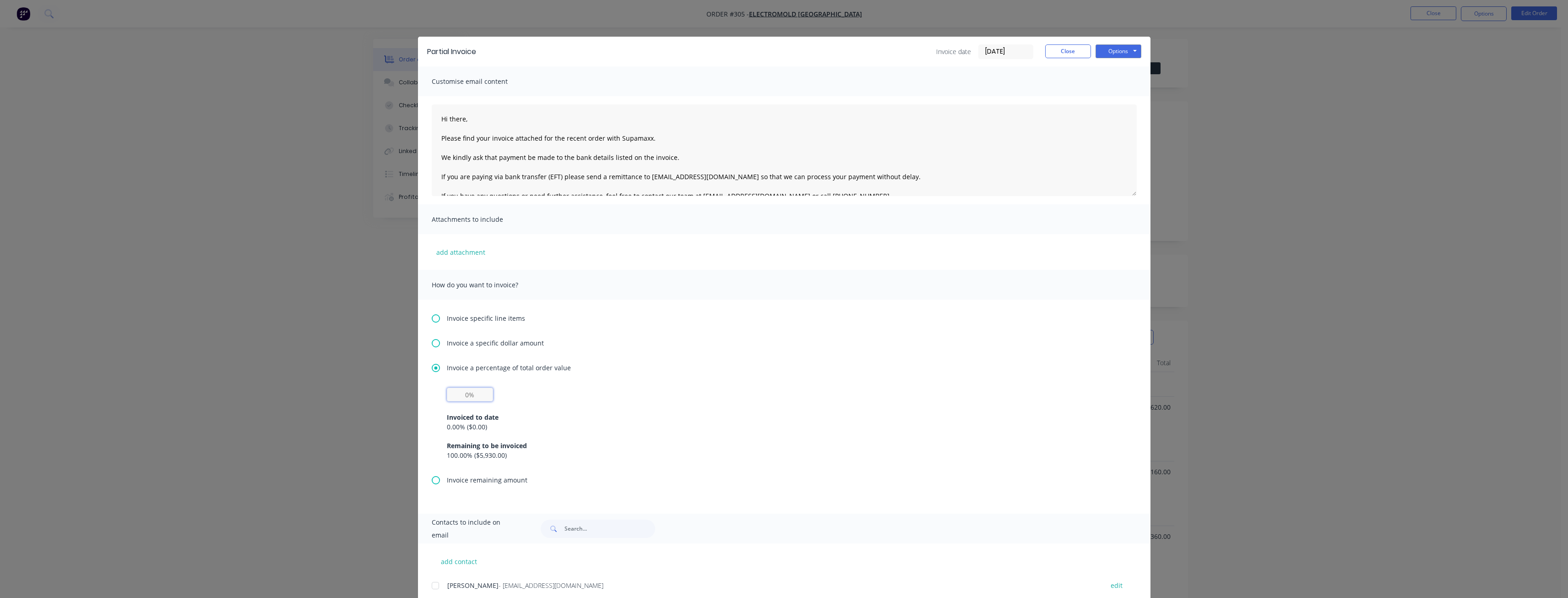
click at [464, 396] on input "text" at bounding box center [470, 394] width 46 height 14
type input "50%"
click at [726, 358] on div "Invoice specific line items Invoice a specific dollar amount Invoice a percenta…" at bounding box center [784, 406] width 732 height 214
click at [658, 371] on div "Invoice a percentage of total order value" at bounding box center [784, 368] width 705 height 10
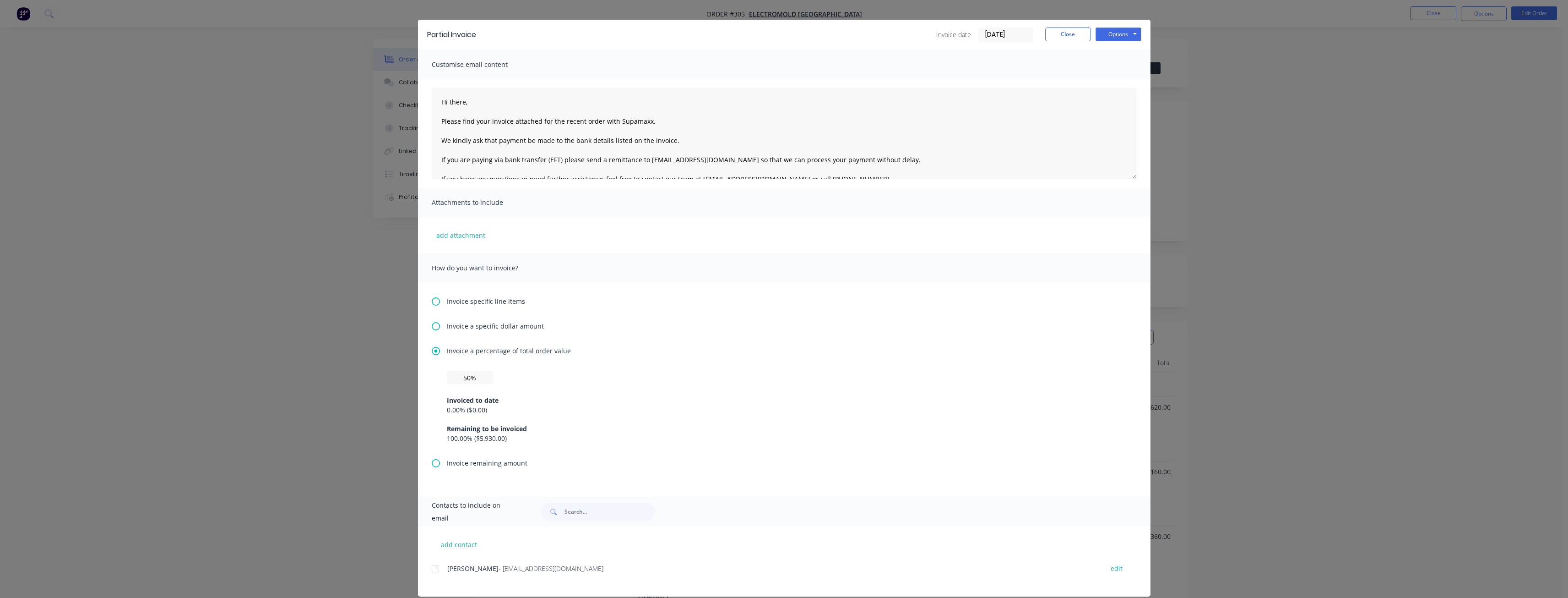
scroll to position [28, 0]
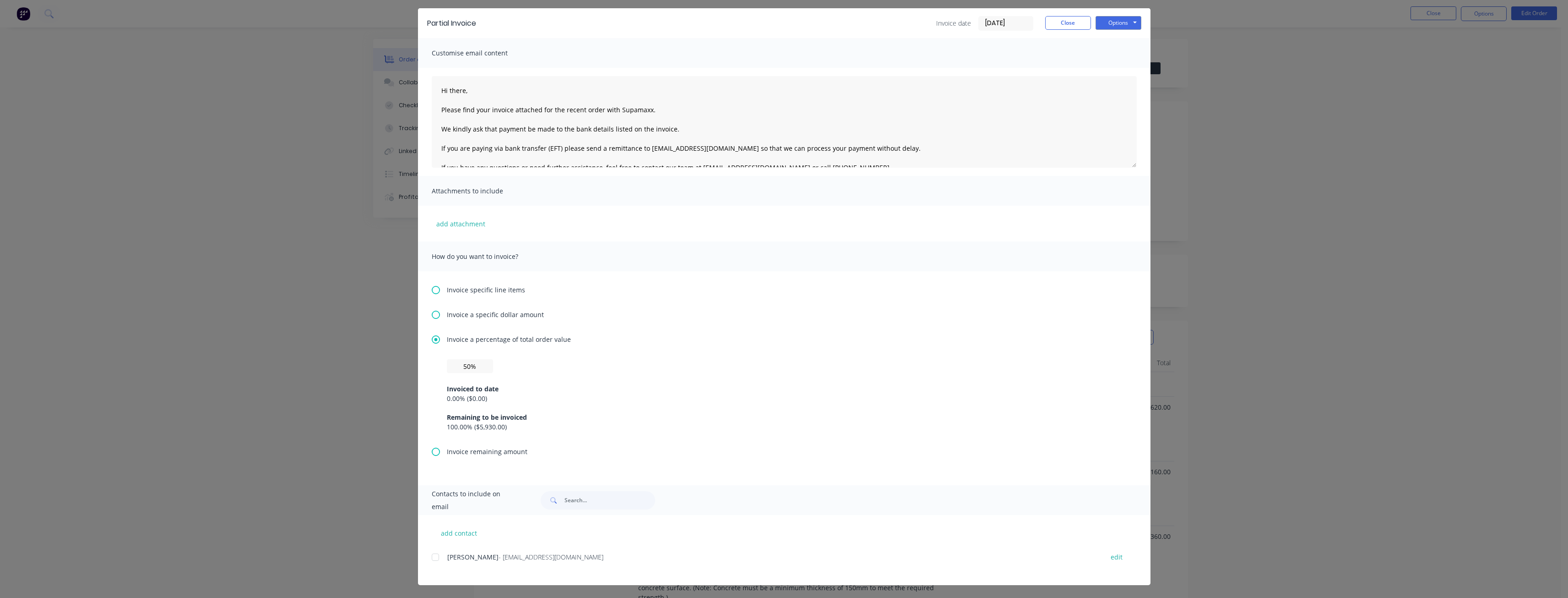
click at [490, 363] on div "50% Invoiced to date 0.00 % ( $0.00 ) Remaining to be invoiced 100.00 % ( $5,93…" at bounding box center [784, 396] width 675 height 73
click at [467, 372] on input "50%" at bounding box center [470, 366] width 46 height 14
click at [476, 368] on input "50%" at bounding box center [470, 366] width 46 height 14
drag, startPoint x: 589, startPoint y: 381, endPoint x: 596, endPoint y: 384, distance: 7.6
click at [596, 384] on div "Invoiced to date" at bounding box center [784, 389] width 675 height 10
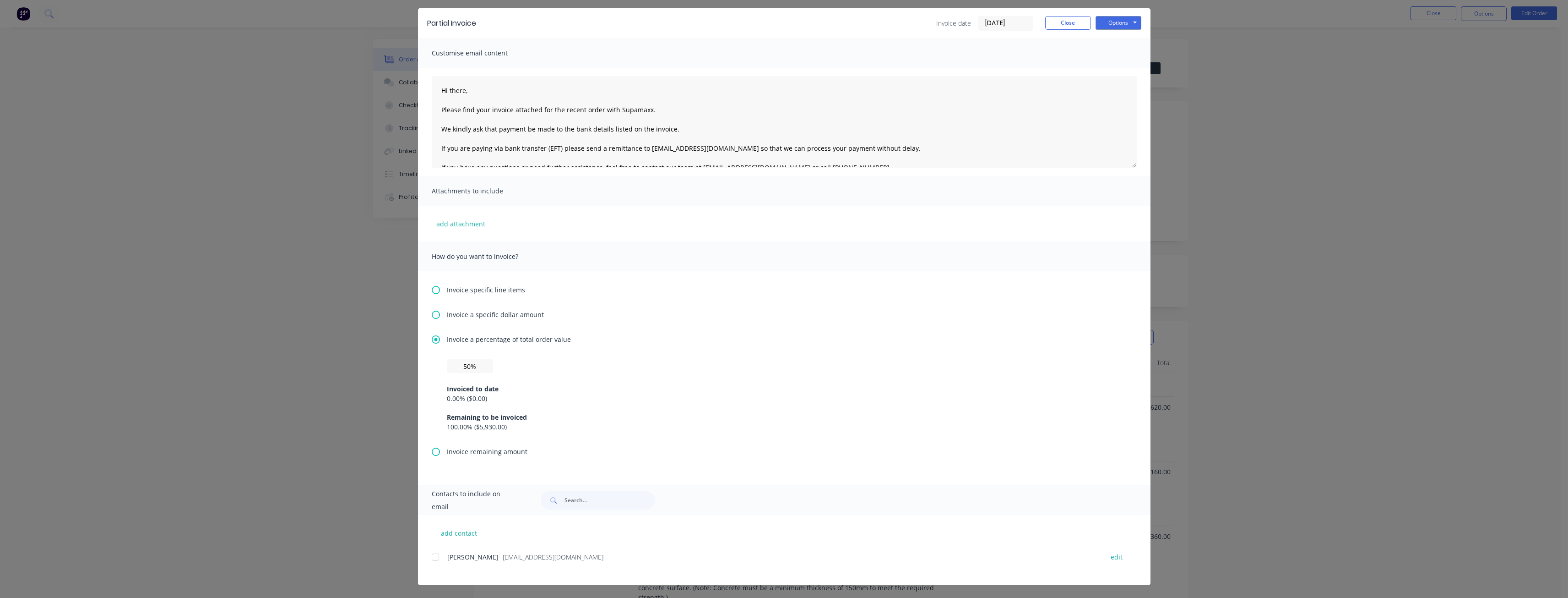
click at [600, 377] on div "Invoiced to date 0.00 % ( $0.00 ) Remaining to be invoiced 100.00 % ( $5,930.00…" at bounding box center [784, 401] width 675 height 59
click at [600, 373] on div "Invoiced to date 0.00 % ( $0.00 ) Remaining to be invoiced 100.00 % ( $5,930.00…" at bounding box center [784, 401] width 675 height 59
click at [670, 243] on div "How do you want to invoice?" at bounding box center [784, 256] width 732 height 30
click at [1114, 26] on button "Options" at bounding box center [1118, 22] width 45 height 14
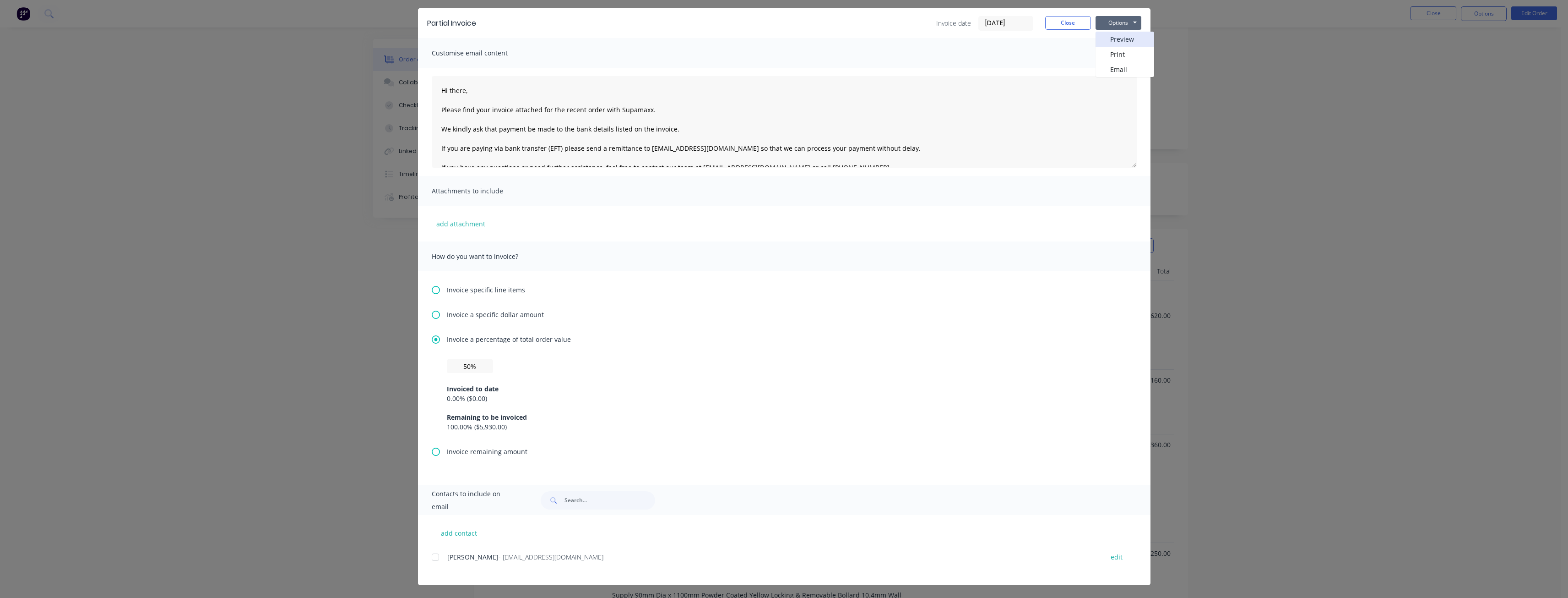
click at [1115, 35] on button "Preview" at bounding box center [1125, 39] width 59 height 15
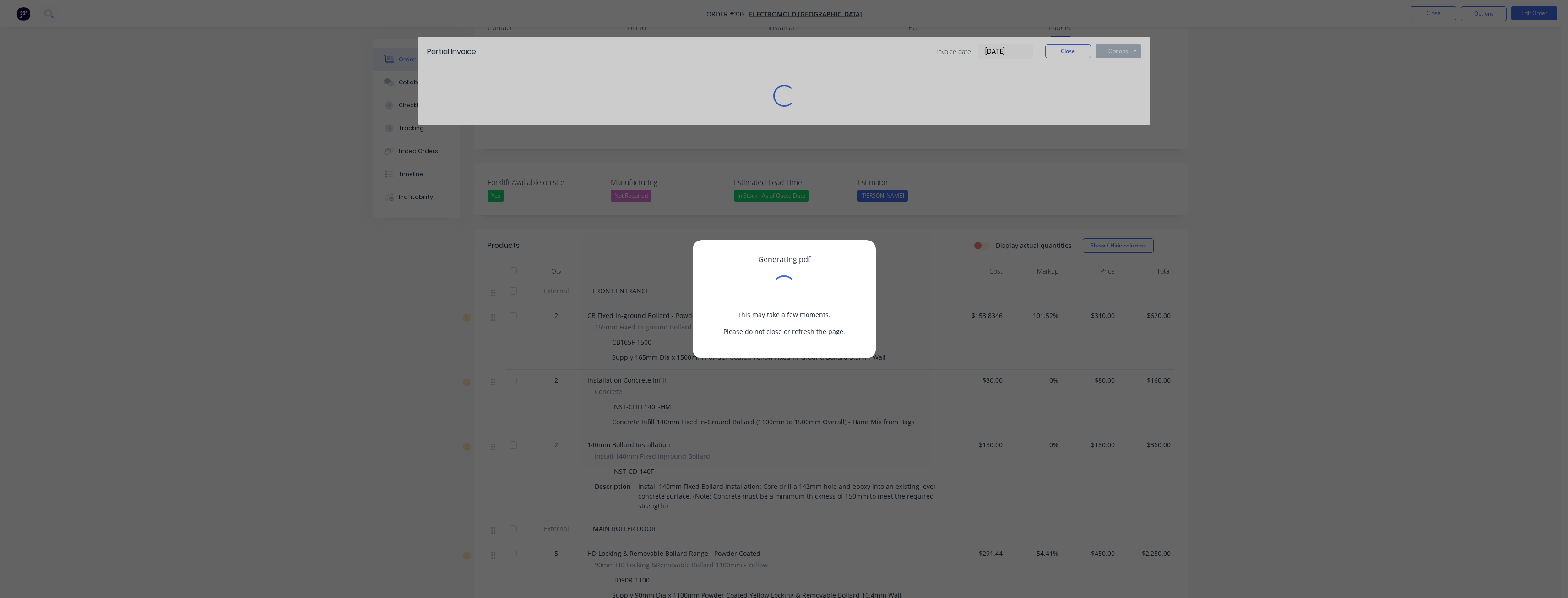
scroll to position [0, 0]
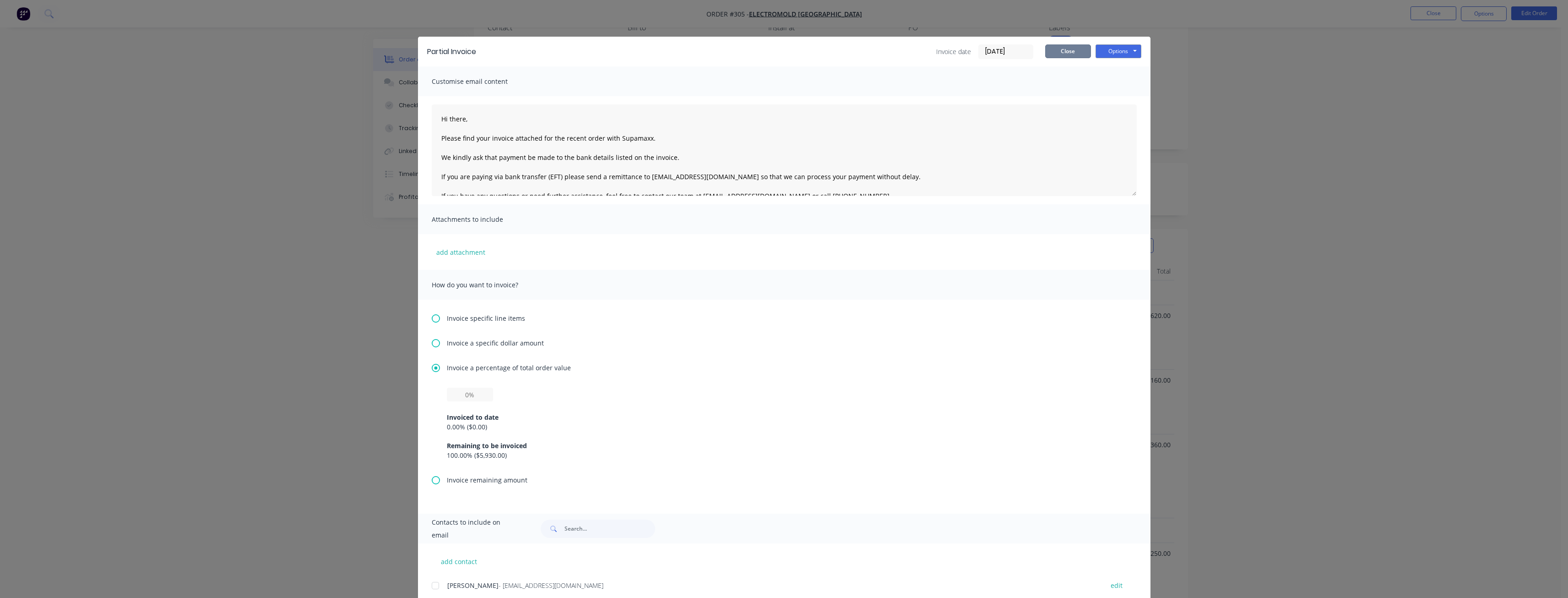
click at [1055, 46] on button "Close" at bounding box center [1068, 51] width 45 height 14
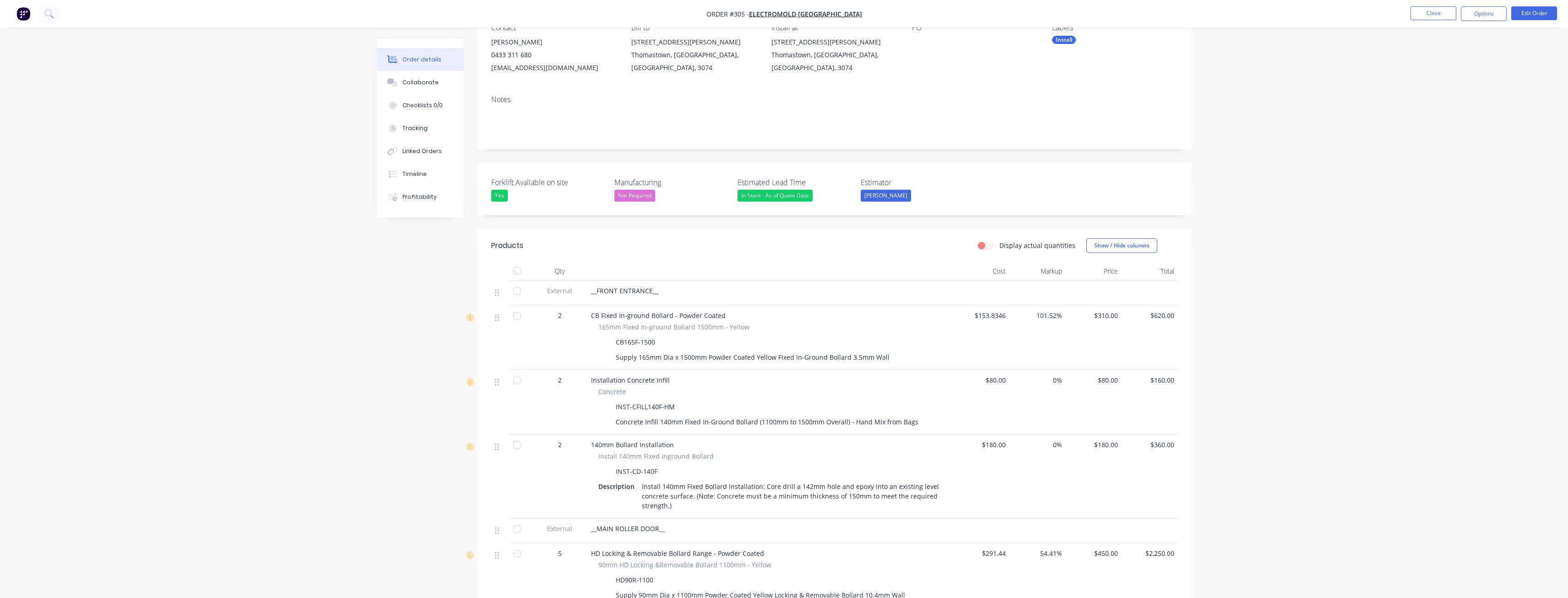
click at [597, 68] on div "[EMAIL_ADDRESS][DOMAIN_NAME]" at bounding box center [554, 68] width 126 height 13
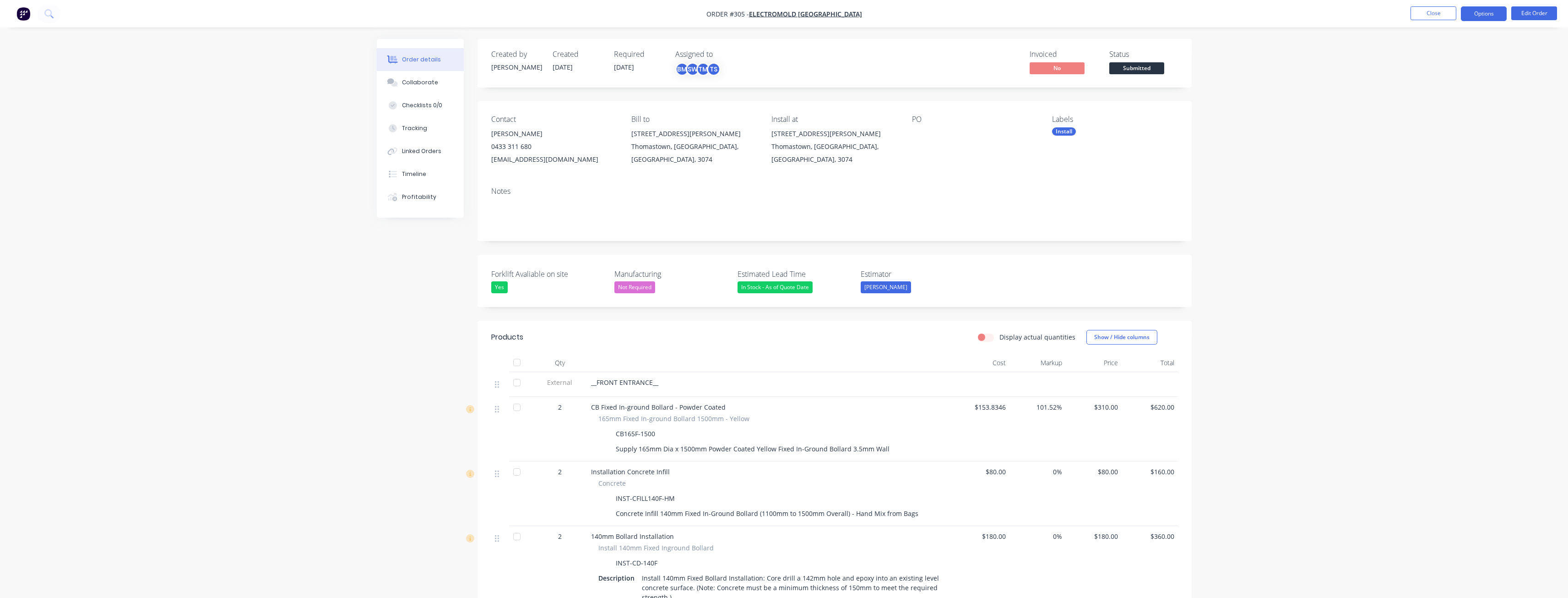
click at [1480, 12] on button "Options" at bounding box center [1483, 14] width 45 height 15
click at [1427, 73] on div "Partial Invoice" at bounding box center [1457, 74] width 84 height 13
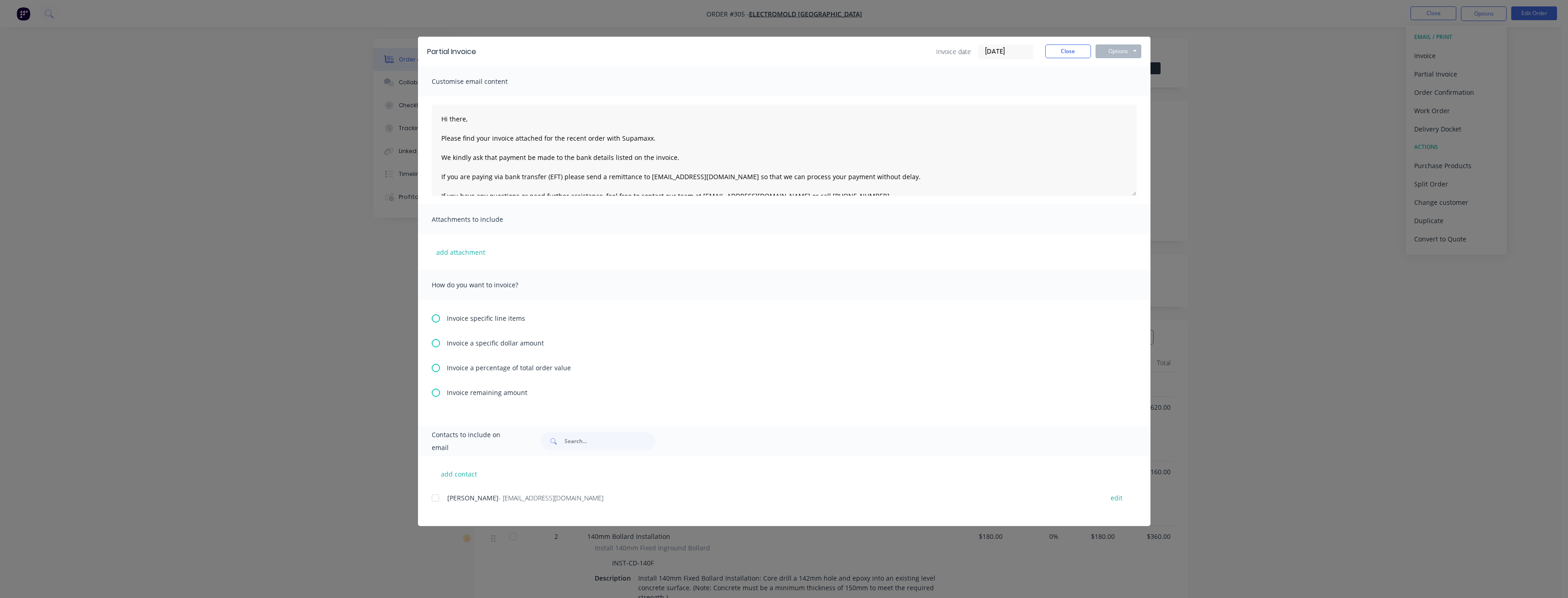
click at [436, 368] on icon at bounding box center [436, 368] width 8 height 8
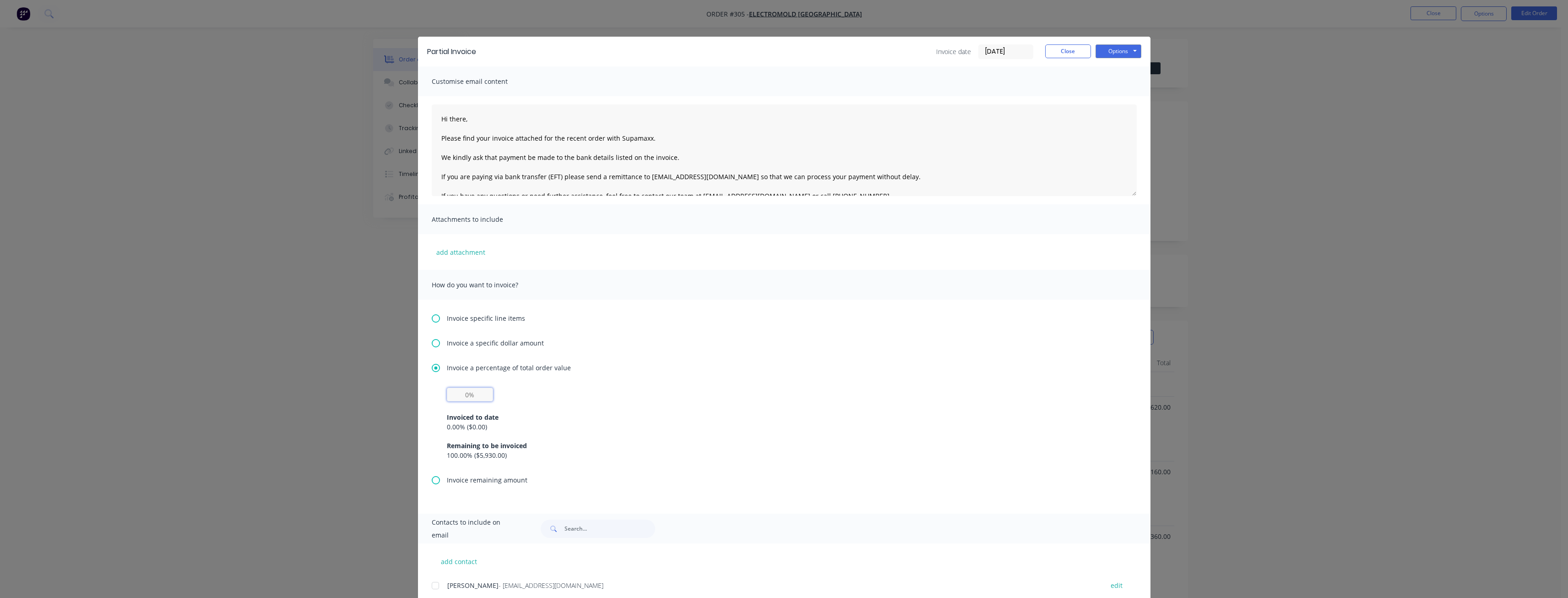
click at [476, 392] on input "text" at bounding box center [470, 394] width 46 height 14
type input "50%"
click at [632, 375] on div "Invoice a percentage of total order value 50% Invoiced to date 0.00 % ( $0.00 )…" at bounding box center [784, 419] width 705 height 112
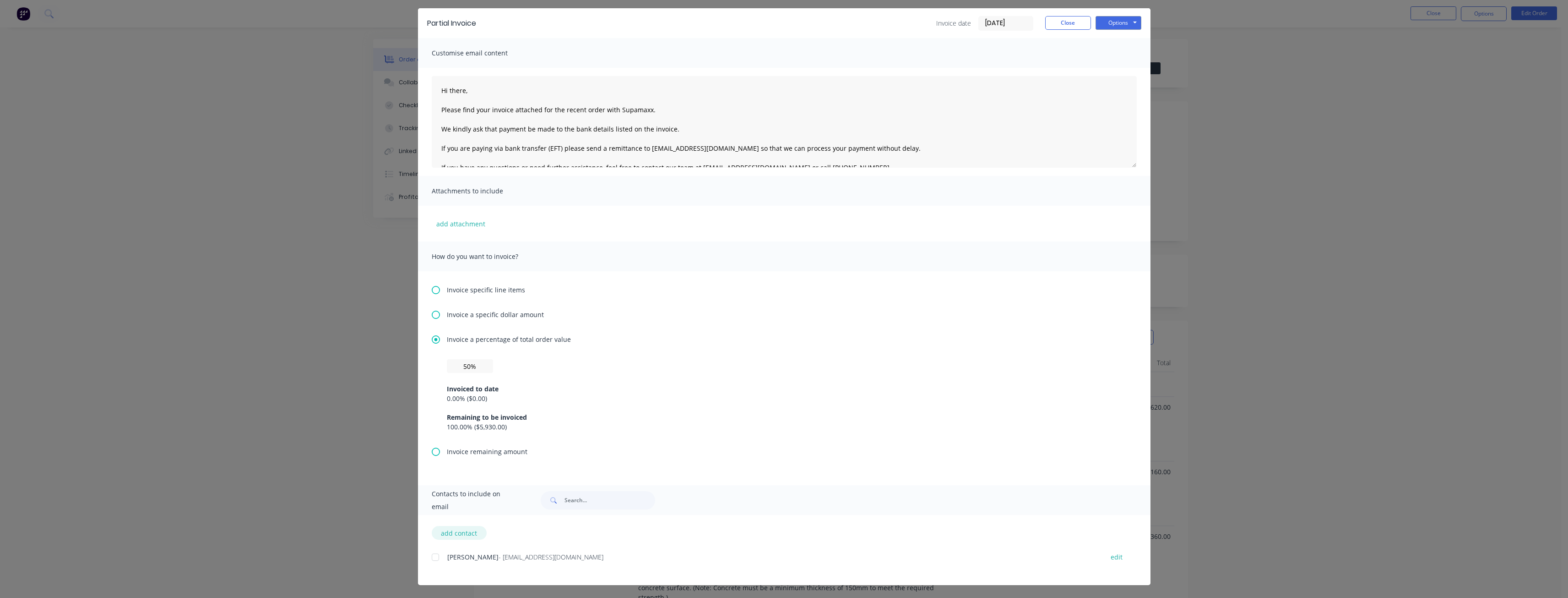
click at [454, 530] on button "add contact" at bounding box center [459, 533] width 55 height 14
select select "AU"
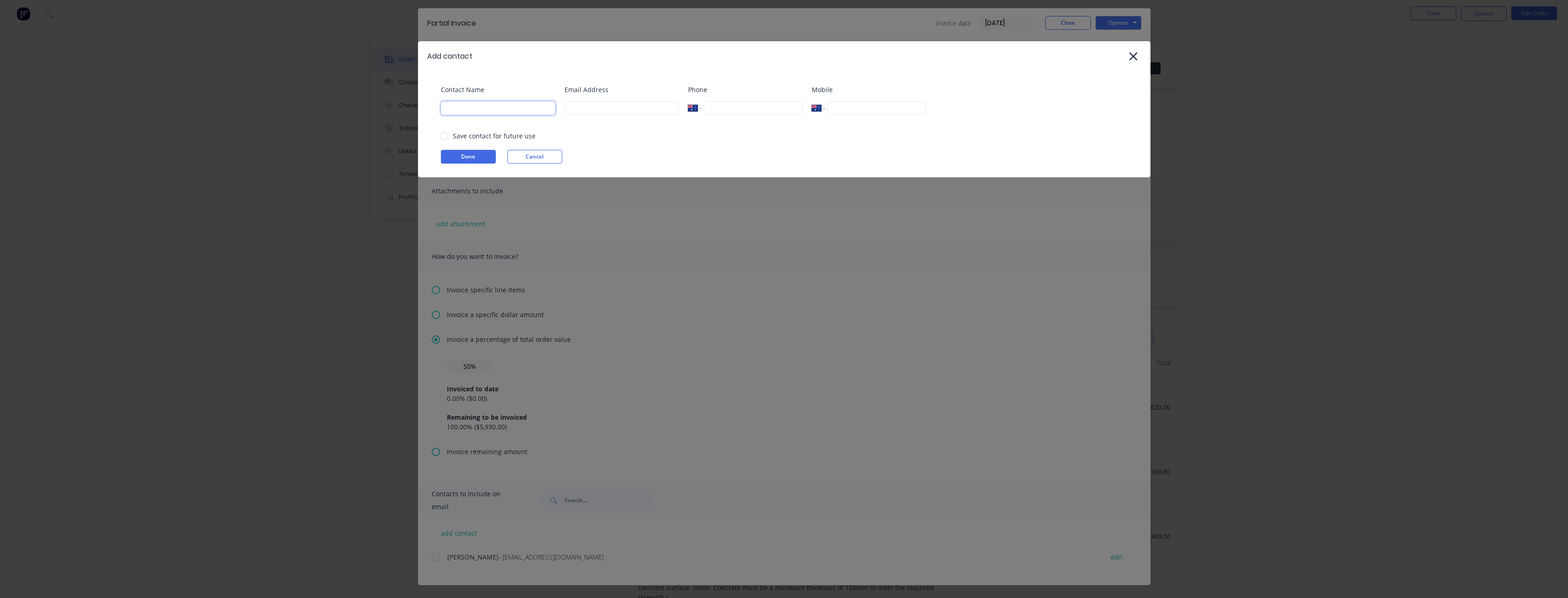
click at [474, 107] on input at bounding box center [498, 108] width 115 height 14
type input "[PERSON_NAME]"
click at [636, 102] on input at bounding box center [622, 108] width 115 height 14
type input "[PERSON_NAME][EMAIL_ADDRESS][DOMAIN_NAME]"
type input "0474 196 301"
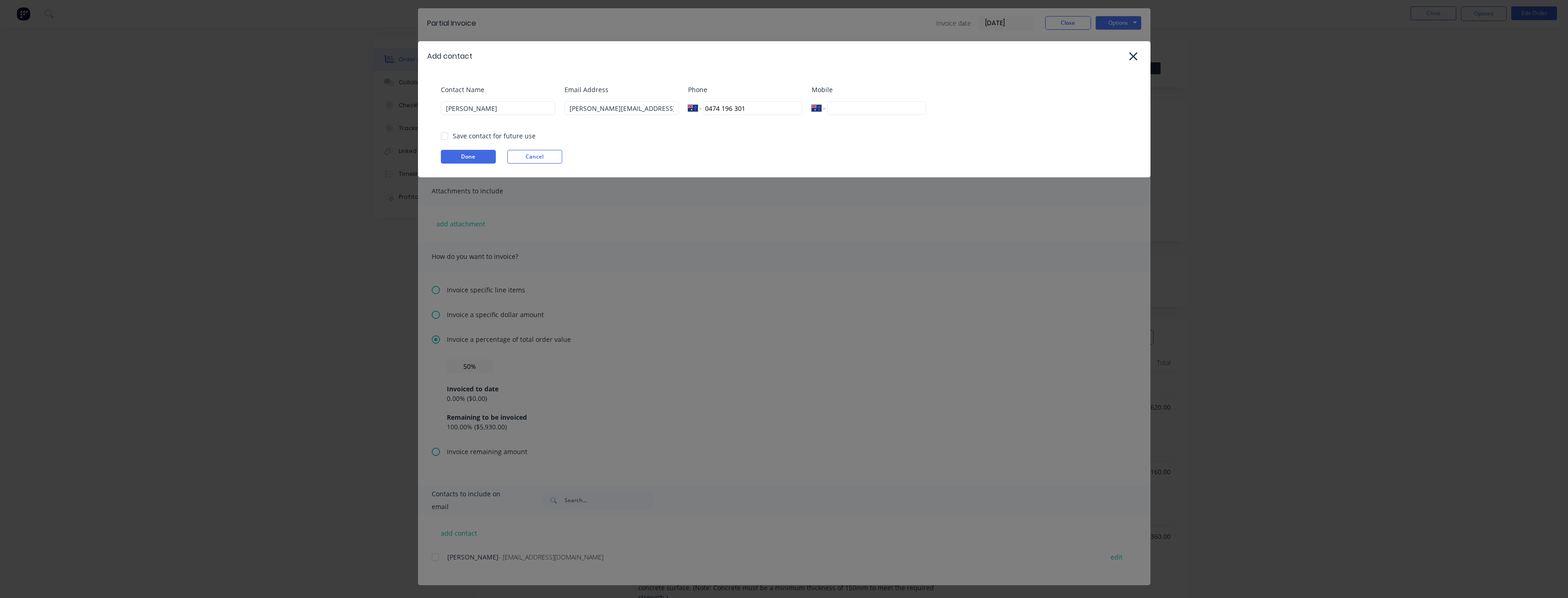
drag, startPoint x: 759, startPoint y: 108, endPoint x: 649, endPoint y: 114, distance: 110.2
click at [649, 114] on div "Contact Name [PERSON_NAME] Email Address [PERSON_NAME][EMAIL_ADDRESS][DOMAIN_NA…" at bounding box center [789, 103] width 696 height 37
click at [636, 146] on div "Contact Name [PERSON_NAME] Email Address [PERSON_NAME][EMAIL_ADDRESS][DOMAIN_NA…" at bounding box center [784, 124] width 732 height 107
click at [474, 154] on button "Done" at bounding box center [468, 156] width 55 height 14
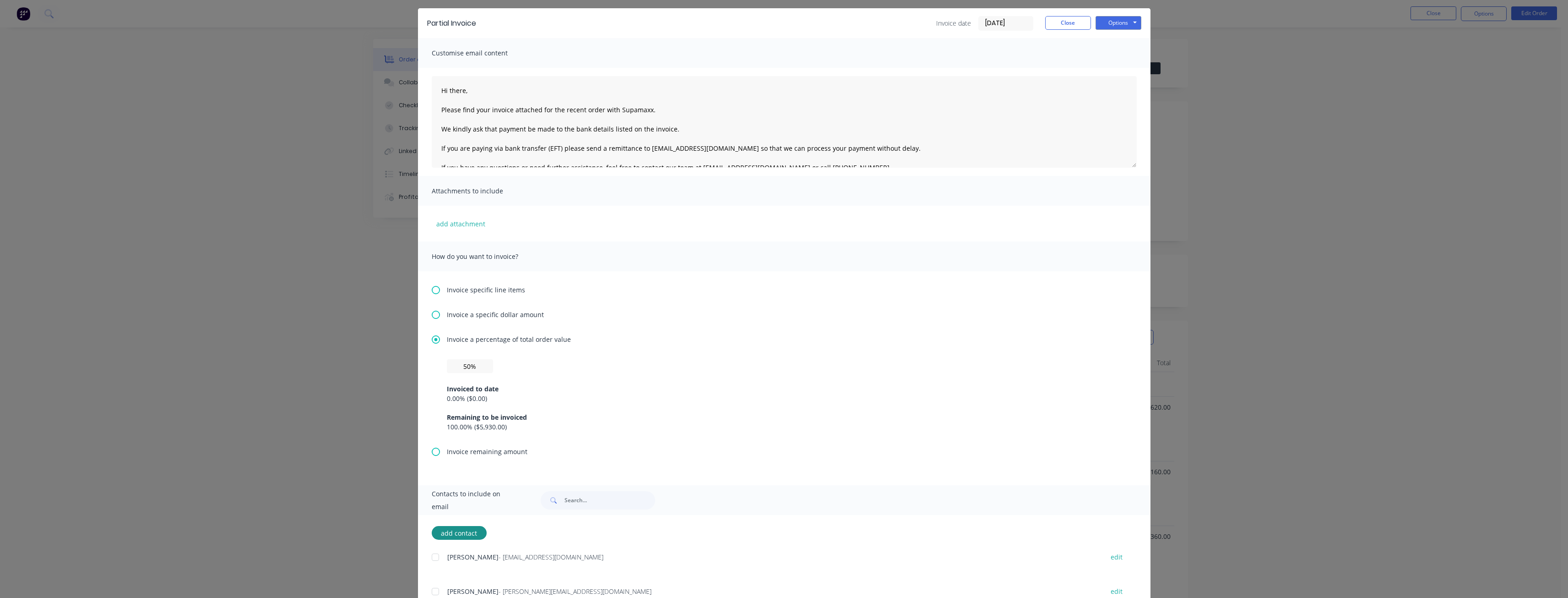
scroll to position [63, 0]
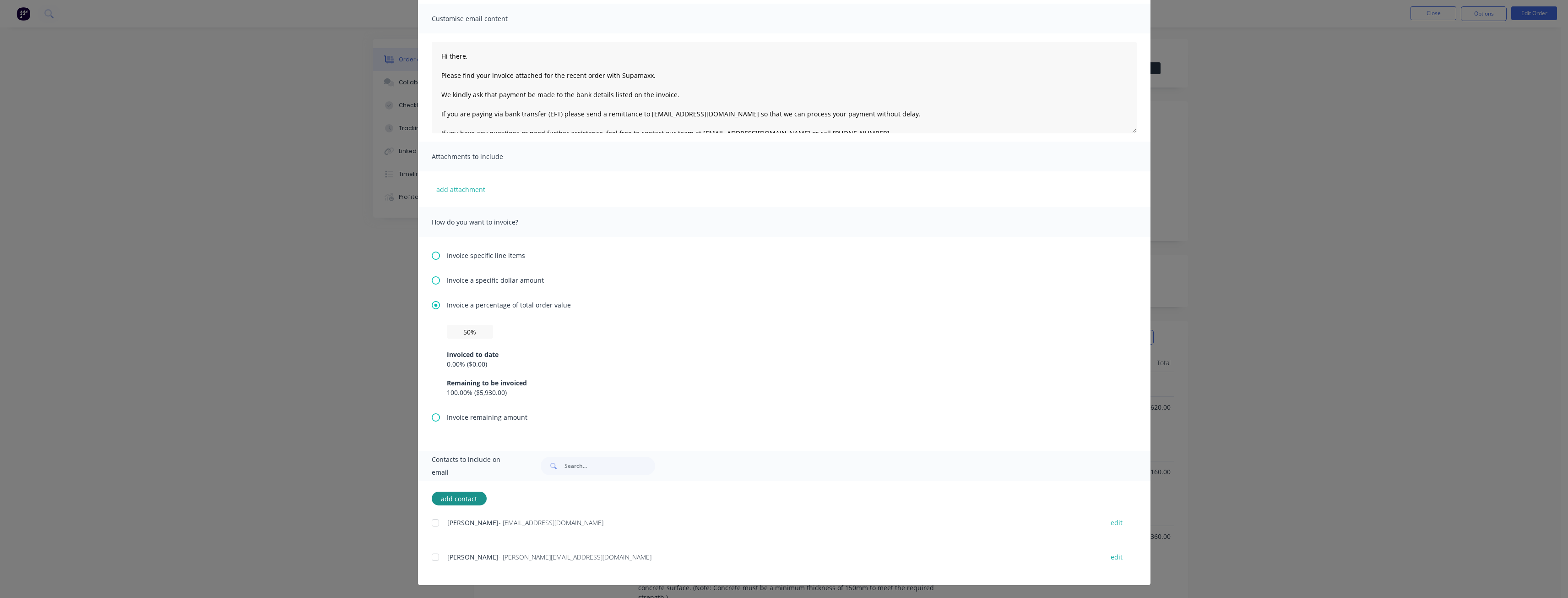
click at [429, 558] on div at bounding box center [435, 557] width 18 height 18
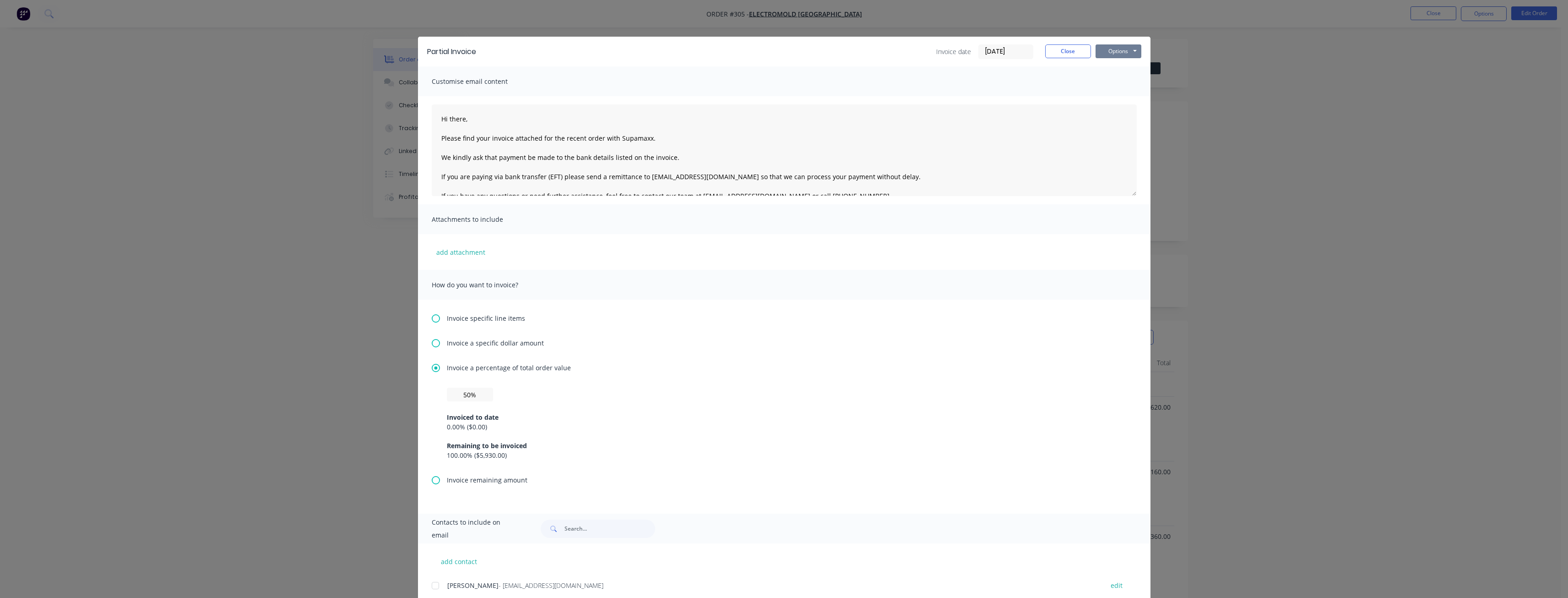
click at [1113, 50] on button "Options" at bounding box center [1118, 51] width 45 height 14
click at [1114, 95] on button "Email" at bounding box center [1125, 97] width 59 height 15
click at [1077, 50] on button "Close" at bounding box center [1068, 51] width 45 height 14
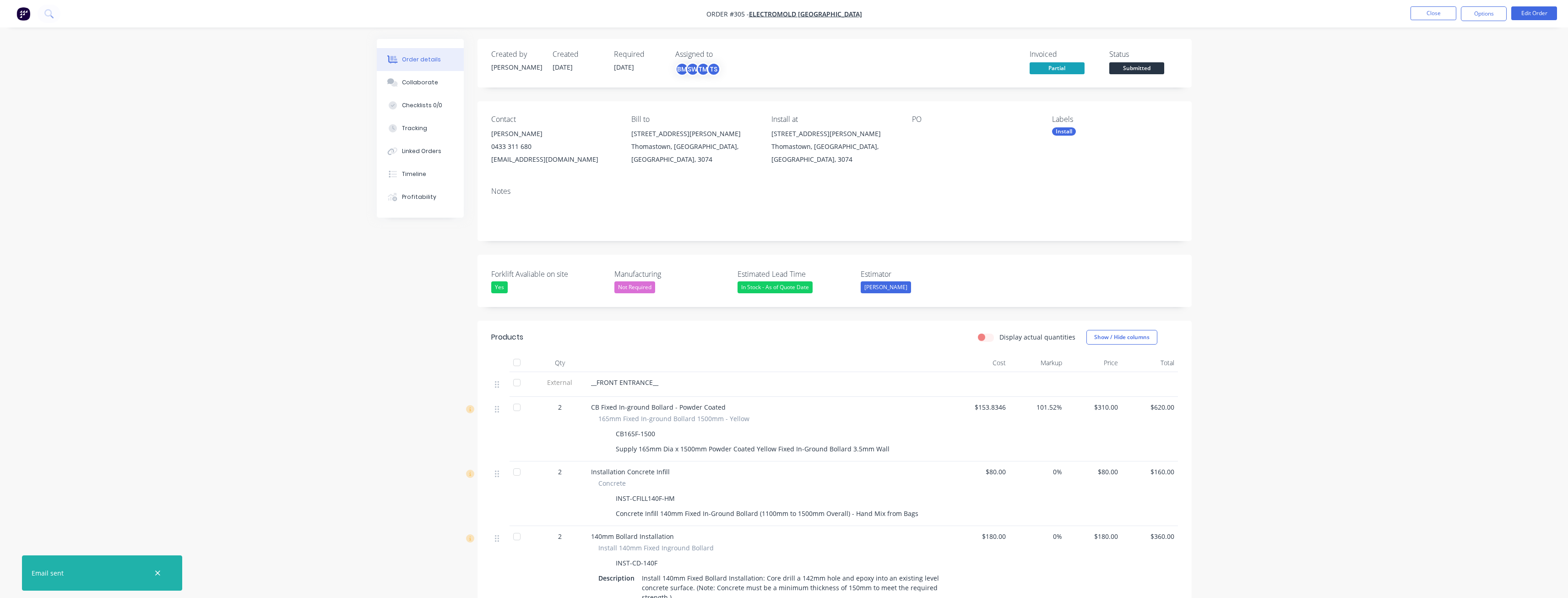
click at [154, 577] on icon "button" at bounding box center [157, 573] width 6 height 8
click at [24, 12] on img "button" at bounding box center [23, 13] width 14 height 14
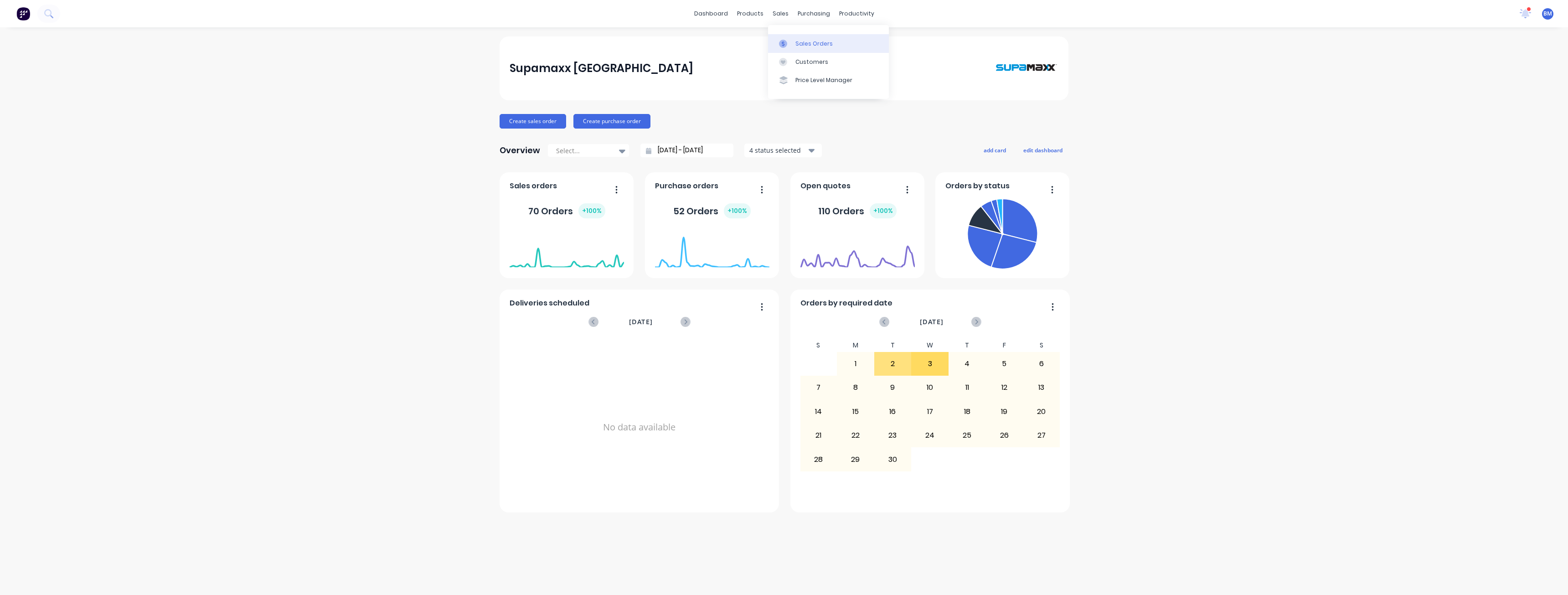
click at [804, 44] on div "Sales Orders" at bounding box center [814, 44] width 37 height 8
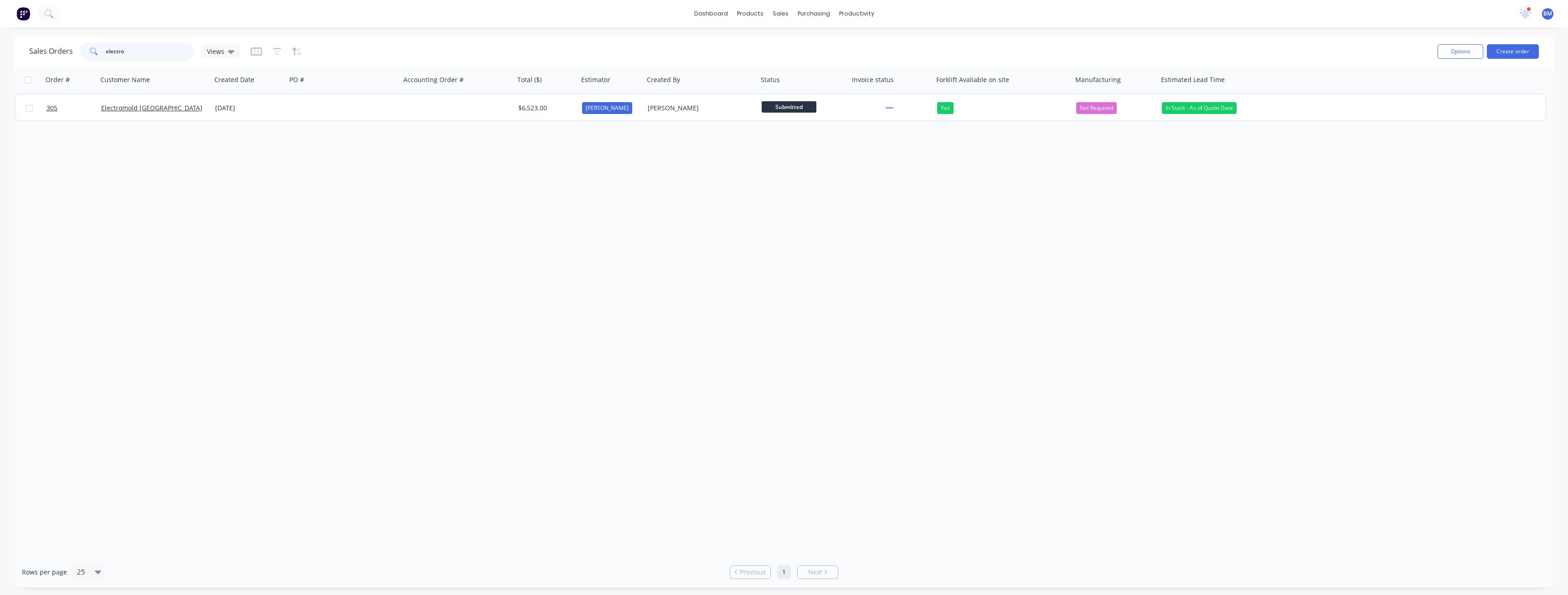
drag, startPoint x: 148, startPoint y: 48, endPoint x: 65, endPoint y: 47, distance: 83.0
click at [65, 47] on div "Sales Orders electro Views" at bounding box center [134, 52] width 210 height 18
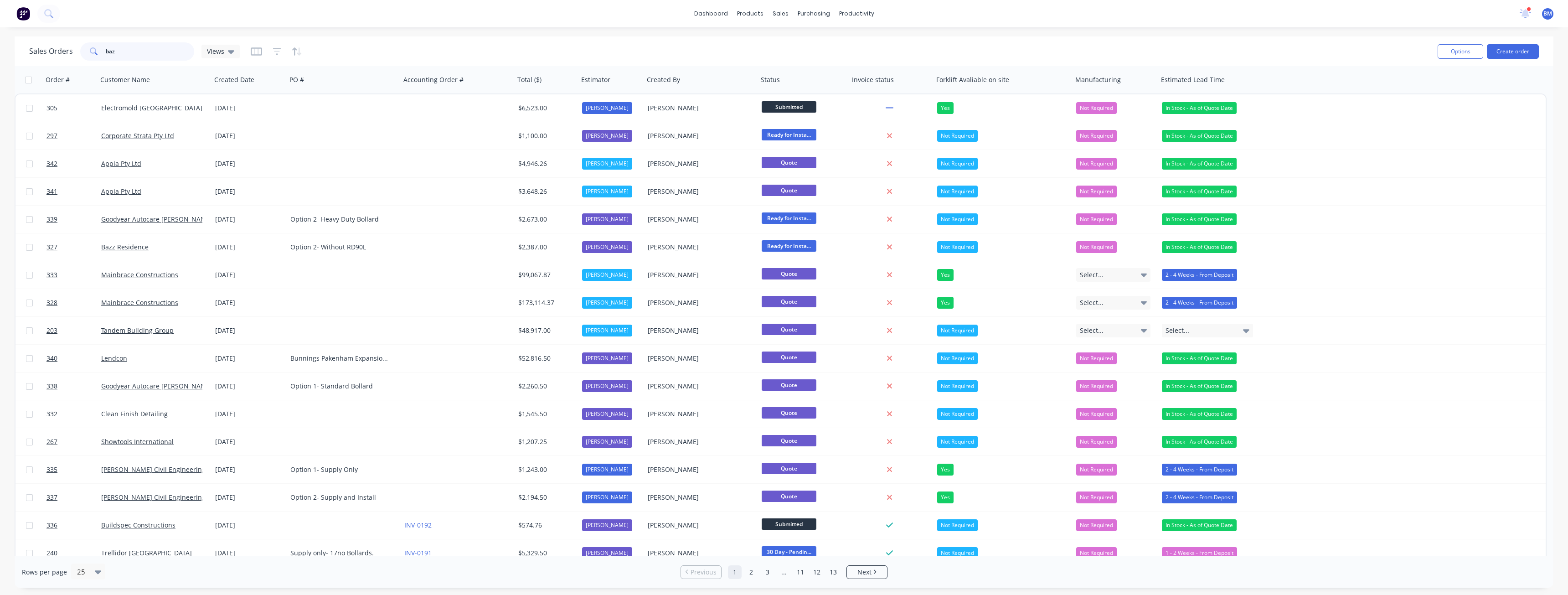
type input "baz"
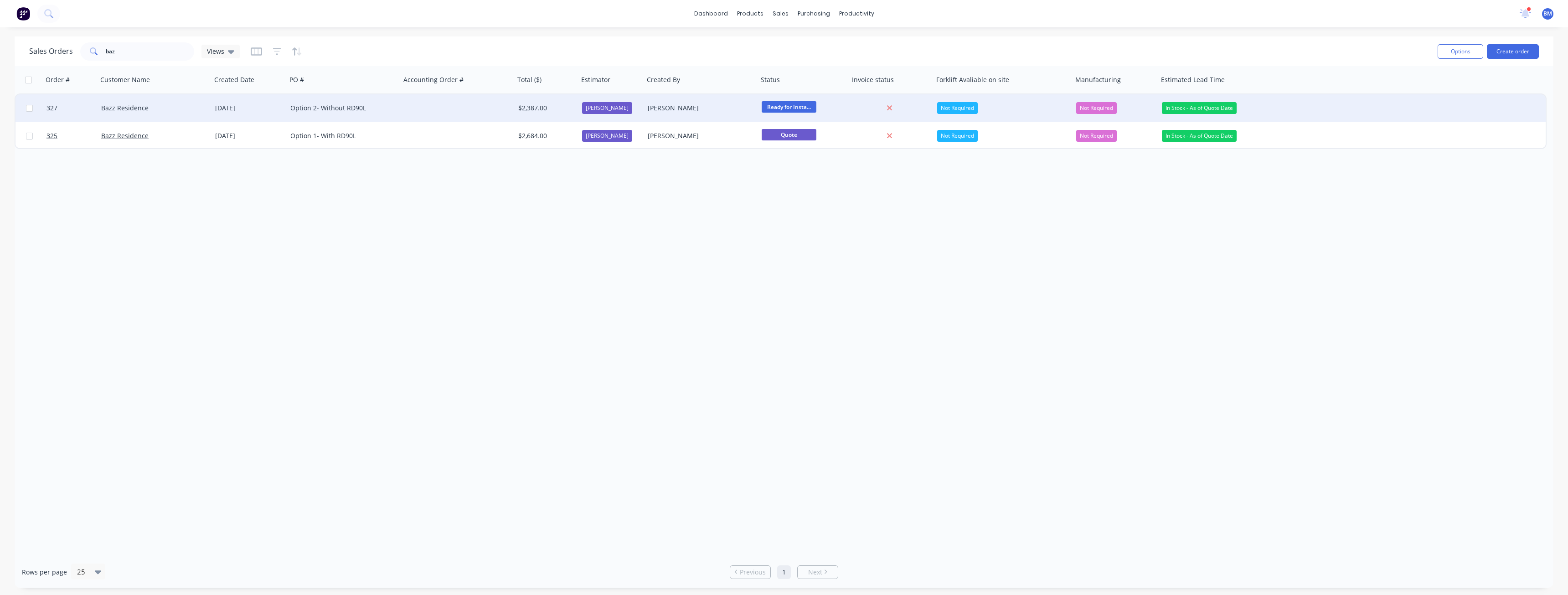
click at [440, 104] on div at bounding box center [457, 108] width 114 height 27
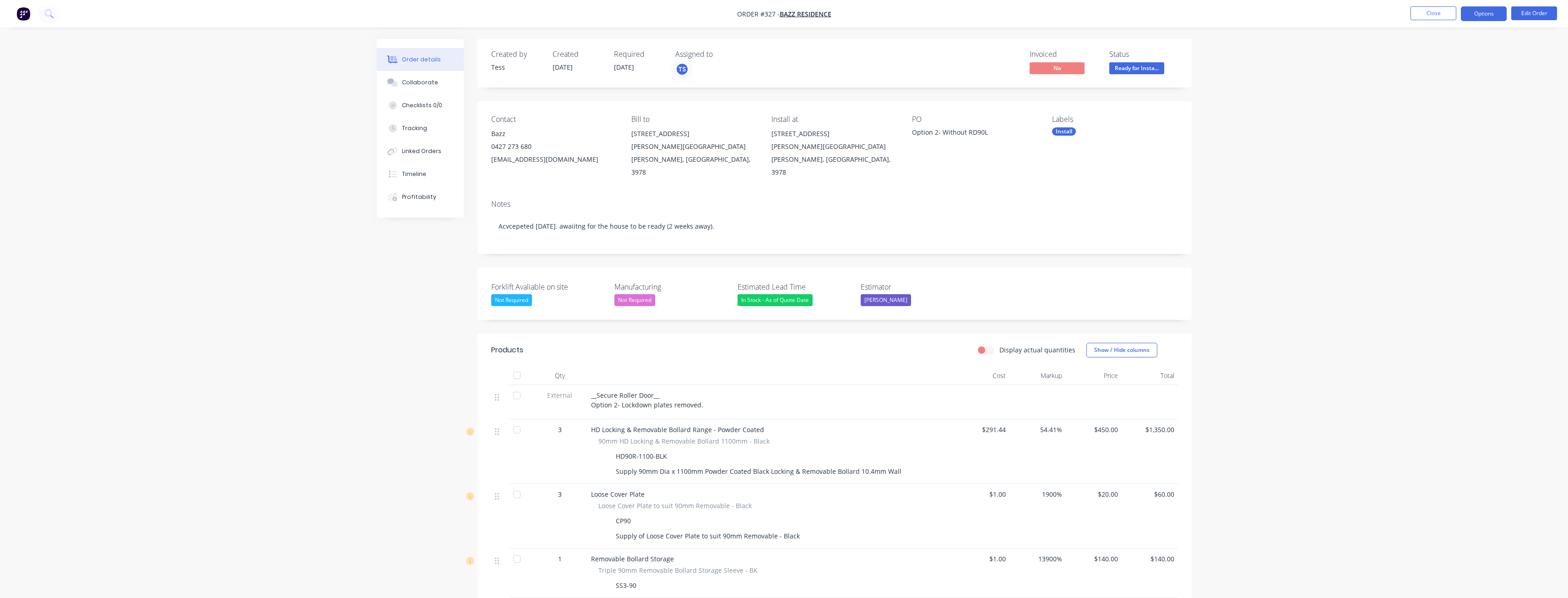
click at [1492, 13] on button "Options" at bounding box center [1483, 14] width 45 height 15
click at [1439, 130] on div "Delivery Docket" at bounding box center [1457, 129] width 84 height 13
click at [1429, 95] on div "Without pricing" at bounding box center [1457, 93] width 84 height 13
click at [296, 321] on div "Order details Collaborate Checklists 0/0 Tracking Linked Orders Timeline Profit…" at bounding box center [784, 494] width 1568 height 989
click at [26, 10] on img "button" at bounding box center [23, 13] width 14 height 14
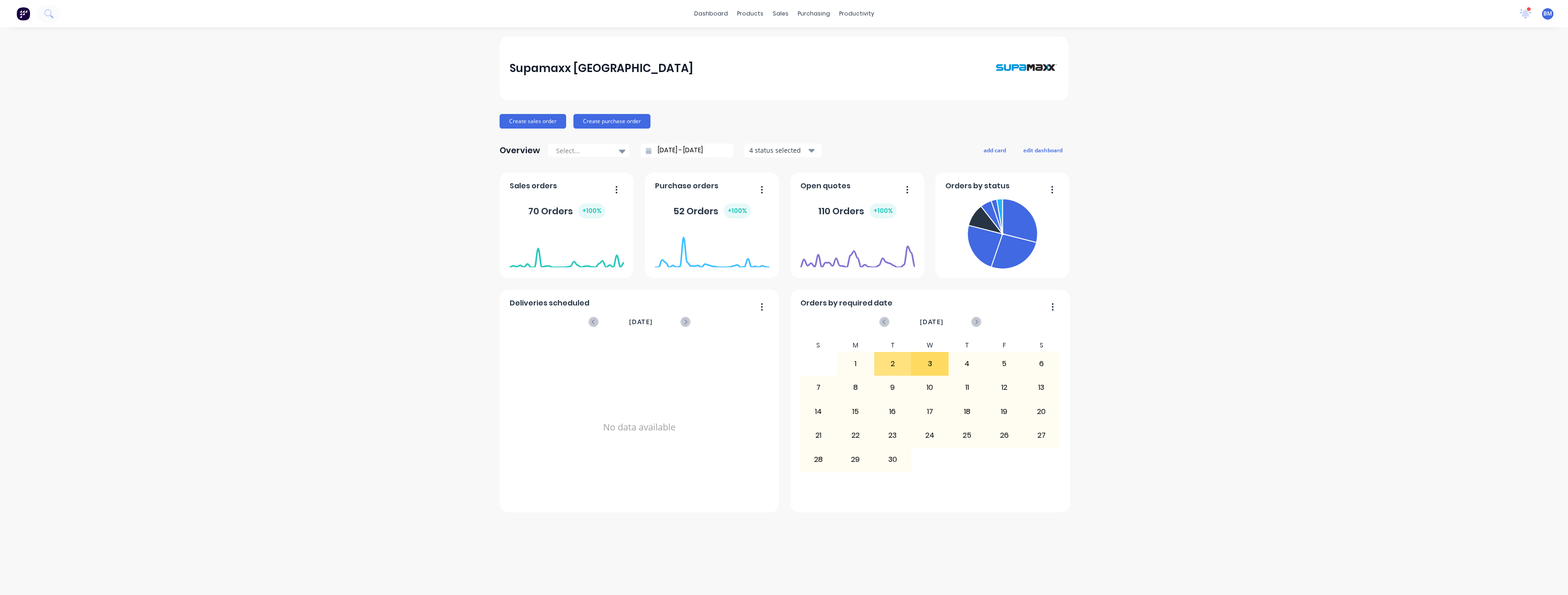
click at [363, 73] on div "Supamaxx [GEOGRAPHIC_DATA] Create sales order Create purchase order Overview Se…" at bounding box center [784, 311] width 1568 height 549
click at [366, 72] on div "Supamaxx [GEOGRAPHIC_DATA] Create sales order Create purchase order Overview Se…" at bounding box center [784, 311] width 1568 height 549
click at [298, 116] on div "Supamaxx [GEOGRAPHIC_DATA] Create sales order Create purchase order Overview Se…" at bounding box center [784, 311] width 1568 height 549
click at [428, 129] on div "Supamaxx [GEOGRAPHIC_DATA] Create sales order Create purchase order Overview Se…" at bounding box center [784, 311] width 1568 height 549
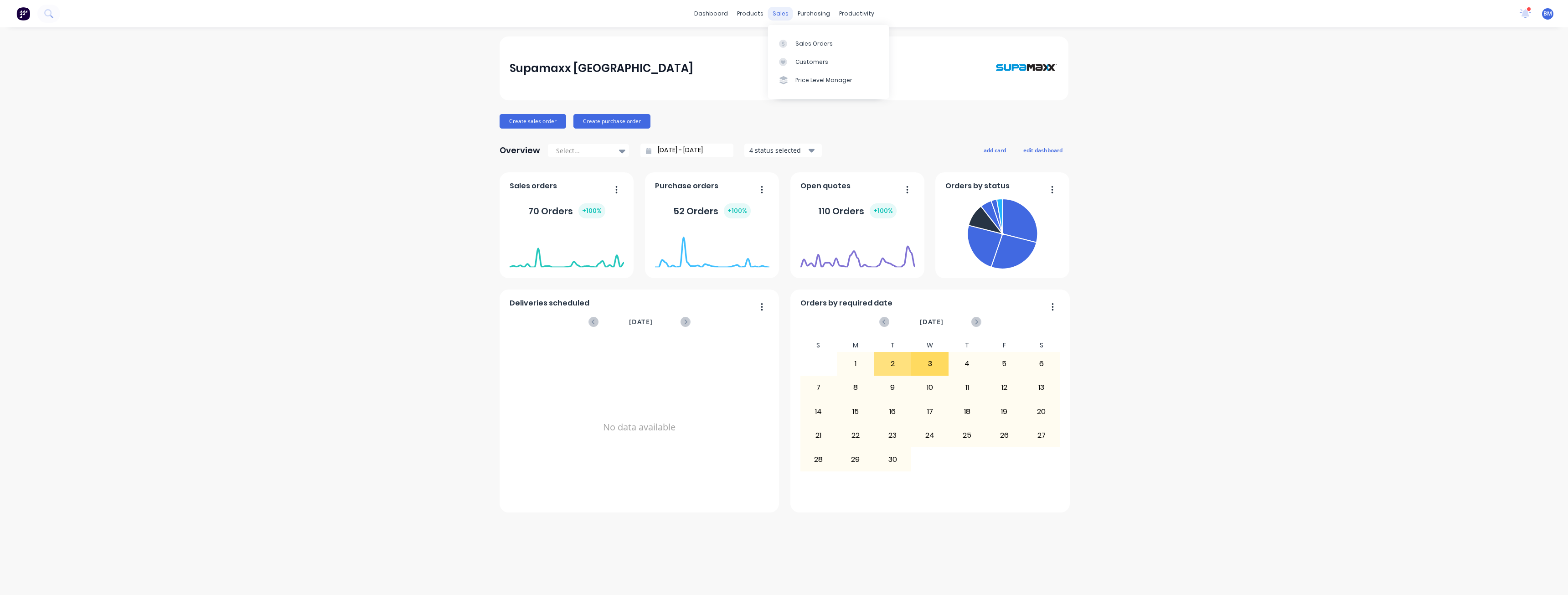
click at [780, 13] on div "sales" at bounding box center [780, 13] width 25 height 14
click at [808, 40] on div "Sales Orders" at bounding box center [814, 44] width 37 height 8
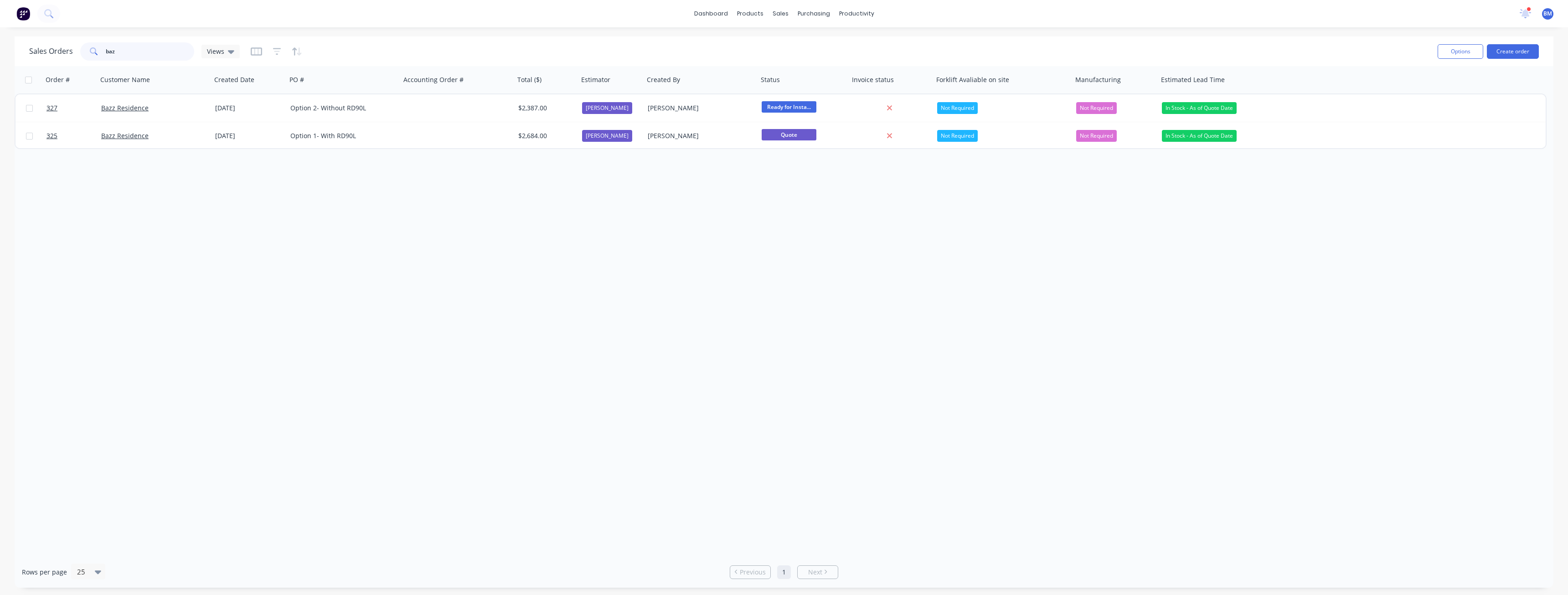
drag, startPoint x: 134, startPoint y: 45, endPoint x: 96, endPoint y: 47, distance: 38.1
click at [92, 48] on div "baz" at bounding box center [137, 52] width 114 height 18
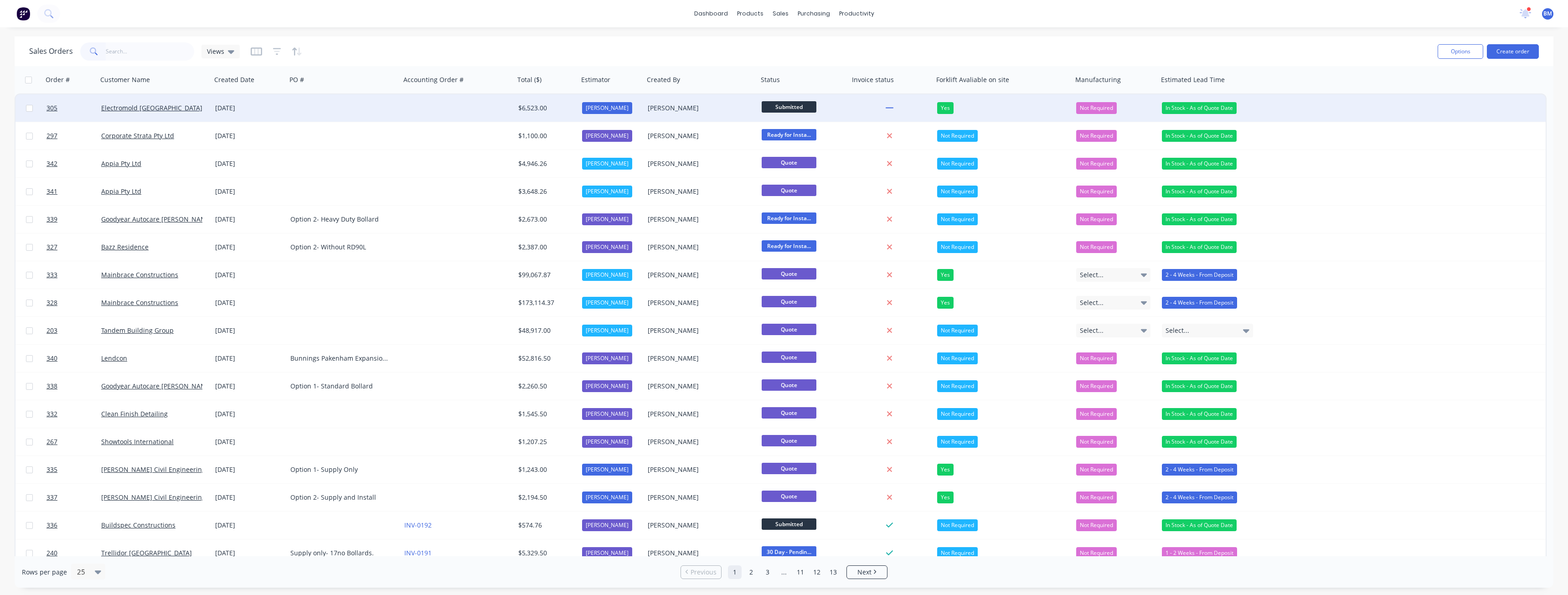
click at [324, 105] on div at bounding box center [344, 108] width 114 height 27
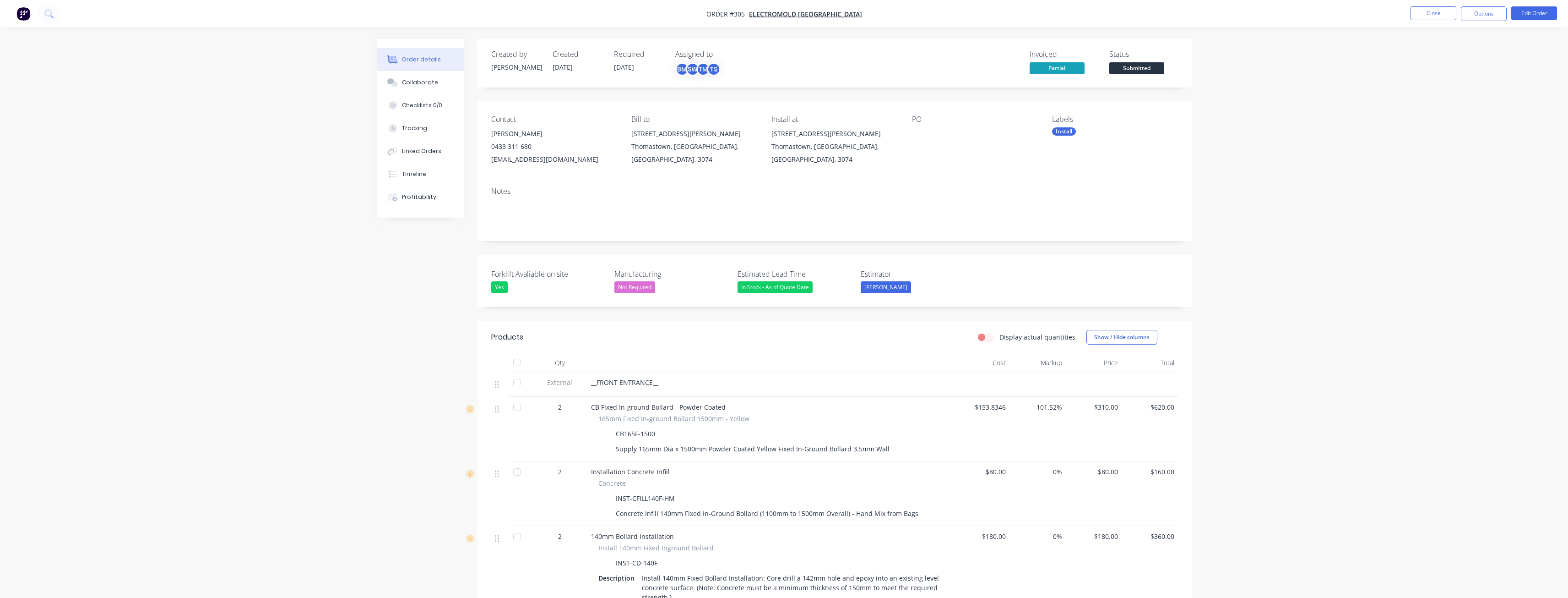
click at [1148, 145] on div "Labels Install" at bounding box center [1115, 140] width 126 height 51
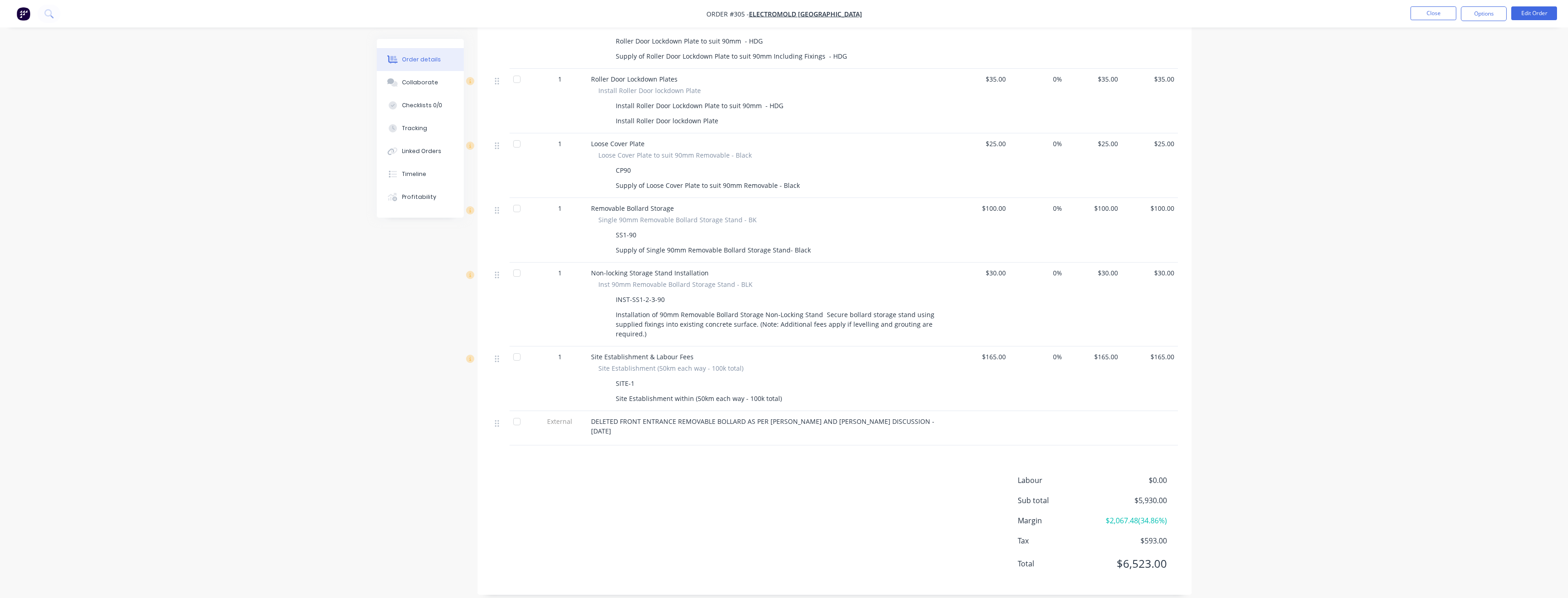
scroll to position [1369, 0]
drag, startPoint x: 1145, startPoint y: 529, endPoint x: 1180, endPoint y: 532, distance: 35.1
click at [1180, 532] on div "Labour $0.00 Sub total $5,930.00 Margin $2,067.48 ( 34.86 %) Tax $593.00 Total …" at bounding box center [834, 526] width 714 height 107
click at [1110, 534] on span "$593.00" at bounding box center [1133, 539] width 68 height 11
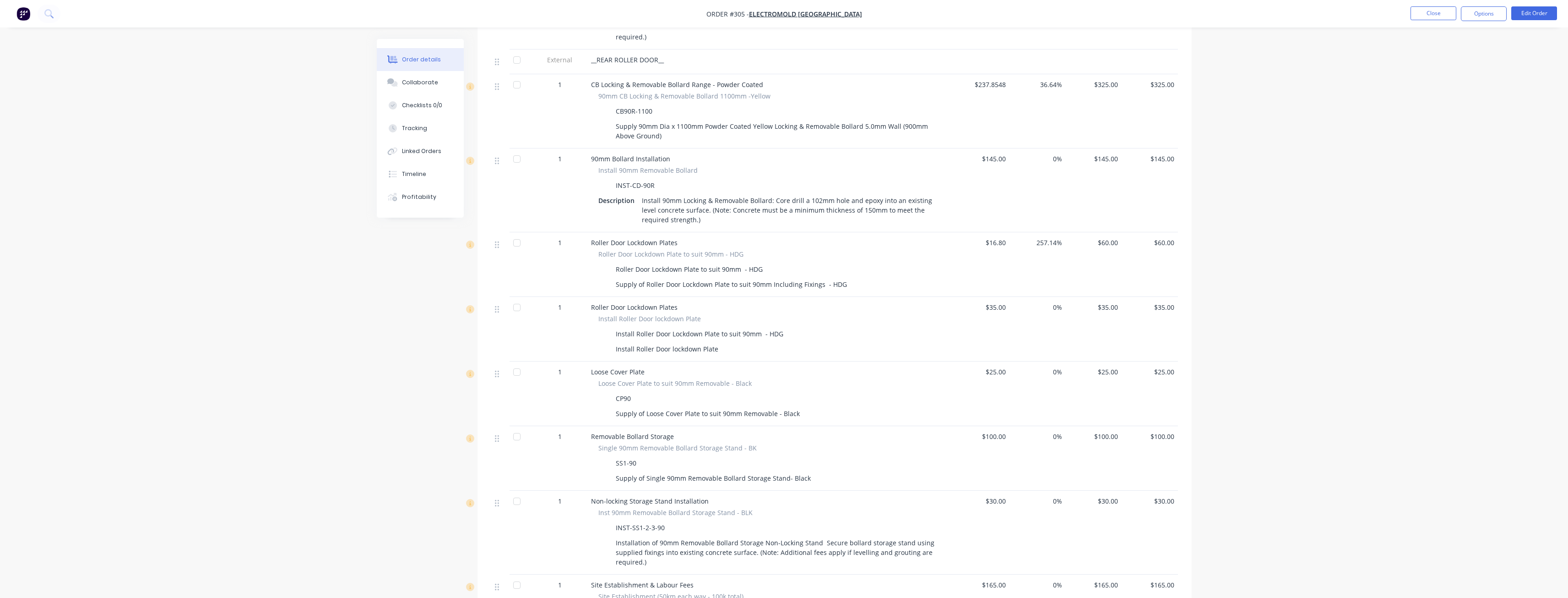
click at [23, 10] on img "button" at bounding box center [23, 13] width 14 height 14
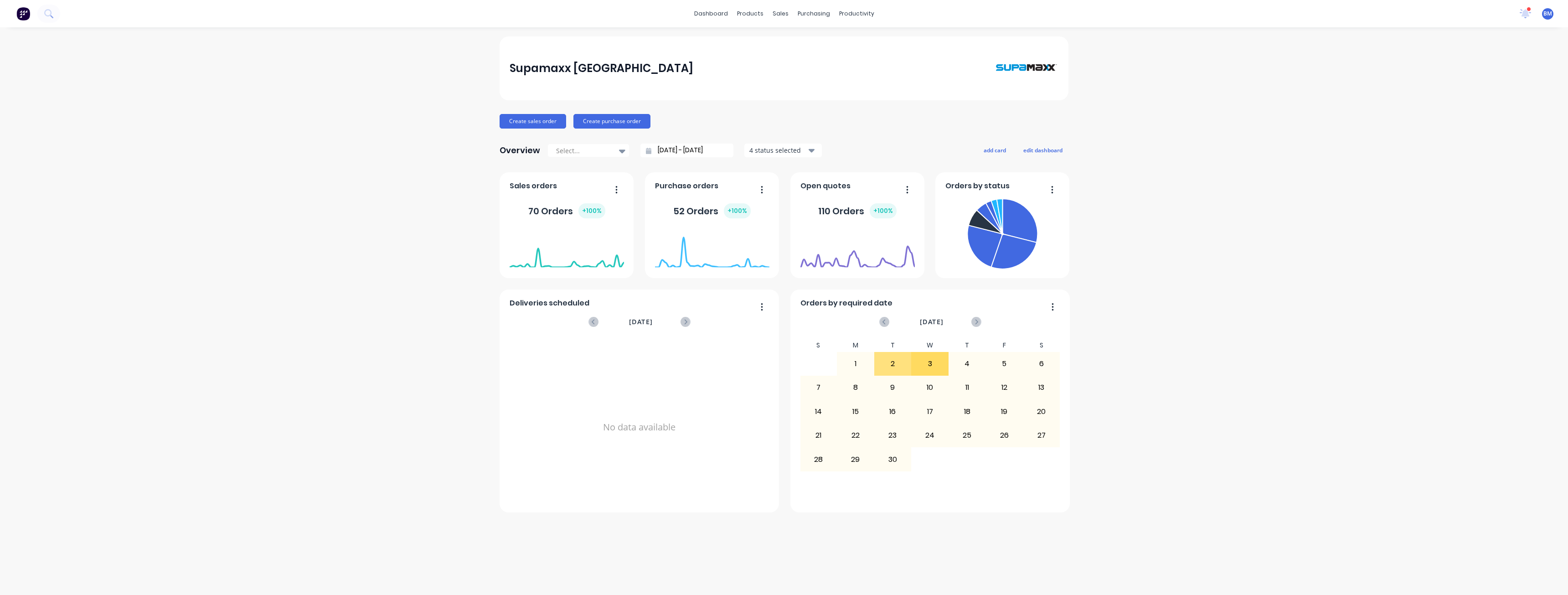
click at [311, 182] on div "Supamaxx [GEOGRAPHIC_DATA] Create sales order Create purchase order Overview Se…" at bounding box center [784, 311] width 1568 height 549
click at [796, 40] on div "Sales Orders" at bounding box center [814, 44] width 37 height 8
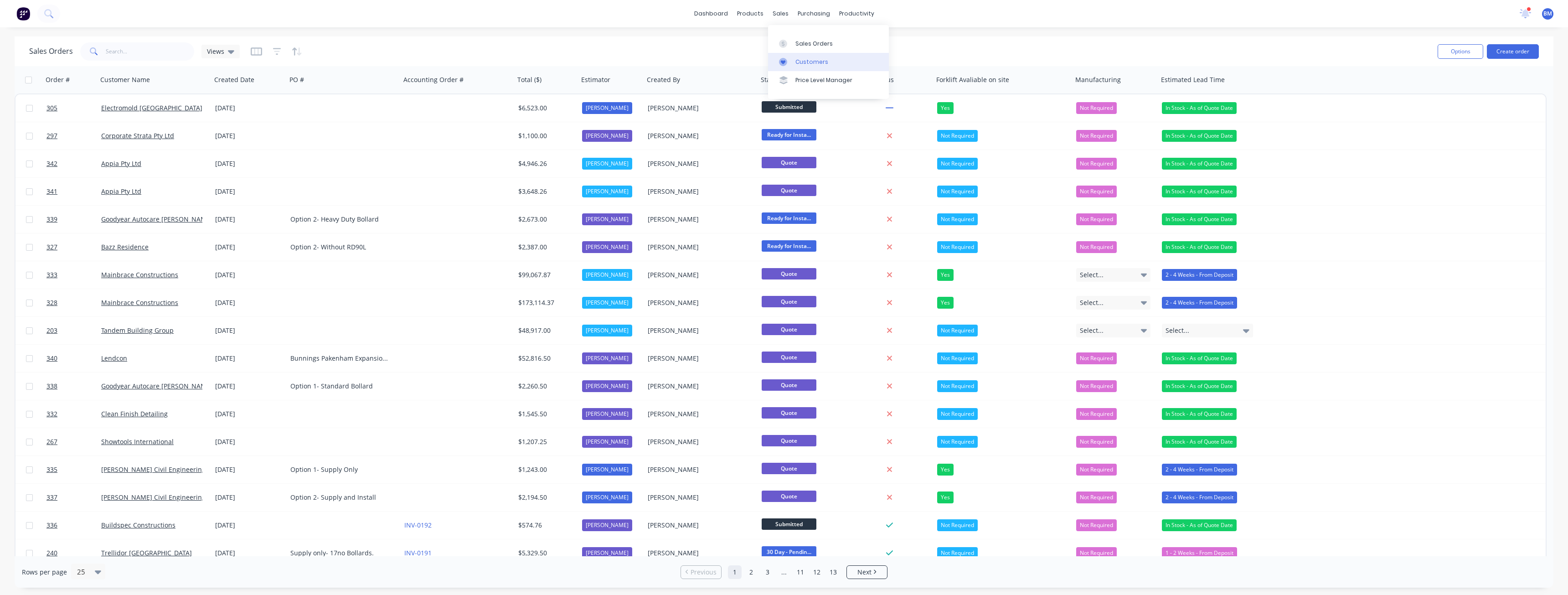
click at [806, 58] on div "Customers" at bounding box center [812, 62] width 33 height 8
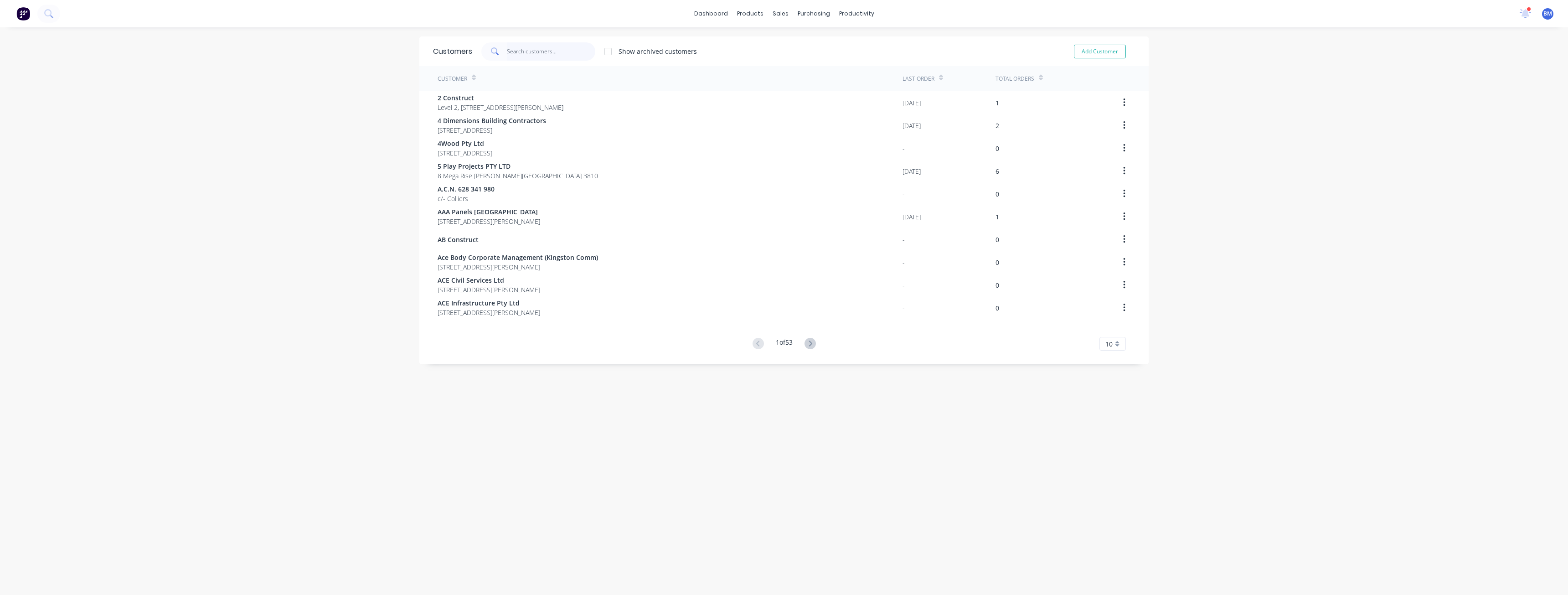
click at [508, 51] on input "text" at bounding box center [552, 52] width 89 height 18
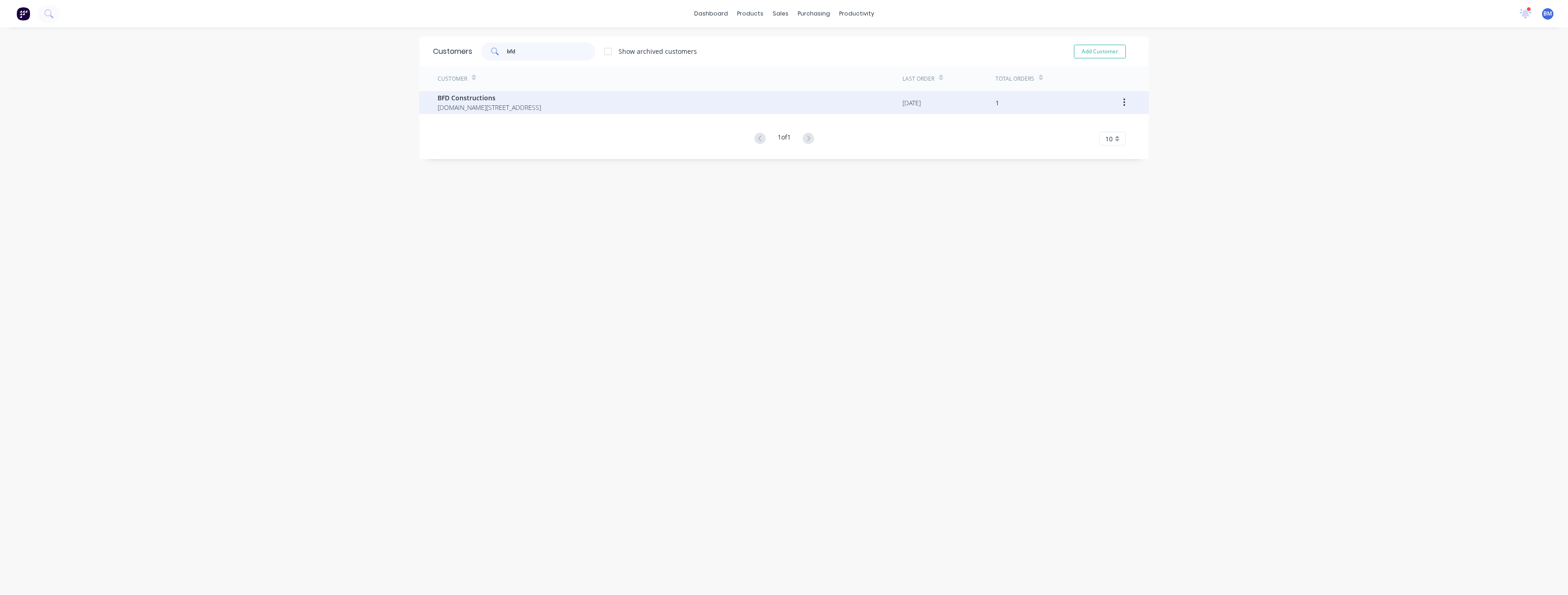
type input "bfd"
click at [566, 97] on div "BFD Constructions [DOMAIN_NAME][STREET_ADDRESS]" at bounding box center [670, 103] width 465 height 23
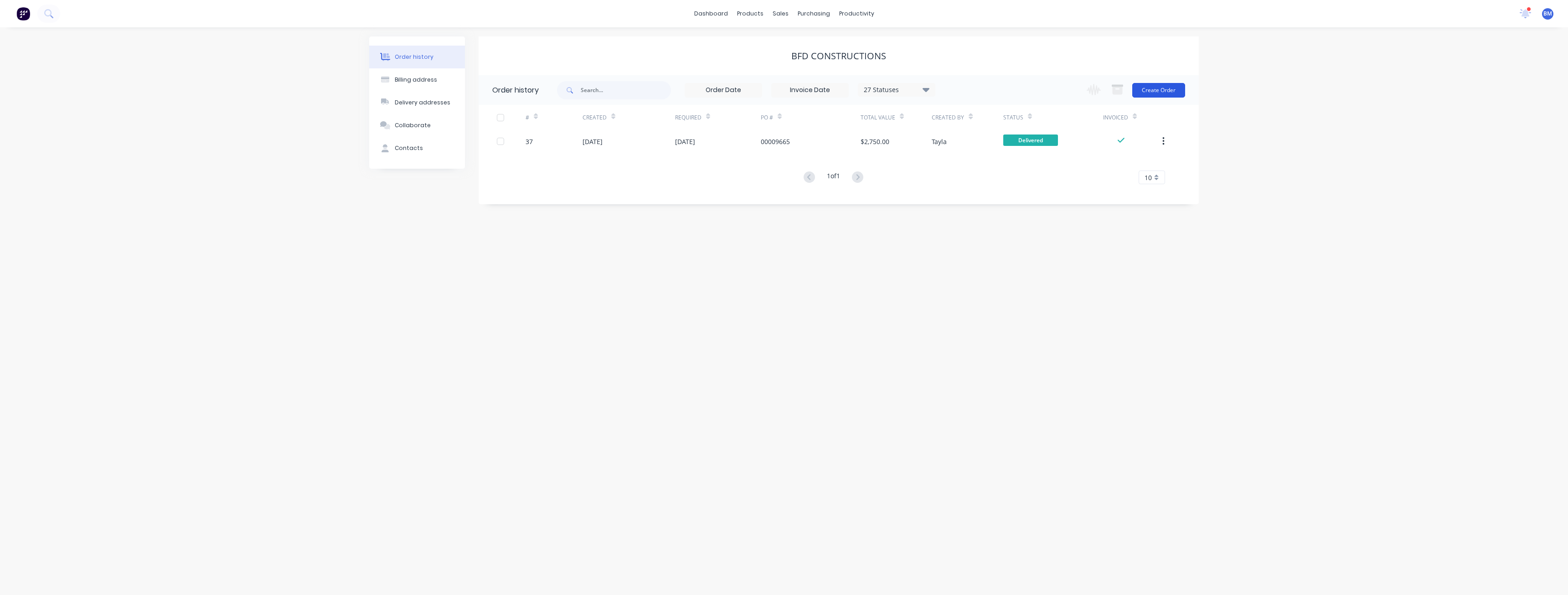
click at [1149, 85] on button "Create Order" at bounding box center [1159, 90] width 53 height 15
click at [1155, 89] on button "Create Order" at bounding box center [1159, 90] width 53 height 15
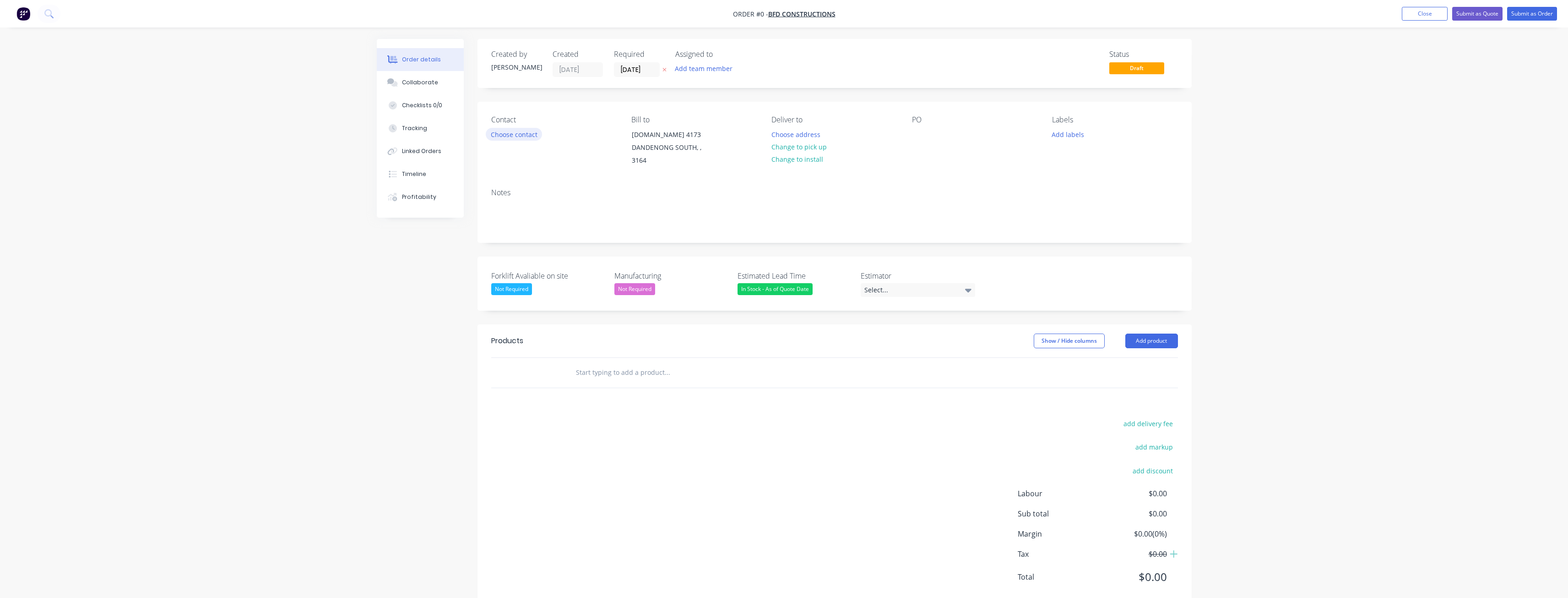
click at [522, 135] on button "Choose contact" at bounding box center [514, 134] width 56 height 12
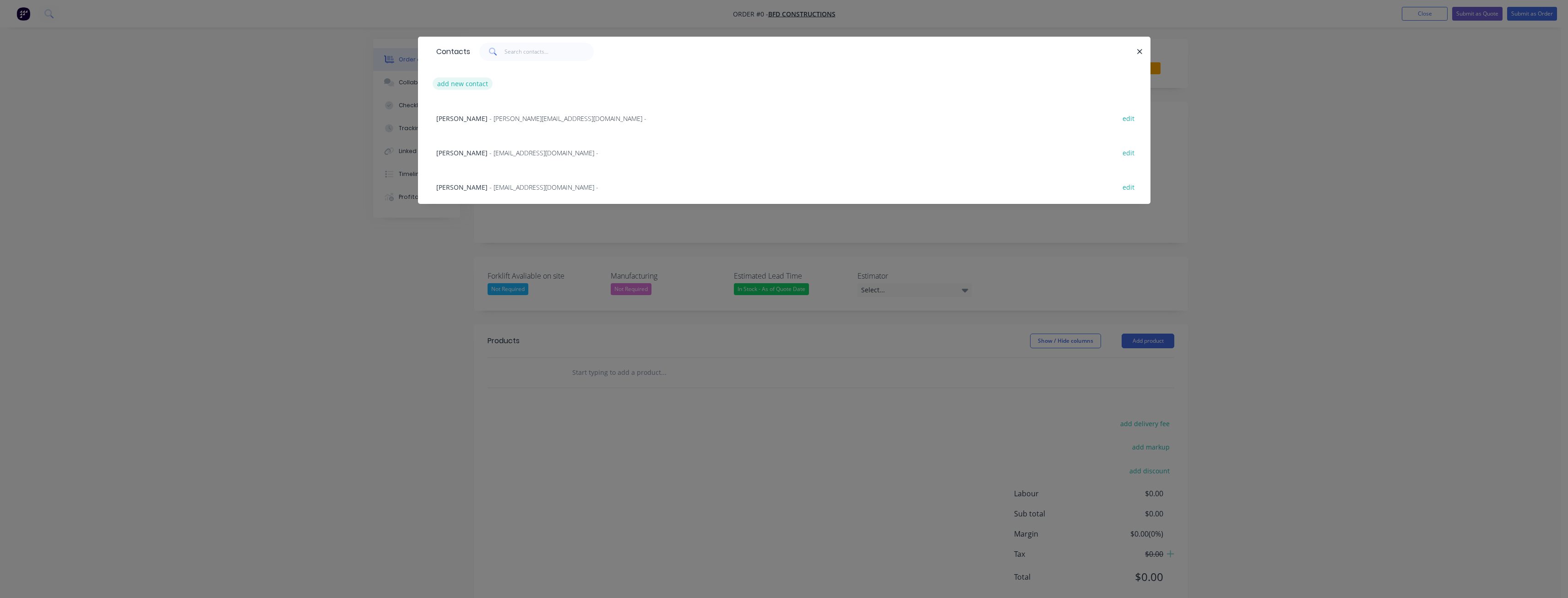
click at [480, 78] on button "add new contact" at bounding box center [462, 83] width 60 height 12
select select "AU"
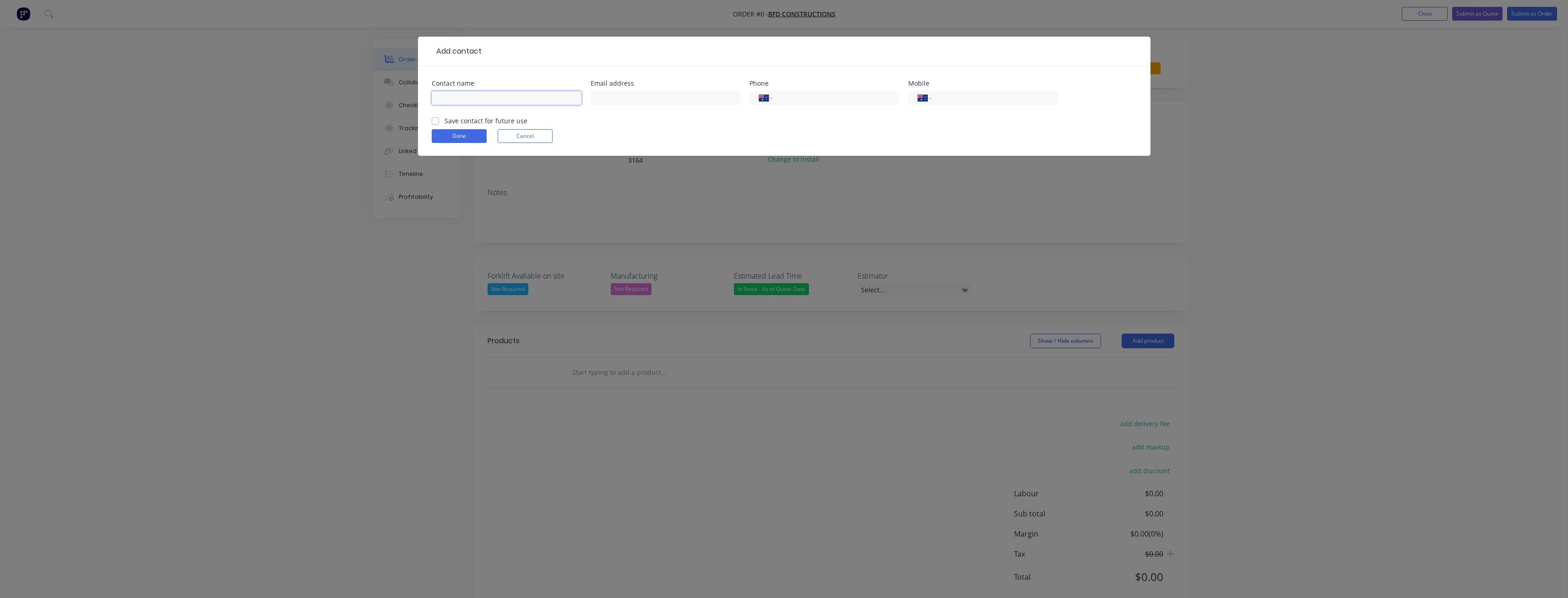
click at [448, 98] on input "text" at bounding box center [506, 97] width 149 height 14
type input "[PERSON_NAME]"
click at [641, 98] on input "text" at bounding box center [665, 97] width 149 height 14
paste input "[EMAIL_ADDRESS][DOMAIN_NAME]"
type input "[EMAIL_ADDRESS][DOMAIN_NAME]"
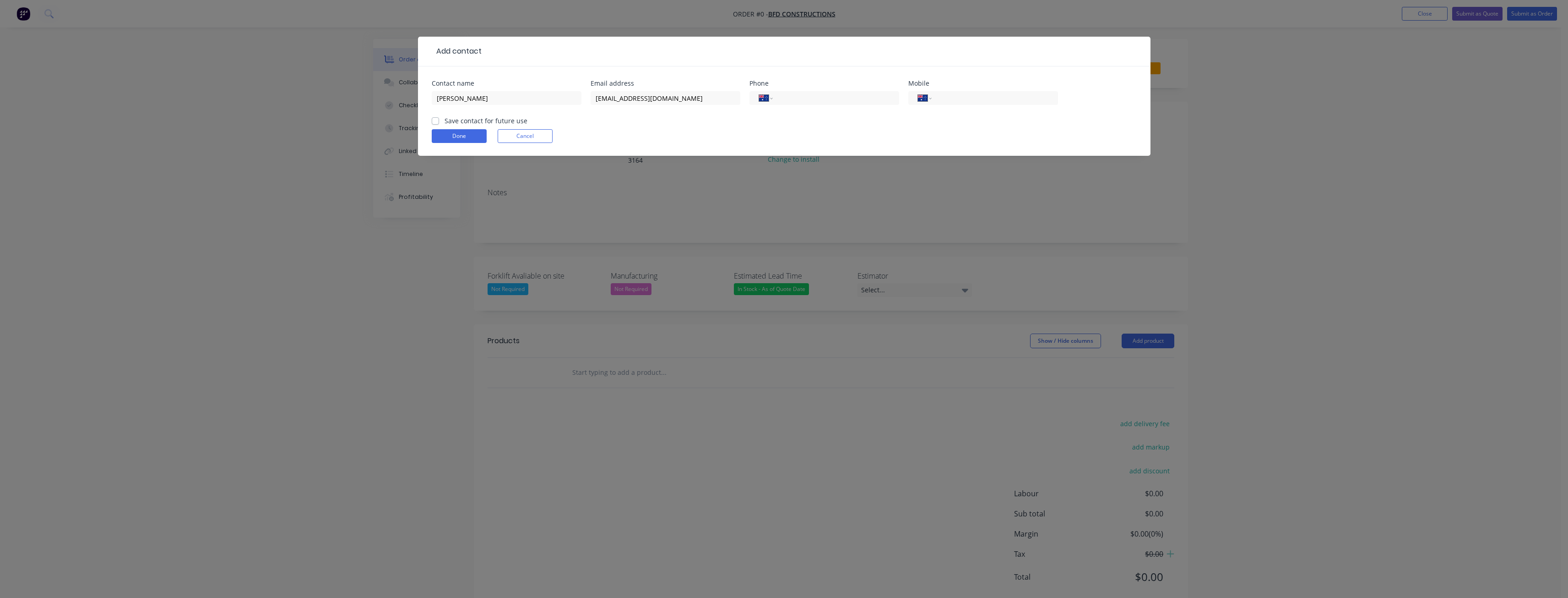
click at [667, 130] on div "Done Cancel" at bounding box center [784, 135] width 705 height 14
click at [444, 120] on label "Save contact for future use" at bounding box center [486, 121] width 83 height 10
click at [434, 120] on input "Save contact for future use" at bounding box center [435, 120] width 7 height 9
checkbox input "true"
click at [780, 99] on input "tel" at bounding box center [834, 98] width 110 height 11
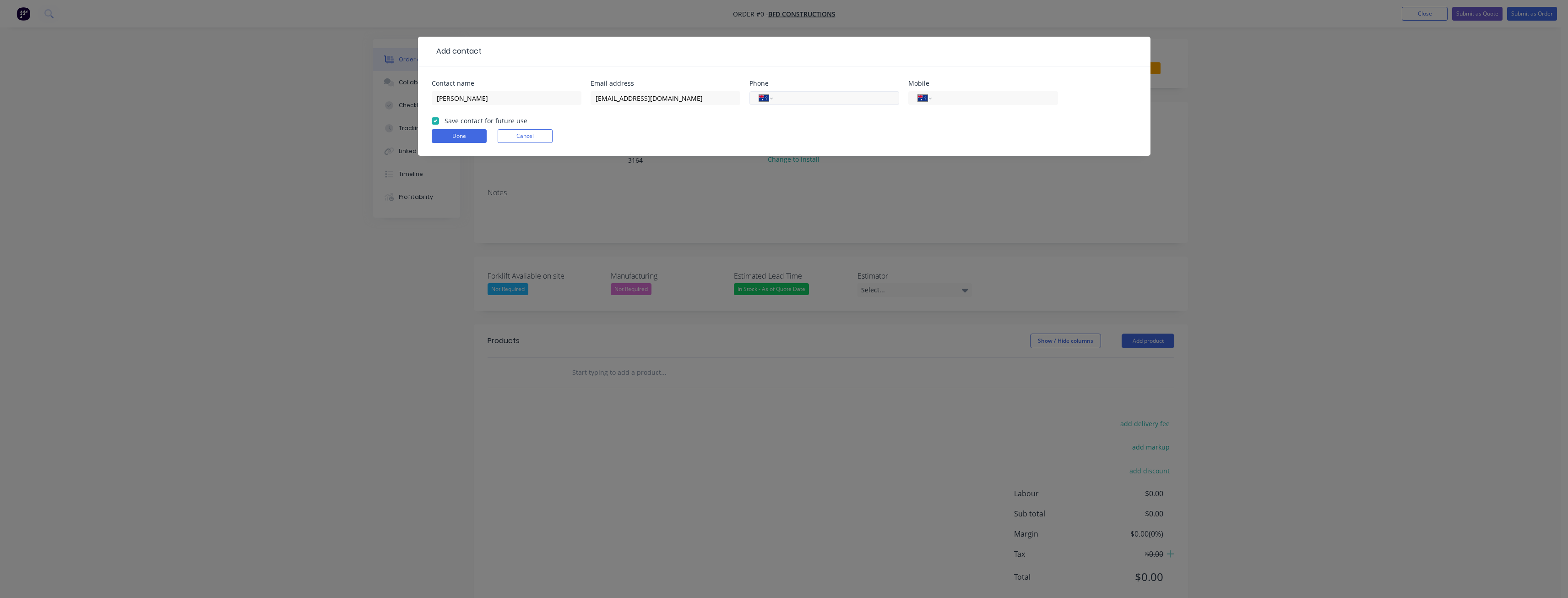
paste input "[PHONE_NUMBER]"
type input "[PHONE_NUMBER]"
click at [780, 123] on form "Contact name [PERSON_NAME] Email address [EMAIL_ADDRESS][DOMAIN_NAME] Phone Int…" at bounding box center [784, 117] width 705 height 75
click at [457, 133] on button "Done" at bounding box center [459, 135] width 55 height 14
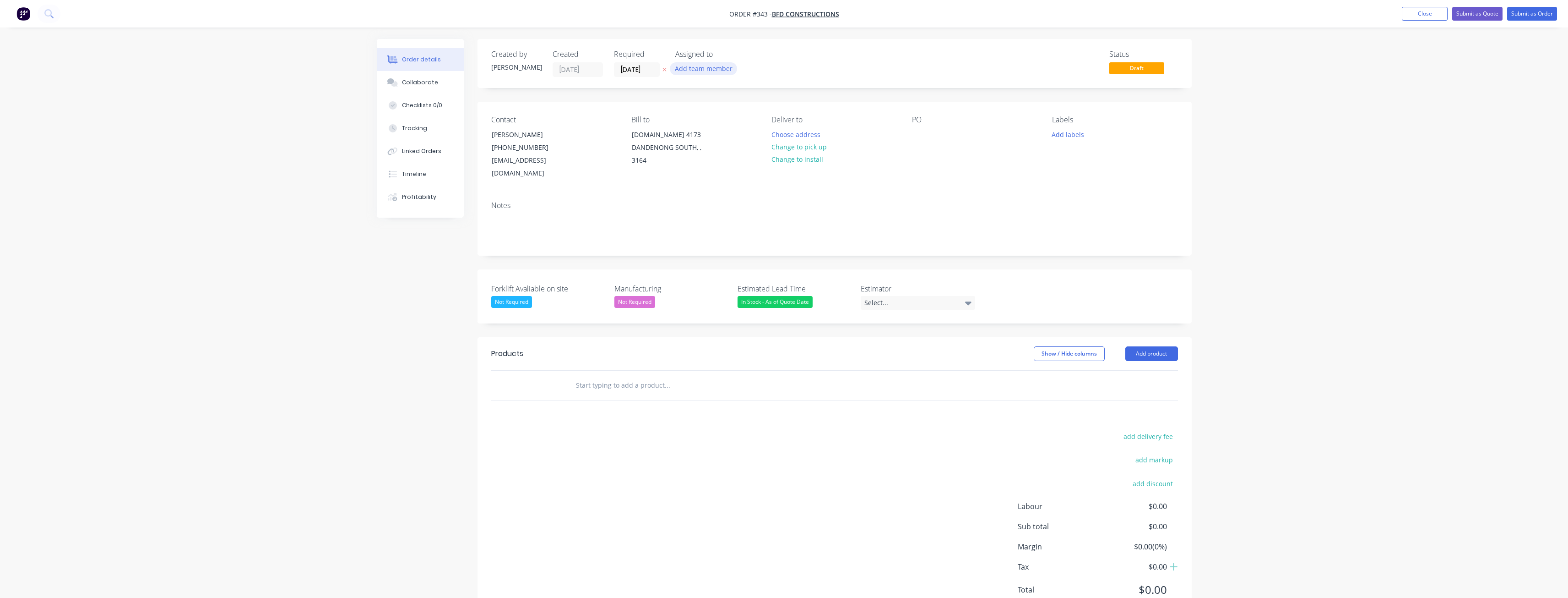
click at [713, 72] on button "Add team member" at bounding box center [703, 68] width 68 height 12
click at [690, 118] on div at bounding box center [690, 120] width 18 height 18
click at [633, 197] on div "Notes" at bounding box center [834, 225] width 714 height 61
click at [868, 296] on div "Select..." at bounding box center [917, 302] width 115 height 14
click at [879, 325] on div "[PERSON_NAME]" at bounding box center [893, 327] width 50 height 12
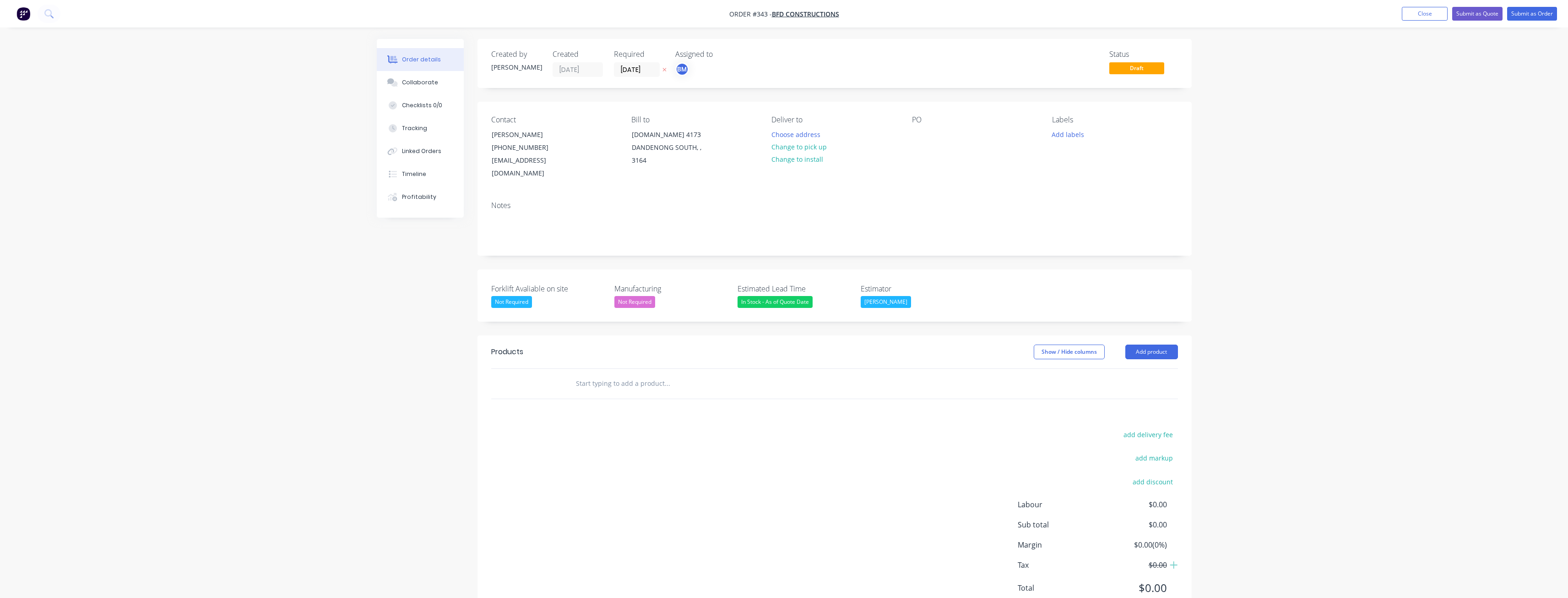
click at [760, 199] on div "Notes" at bounding box center [834, 225] width 714 height 61
click at [789, 132] on button "Choose address" at bounding box center [795, 134] width 59 height 12
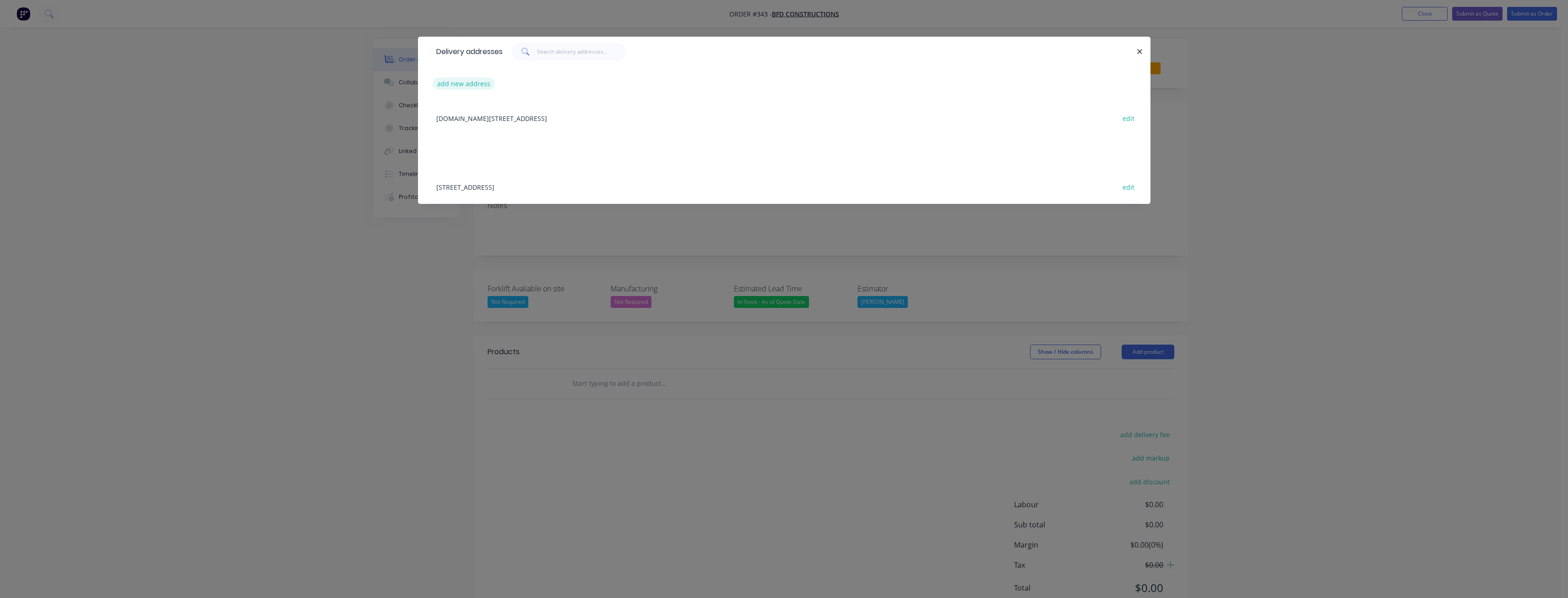
click at [458, 83] on button "add new address" at bounding box center [464, 83] width 63 height 12
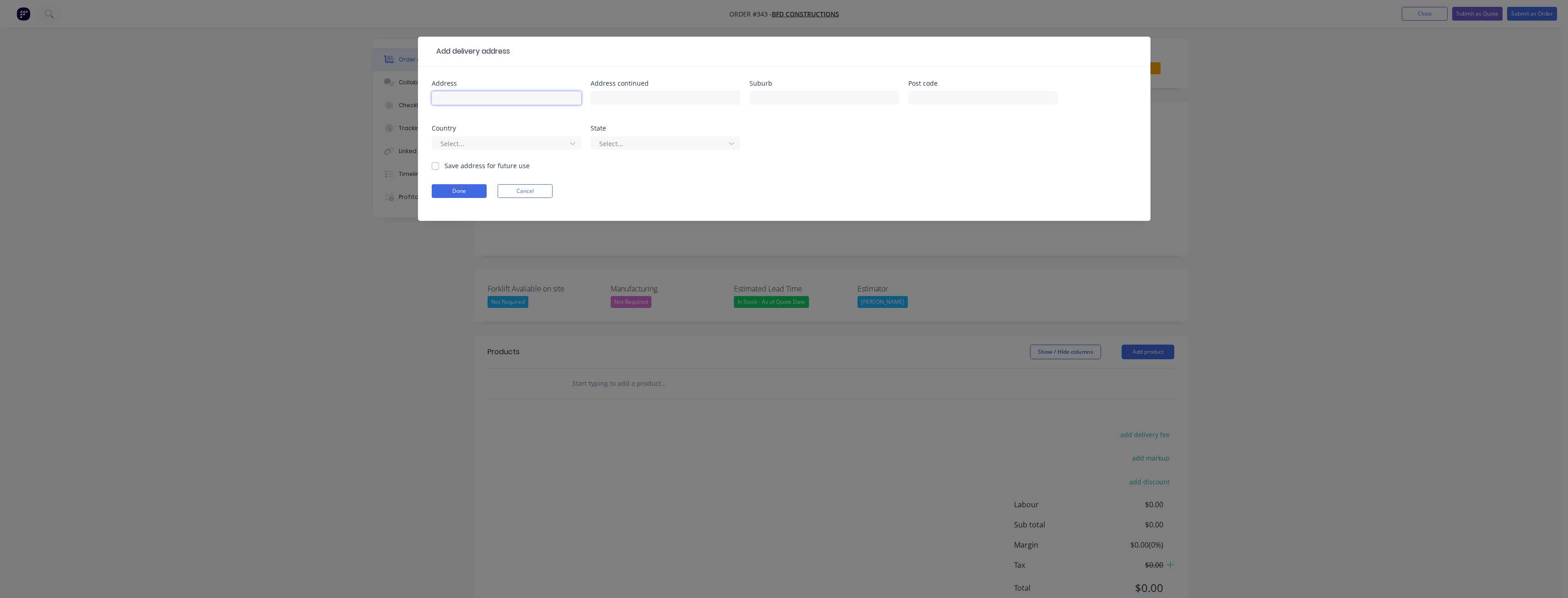
click at [461, 98] on input "text" at bounding box center [506, 97] width 149 height 14
type input "[STREET_ADDRESS]"
click at [779, 97] on input "text" at bounding box center [824, 97] width 149 height 14
type input "[GEOGRAPHIC_DATA]"
click at [937, 101] on input "text" at bounding box center [983, 97] width 149 height 14
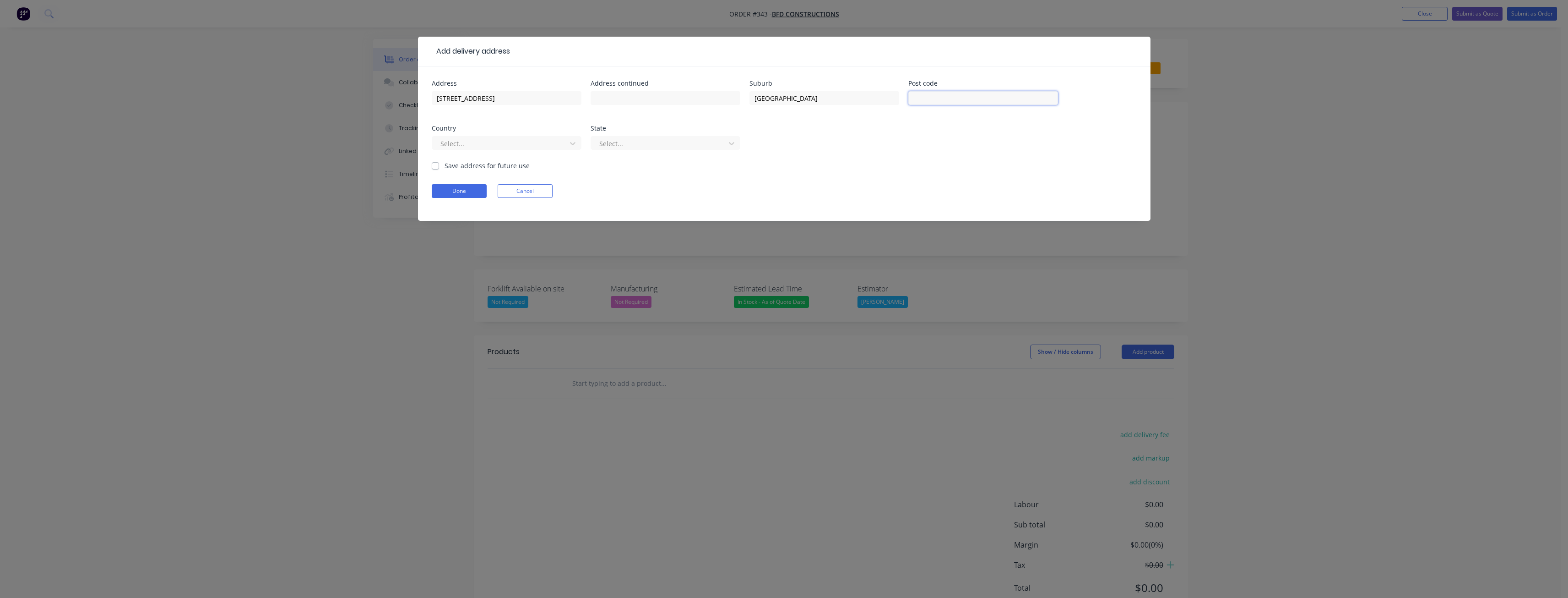
click at [970, 102] on input "text" at bounding box center [983, 97] width 149 height 14
type input "3977"
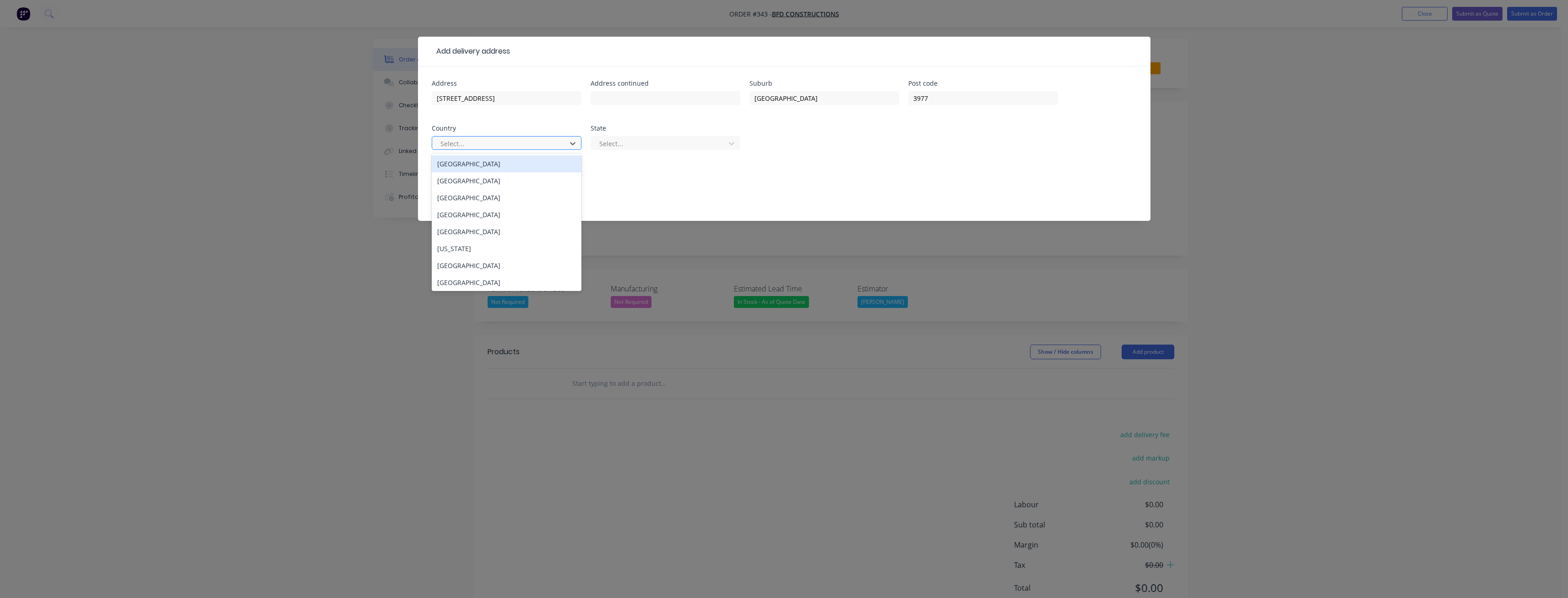
click at [545, 168] on div "[GEOGRAPHIC_DATA]" at bounding box center [506, 164] width 149 height 17
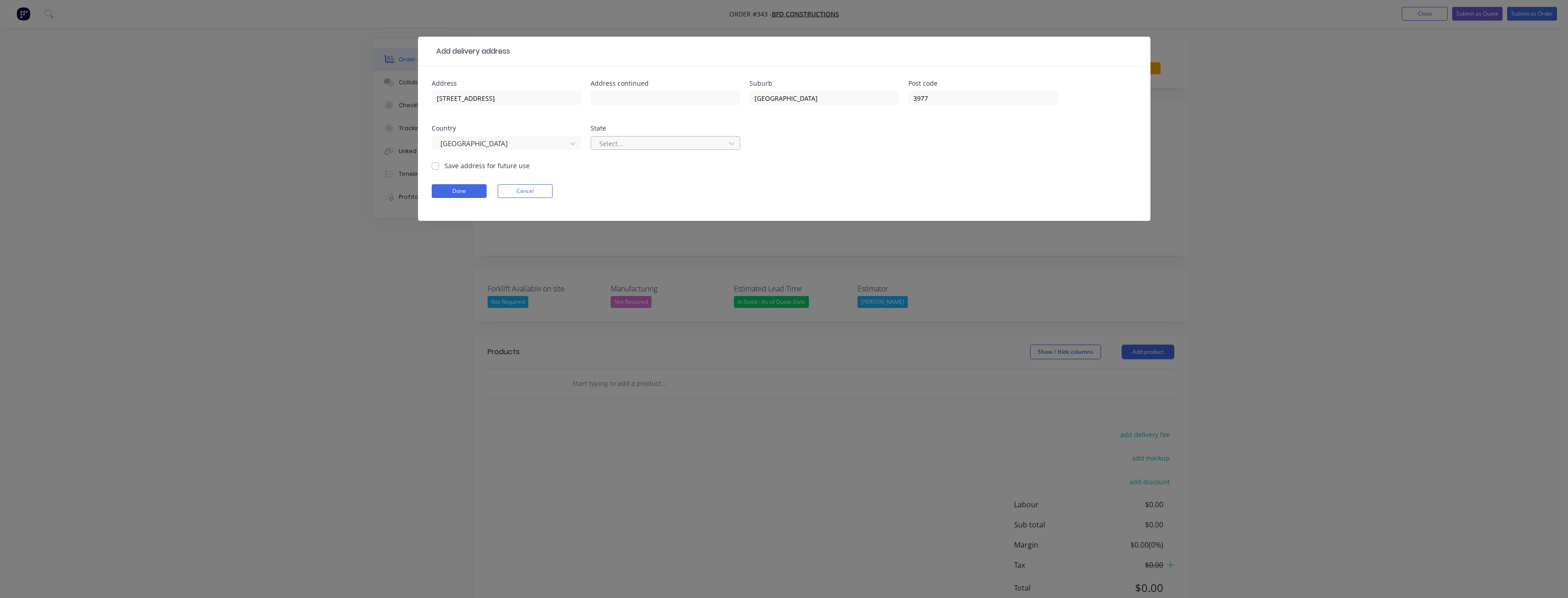
click at [618, 143] on div at bounding box center [660, 144] width 122 height 12
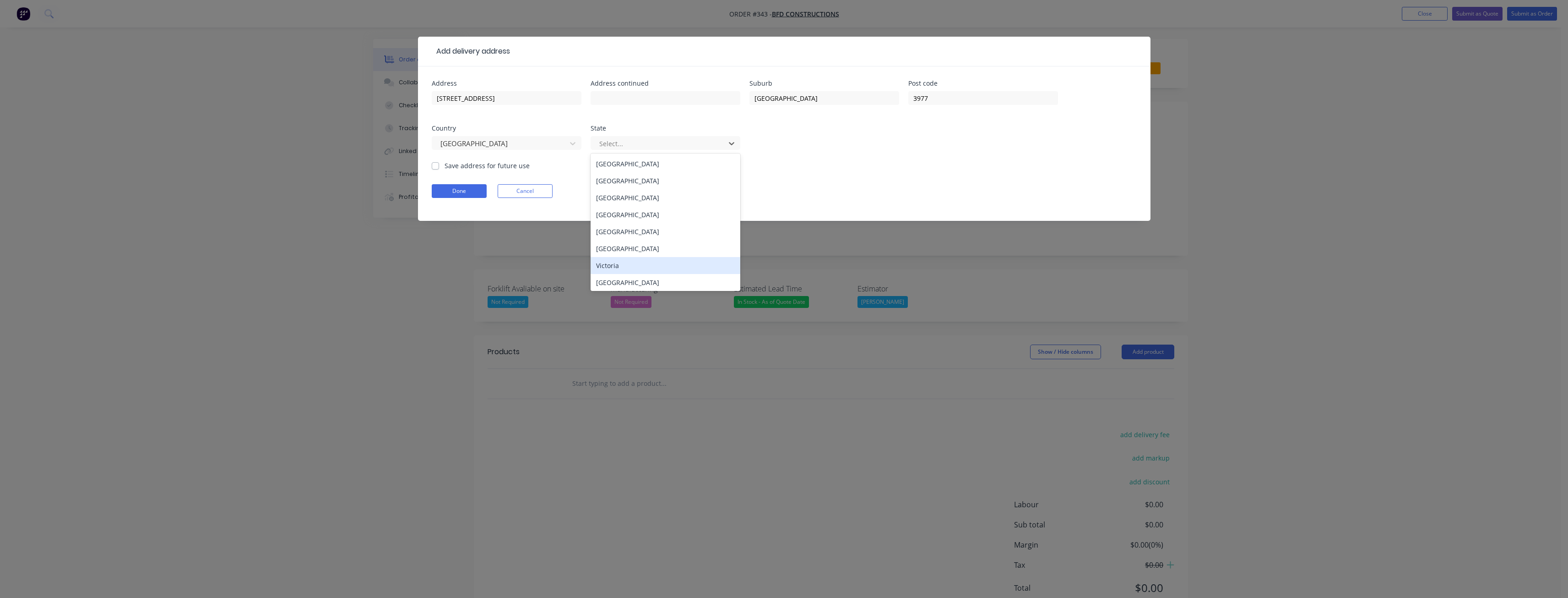
click at [608, 263] on div "Victoria" at bounding box center [665, 265] width 149 height 17
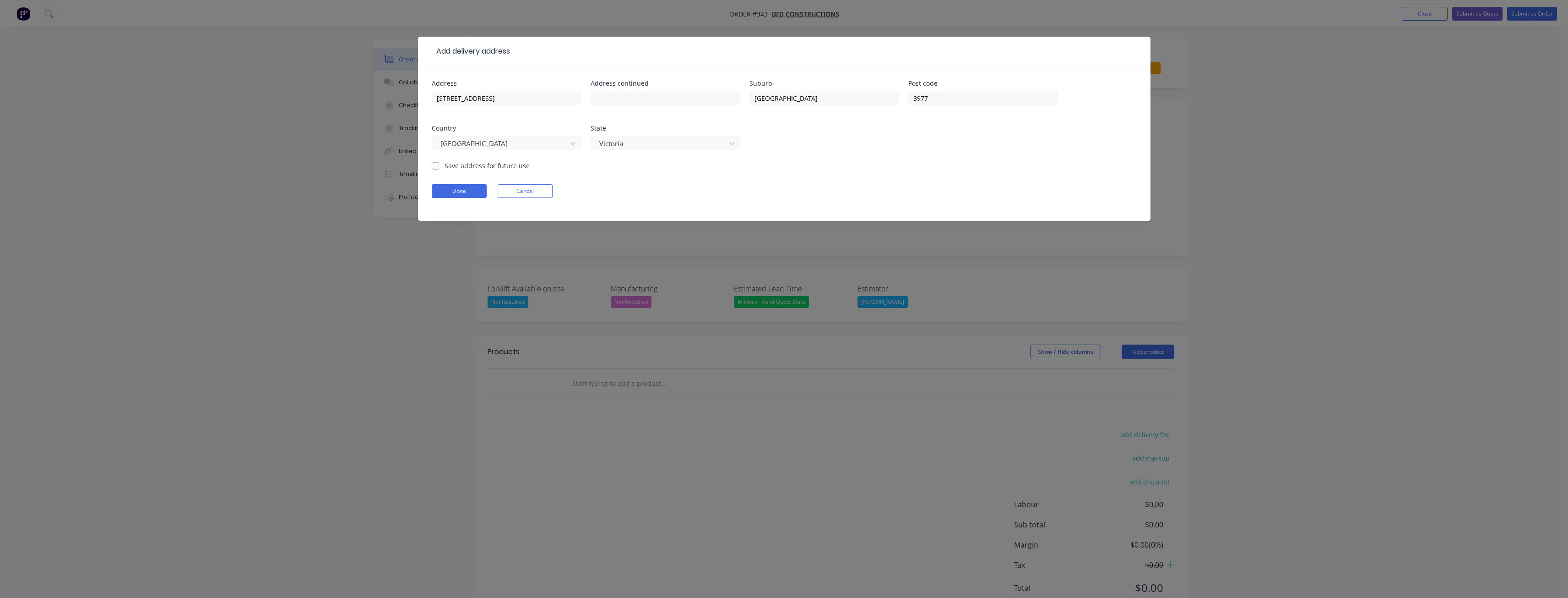
click at [610, 171] on form "Address [STREET_ADDRESS] Save address for future use Done Cancel" at bounding box center [784, 150] width 705 height 140
click at [444, 163] on label "Save address for future use" at bounding box center [486, 166] width 85 height 10
click at [438, 163] on input "Save address for future use" at bounding box center [435, 165] width 7 height 9
checkbox input "true"
click at [452, 191] on button "Done" at bounding box center [459, 191] width 55 height 14
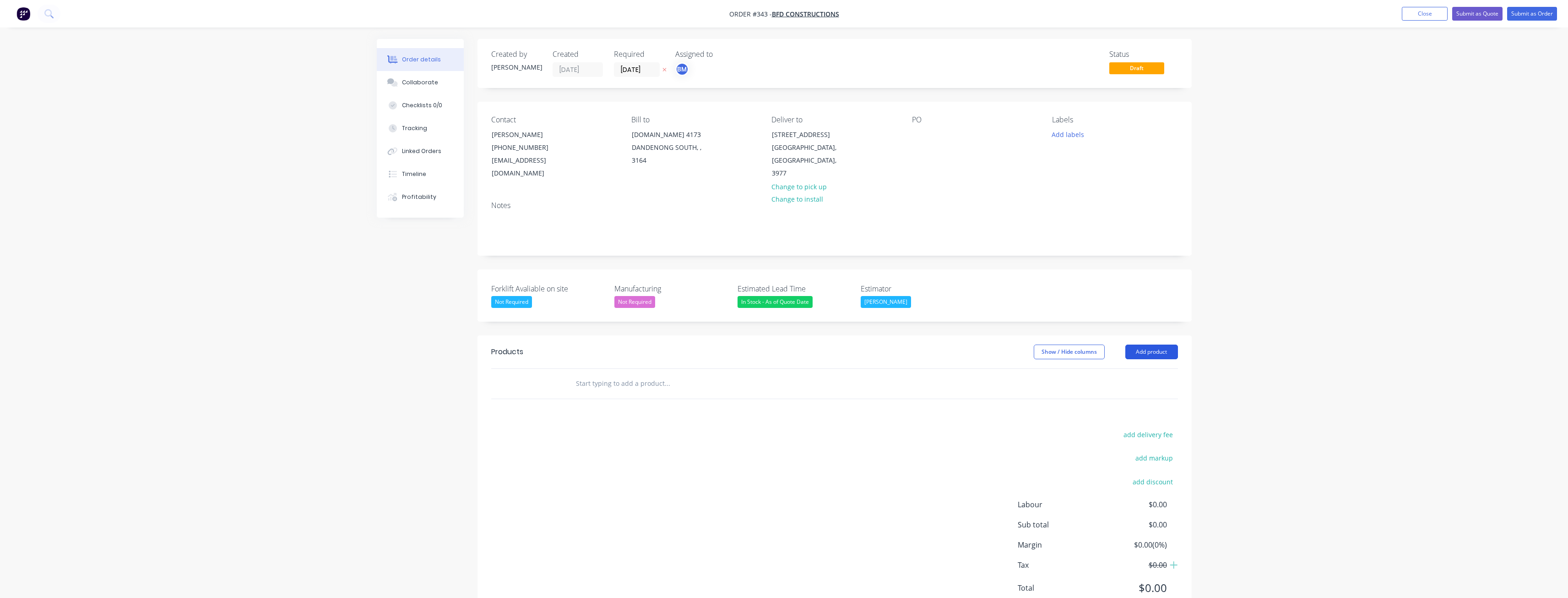
click at [1159, 344] on button "Add product" at bounding box center [1152, 352] width 53 height 15
click at [1132, 368] on div "Product catalogue" at bounding box center [1134, 375] width 70 height 13
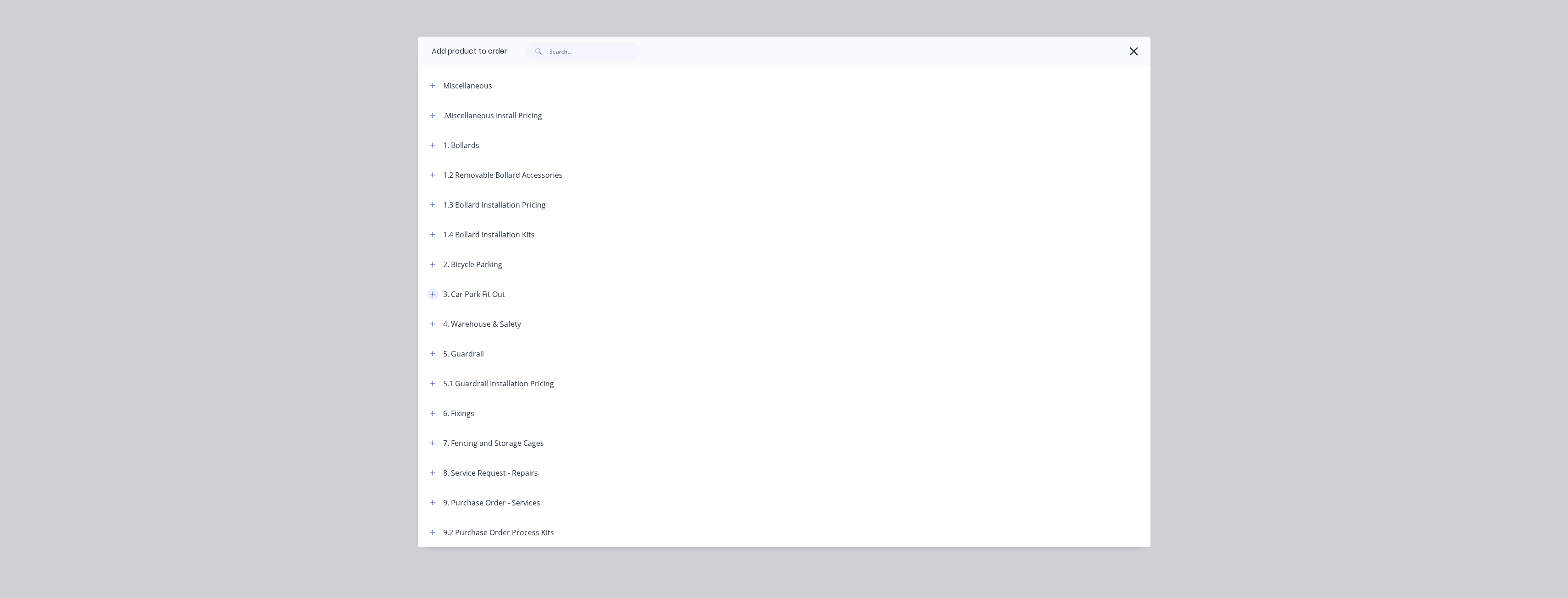
click at [430, 292] on icon "button" at bounding box center [433, 294] width 6 height 7
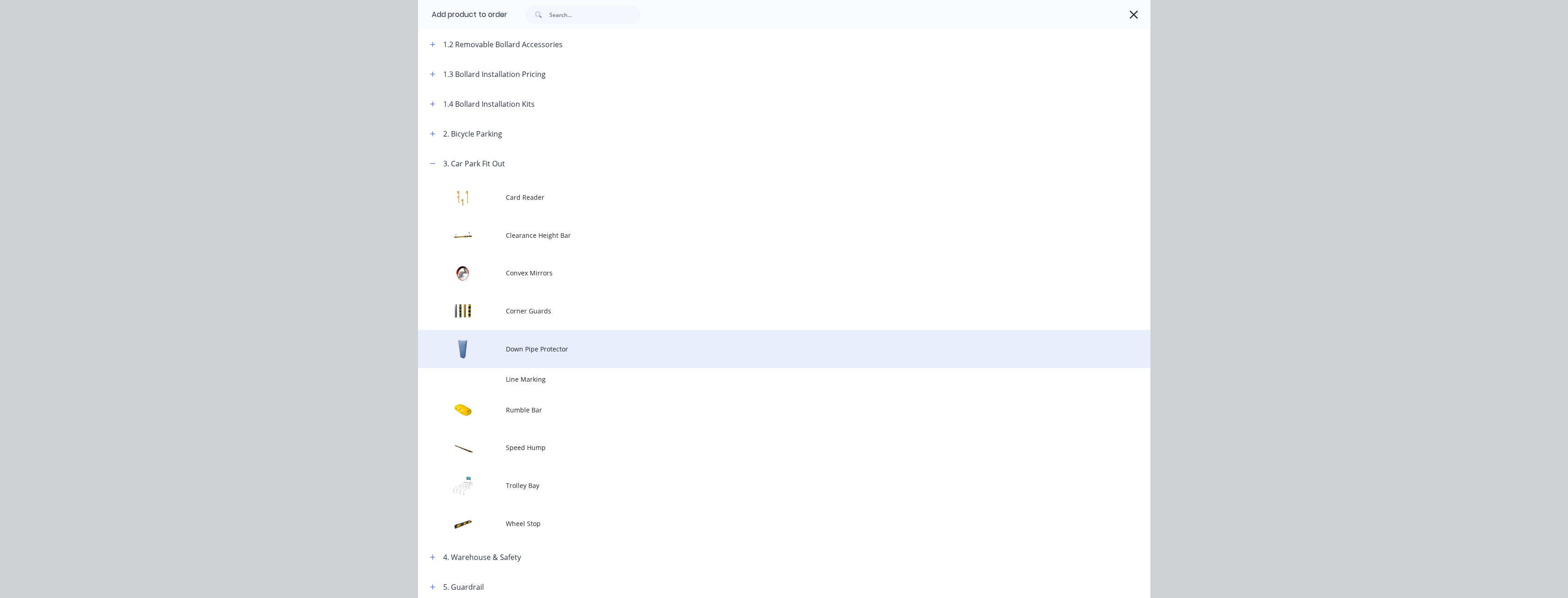
scroll to position [183, 0]
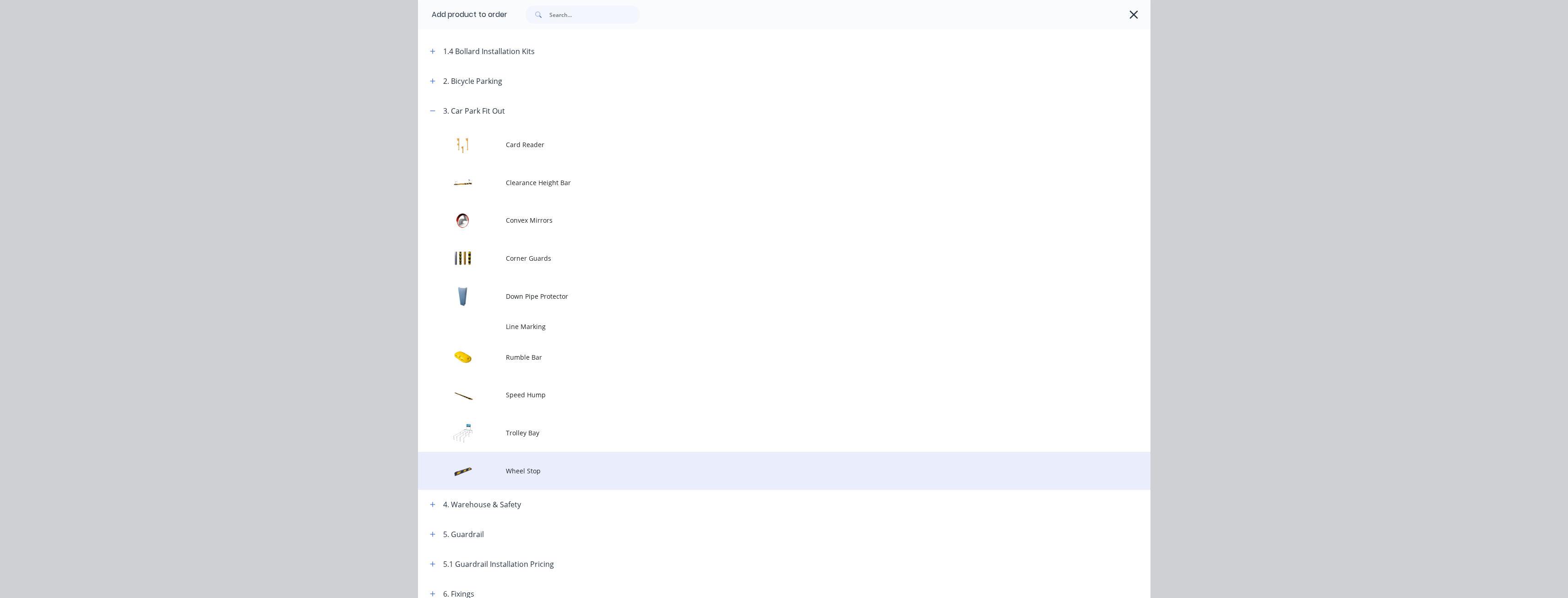
click at [540, 468] on span "Wheel Stop" at bounding box center [764, 471] width 515 height 10
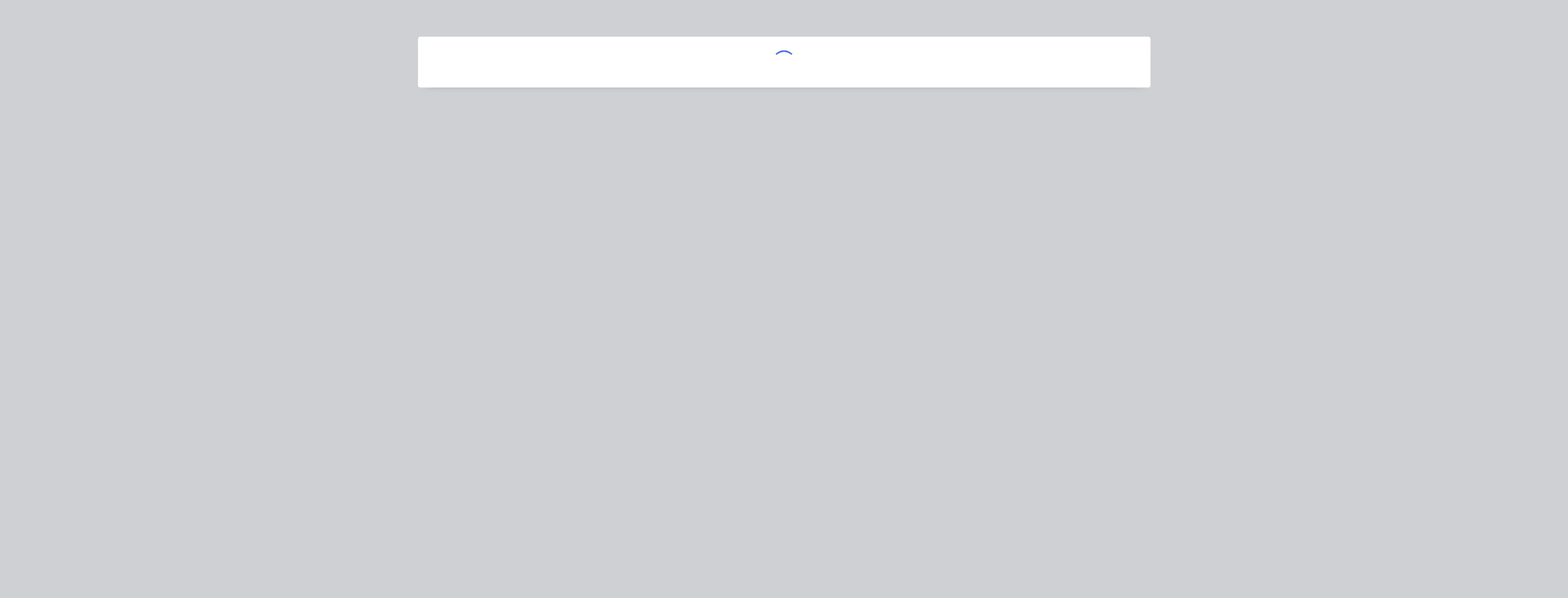
scroll to position [0, 0]
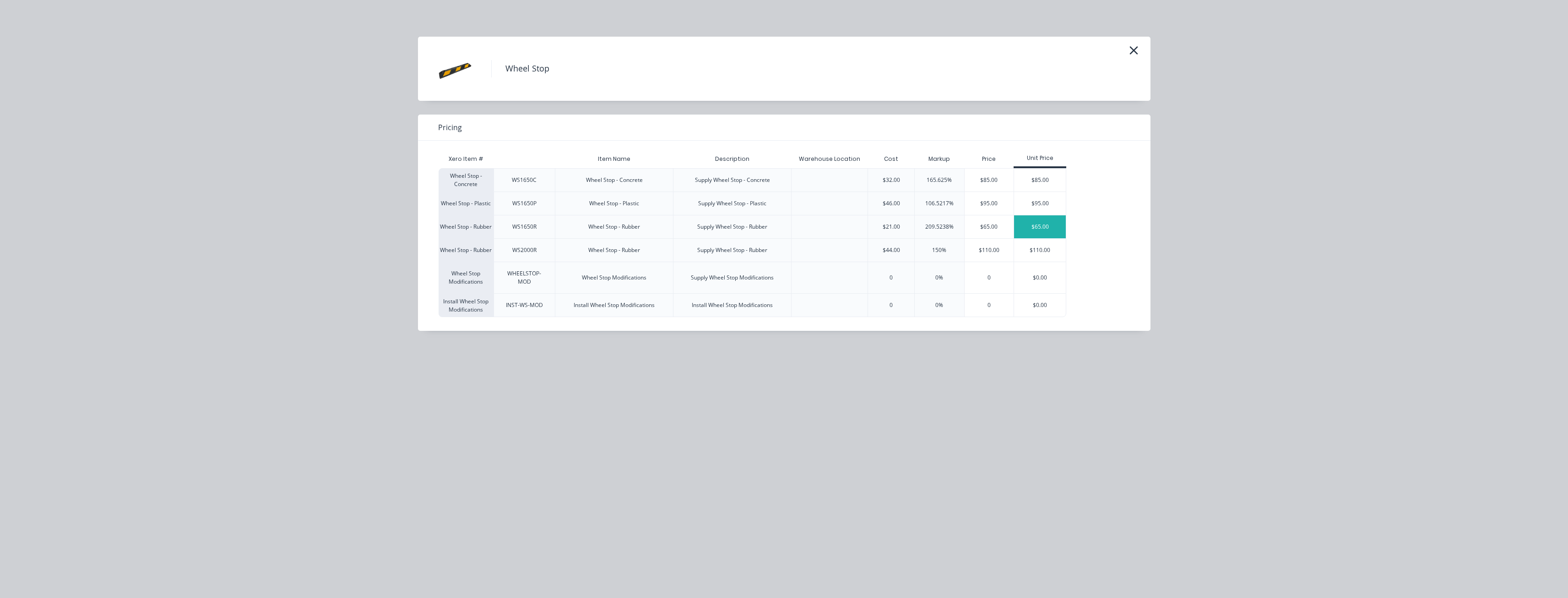
click at [1047, 223] on div "$65.00" at bounding box center [1040, 227] width 52 height 23
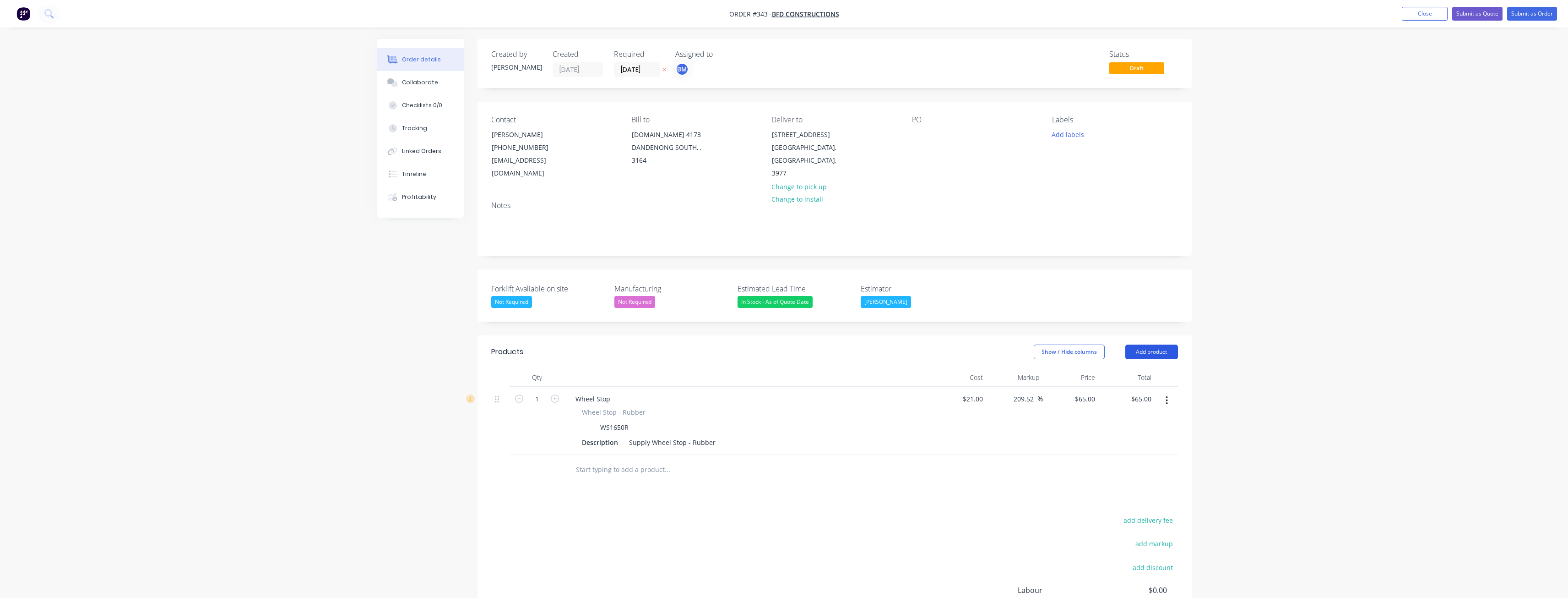
click at [1151, 344] on button "Add product" at bounding box center [1152, 352] width 53 height 15
click at [1125, 368] on div "Product catalogue" at bounding box center [1134, 375] width 70 height 13
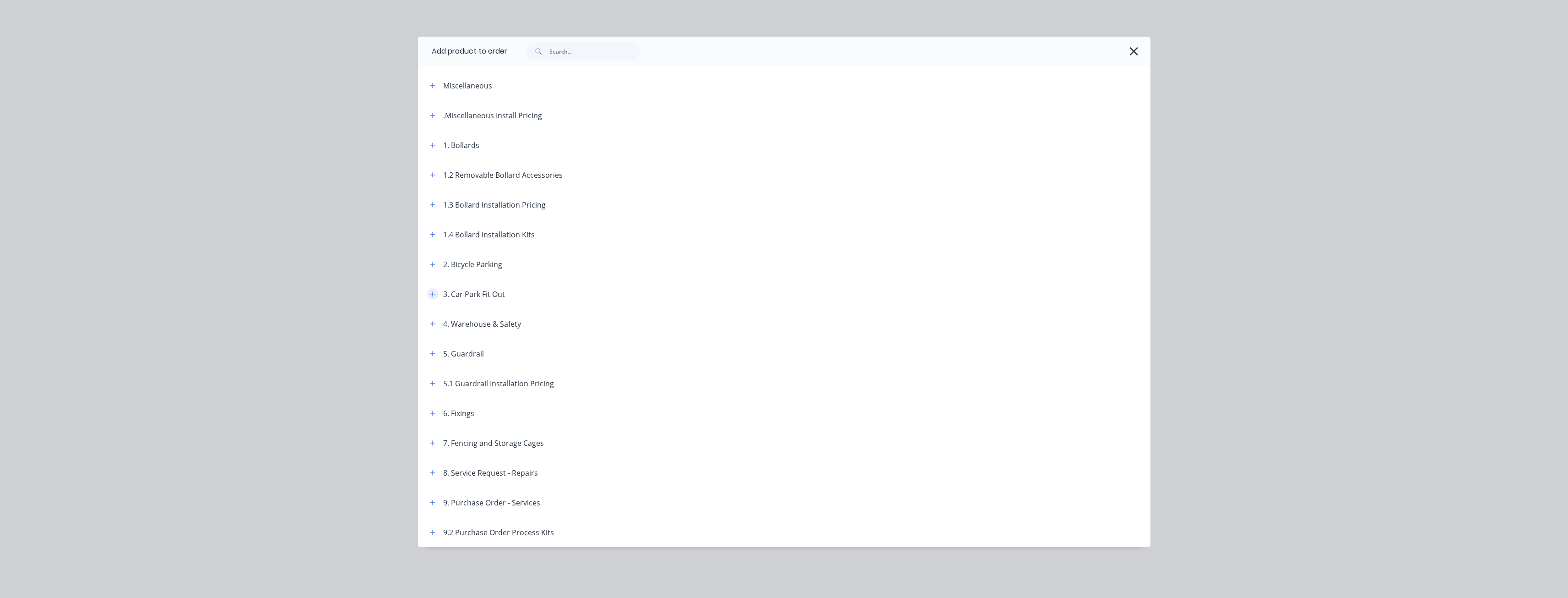
click at [430, 292] on icon "button" at bounding box center [433, 294] width 6 height 7
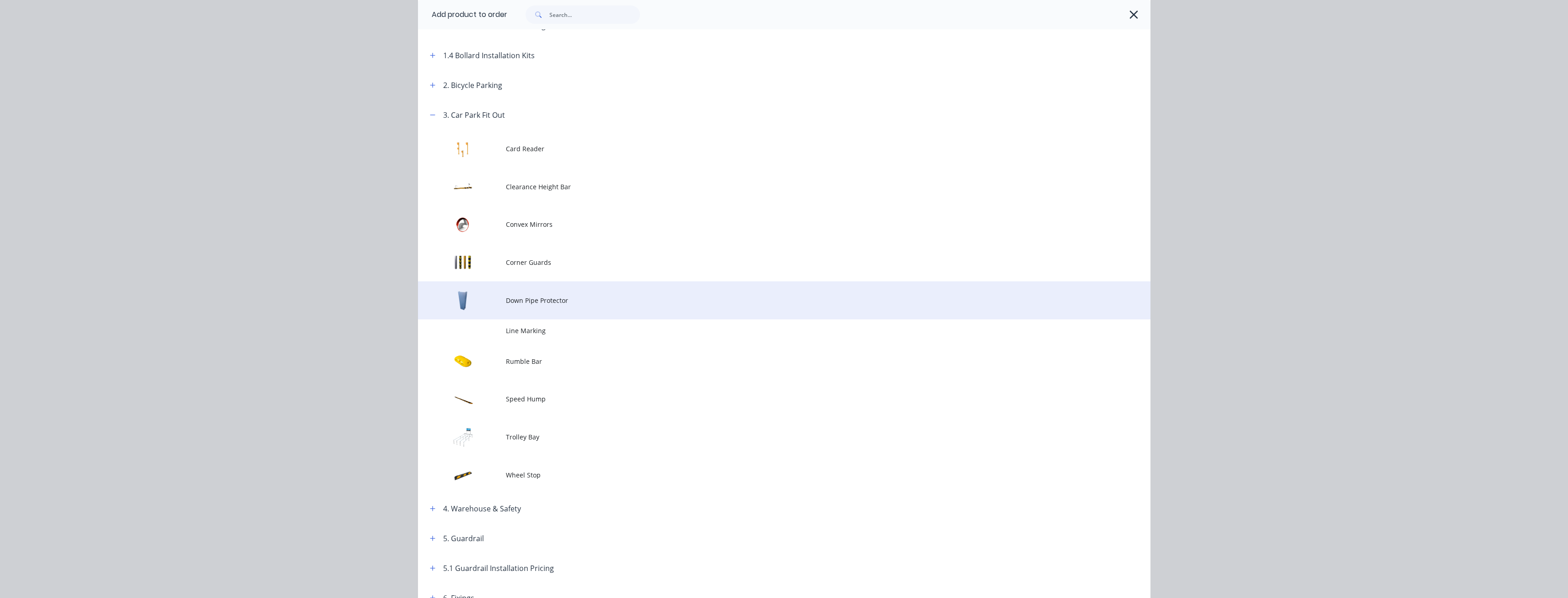
scroll to position [183, 0]
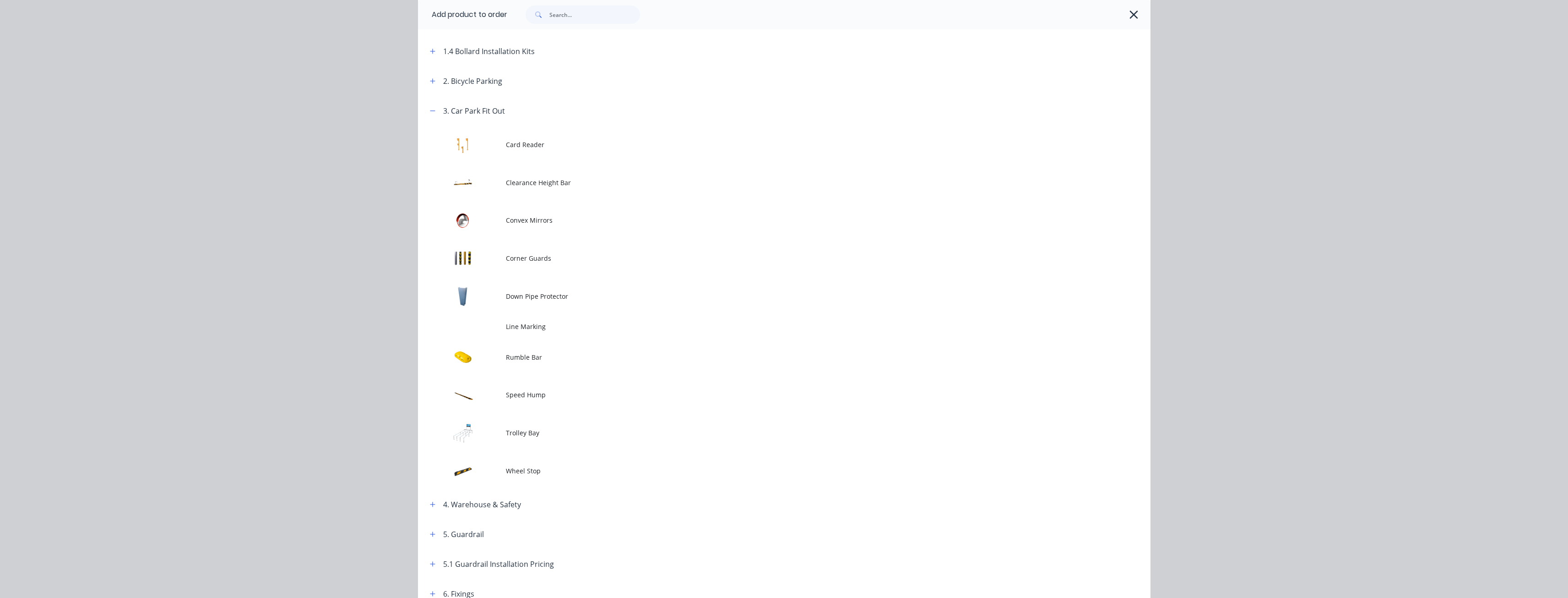
click at [523, 463] on td "Wheel Stop" at bounding box center [828, 471] width 645 height 38
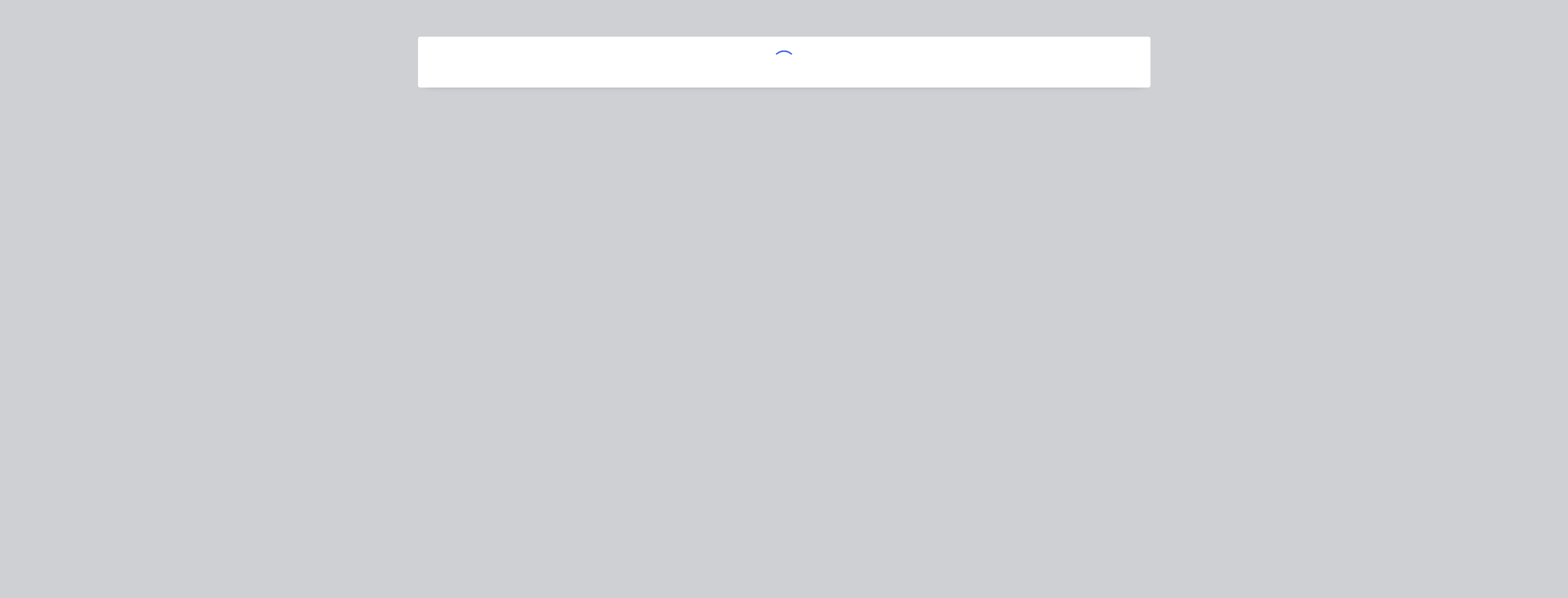
scroll to position [0, 0]
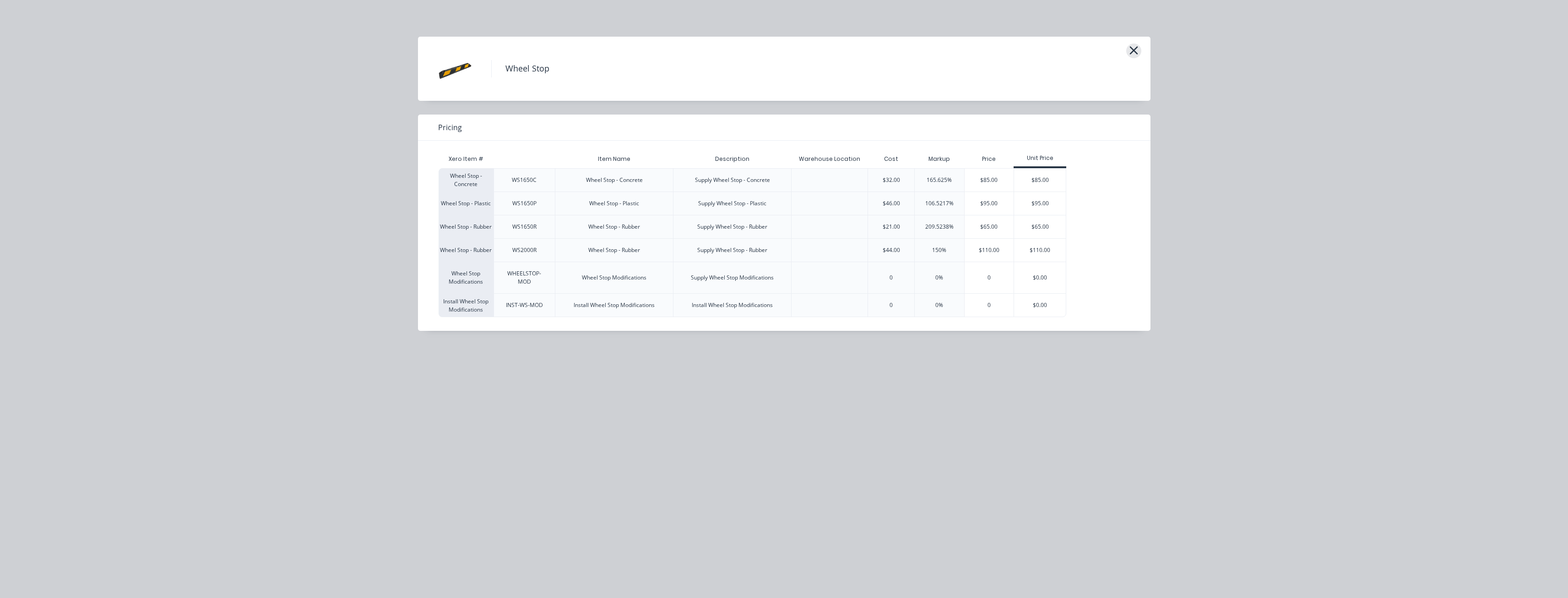
click at [1135, 49] on icon "button" at bounding box center [1134, 50] width 8 height 8
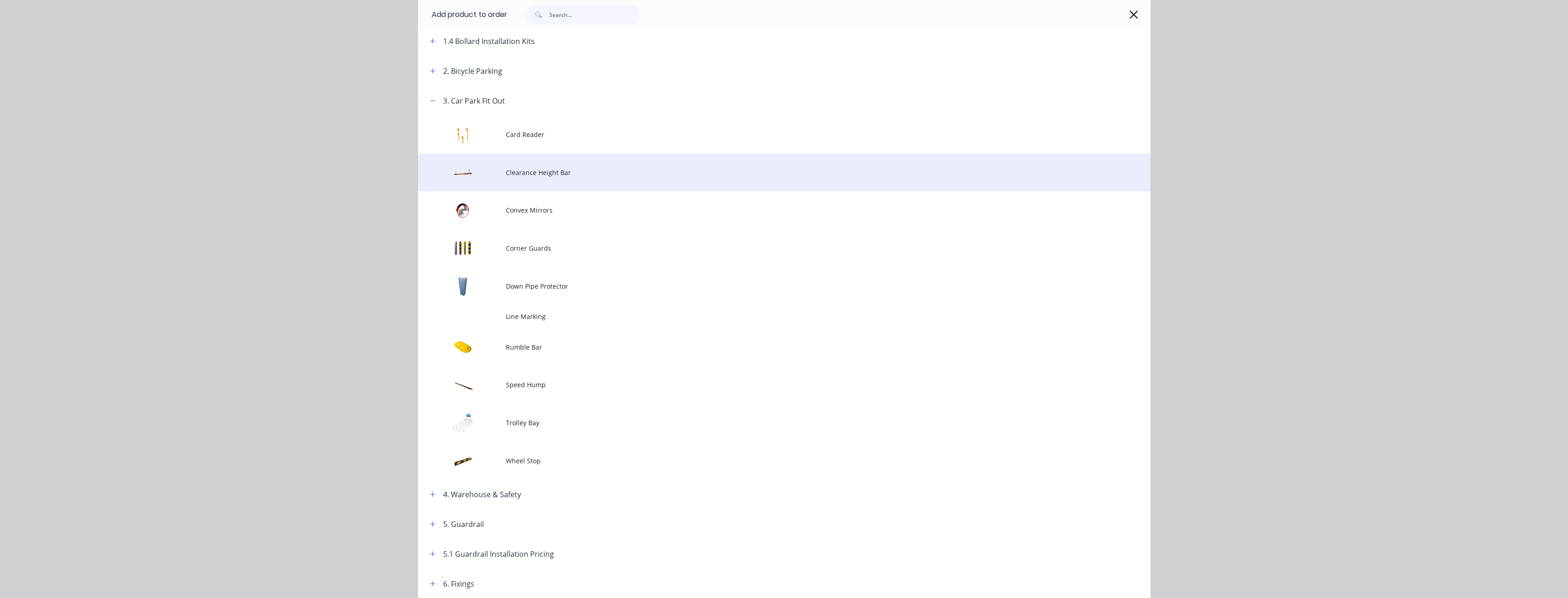
scroll to position [187, 0]
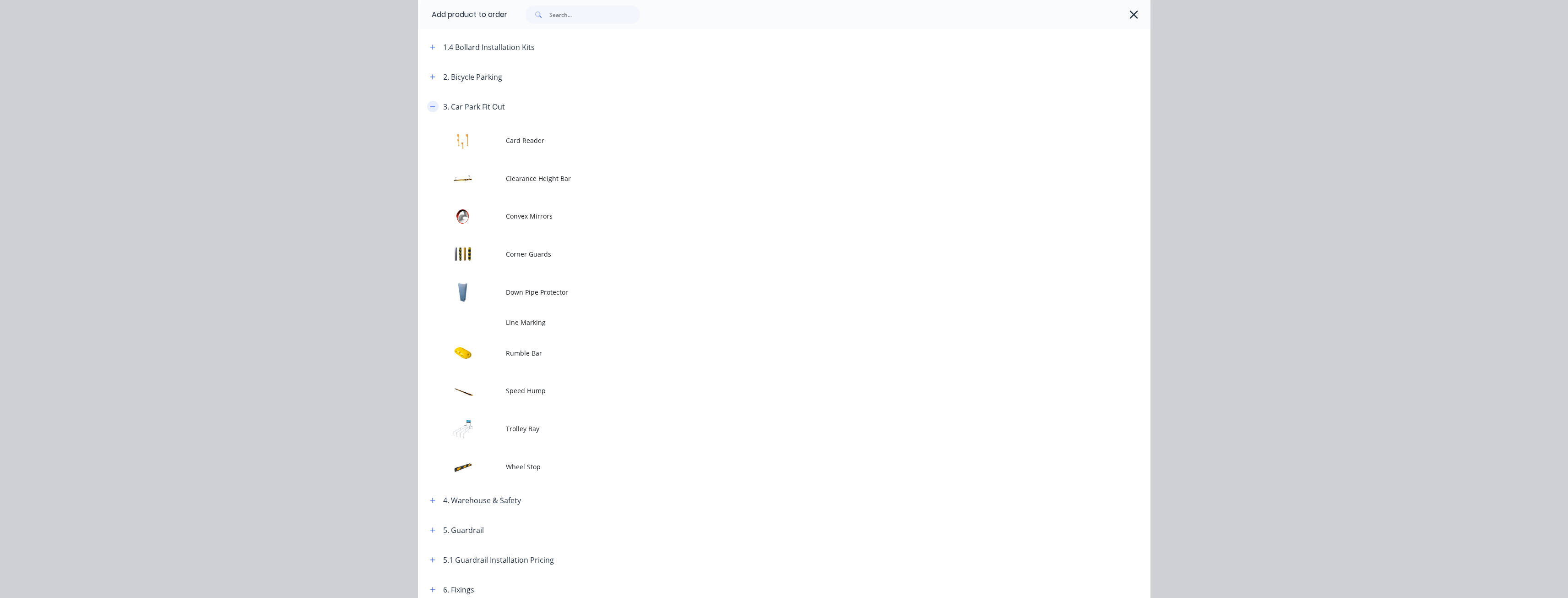
click at [430, 102] on button "button" at bounding box center [433, 107] width 12 height 12
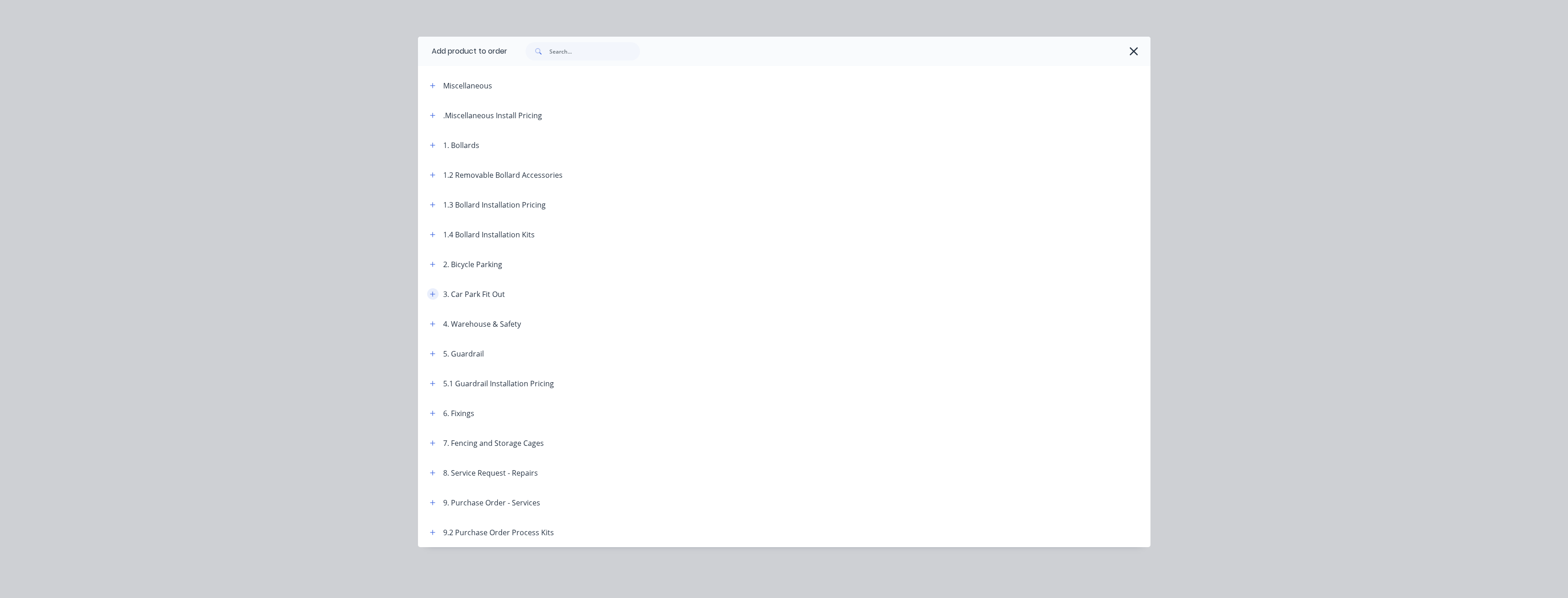
click at [431, 293] on icon "button" at bounding box center [433, 294] width 5 height 5
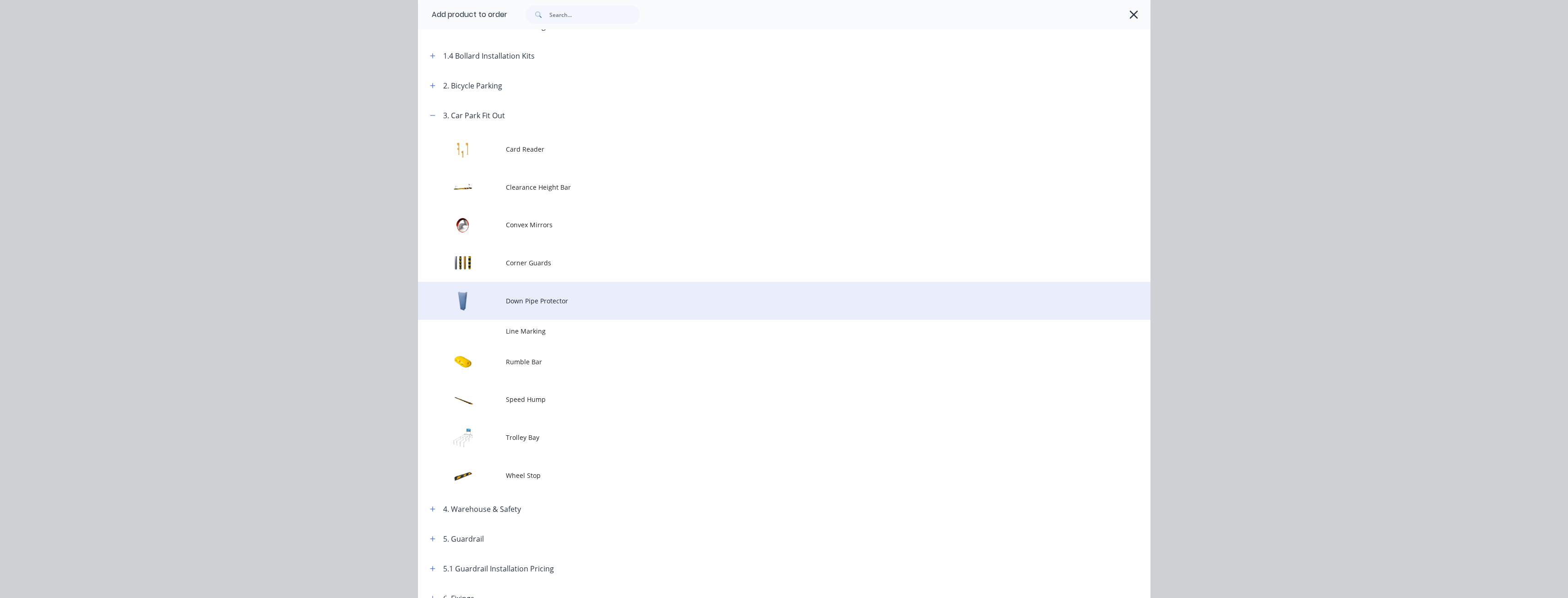
scroll to position [183, 0]
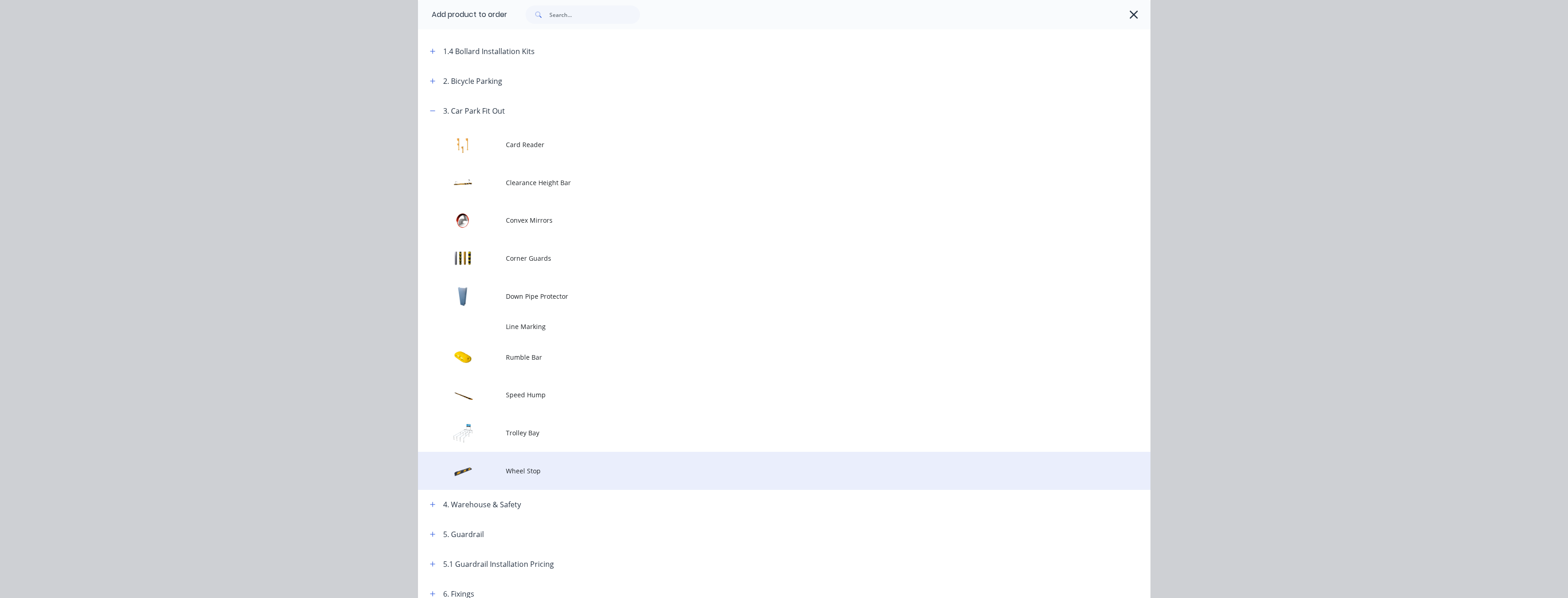
click at [510, 472] on span "Wheel Stop" at bounding box center [764, 471] width 515 height 10
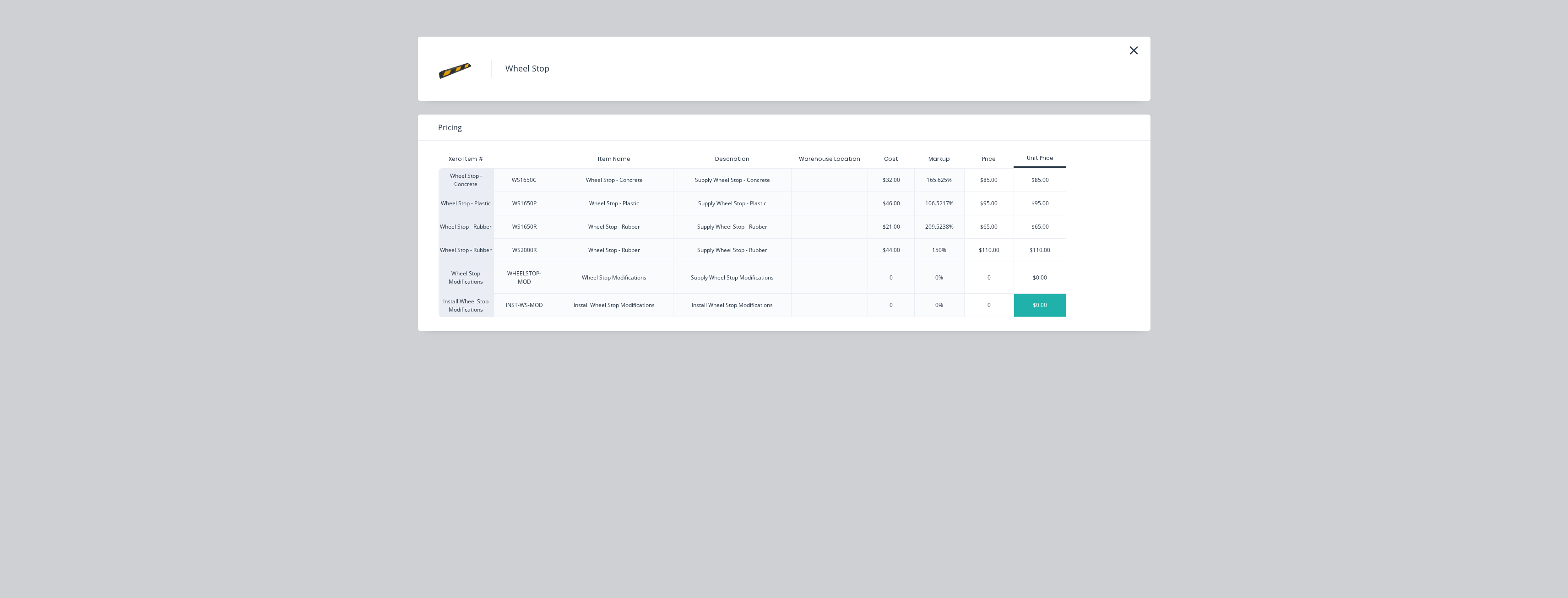
click at [1032, 301] on div "$0.00" at bounding box center [1040, 305] width 52 height 23
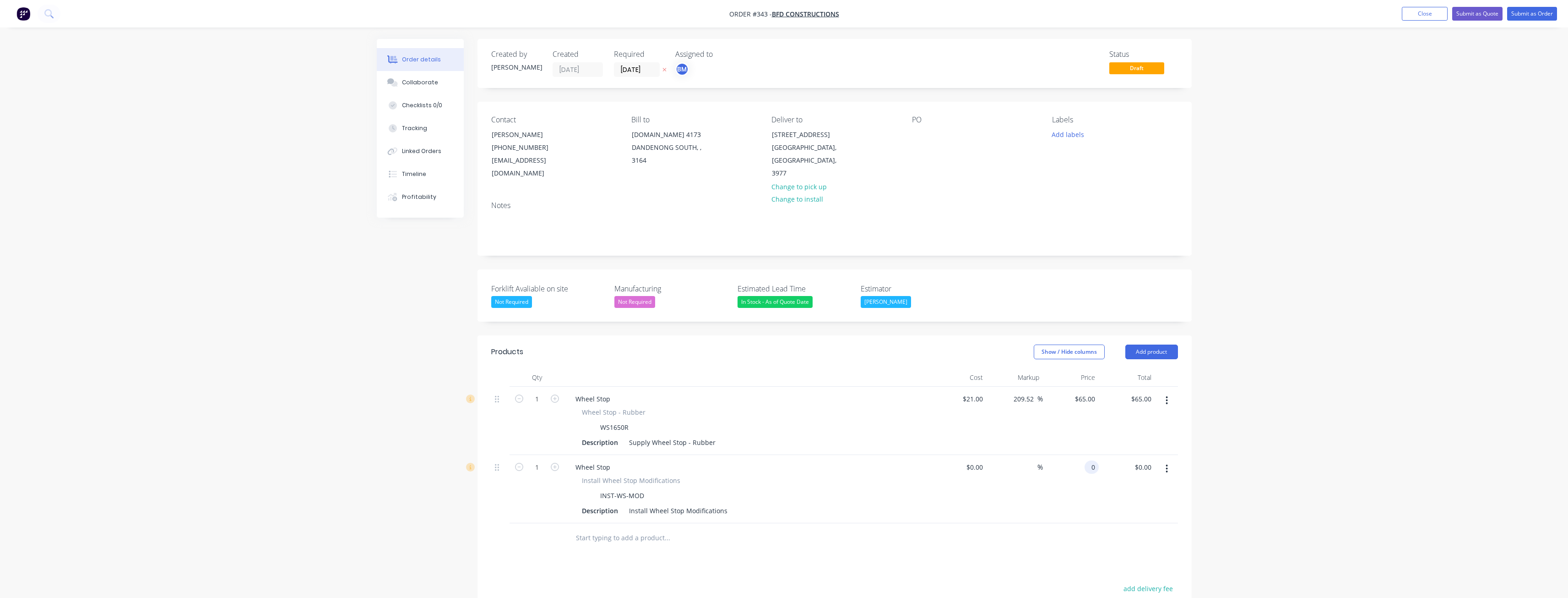
click at [1084, 456] on div "0 0" at bounding box center [1071, 489] width 56 height 69
type input "$35.00"
click at [542, 392] on input "1" at bounding box center [537, 399] width 24 height 14
type input "4"
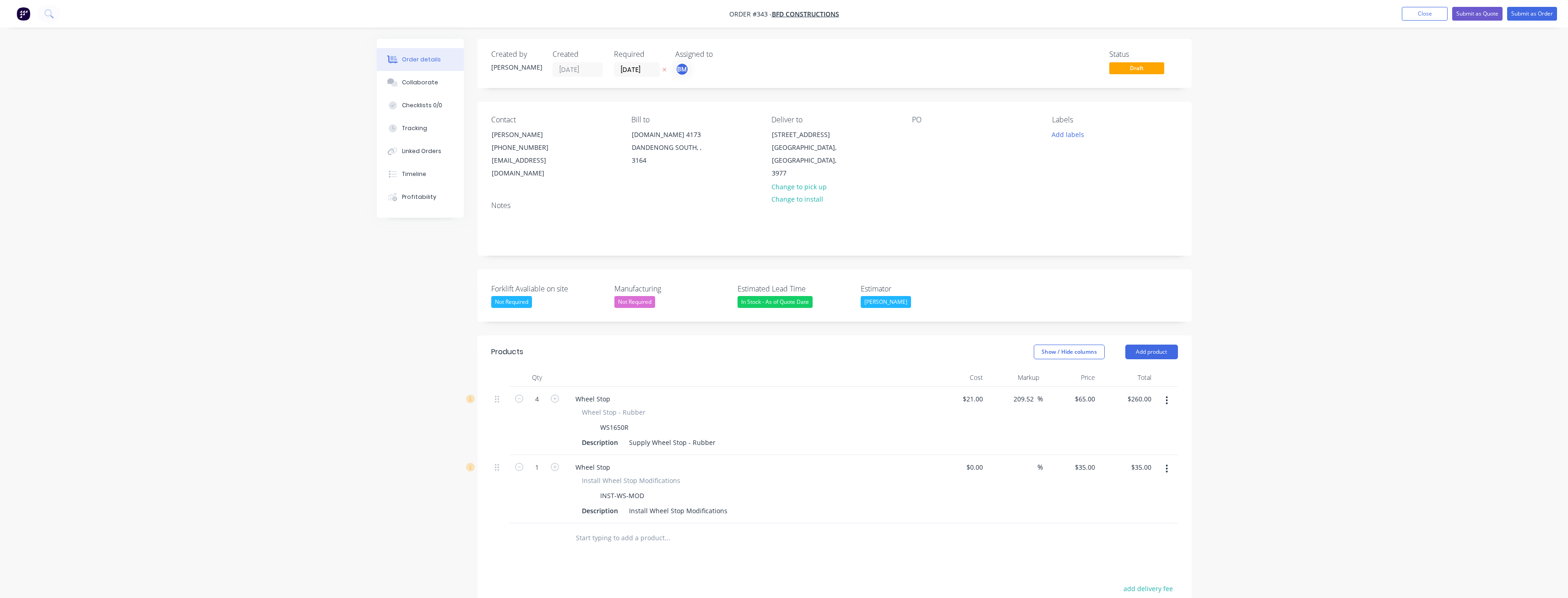
type input "$260.00"
click at [844, 536] on div at bounding box center [729, 538] width 329 height 30
click at [547, 460] on input "1" at bounding box center [537, 467] width 24 height 14
type input "4"
type input "$140.00"
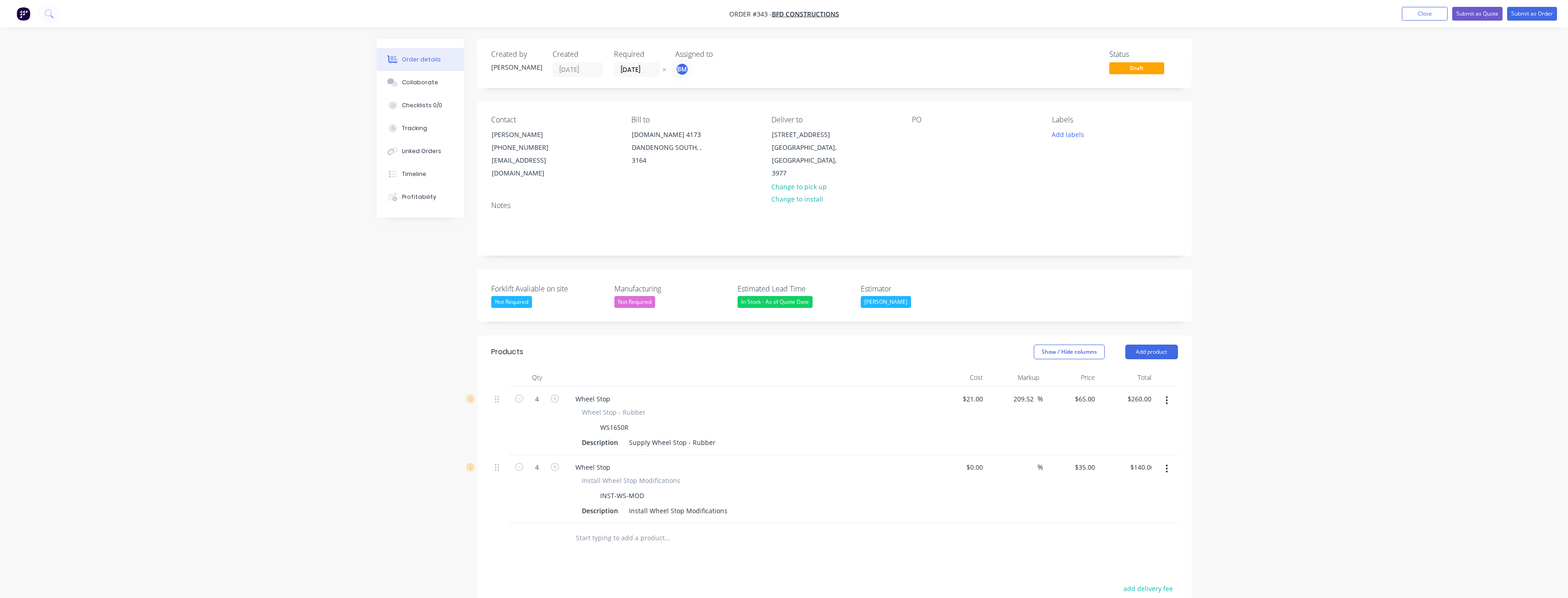
click at [1151, 344] on button "Add product" at bounding box center [1152, 352] width 53 height 15
click at [1135, 368] on div "Product catalogue" at bounding box center [1134, 375] width 70 height 13
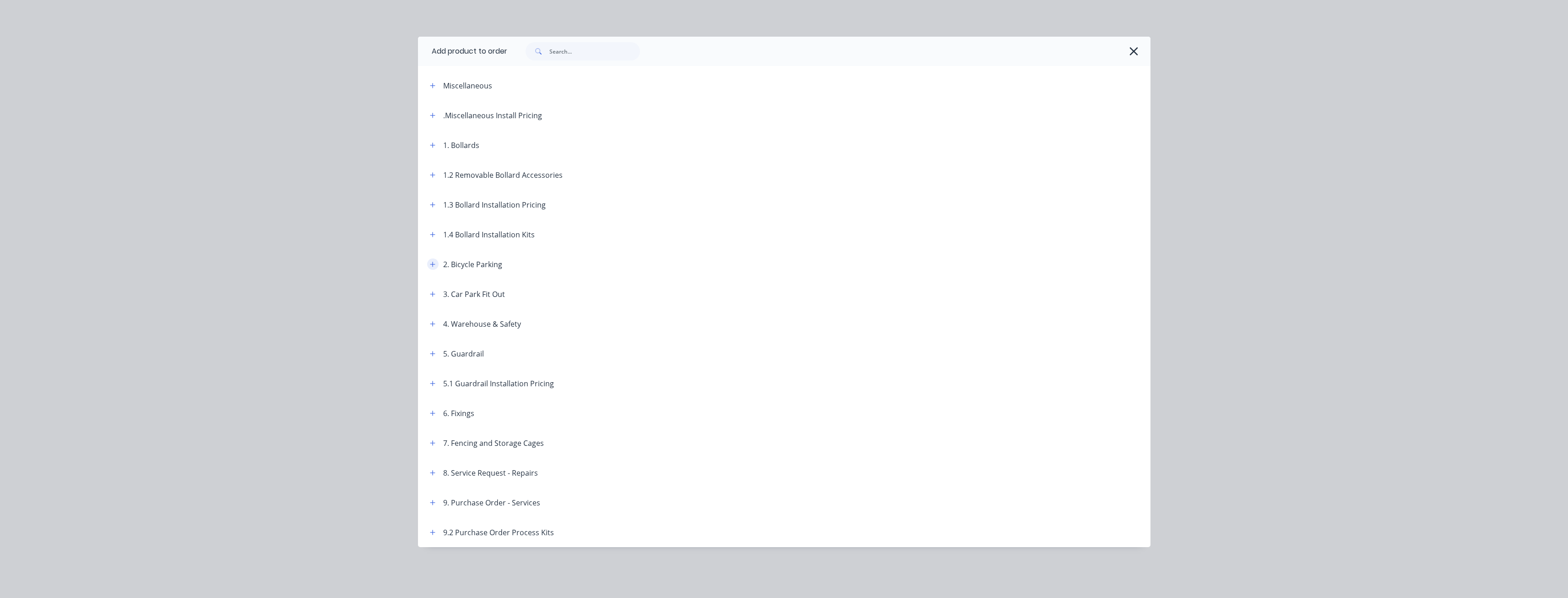
click at [433, 261] on icon "button" at bounding box center [433, 264] width 6 height 7
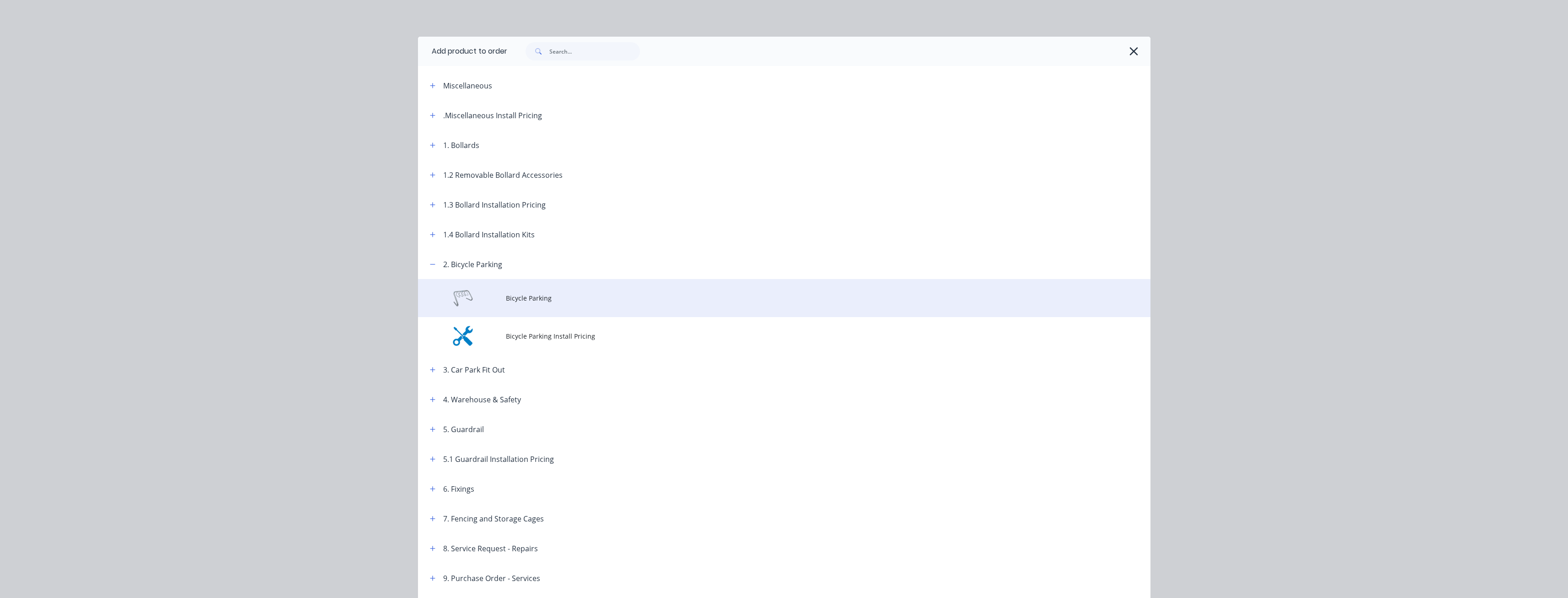
click at [528, 293] on span "Bicycle Parking" at bounding box center [764, 298] width 515 height 10
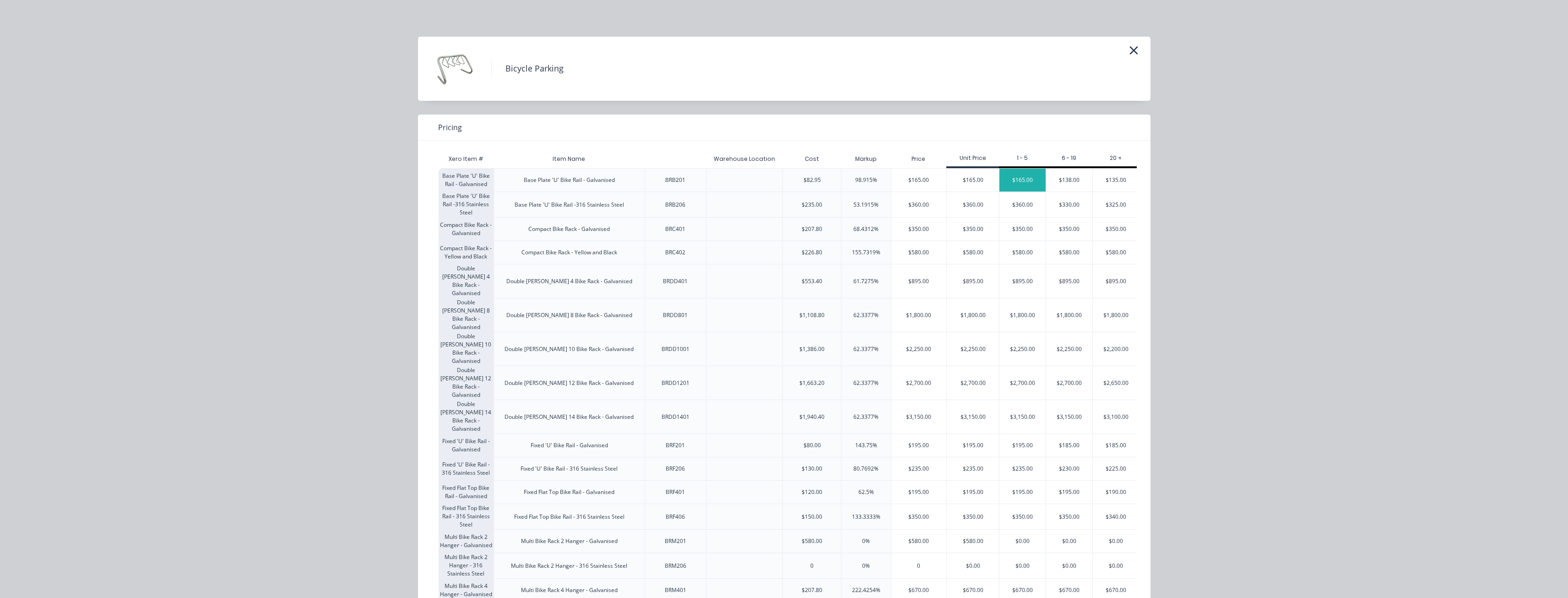
click at [1014, 174] on div "$165.00" at bounding box center [1022, 180] width 46 height 23
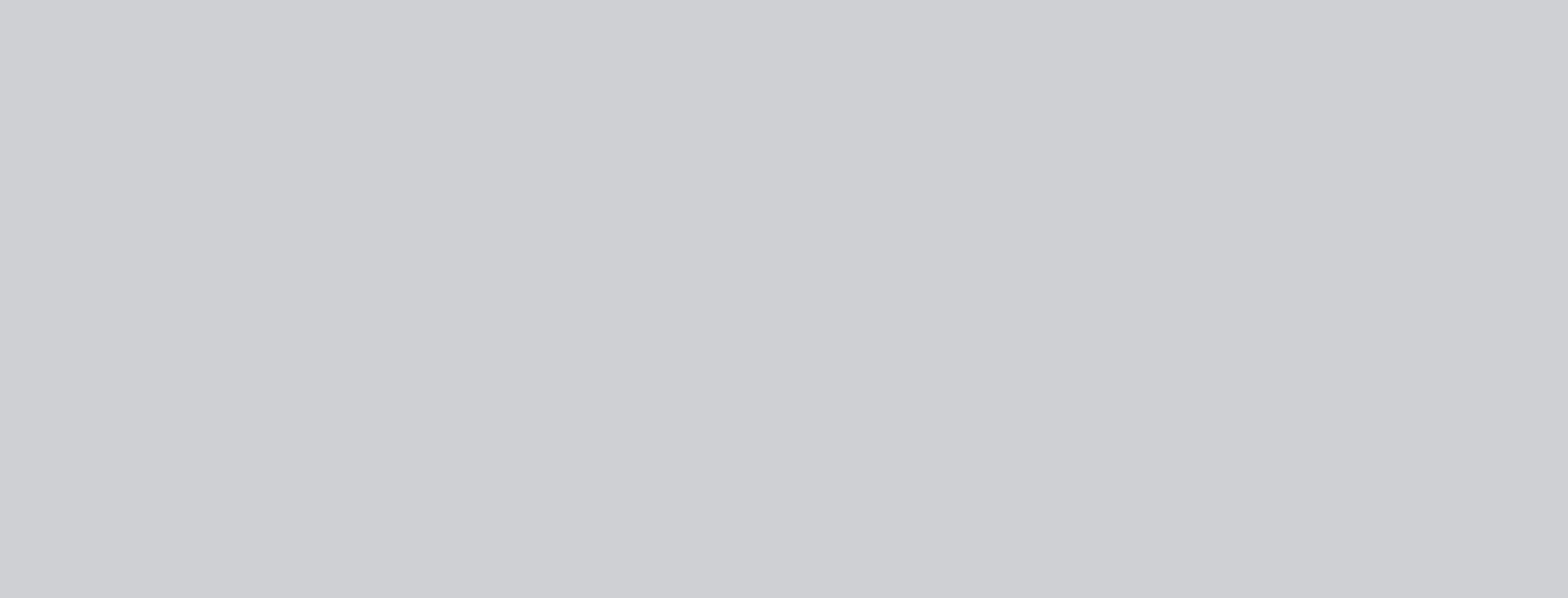
type input "$82.95"
type input "98.92"
type input "$165.00"
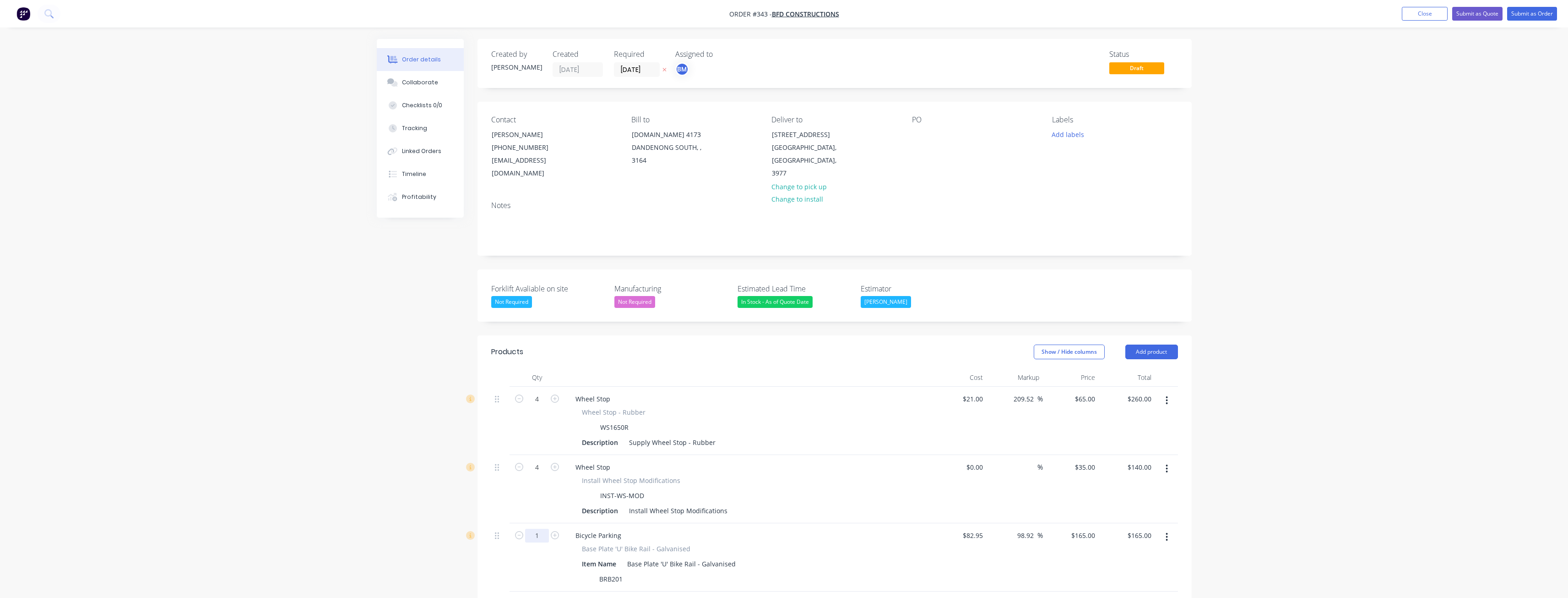
click at [541, 529] on input "1" at bounding box center [537, 535] width 24 height 14
type input "8"
type input "$1,320.00"
click at [792, 557] on div "Item Name Base Plate 'U' Bike Rail - Galvanised" at bounding box center [746, 563] width 335 height 13
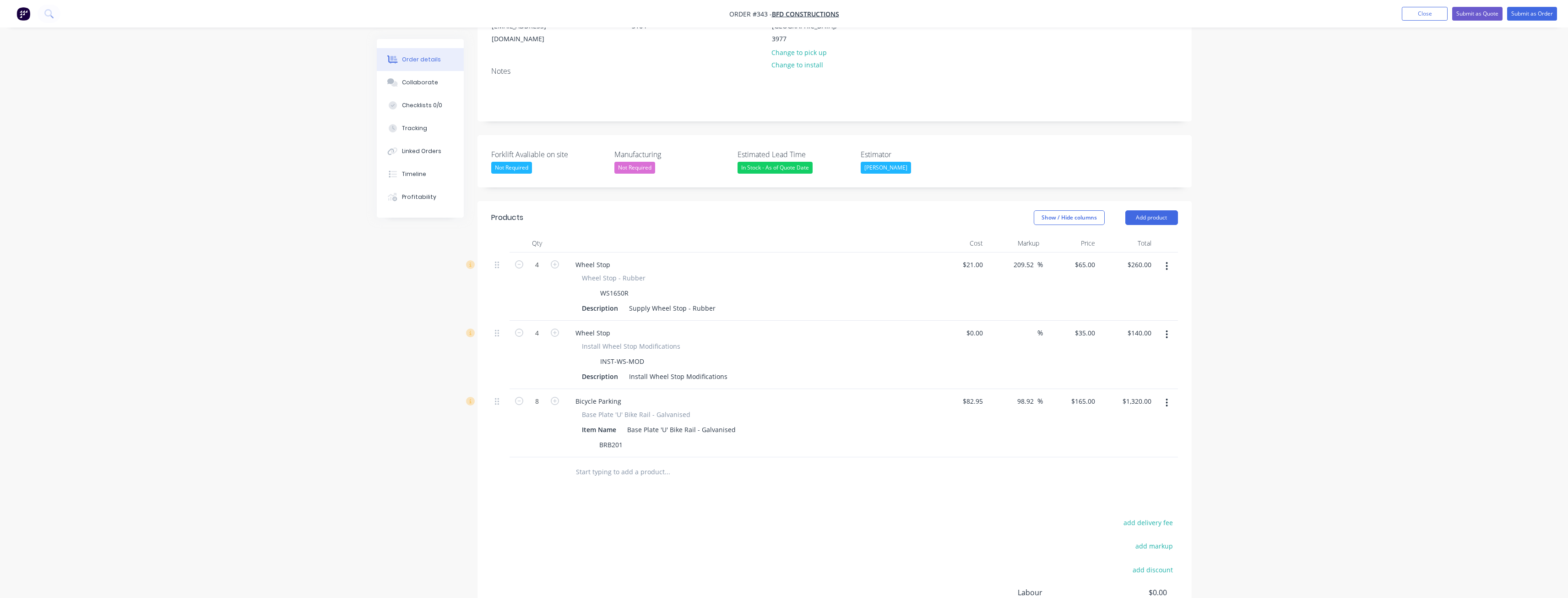
scroll to position [137, 0]
click at [1157, 207] on button "Add product" at bounding box center [1152, 215] width 53 height 15
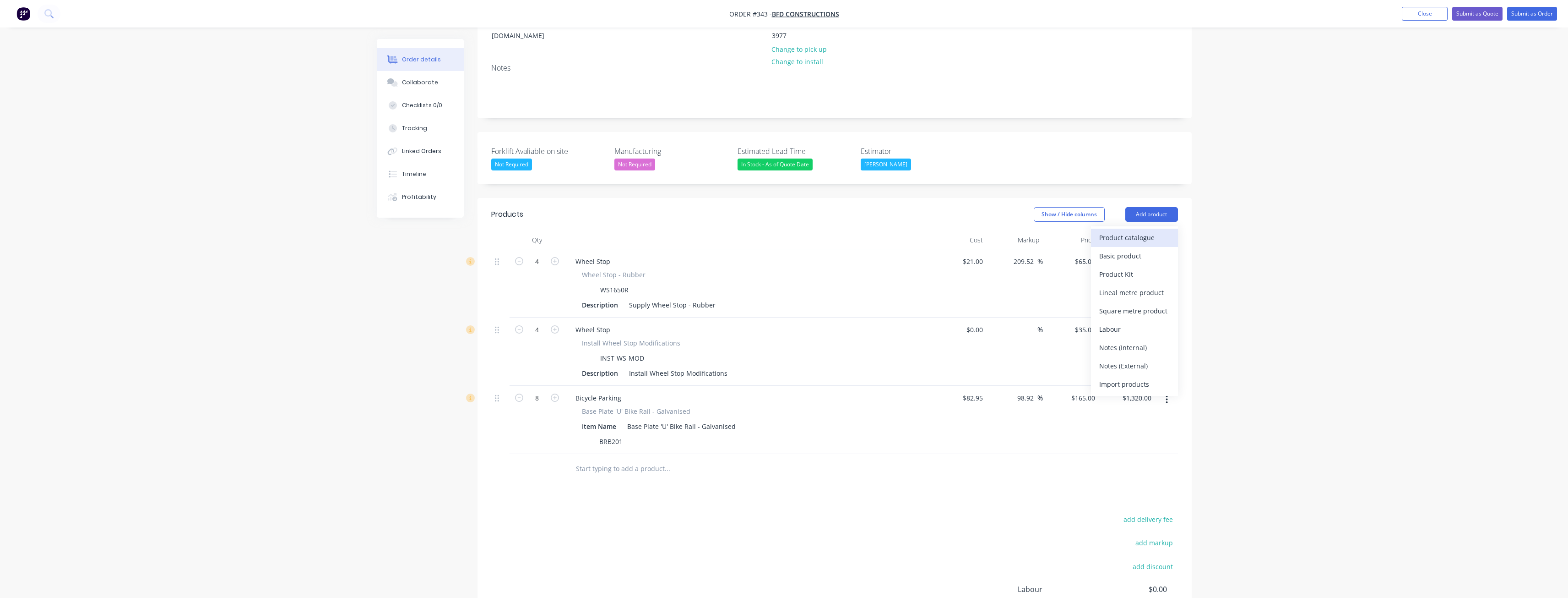
click at [1134, 230] on div "Product catalogue" at bounding box center [1134, 237] width 70 height 13
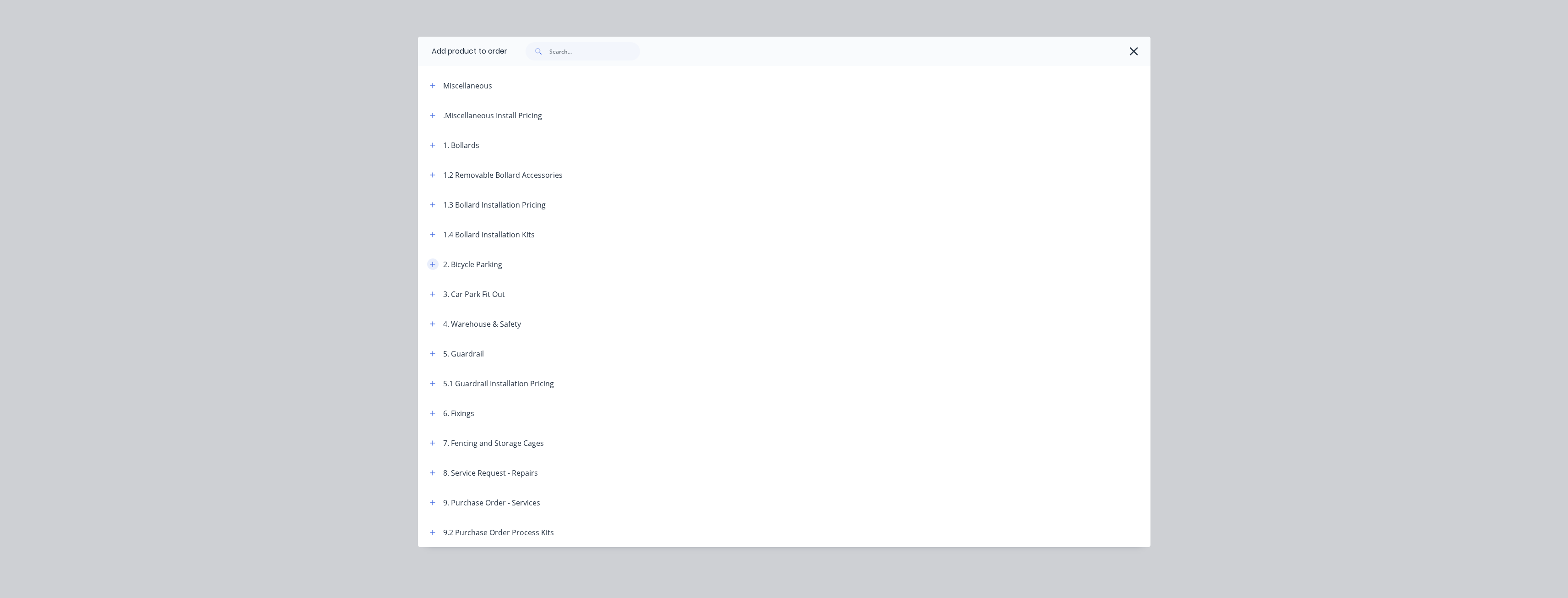
click at [433, 260] on button "button" at bounding box center [433, 264] width 12 height 12
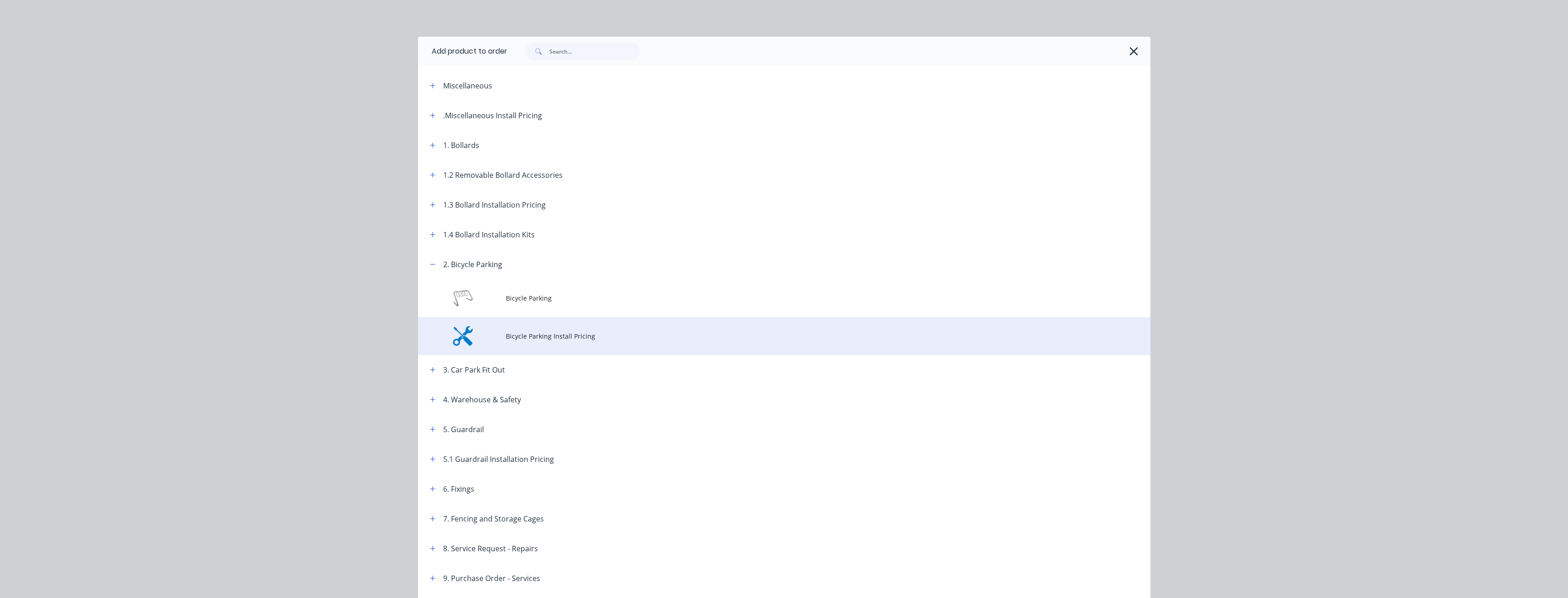
click at [542, 339] on span "Bicycle Parking Install Pricing" at bounding box center [764, 336] width 515 height 10
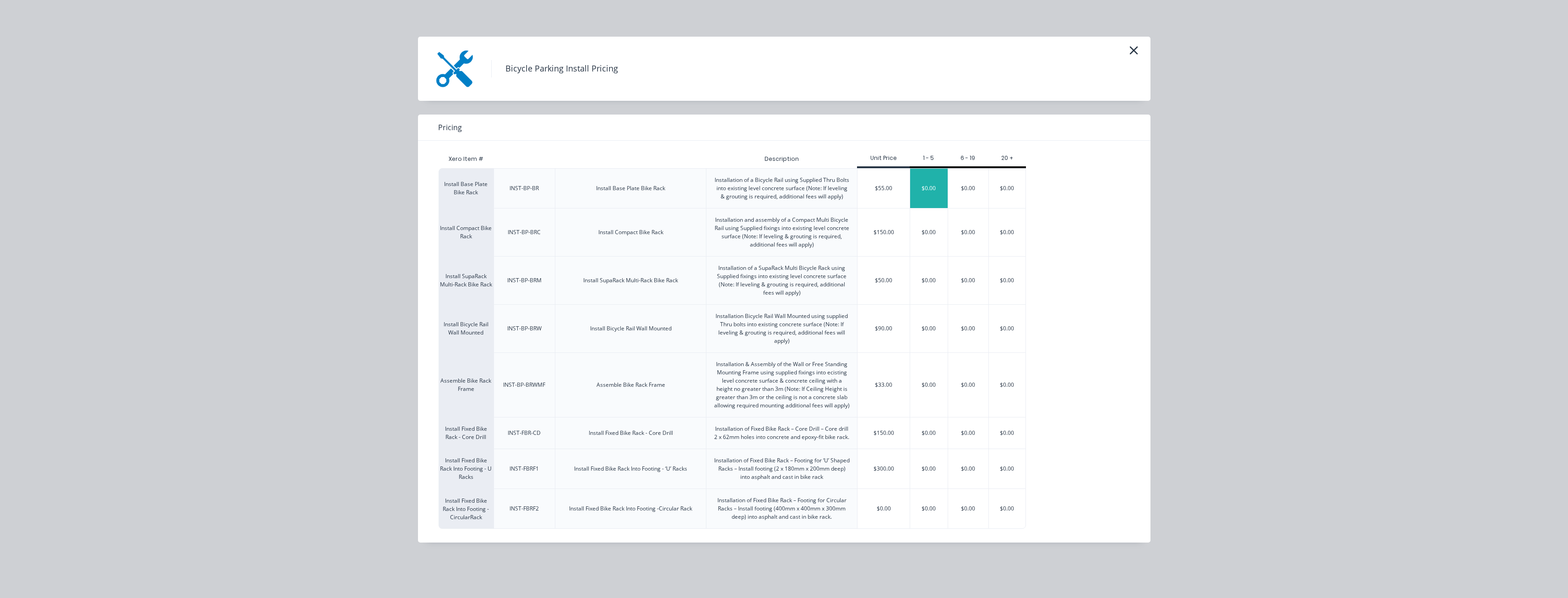
click at [927, 187] on div "$0.00" at bounding box center [928, 188] width 37 height 40
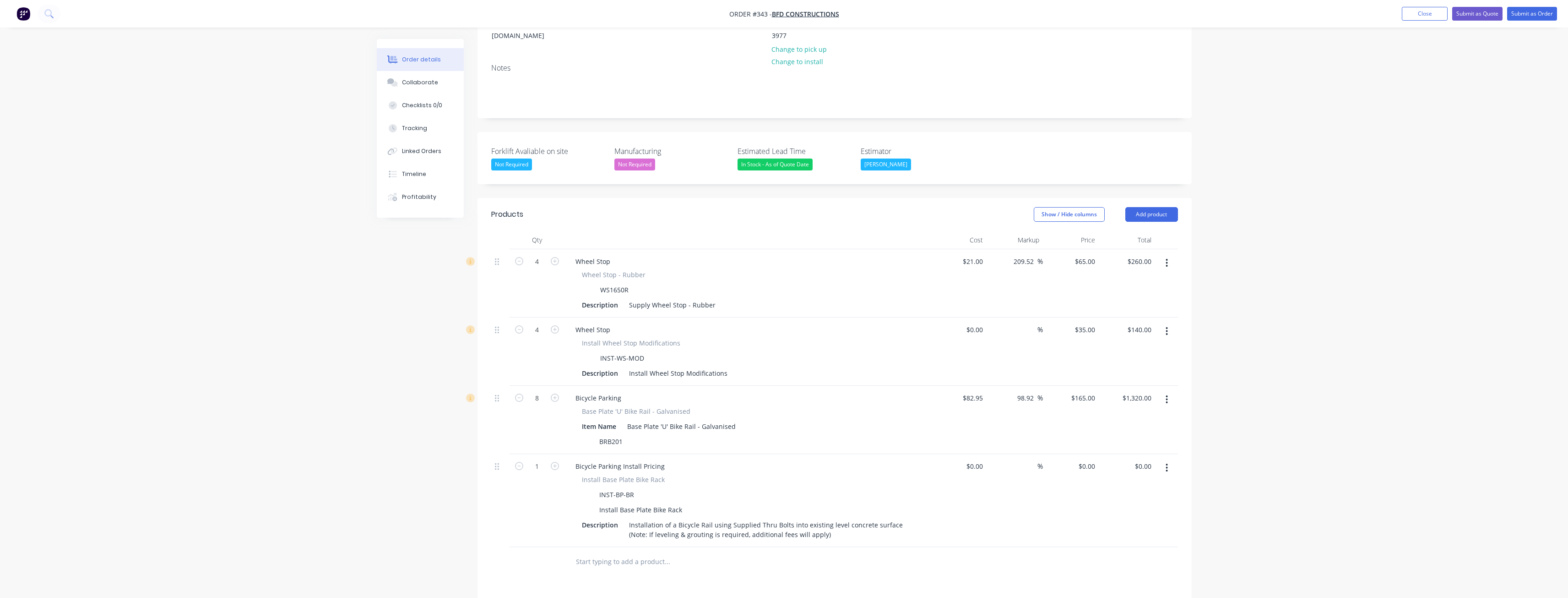
click at [1170, 459] on button "button" at bounding box center [1167, 467] width 21 height 17
click at [1111, 540] on div "Delete" at bounding box center [1134, 547] width 70 height 13
click at [1137, 207] on button "Add product" at bounding box center [1152, 215] width 53 height 15
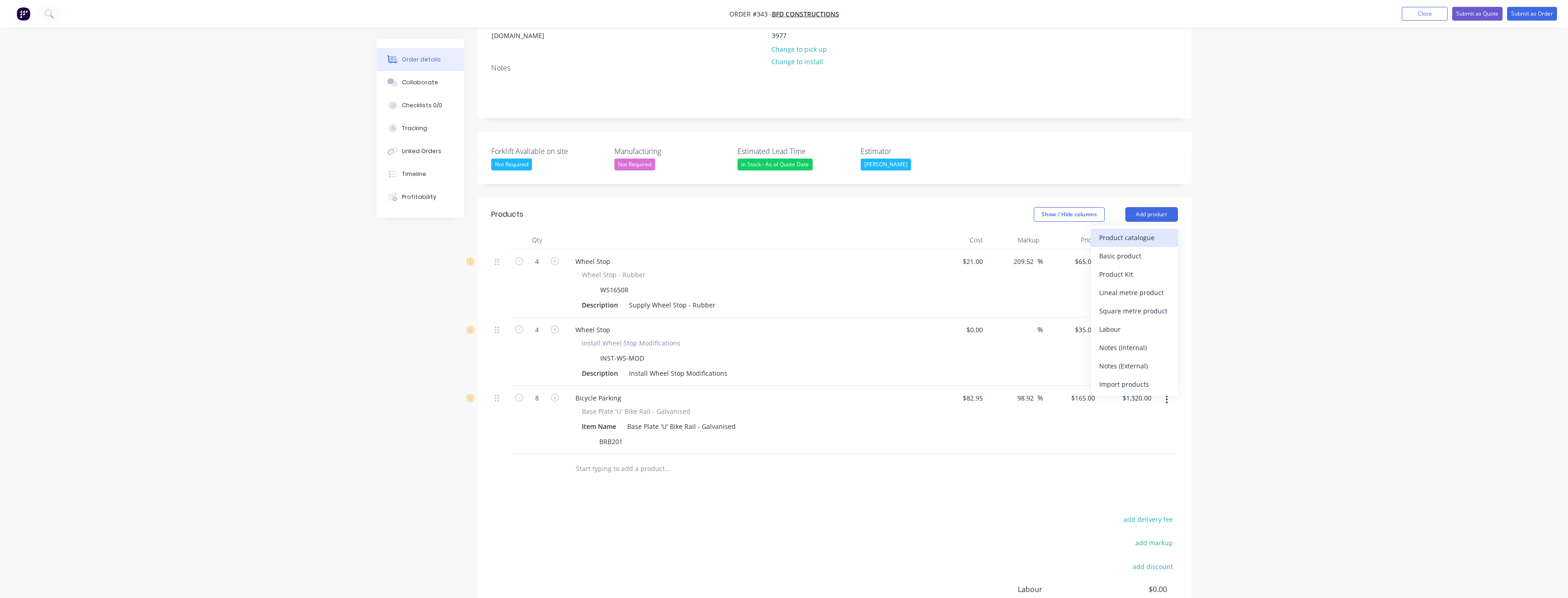
click at [1128, 230] on div "Product catalogue" at bounding box center [1134, 237] width 70 height 13
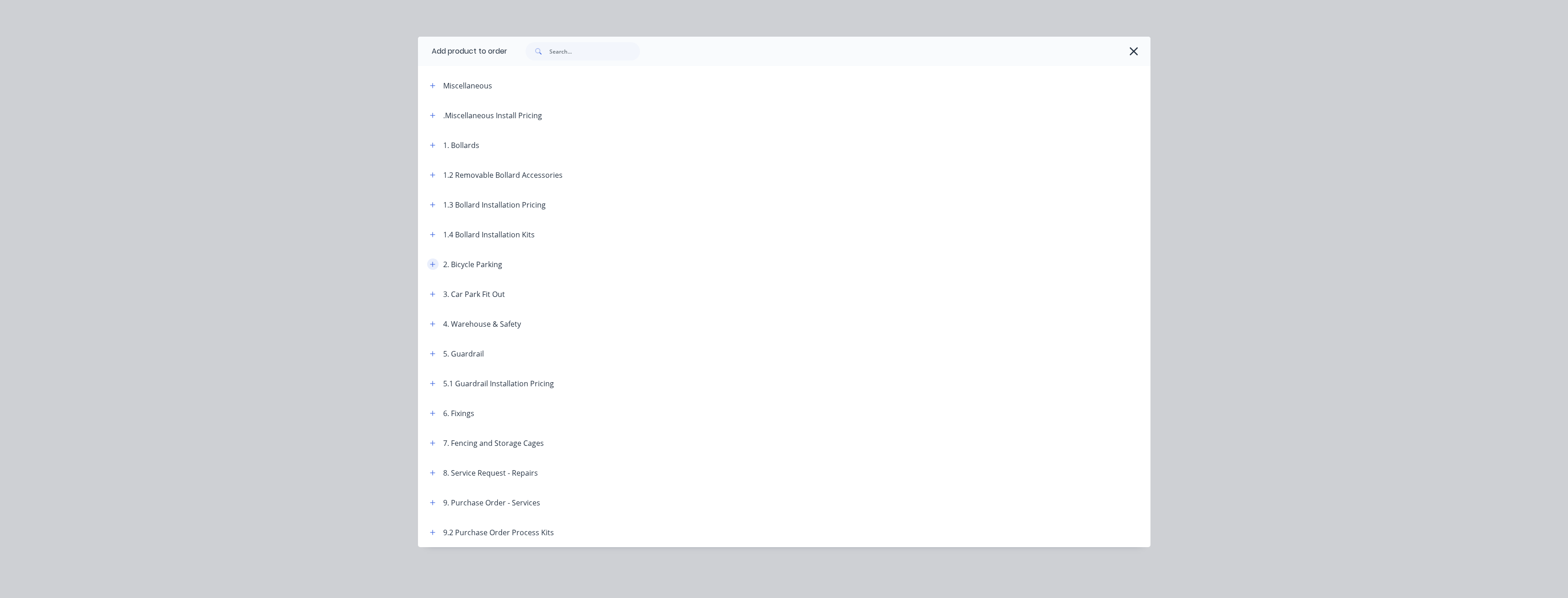
click at [433, 262] on icon "button" at bounding box center [433, 264] width 6 height 7
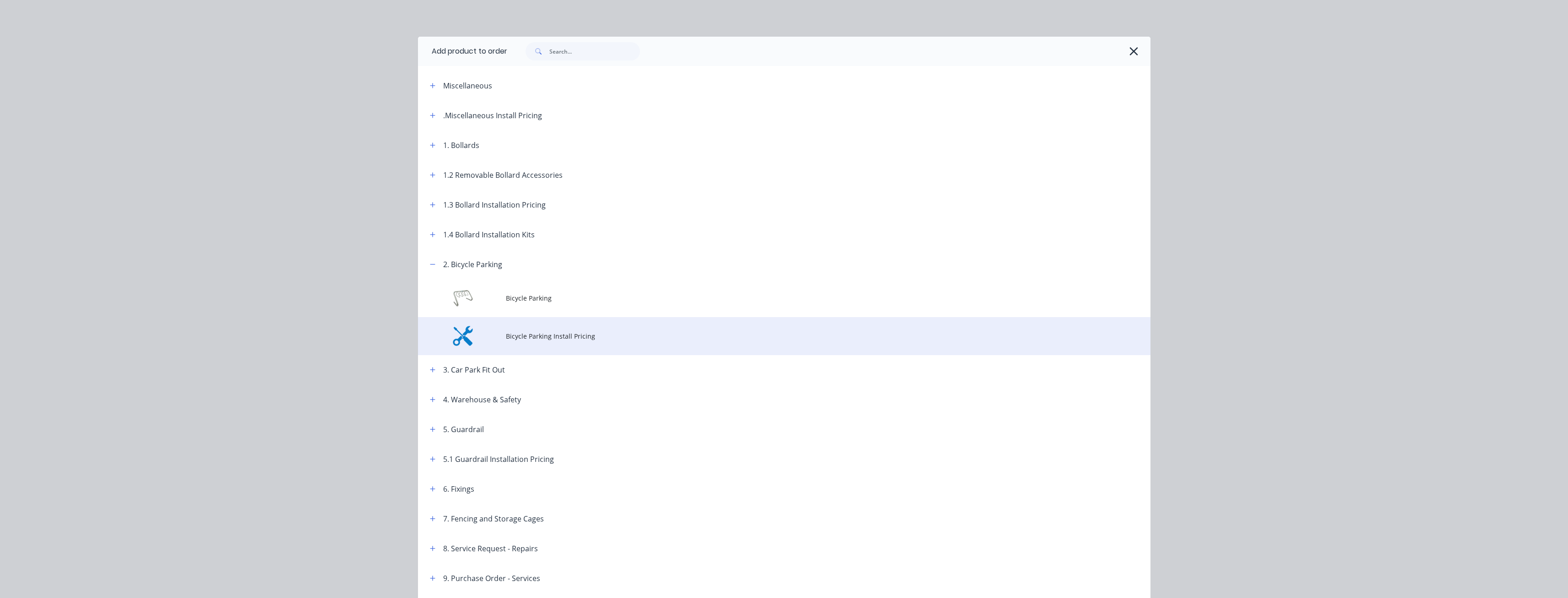
click at [513, 333] on span "Bicycle Parking Install Pricing" at bounding box center [764, 336] width 515 height 10
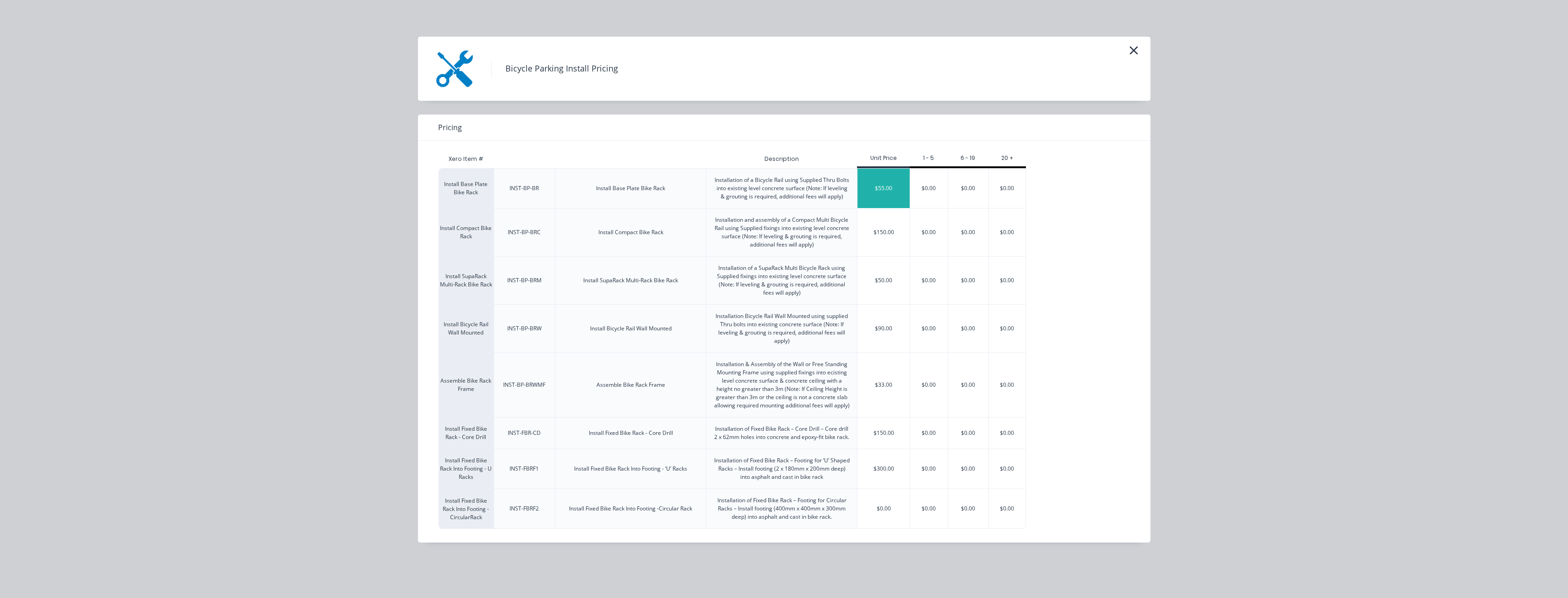
click at [883, 183] on div "$55.00" at bounding box center [883, 188] width 52 height 40
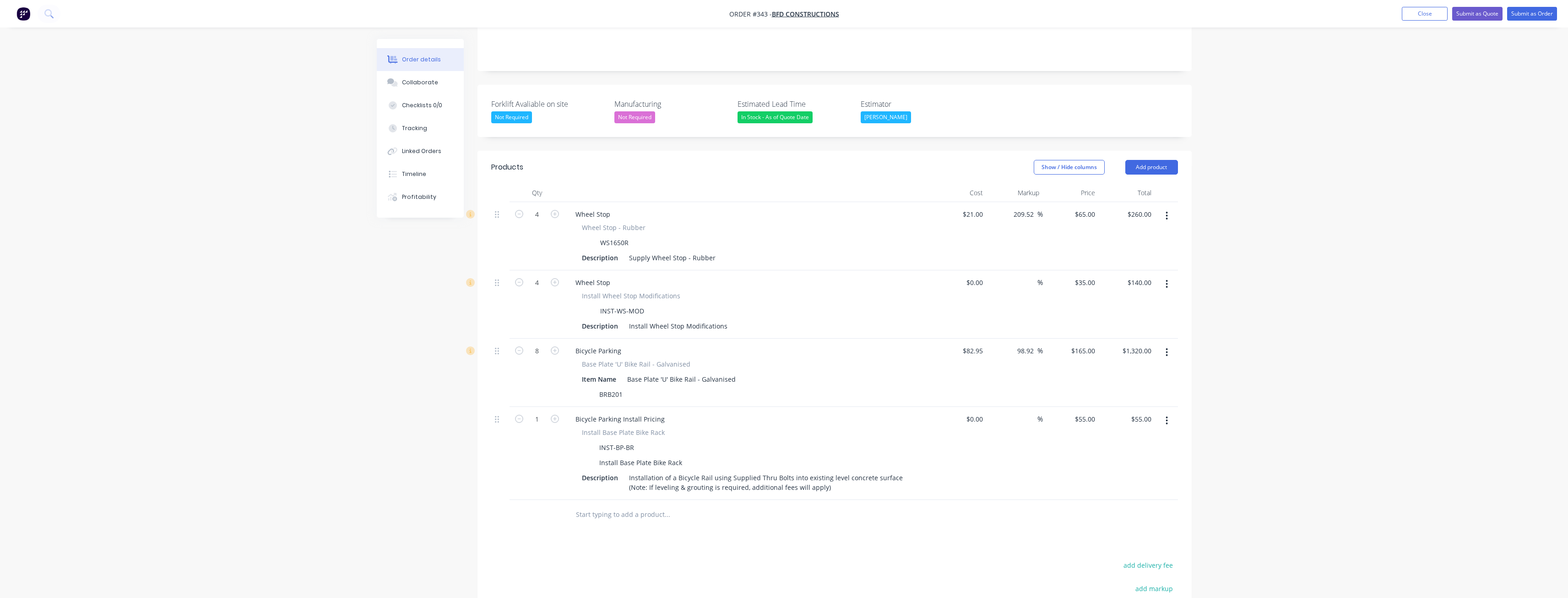
scroll to position [337, 0]
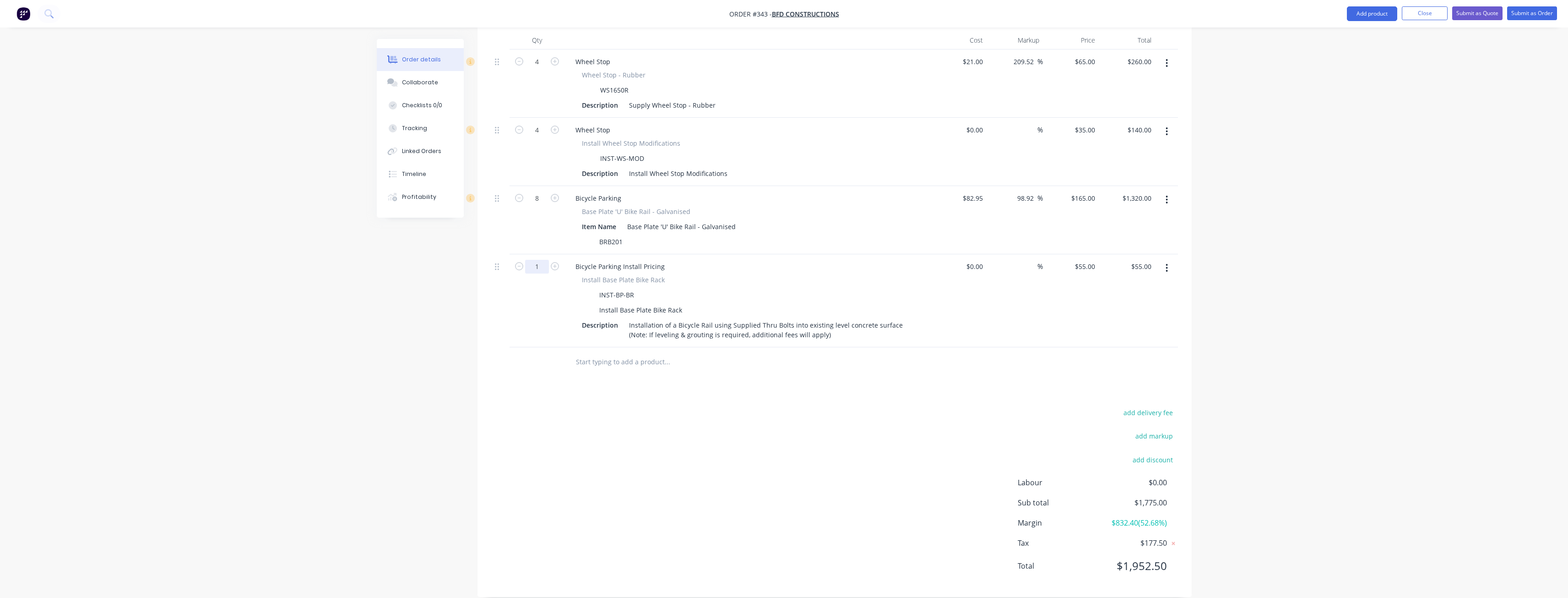
click at [547, 259] on input "1" at bounding box center [537, 266] width 24 height 14
type input "8"
type input "$440.00"
click at [618, 433] on div "add delivery fee add markup add discount Labour $0.00 Sub total $2,160.00 Margi…" at bounding box center [835, 495] width 687 height 177
click at [727, 415] on div "add delivery fee add markup add discount Labour $0.00 Sub total $2,160.00 Margi…" at bounding box center [835, 495] width 687 height 177
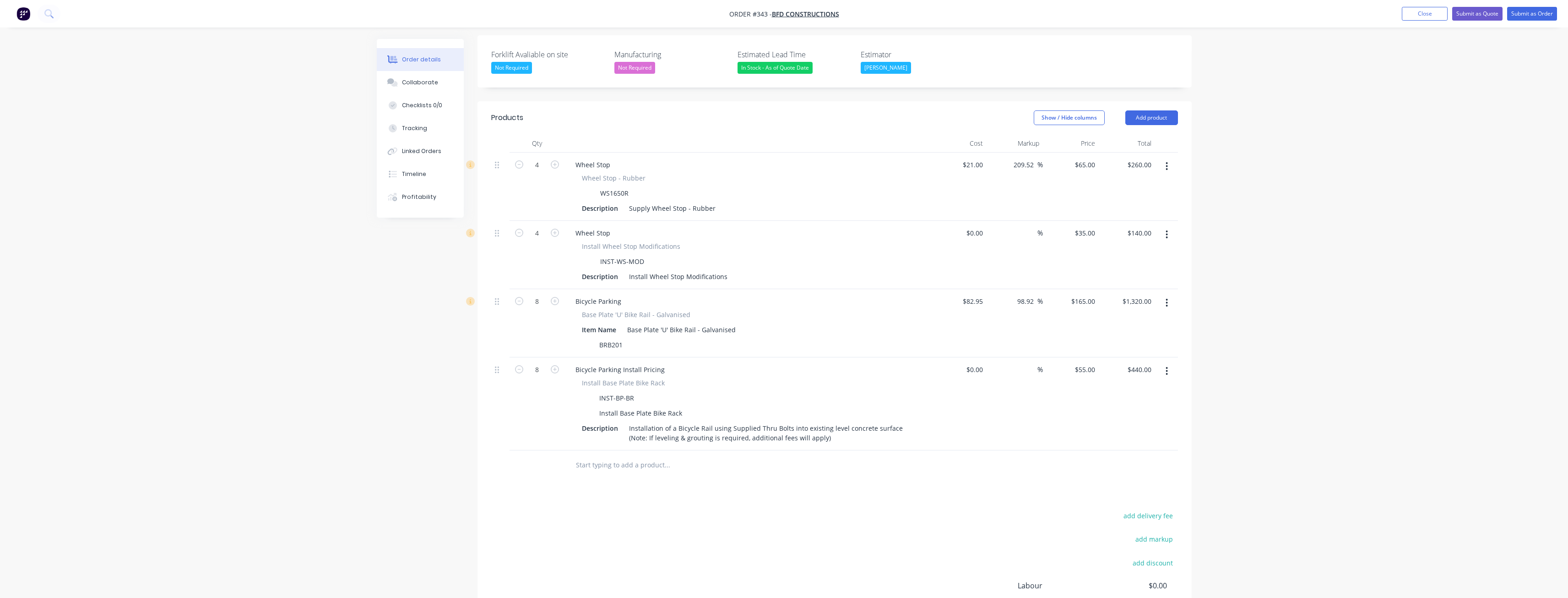
scroll to position [275, 0]
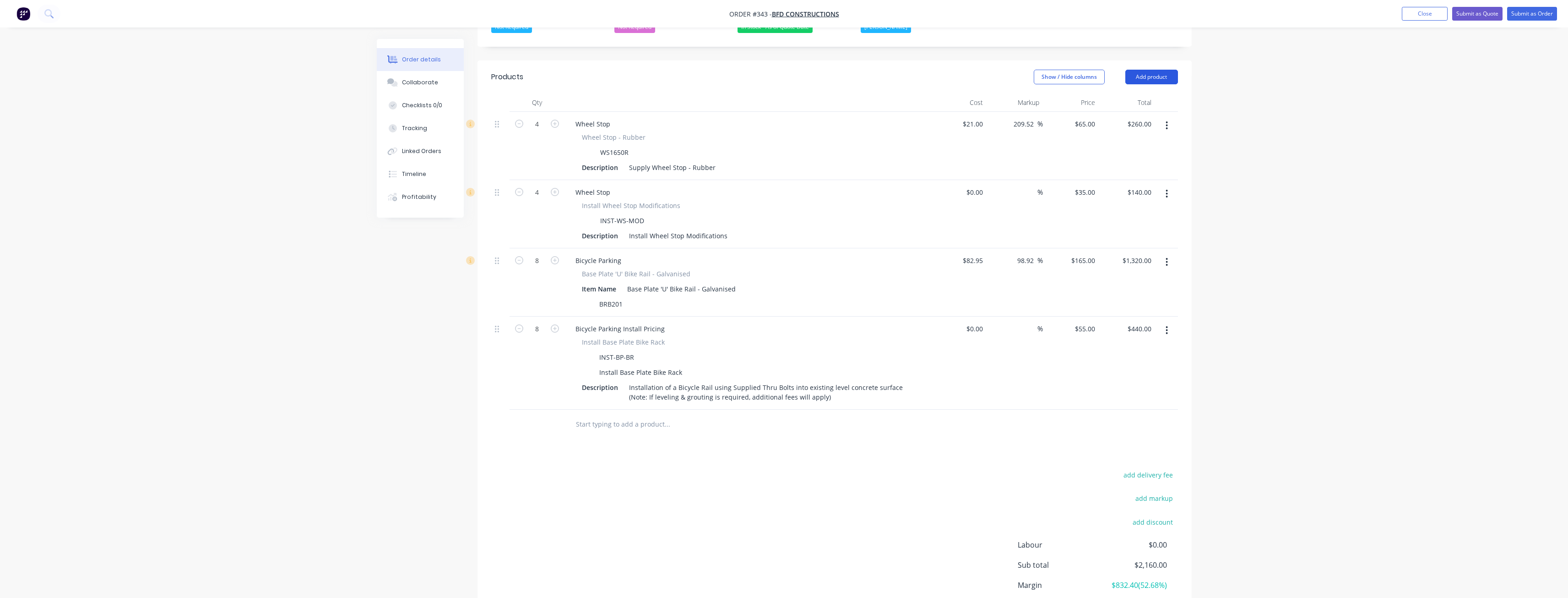
click at [1143, 69] on button "Add product" at bounding box center [1152, 77] width 53 height 15
click at [1132, 93] on div "Product catalogue" at bounding box center [1134, 100] width 70 height 13
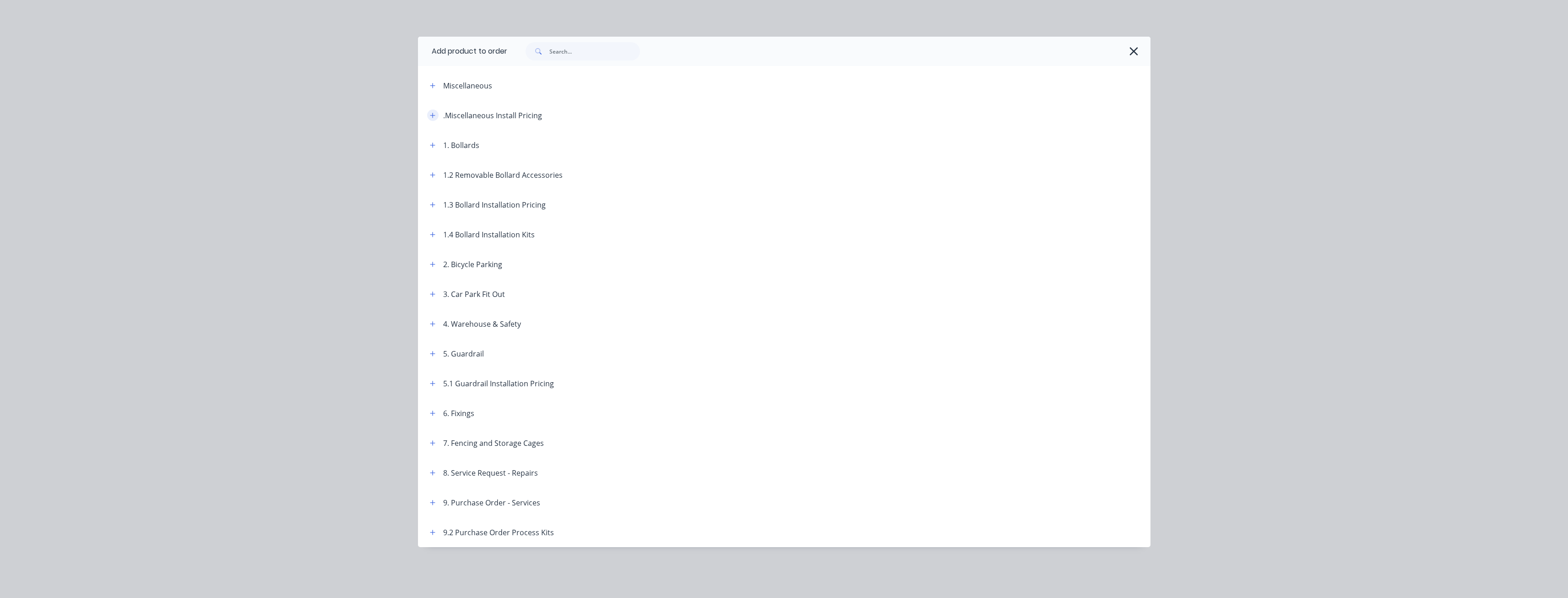
click at [434, 114] on icon "button" at bounding box center [433, 116] width 6 height 7
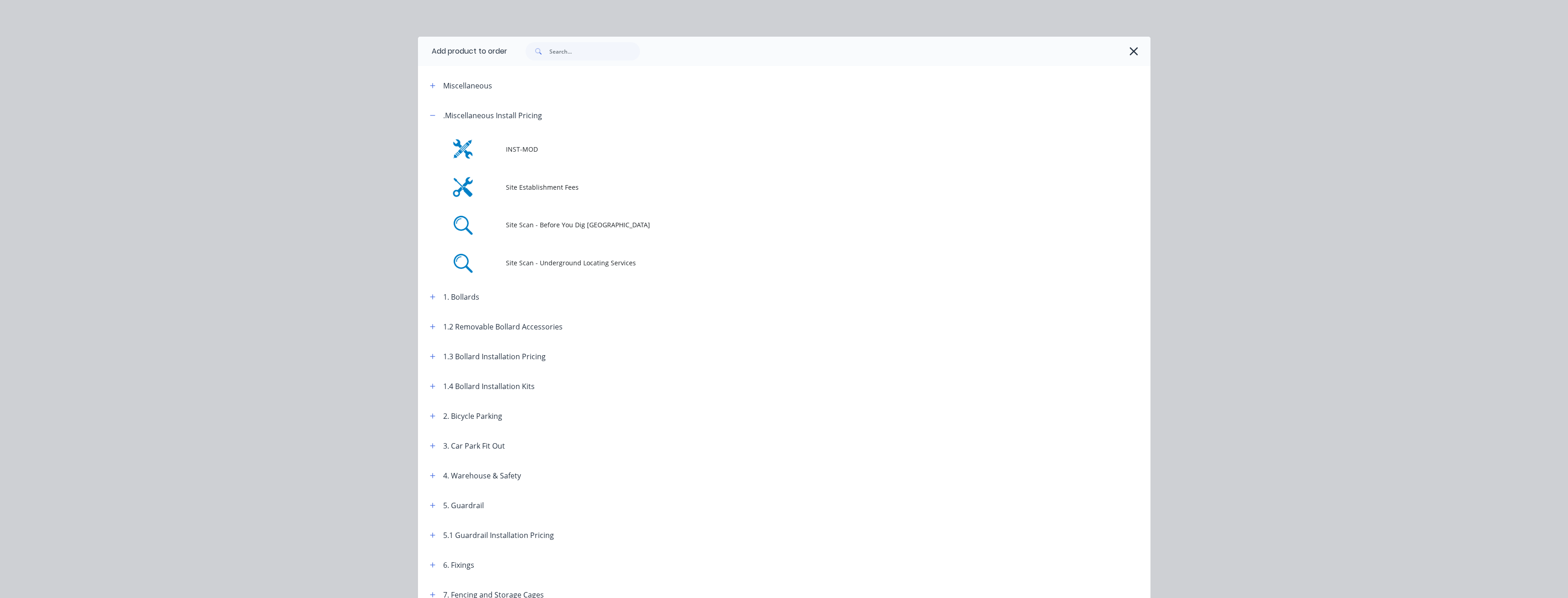
click at [530, 184] on span "Site Establishment Fees" at bounding box center [764, 187] width 515 height 10
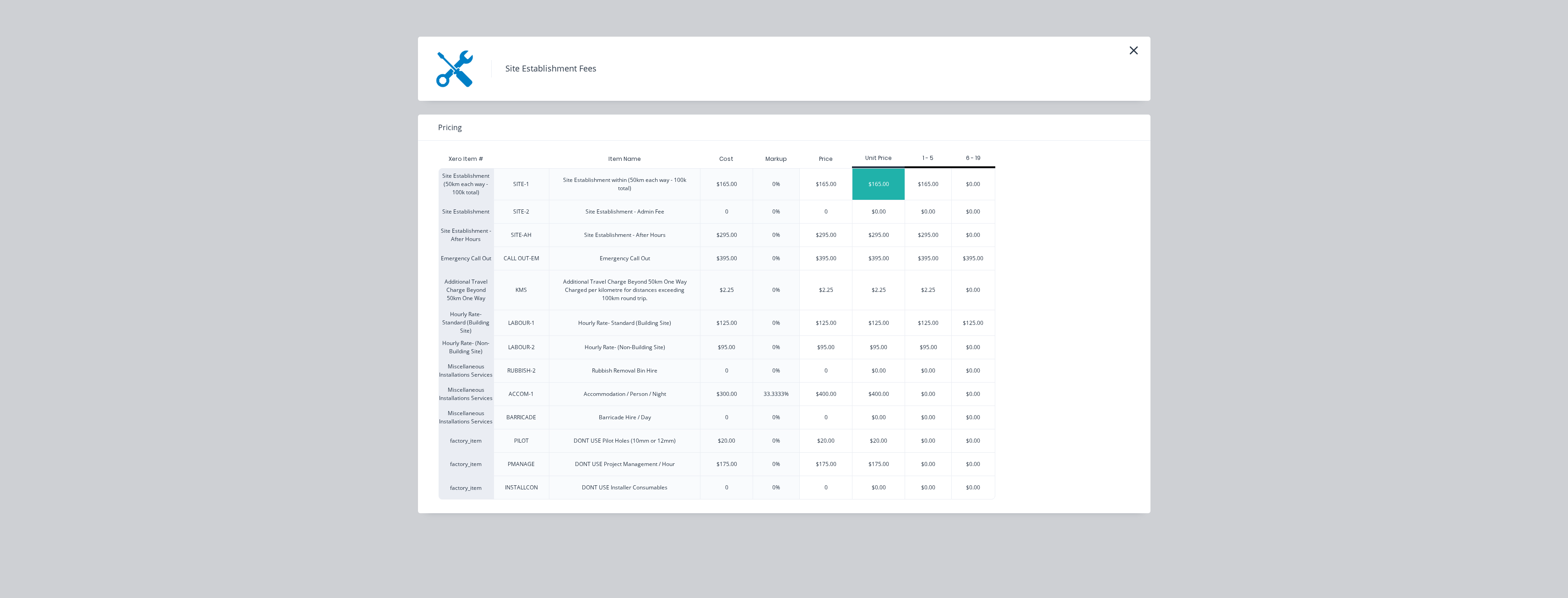
click at [886, 178] on div "$165.00" at bounding box center [878, 184] width 52 height 31
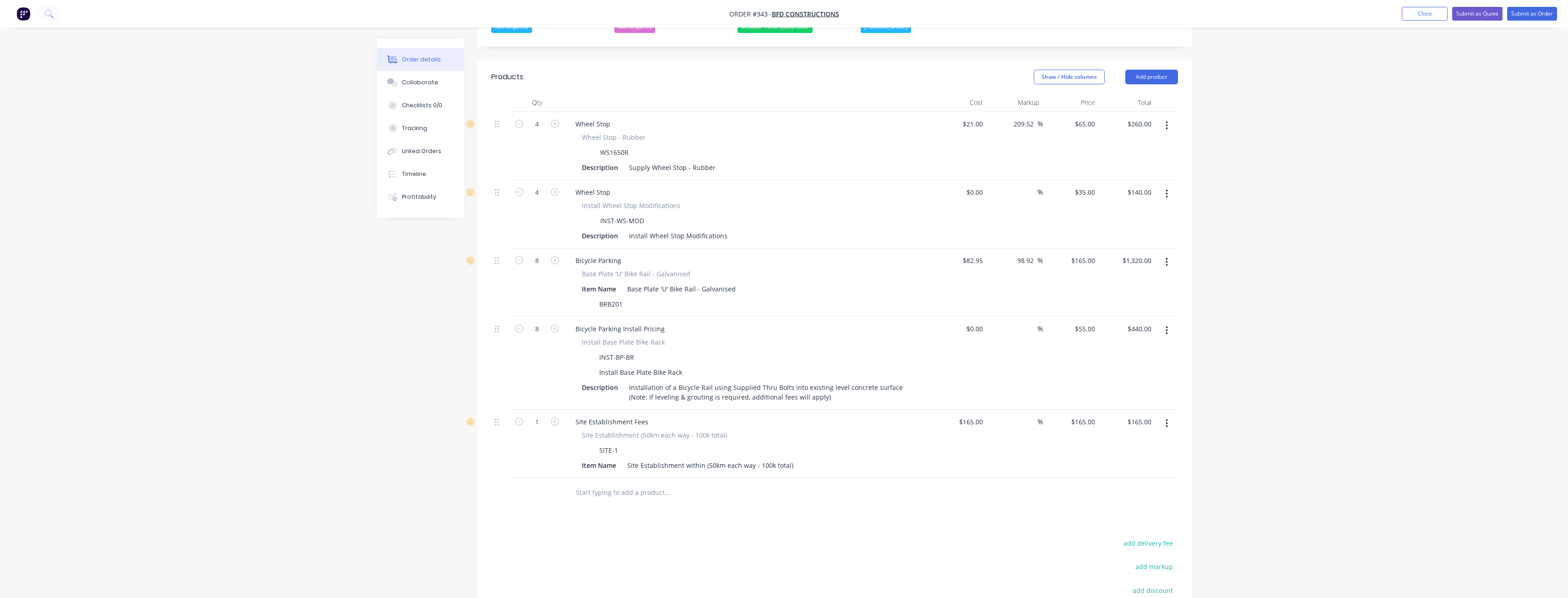
click at [890, 498] on div "Products Show / Hide columns Add product Qty Cost Markup Price Total 4 Wheel St…" at bounding box center [834, 393] width 714 height 667
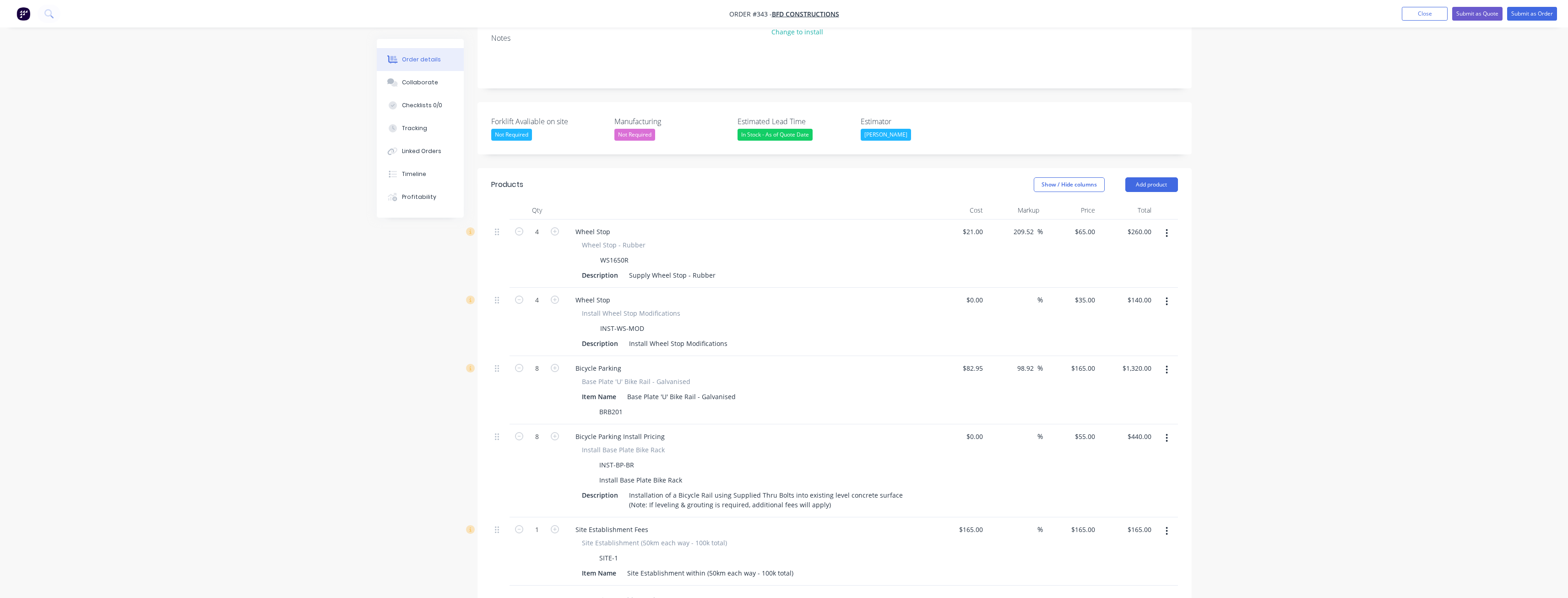
scroll to position [131, 0]
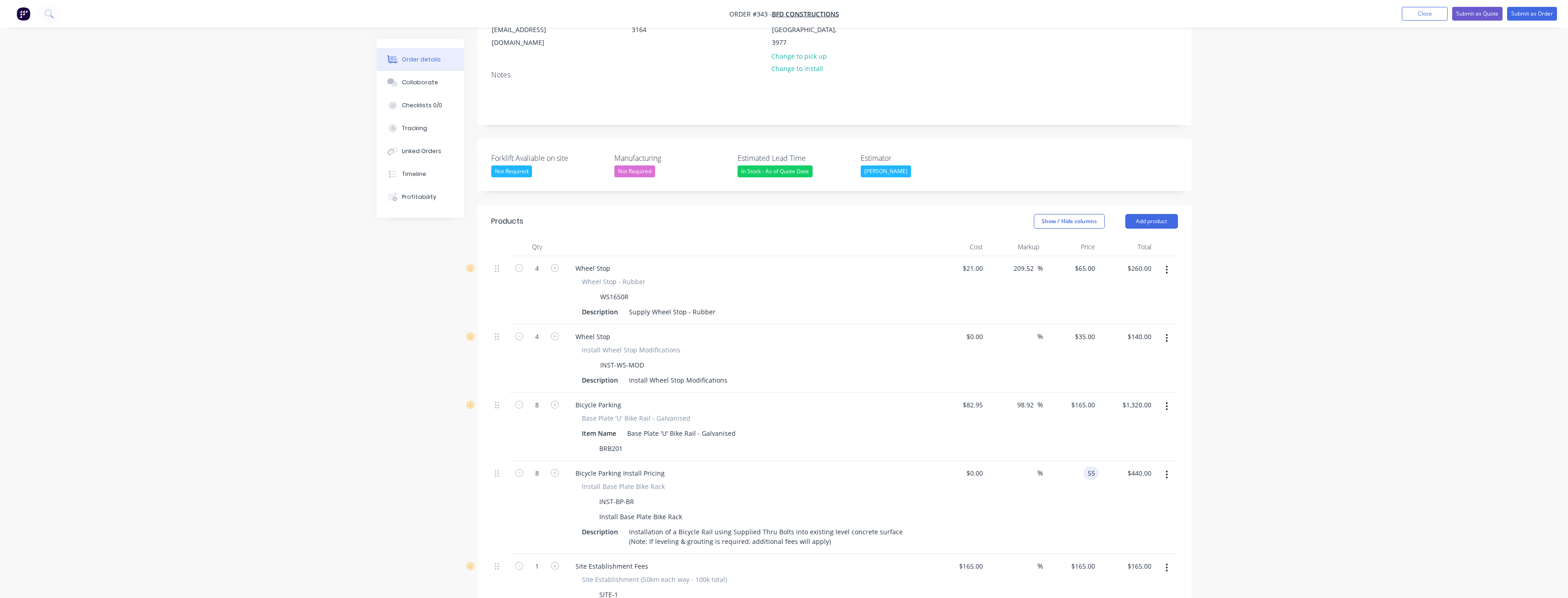
click at [1093, 466] on input "55" at bounding box center [1092, 472] width 12 height 13
type input "$75.00"
type input "$600.00"
click at [889, 426] on div "Item Name Base Plate 'U' Bike Rail - Galvanised" at bounding box center [746, 433] width 335 height 13
click at [1480, 10] on button "Submit as Quote" at bounding box center [1477, 13] width 50 height 14
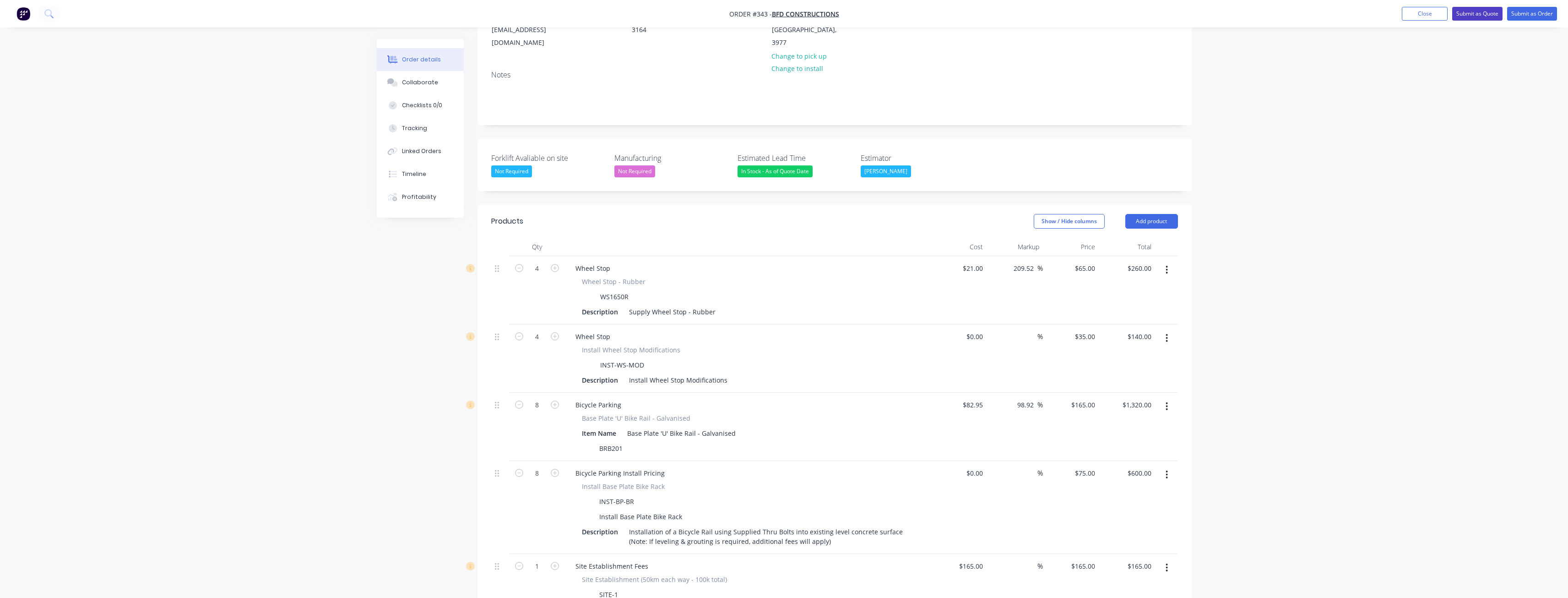
scroll to position [0, 0]
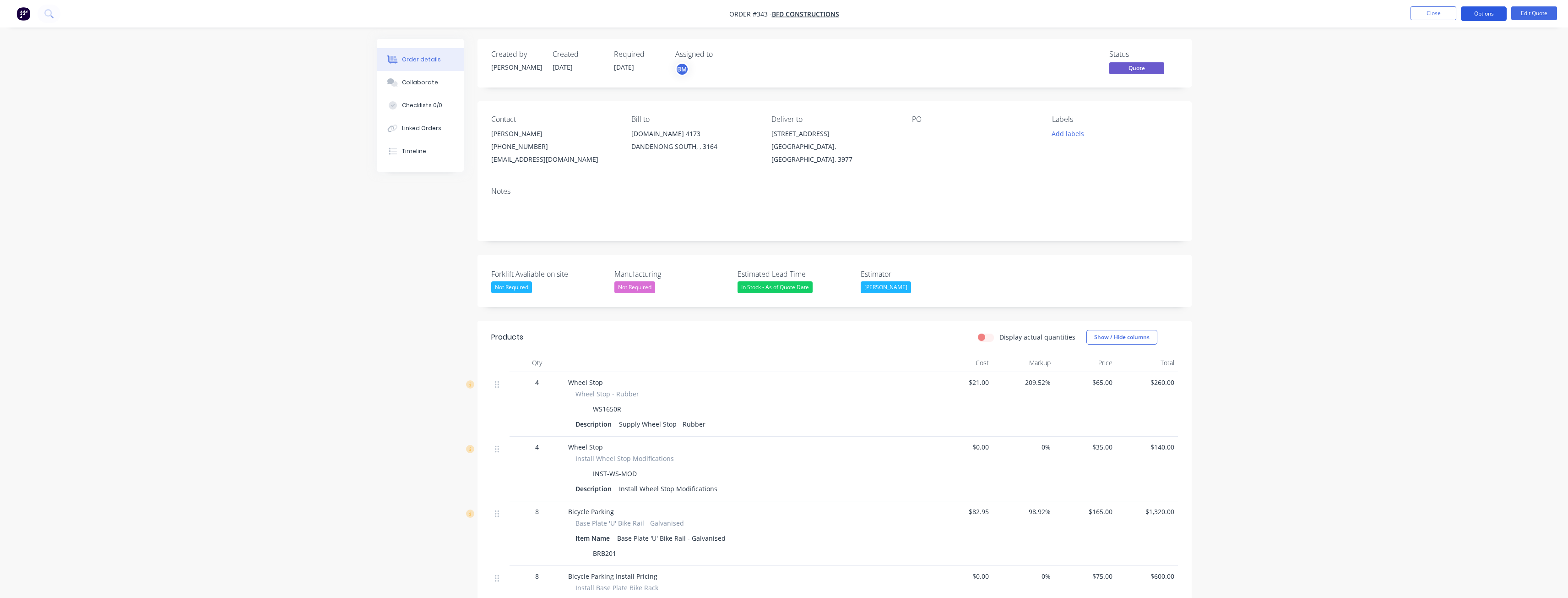
click at [1480, 15] on button "Options" at bounding box center [1483, 14] width 45 height 15
click at [1424, 57] on div "Quote" at bounding box center [1457, 55] width 84 height 13
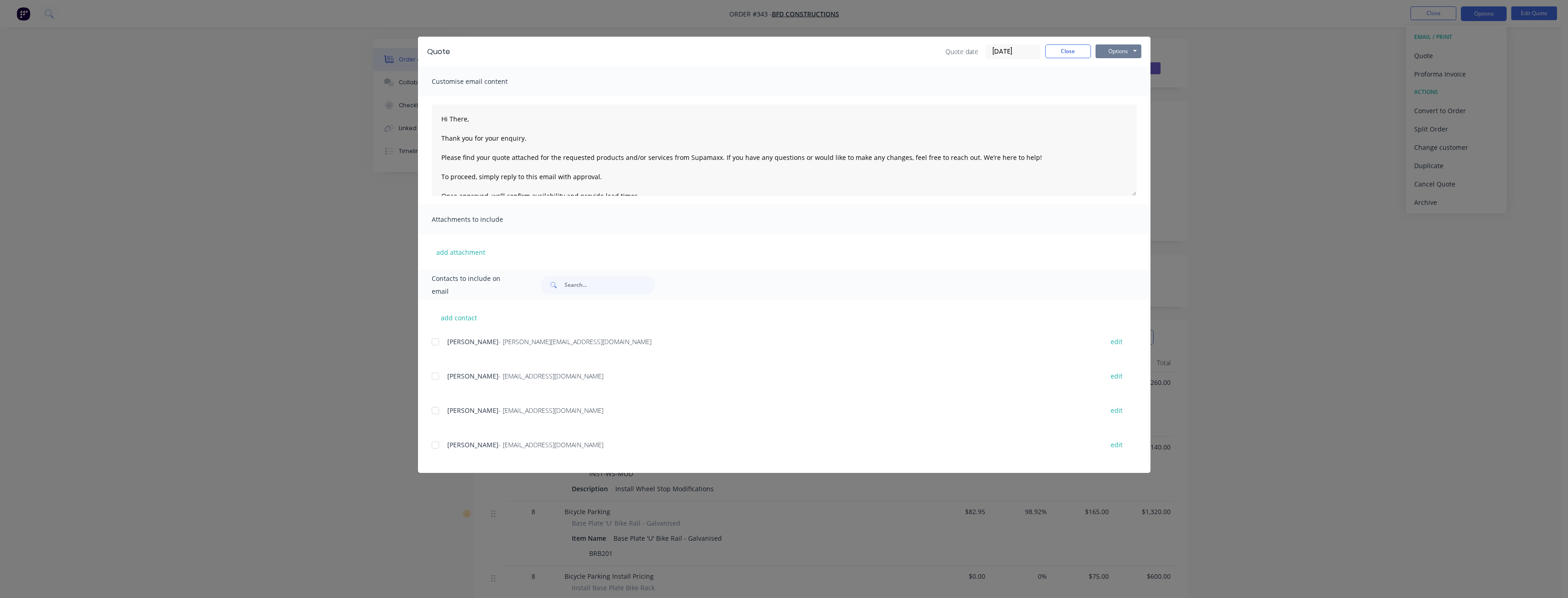
click at [1115, 45] on button "Options" at bounding box center [1118, 51] width 45 height 14
click at [1112, 66] on button "Preview" at bounding box center [1125, 68] width 59 height 15
click at [1065, 47] on button "Close" at bounding box center [1068, 51] width 45 height 14
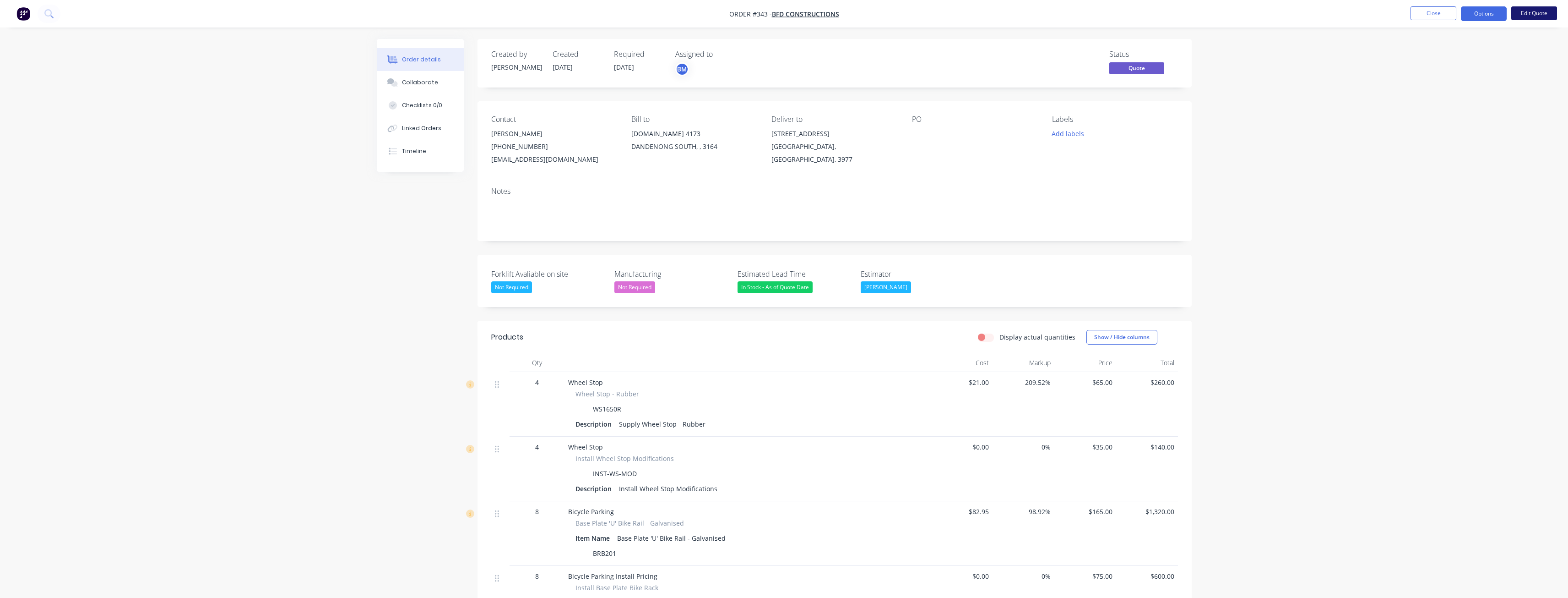
click at [1532, 9] on button "Edit Quote" at bounding box center [1533, 13] width 45 height 14
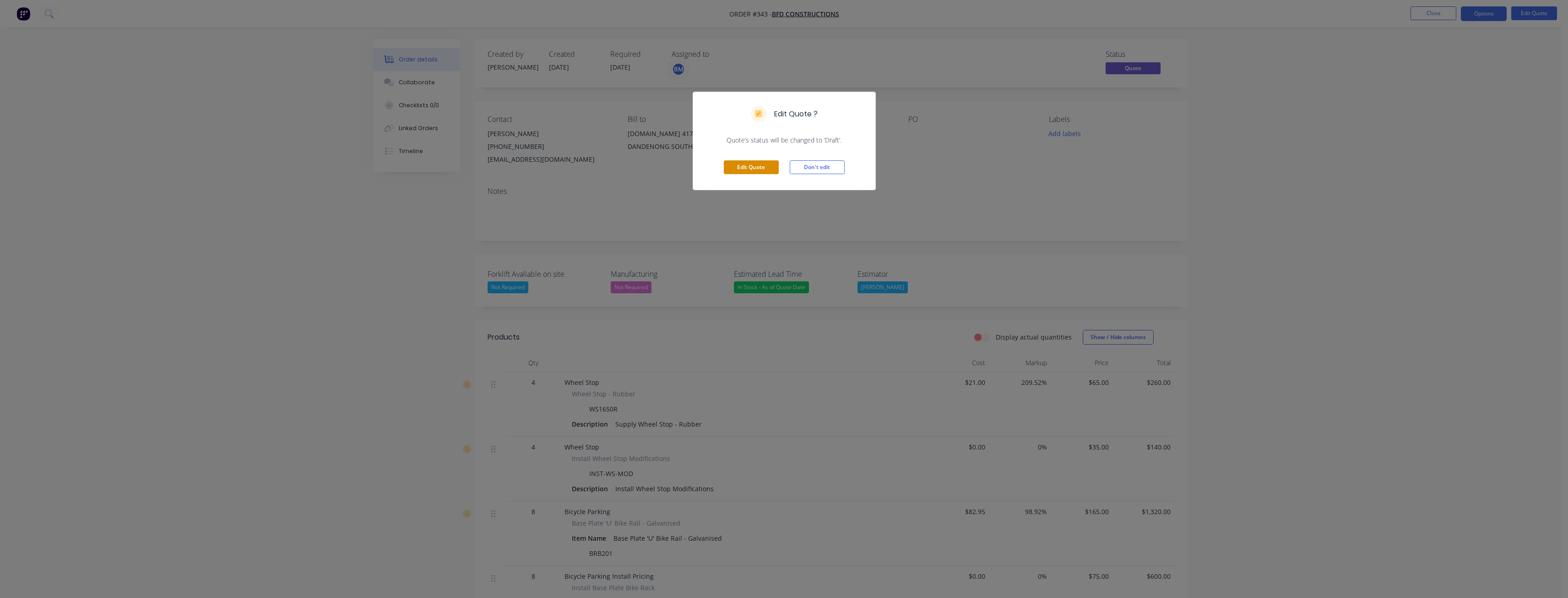
click at [753, 164] on button "Edit Quote" at bounding box center [751, 167] width 55 height 14
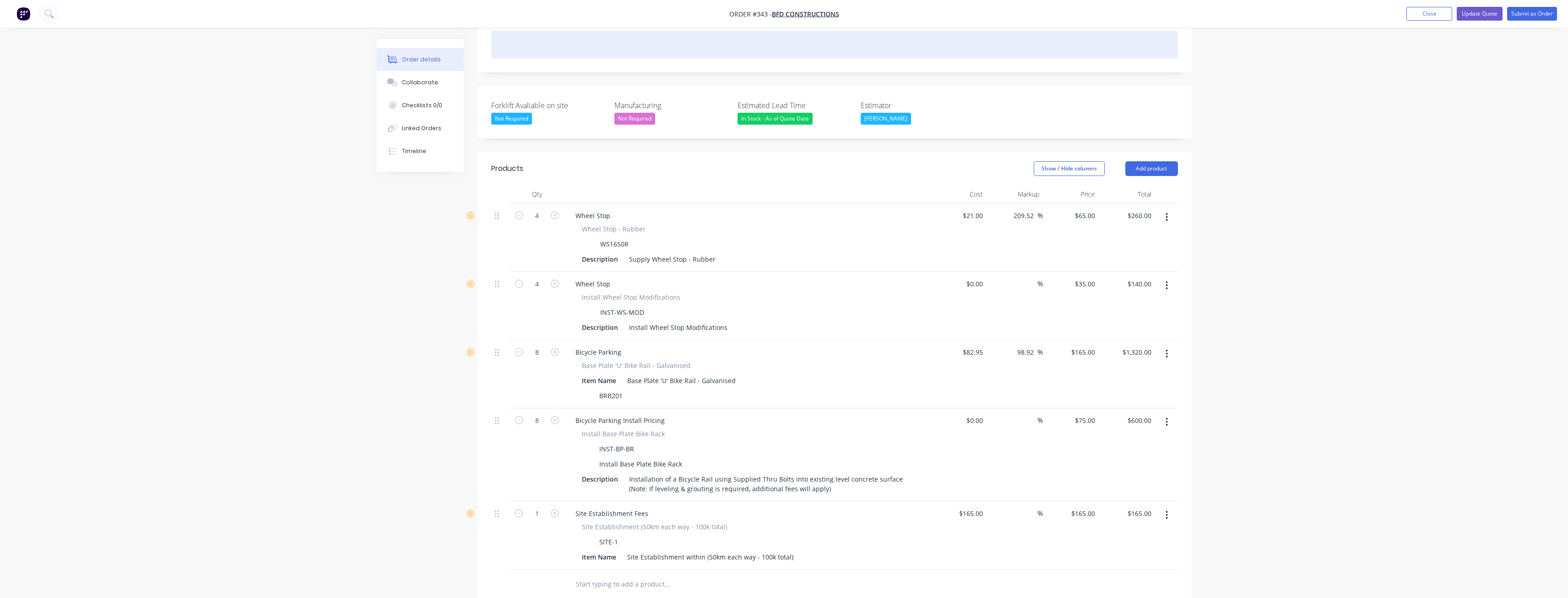
scroll to position [275, 0]
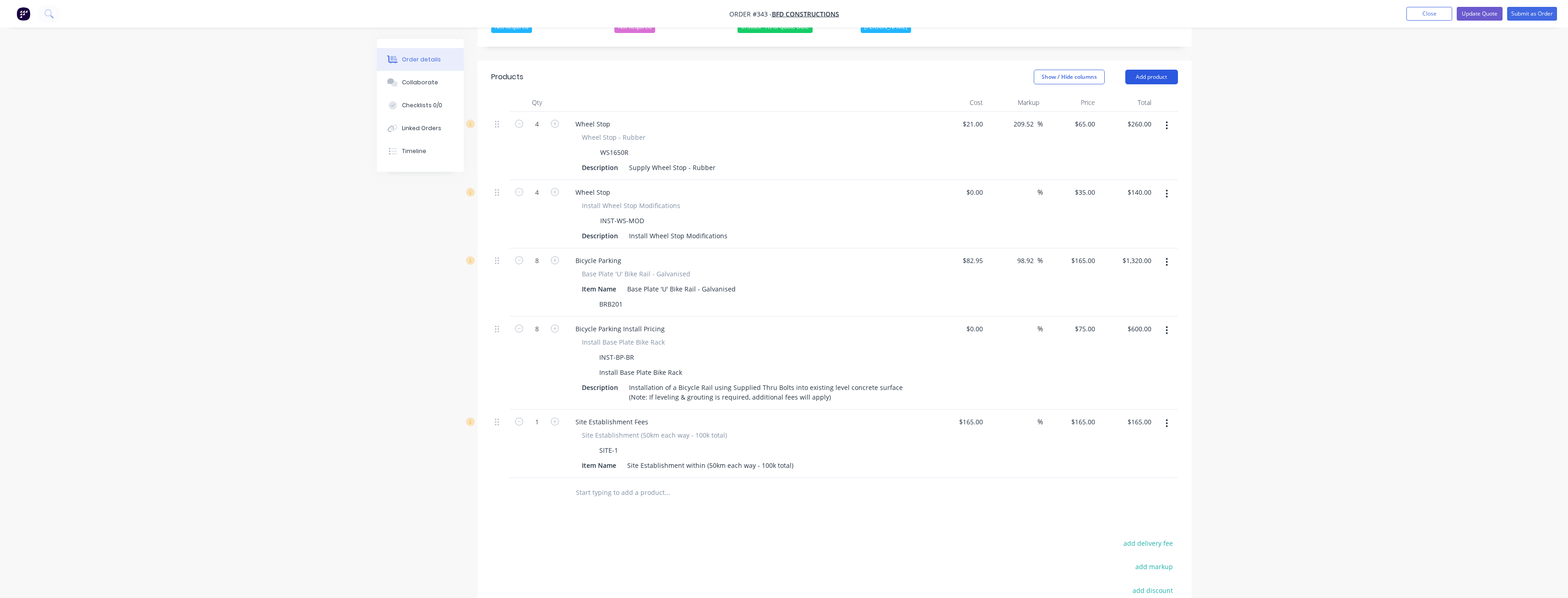
click at [1141, 69] on button "Add product" at bounding box center [1152, 77] width 53 height 15
click at [1126, 220] on button "Notes (External)" at bounding box center [1134, 229] width 87 height 18
click at [620, 483] on div at bounding box center [601, 490] width 66 height 13
click at [718, 539] on div "Products Show / Hide columns Add product Qty Cost Markup Price Total 4 Wheel St…" at bounding box center [834, 408] width 714 height 695
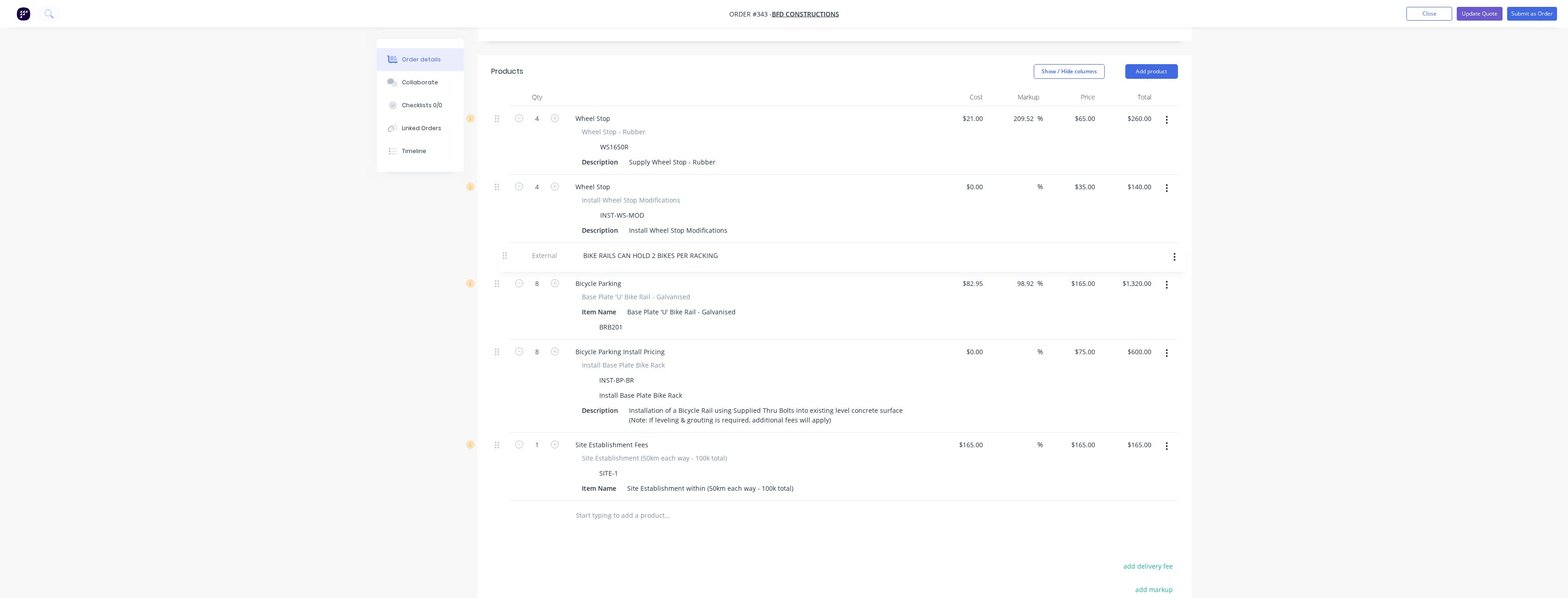
drag, startPoint x: 498, startPoint y: 477, endPoint x: 506, endPoint y: 251, distance: 226.1
click at [506, 251] on div "4 Wheel Stop Wheel Stop - Rubber WS1650R Description Supply Wheel Stop - Rubber…" at bounding box center [835, 303] width 687 height 394
click at [1486, 9] on button "Update Quote" at bounding box center [1479, 13] width 45 height 14
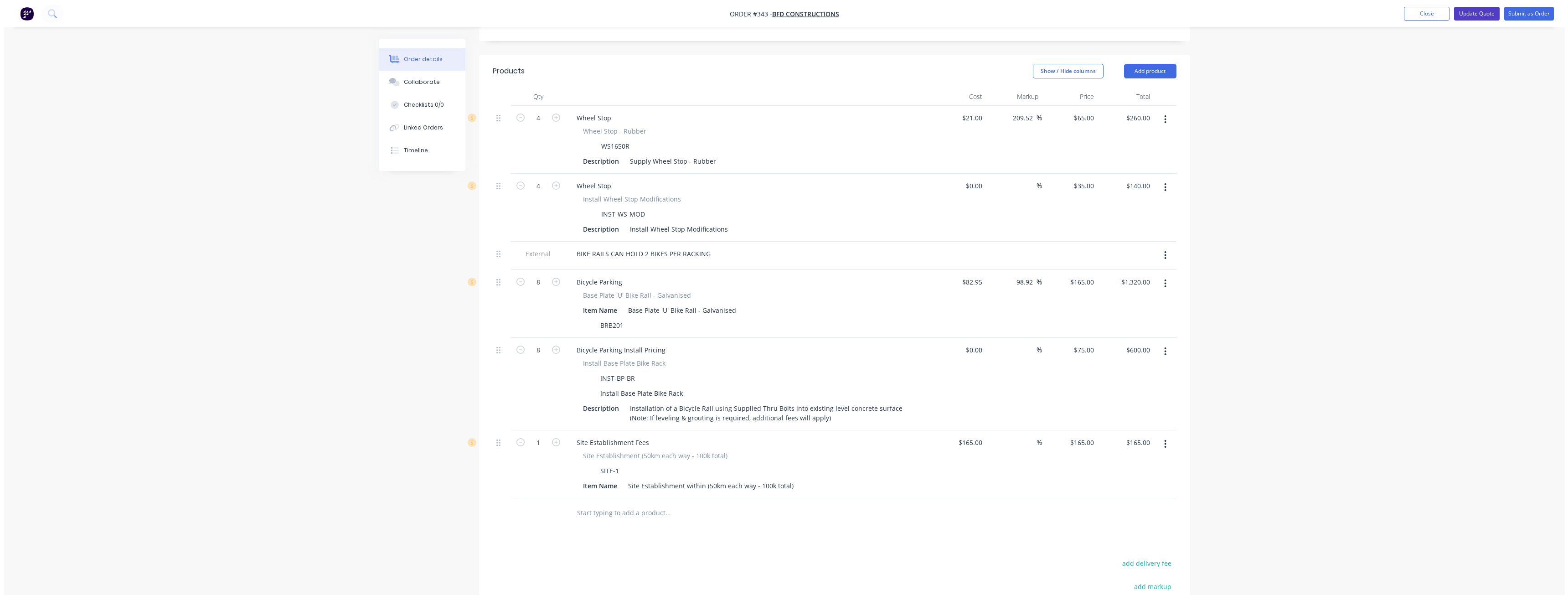
scroll to position [0, 0]
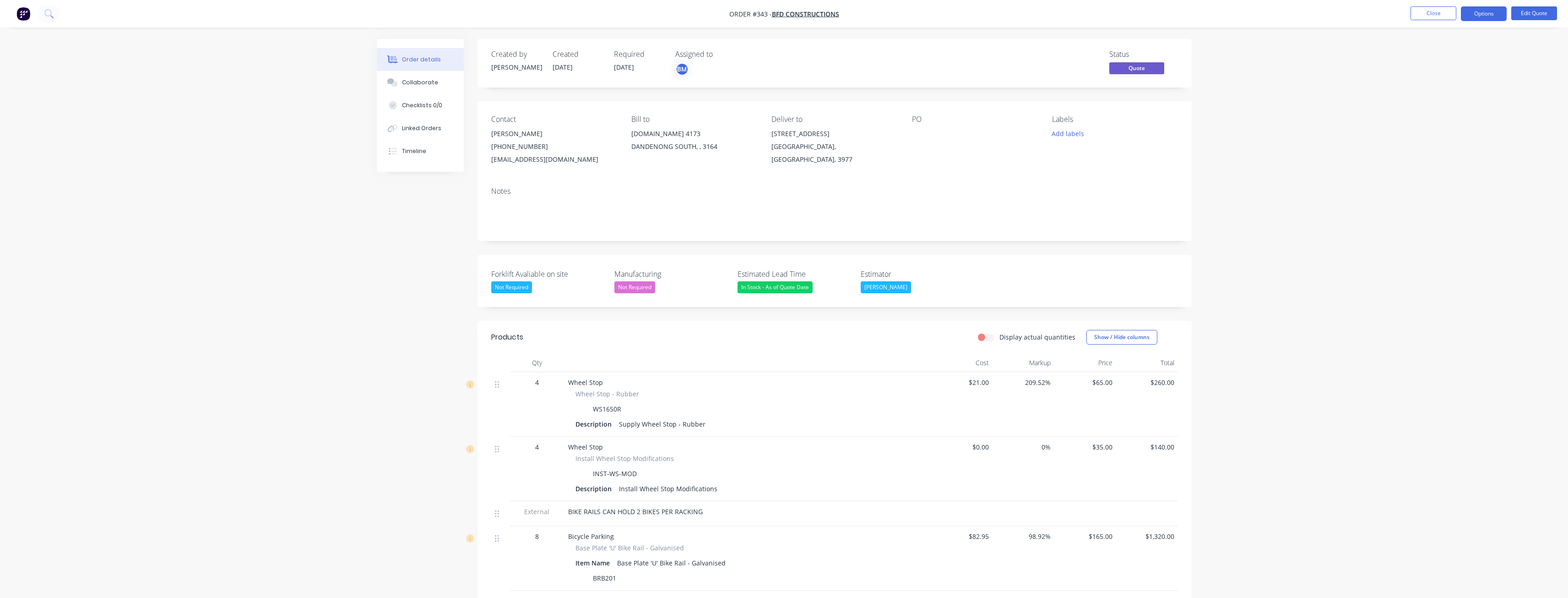
click at [31, 10] on button "button" at bounding box center [23, 14] width 19 height 15
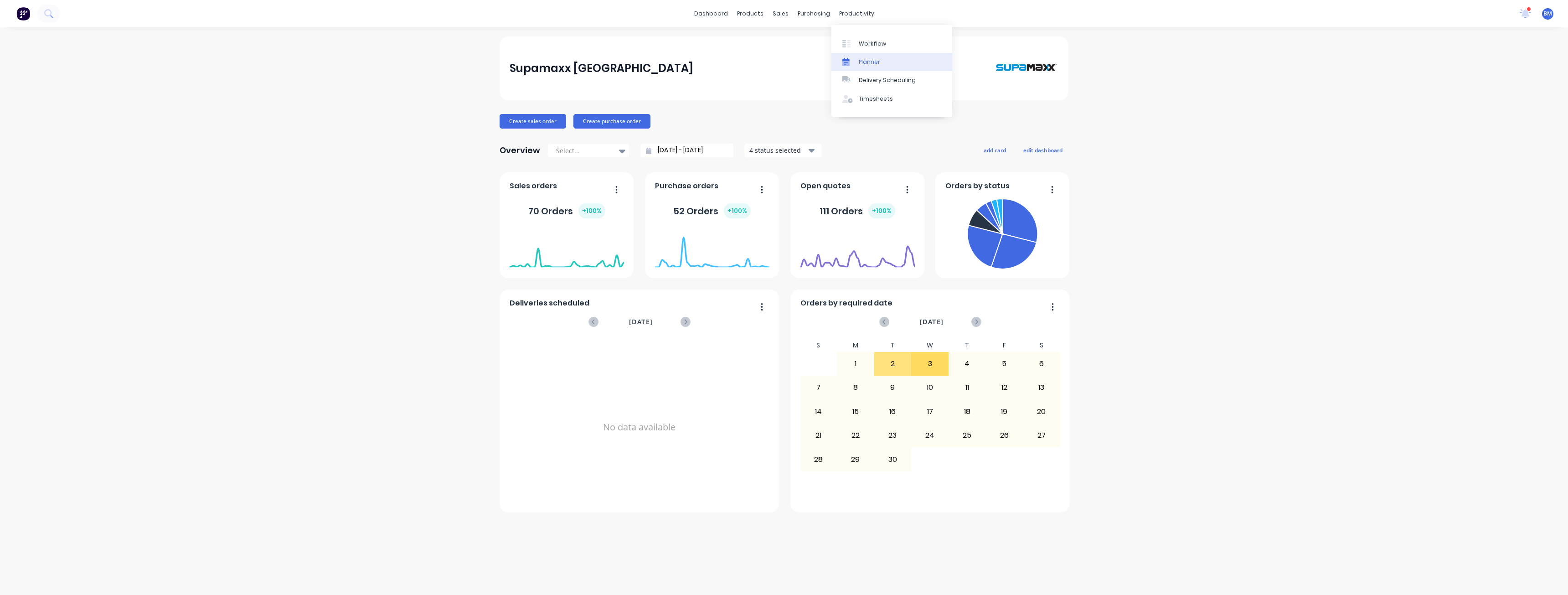
click at [872, 62] on div "Planner" at bounding box center [870, 62] width 21 height 8
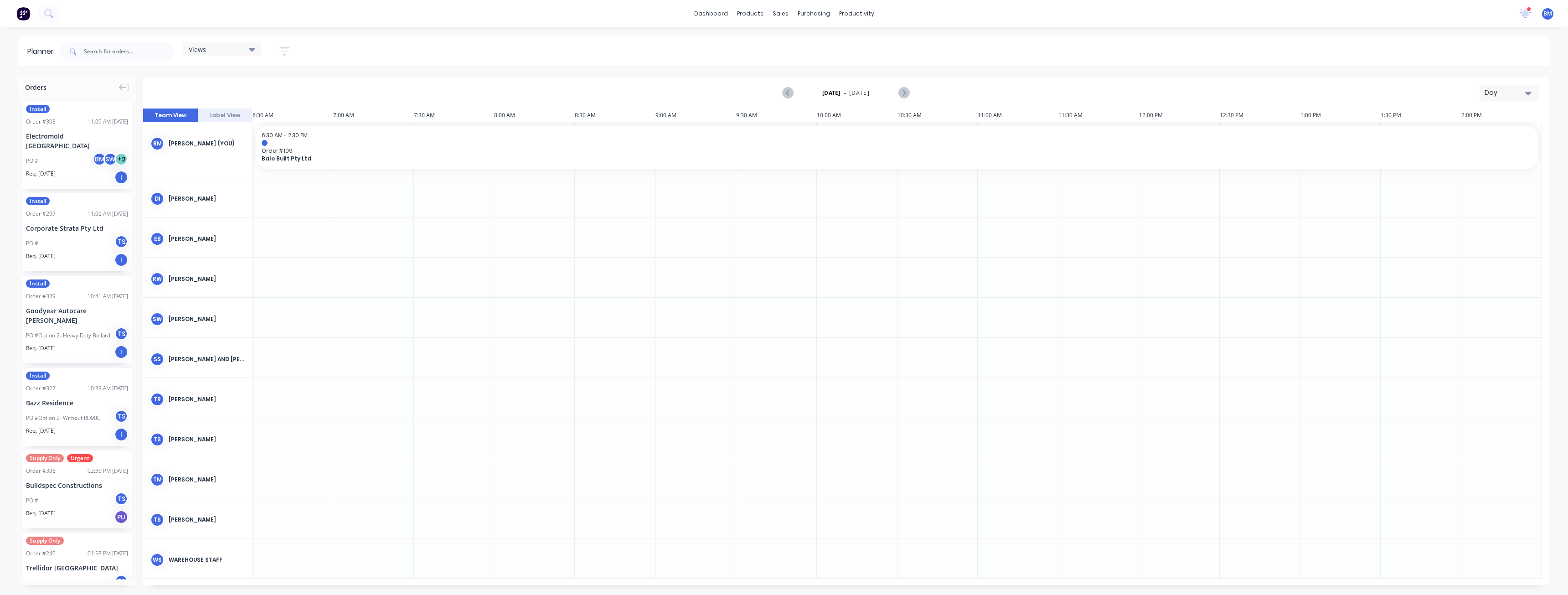
click at [1519, 95] on div "Day" at bounding box center [1506, 93] width 42 height 10
click at [1476, 155] on div "Month" at bounding box center [1493, 154] width 90 height 18
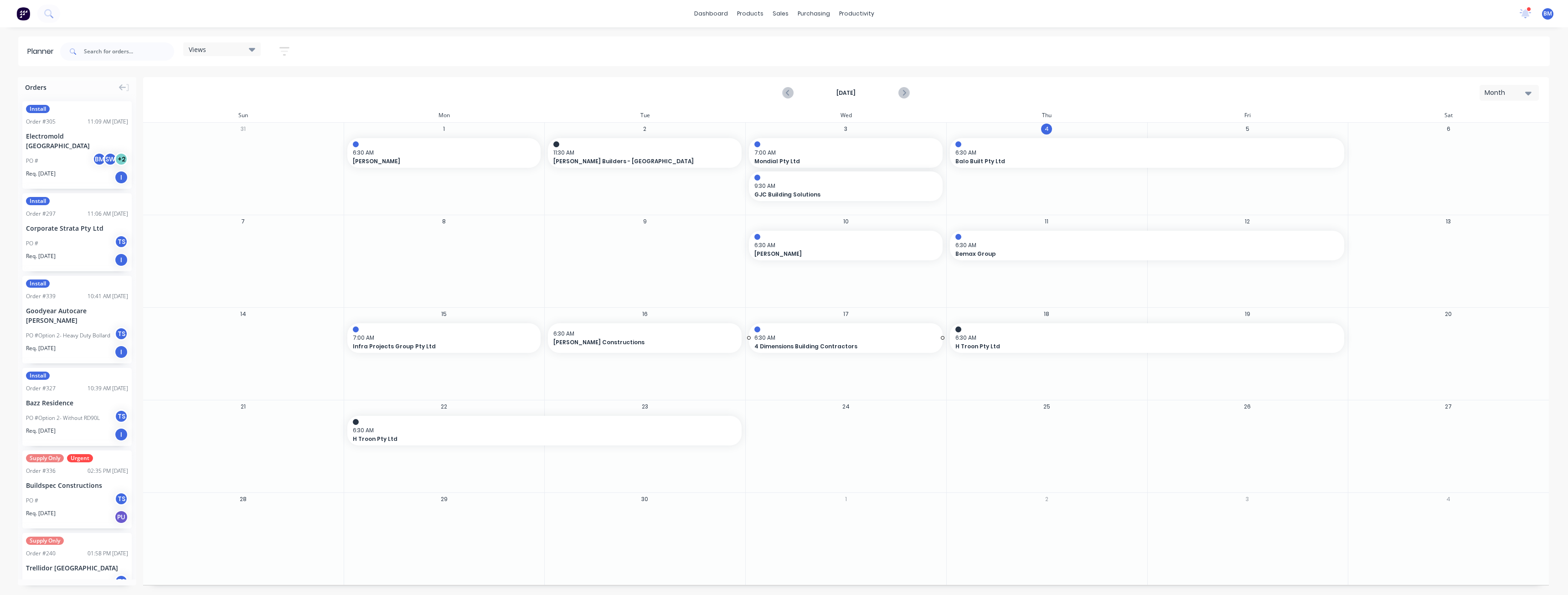
click at [821, 341] on span "6:30 AM" at bounding box center [844, 338] width 178 height 8
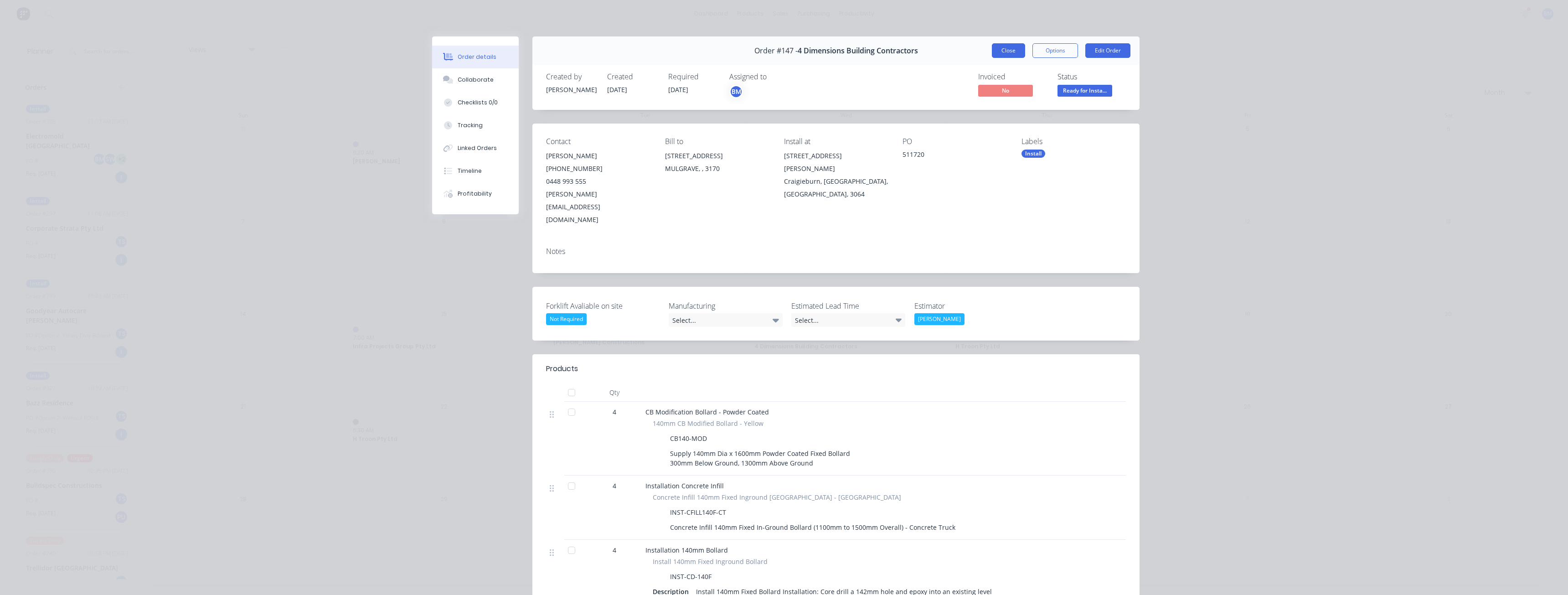
click at [999, 48] on button "Close" at bounding box center [1009, 51] width 33 height 15
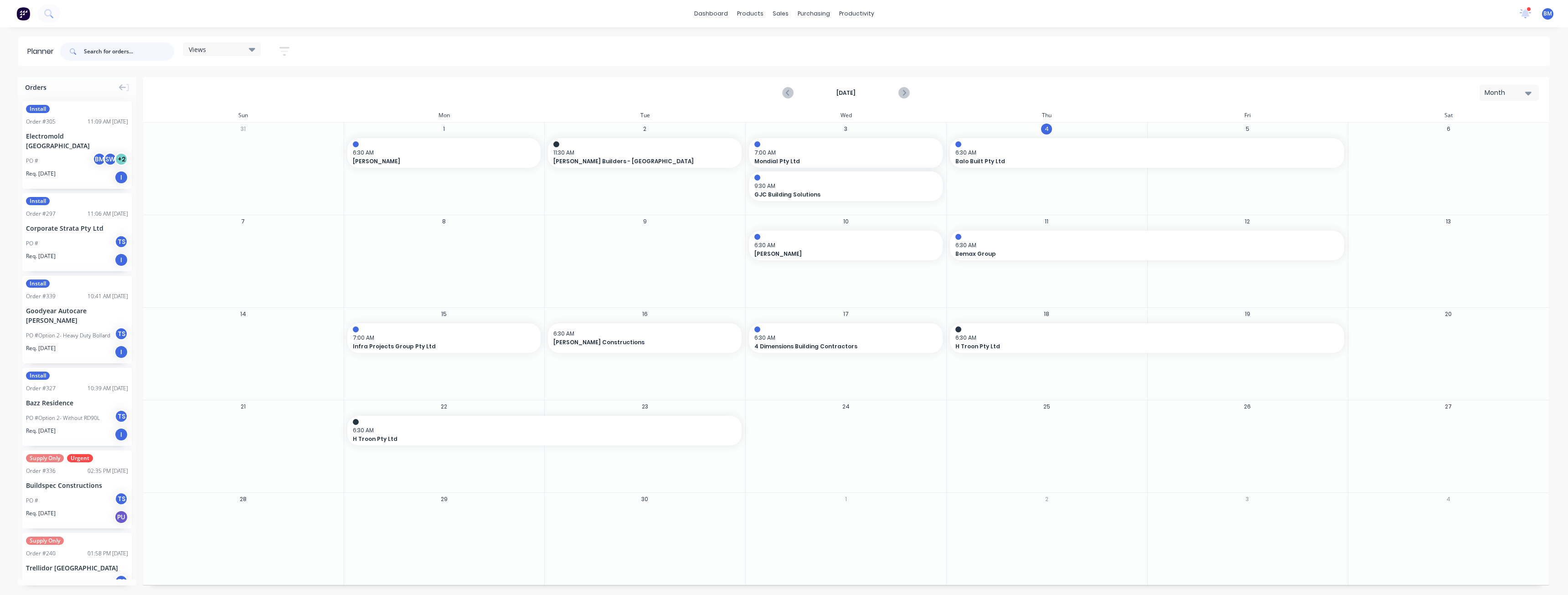
click at [106, 47] on input "text" at bounding box center [129, 52] width 90 height 18
type input "[GEOGRAPHIC_DATA]"
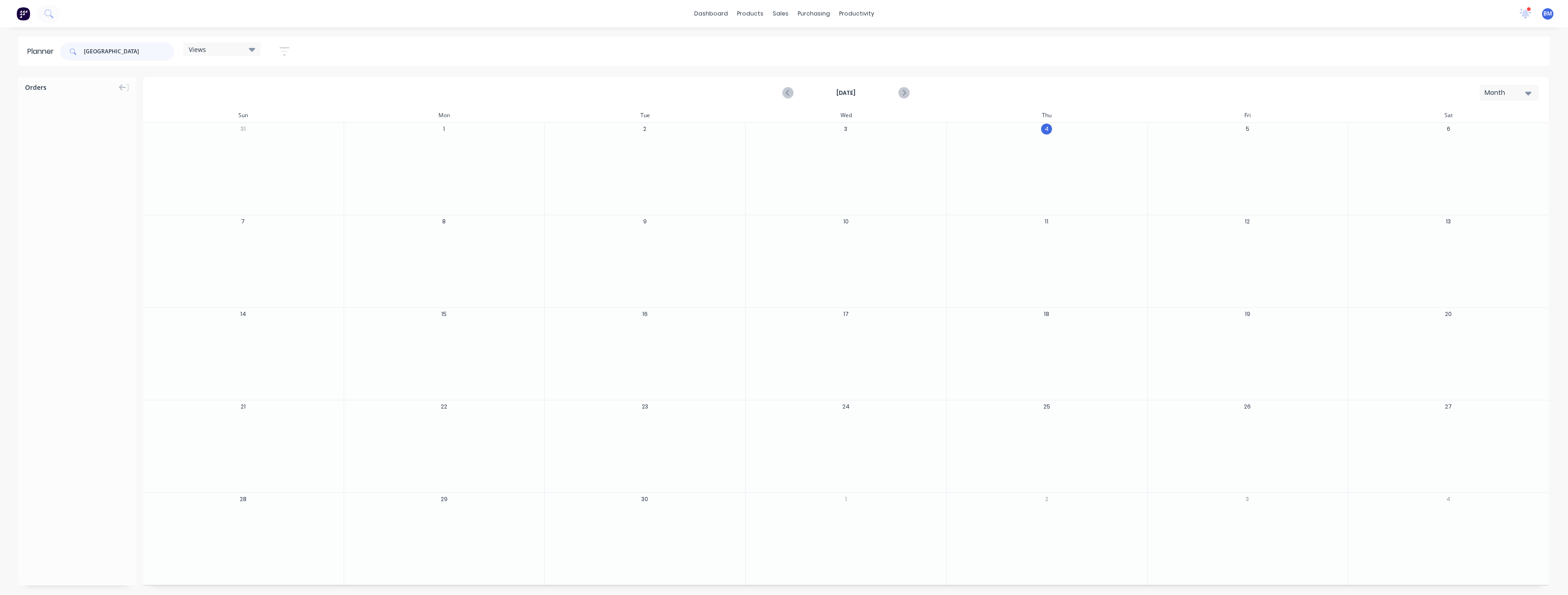
drag, startPoint x: 136, startPoint y: 53, endPoint x: 24, endPoint y: 56, distance: 112.0
click at [24, 56] on header "Planner coburg Views Save new view None (Default) edit Show/Hide users Show/Hid…" at bounding box center [784, 51] width 1532 height 30
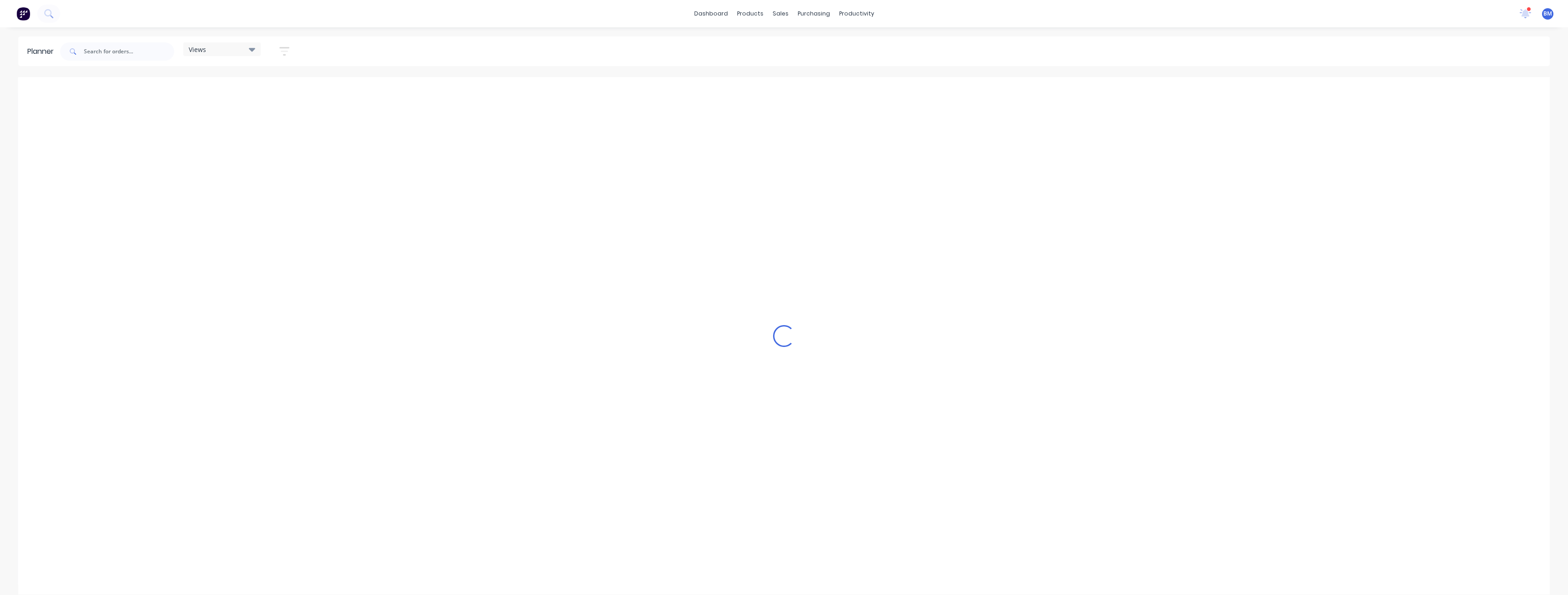
click at [11, 66] on div "Planner Views Save new view None (Default) edit Show/Hide users Show/Hide order…" at bounding box center [784, 51] width 1568 height 30
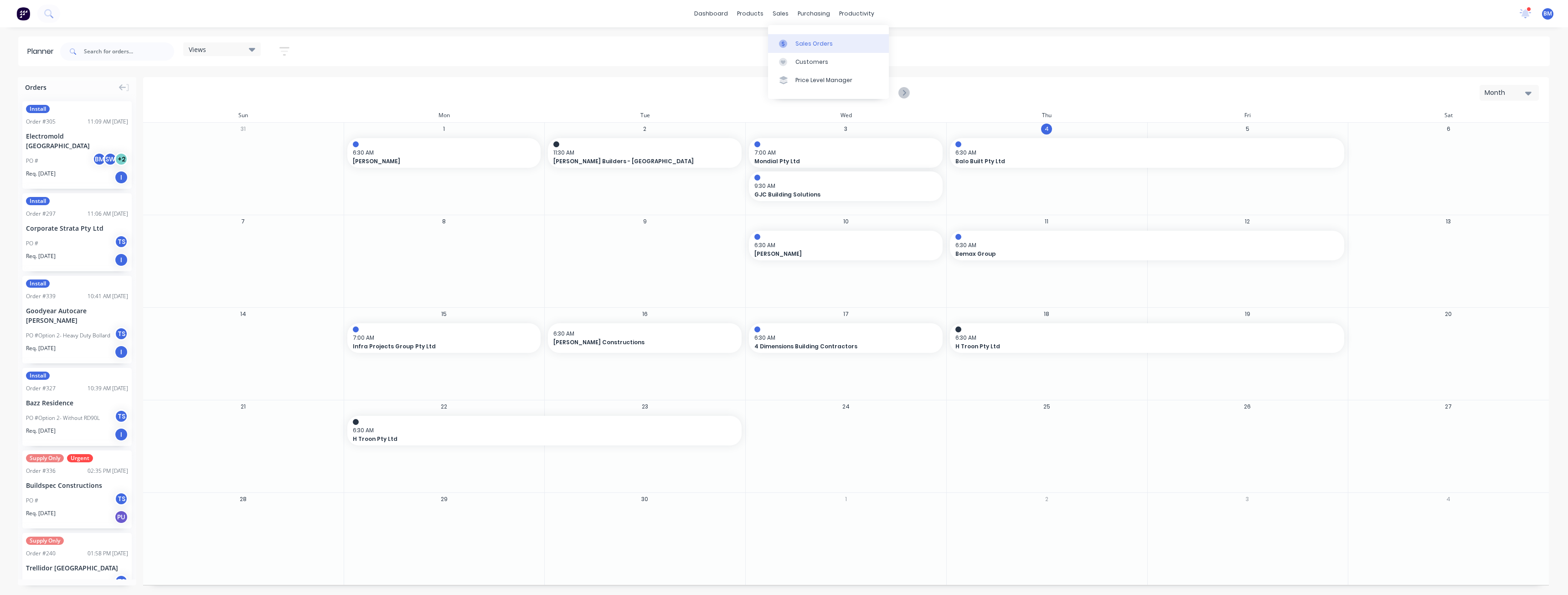
click at [800, 41] on div "Sales Orders" at bounding box center [814, 44] width 37 height 8
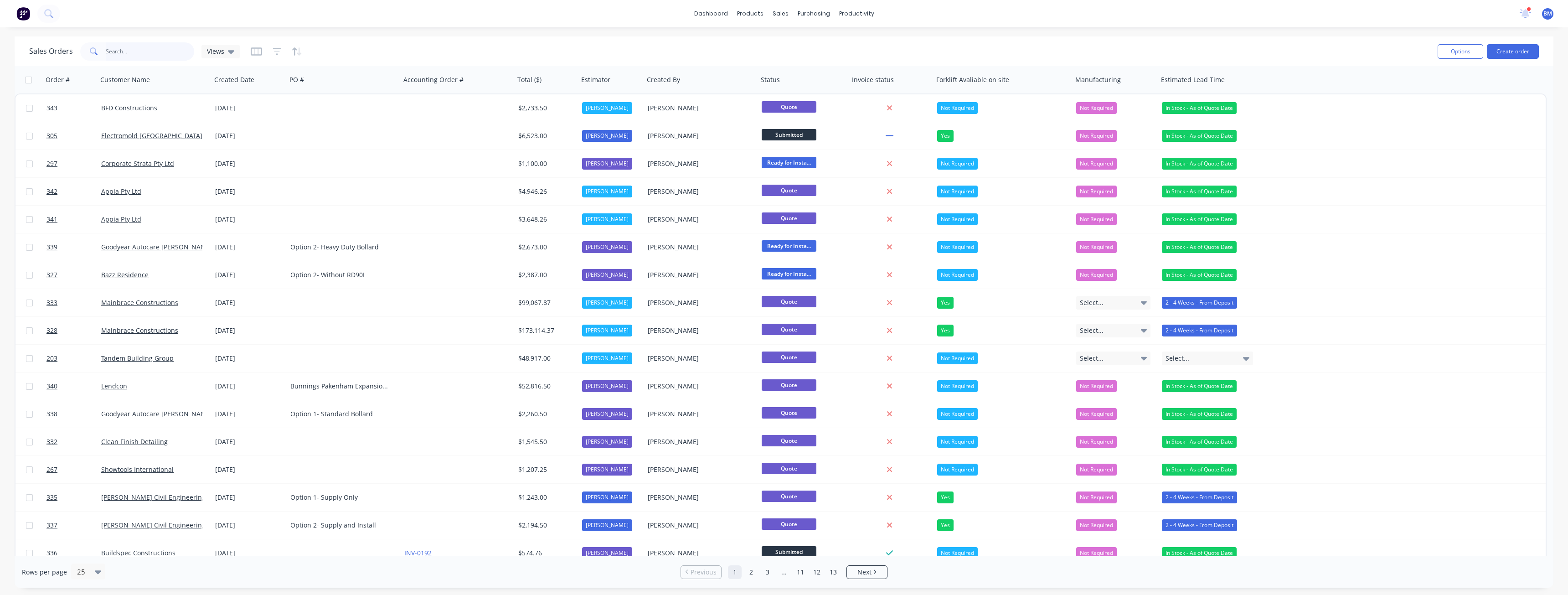
click at [119, 48] on input "text" at bounding box center [150, 52] width 89 height 18
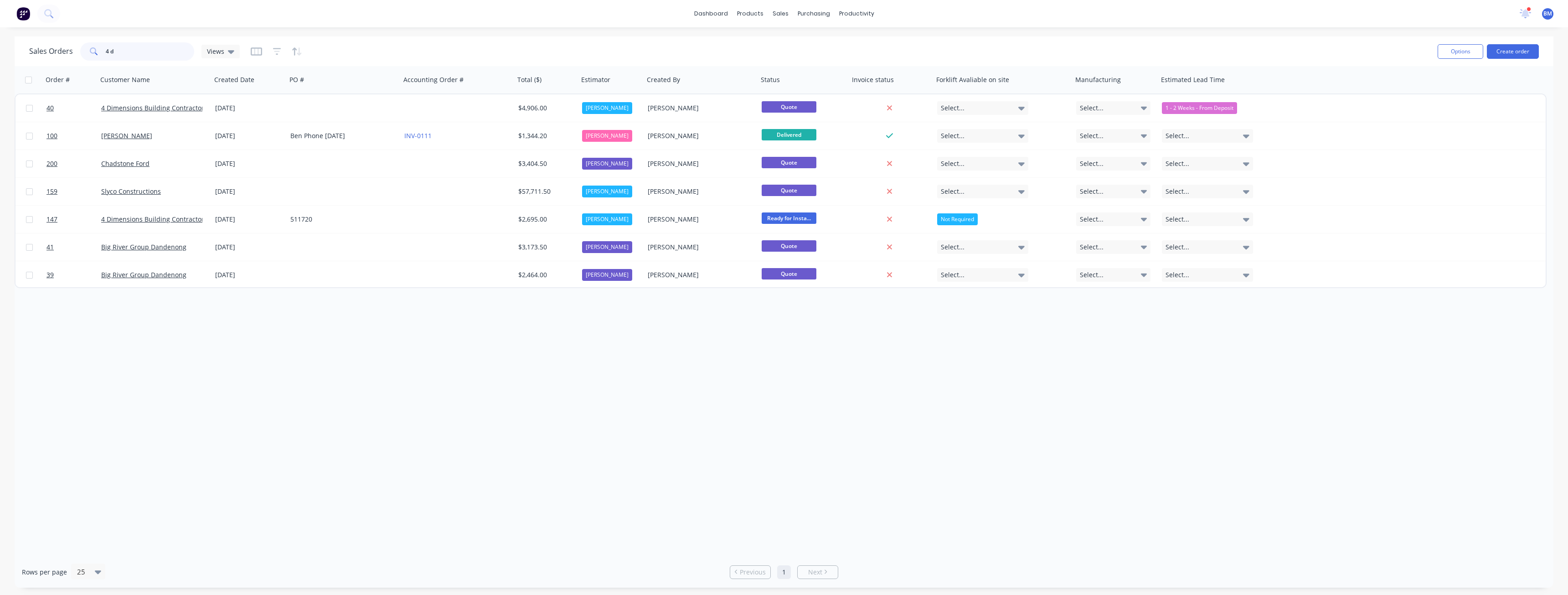
click at [132, 55] on input "4 d" at bounding box center [150, 52] width 89 height 18
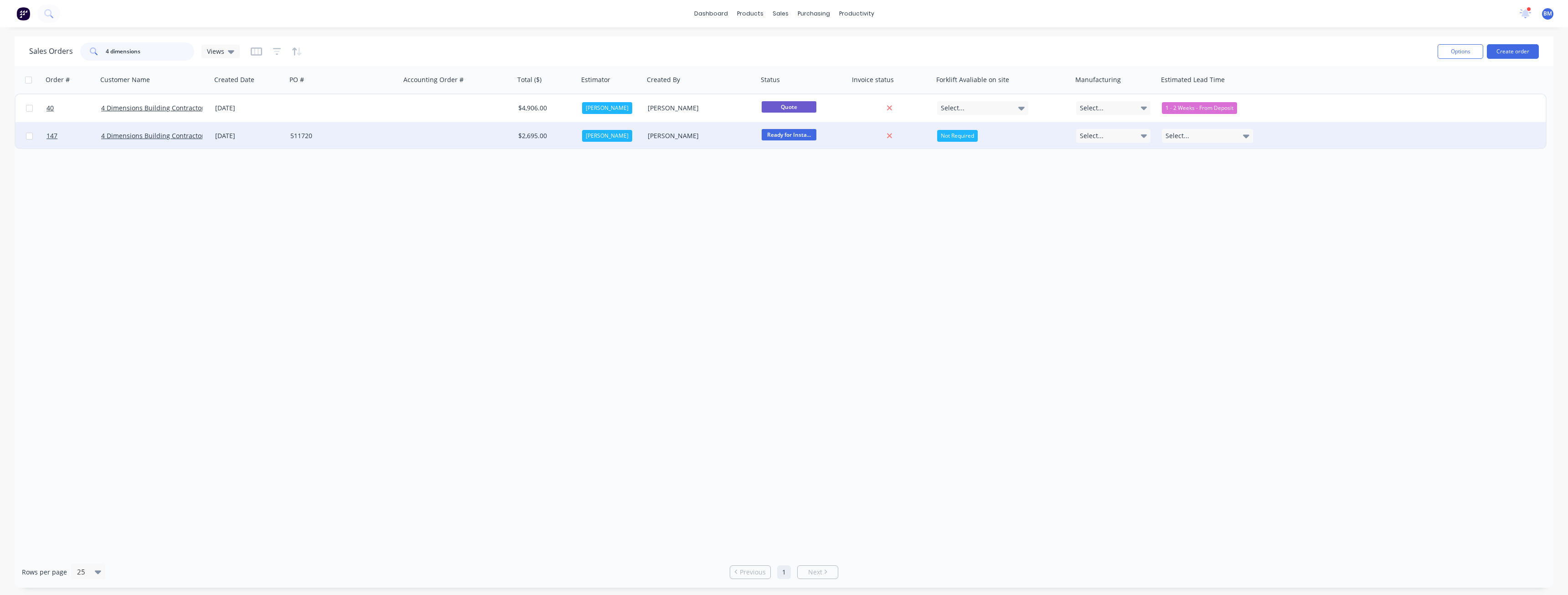
type input "4 dimensions"
click at [384, 137] on div "511720" at bounding box center [340, 136] width 101 height 9
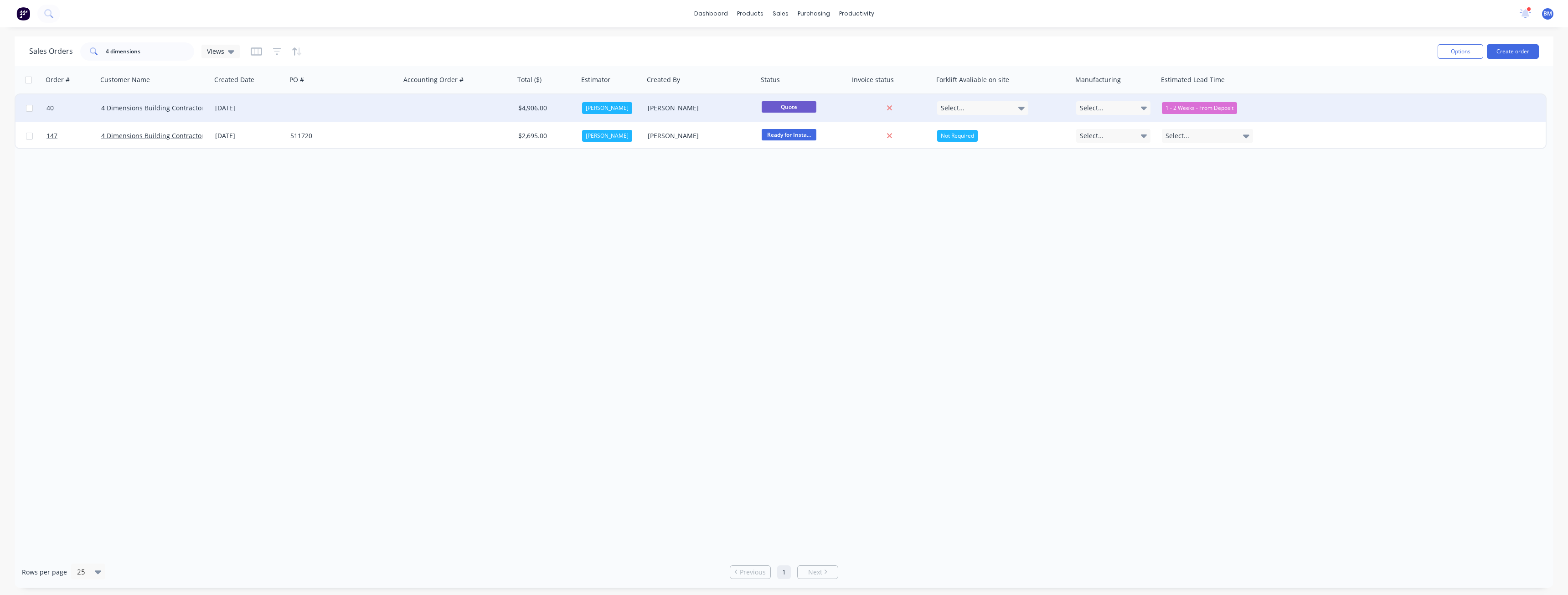
click at [362, 101] on div at bounding box center [344, 108] width 114 height 27
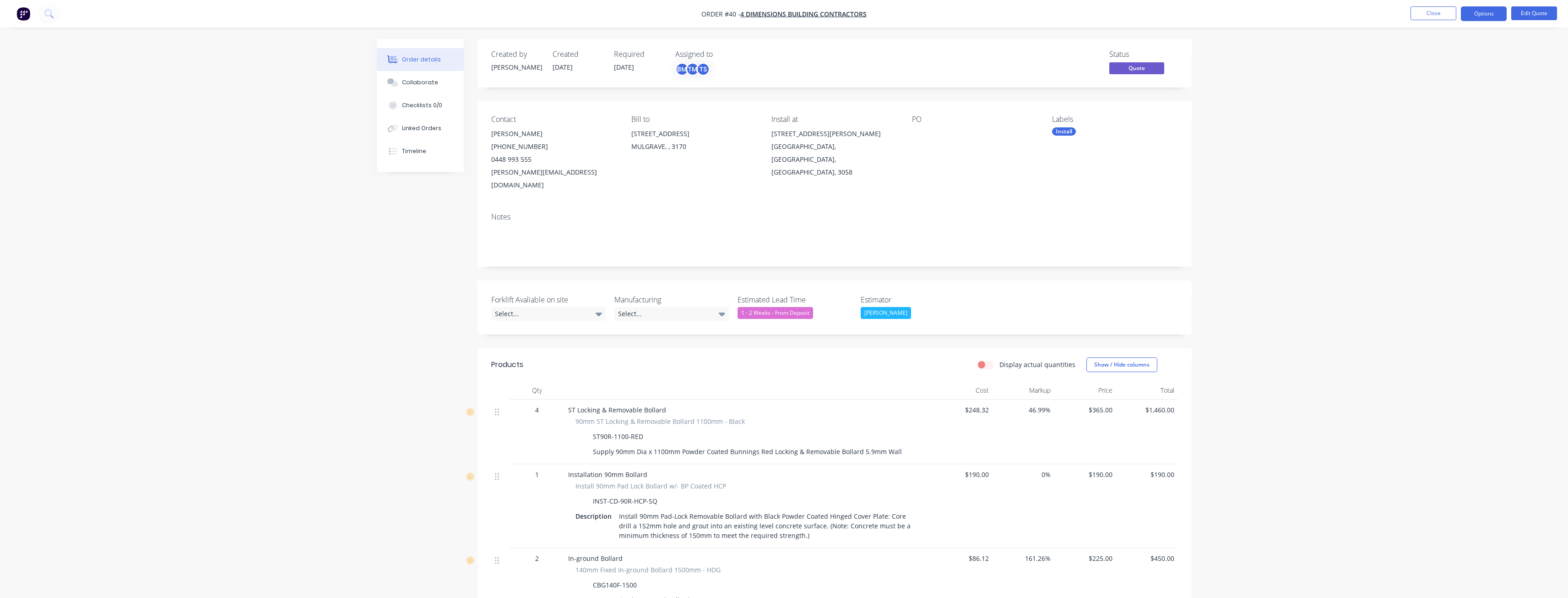
click at [301, 227] on div "Order details Collaborate Checklists 0/0 Linked Orders Timeline Order details C…" at bounding box center [784, 557] width 1568 height 1114
click at [277, 237] on div "Order details Collaborate Checklists 0/0 Linked Orders Timeline Order details C…" at bounding box center [784, 557] width 1568 height 1114
click at [21, 11] on img "button" at bounding box center [23, 13] width 14 height 14
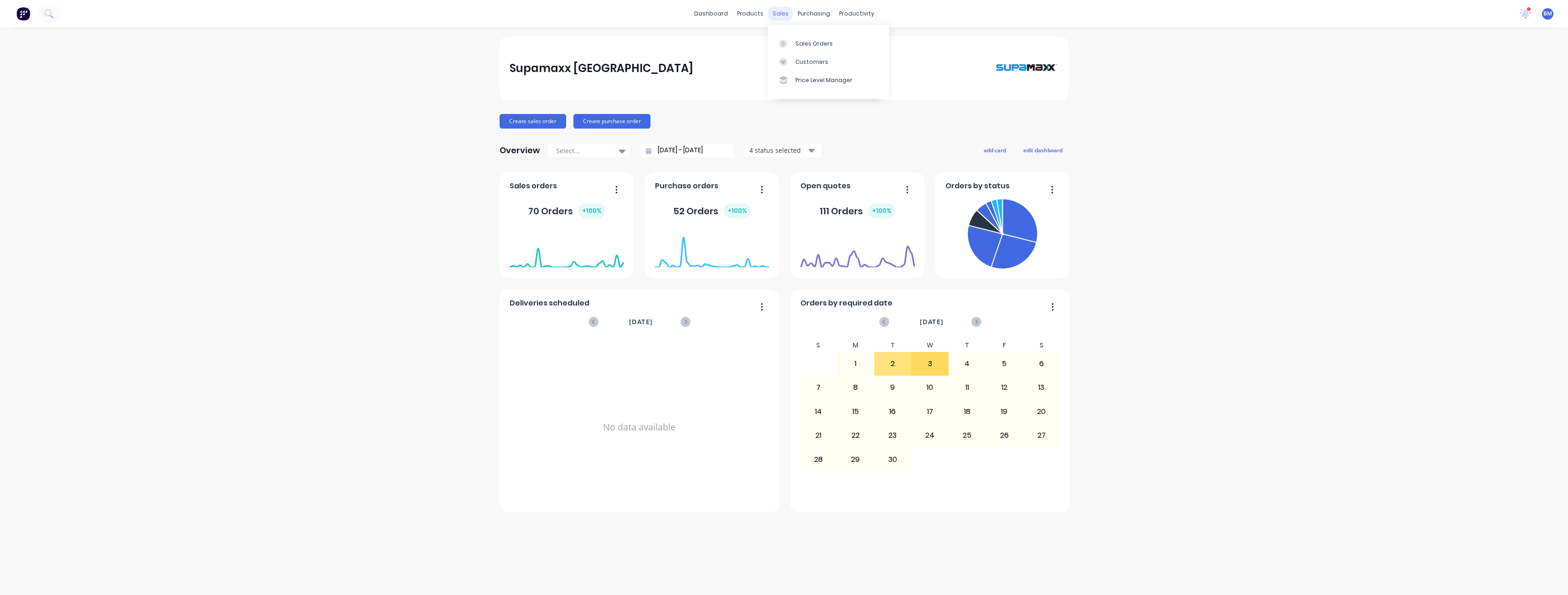
drag, startPoint x: 785, startPoint y: 13, endPoint x: 756, endPoint y: 14, distance: 29.0
click at [784, 13] on div "sales" at bounding box center [780, 13] width 25 height 14
click at [779, 12] on div "sales" at bounding box center [780, 13] width 25 height 14
click at [799, 40] on div "Sales Orders" at bounding box center [814, 44] width 37 height 8
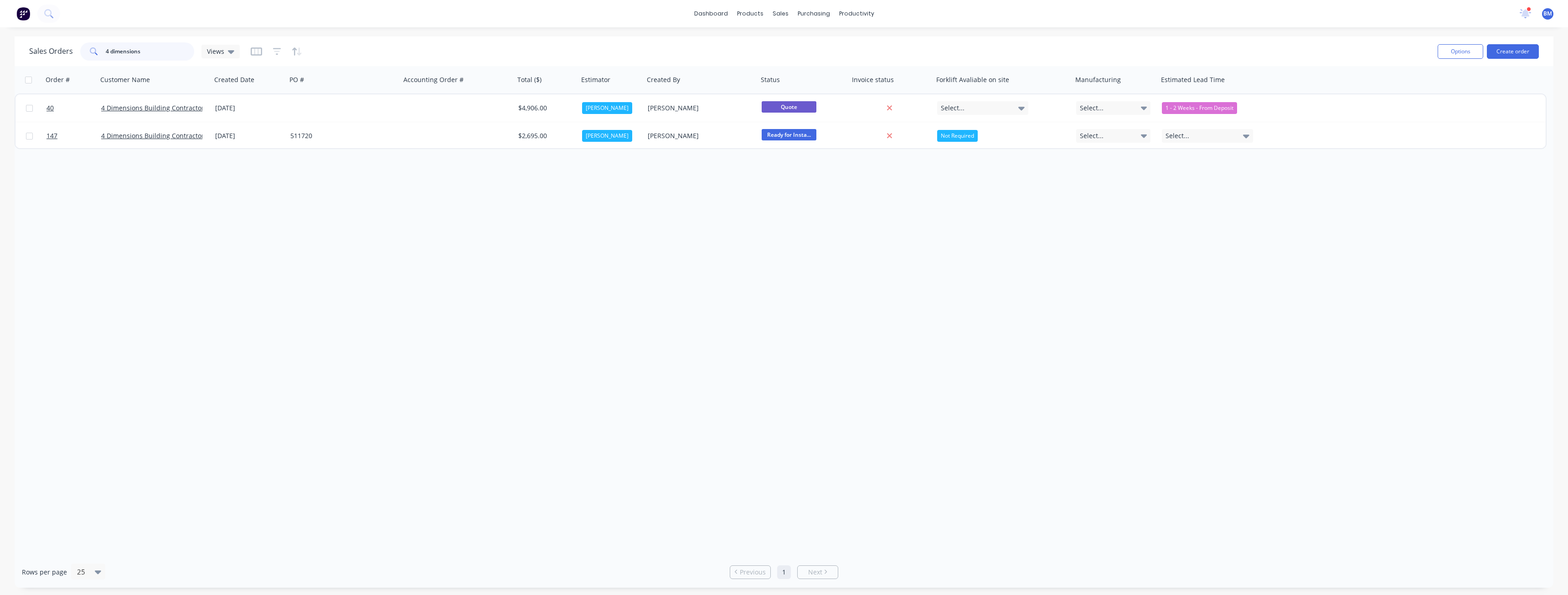
drag, startPoint x: 141, startPoint y: 49, endPoint x: 53, endPoint y: 48, distance: 88.0
click at [53, 48] on div "Sales Orders 4 dimensions Views" at bounding box center [134, 52] width 210 height 18
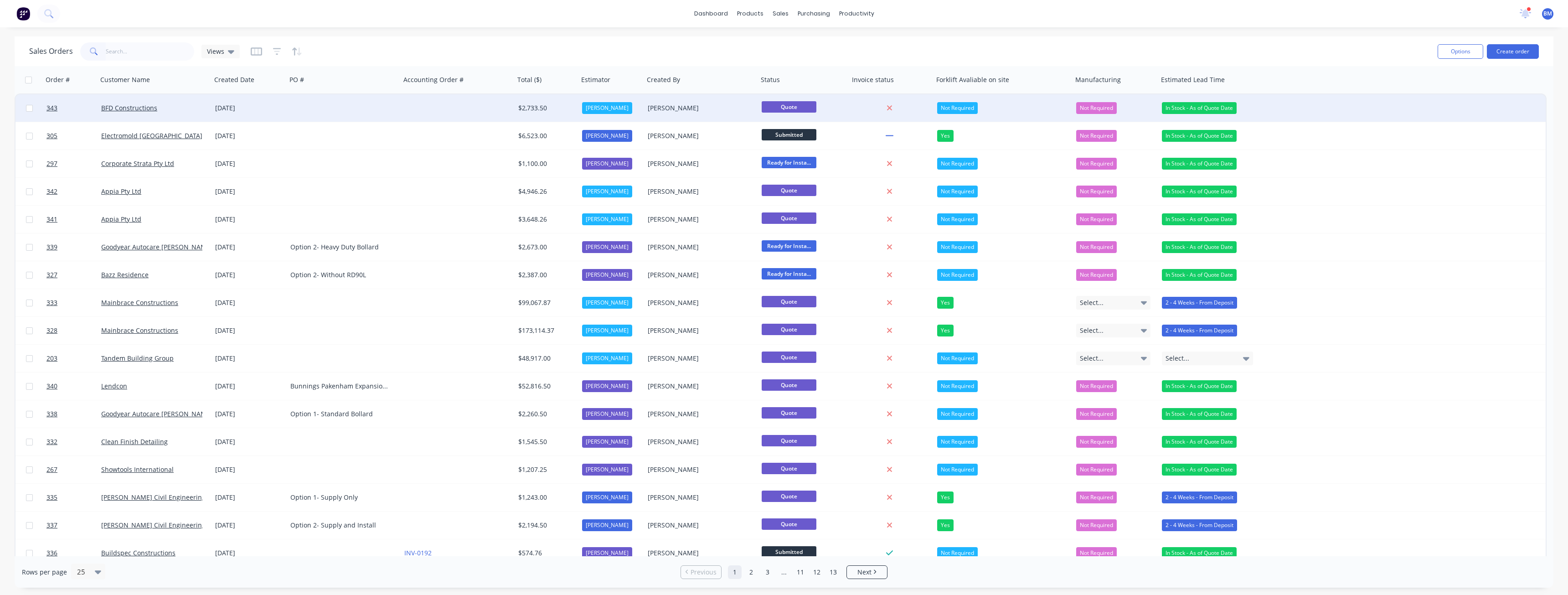
click at [390, 108] on div at bounding box center [344, 108] width 114 height 27
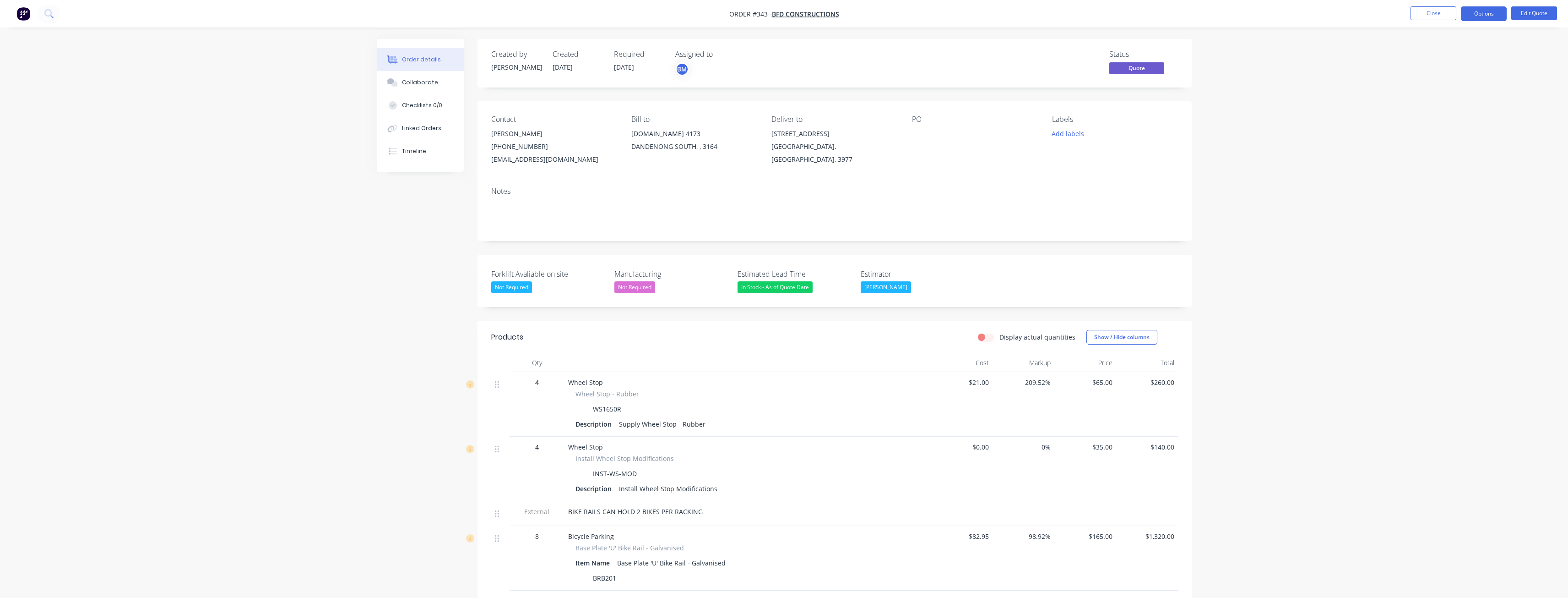
drag, startPoint x: 605, startPoint y: 159, endPoint x: 489, endPoint y: 159, distance: 116.0
click at [489, 159] on div "Contact [PERSON_NAME] [PHONE_NUMBER] [EMAIL_ADDRESS][DOMAIN_NAME] Bill to [DOMA…" at bounding box center [834, 140] width 714 height 78
copy div "[EMAIL_ADDRESS][DOMAIN_NAME]"
click at [423, 225] on div "Created by [PERSON_NAME] Created [DATE] Required [DATE] Assigned to BM Status Q…" at bounding box center [784, 472] width 815 height 868
click at [1499, 12] on button "Options" at bounding box center [1483, 14] width 45 height 15
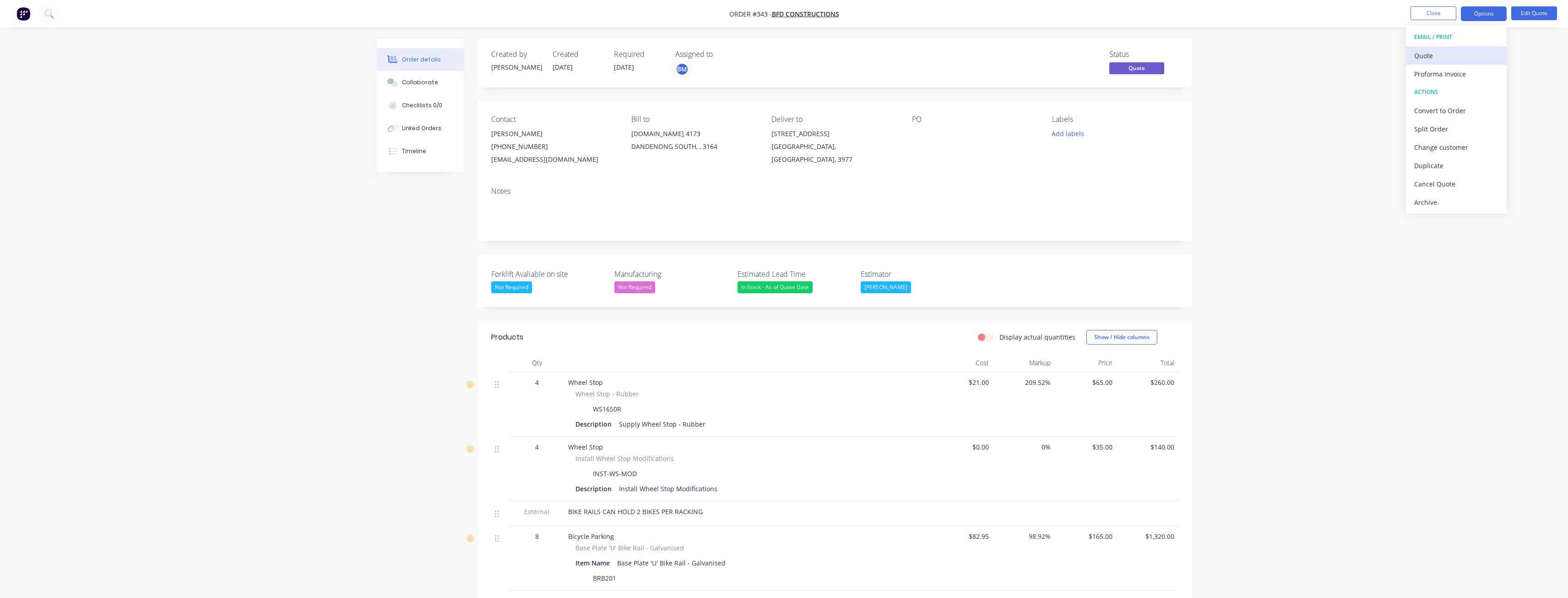
click at [1423, 54] on div "Quote" at bounding box center [1457, 55] width 84 height 13
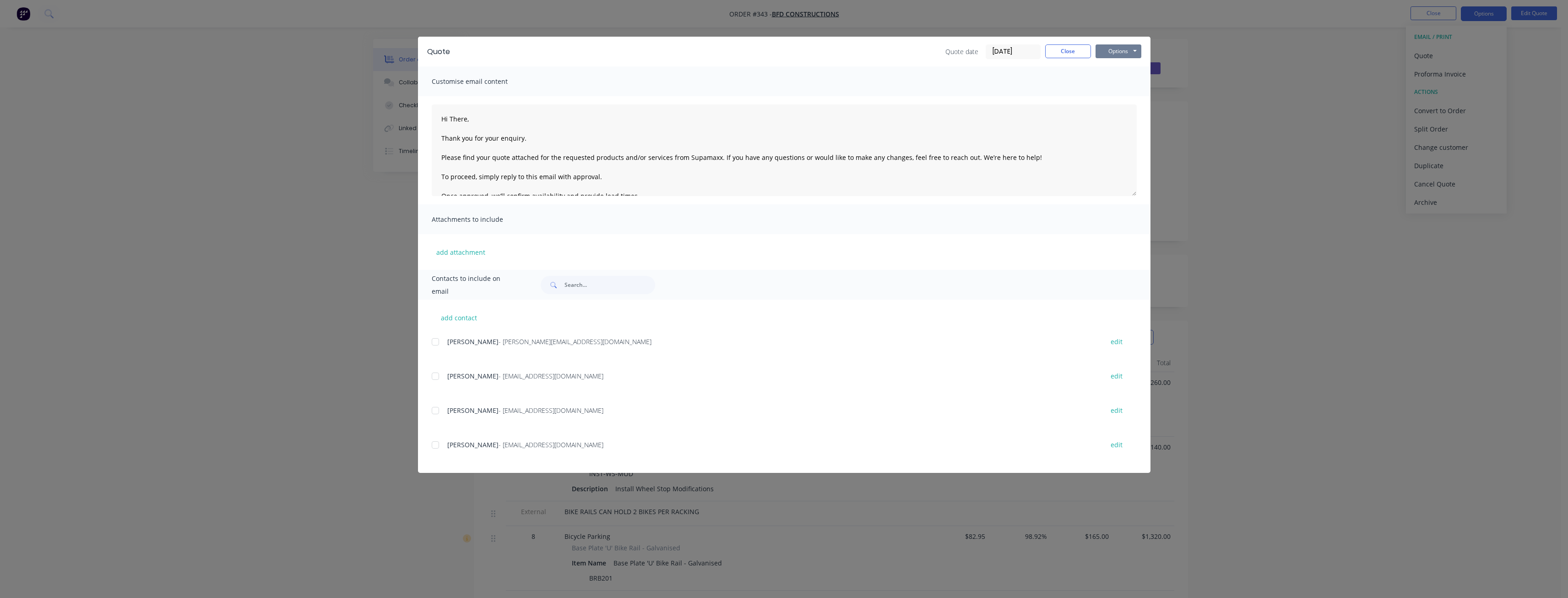
click at [1114, 47] on button "Options" at bounding box center [1118, 51] width 45 height 14
click at [1120, 65] on button "Preview" at bounding box center [1125, 68] width 59 height 15
click at [1070, 49] on button "Close" at bounding box center [1068, 51] width 45 height 14
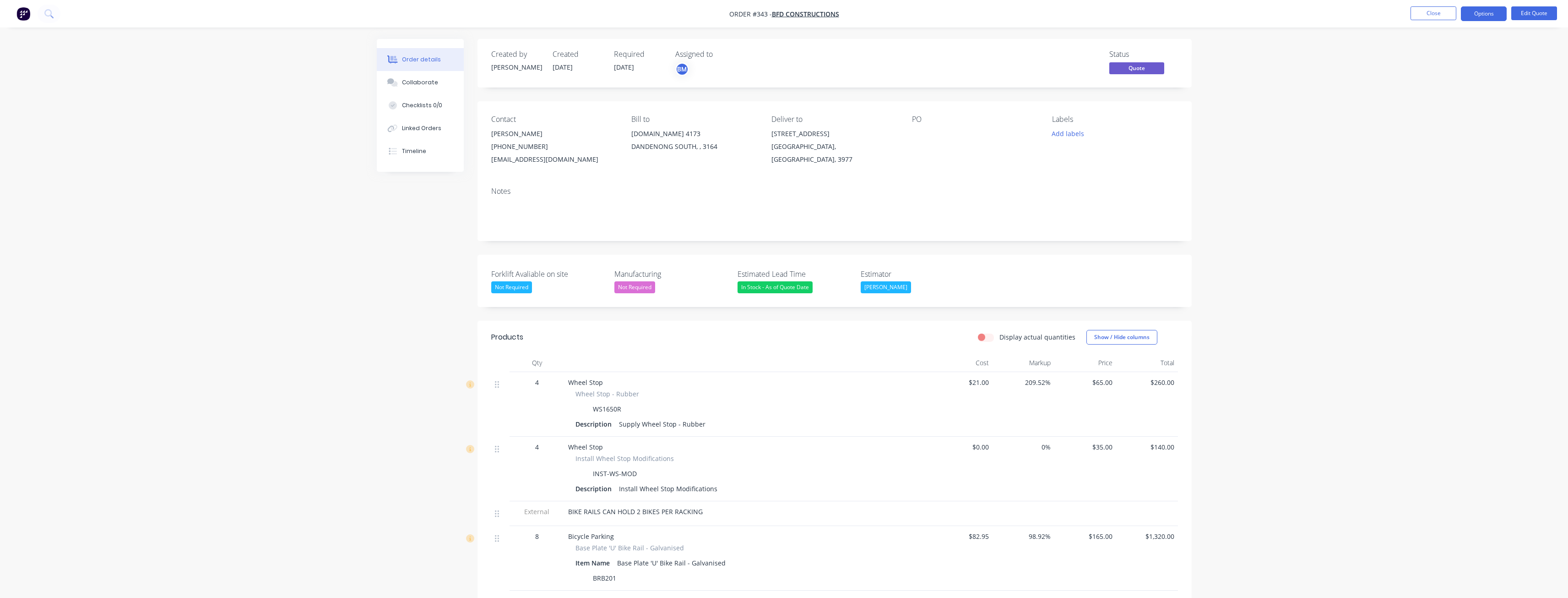
click at [310, 369] on div "Order details Collaborate Checklists 0/0 Linked Orders Timeline Order details C…" at bounding box center [784, 453] width 1568 height 907
click at [18, 14] on img "button" at bounding box center [23, 13] width 14 height 14
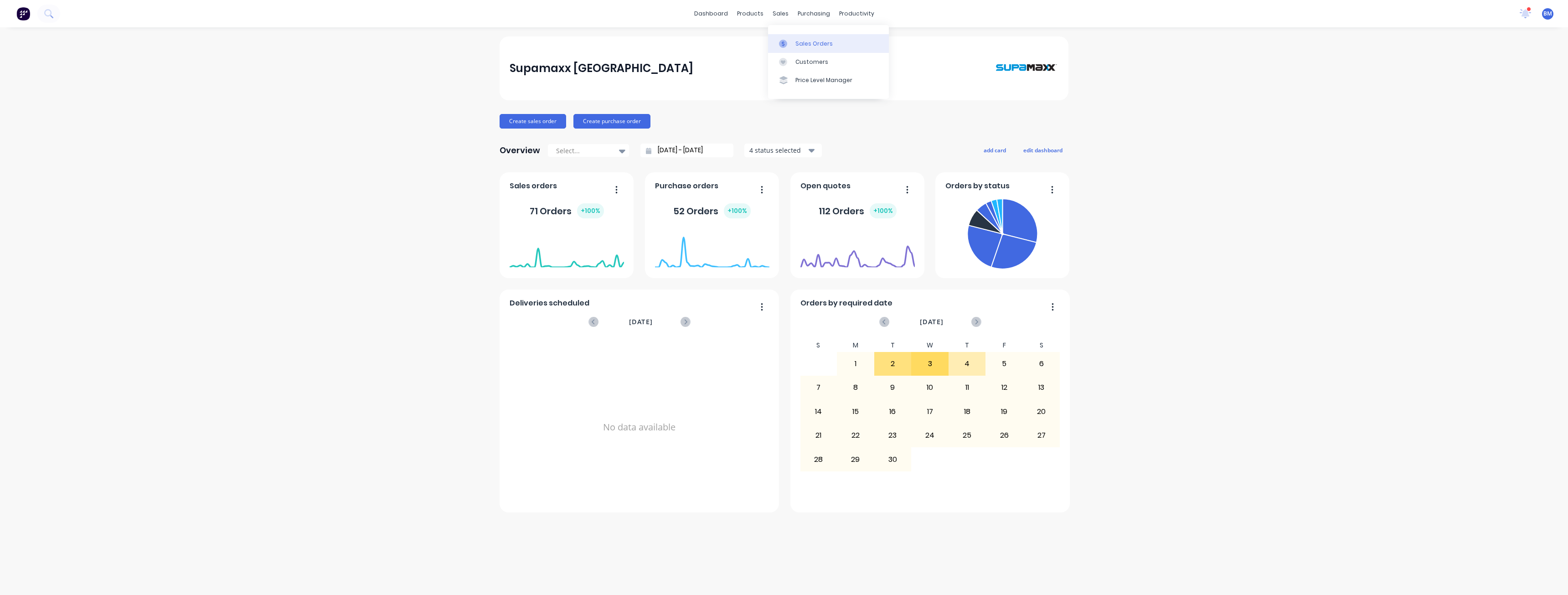
click at [800, 43] on div "Sales Orders" at bounding box center [814, 44] width 37 height 8
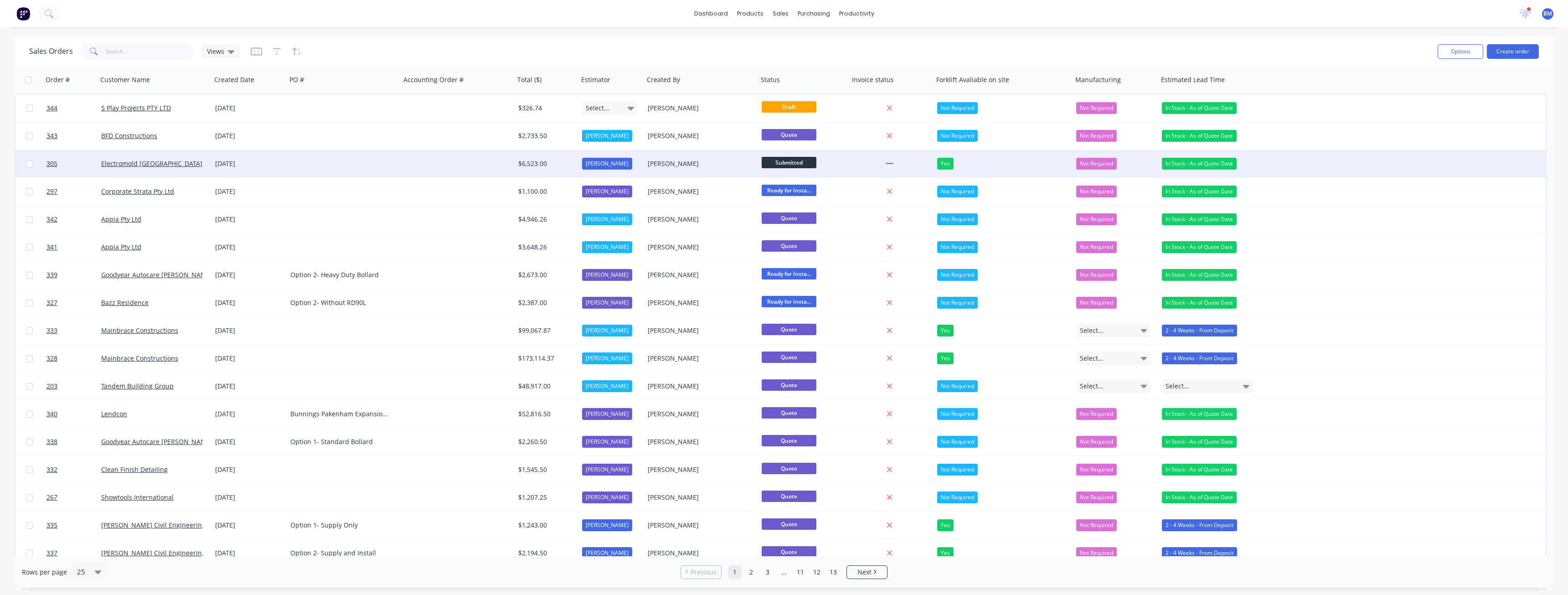
click at [432, 164] on div at bounding box center [457, 163] width 114 height 27
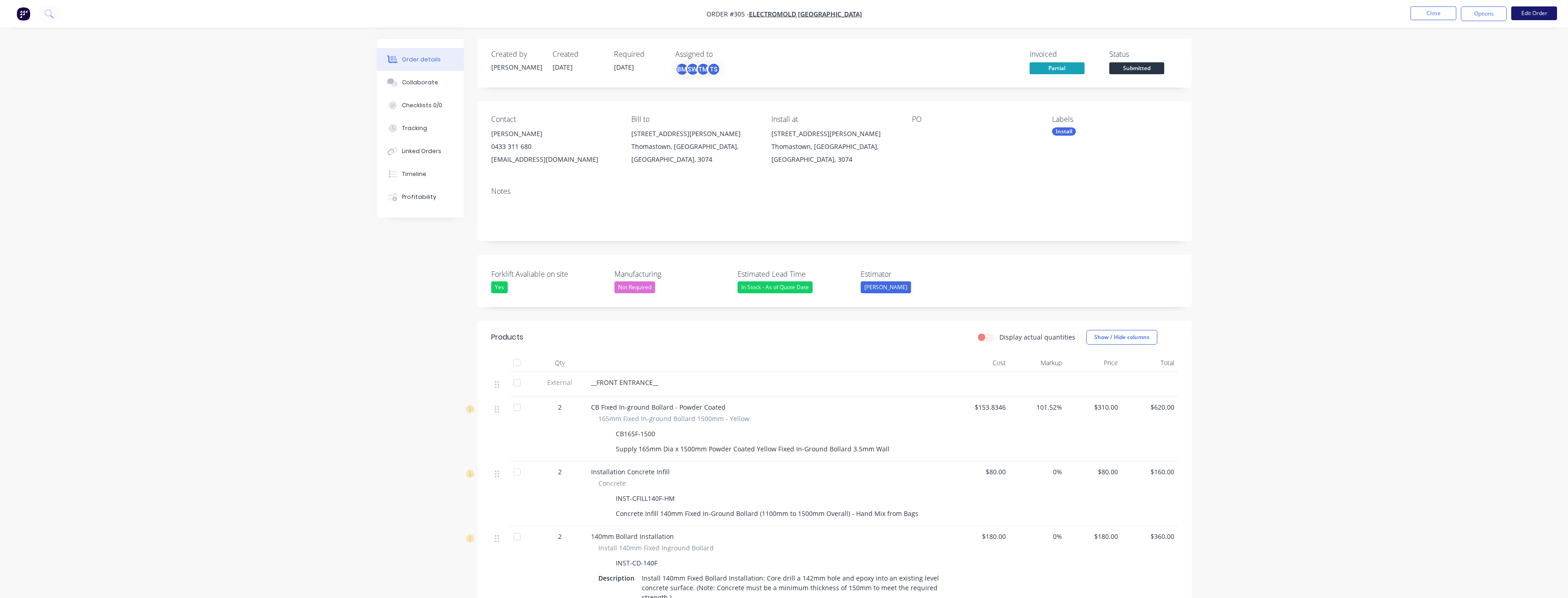
click at [1528, 7] on button "Edit Order" at bounding box center [1533, 13] width 45 height 14
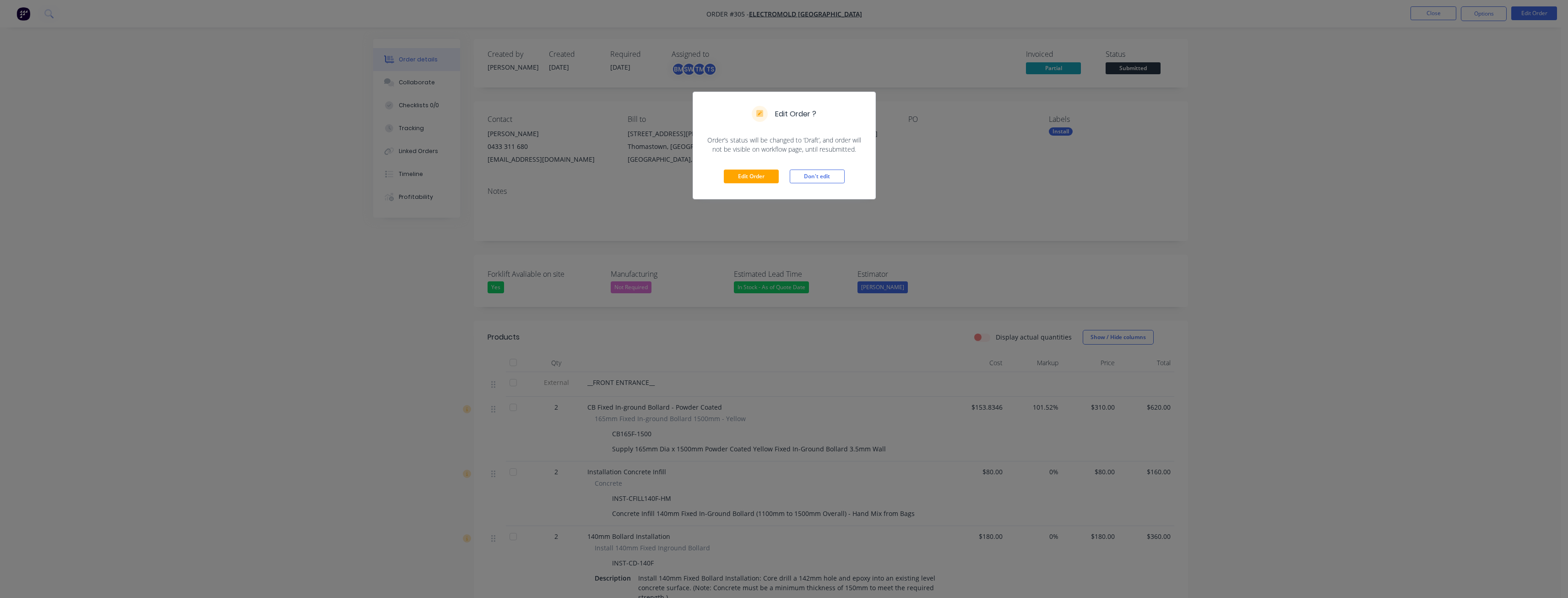
click at [978, 168] on div "Edit Order ? Order’s status will be changed to ‘Draft’, and order will not be v…" at bounding box center [784, 299] width 1568 height 598
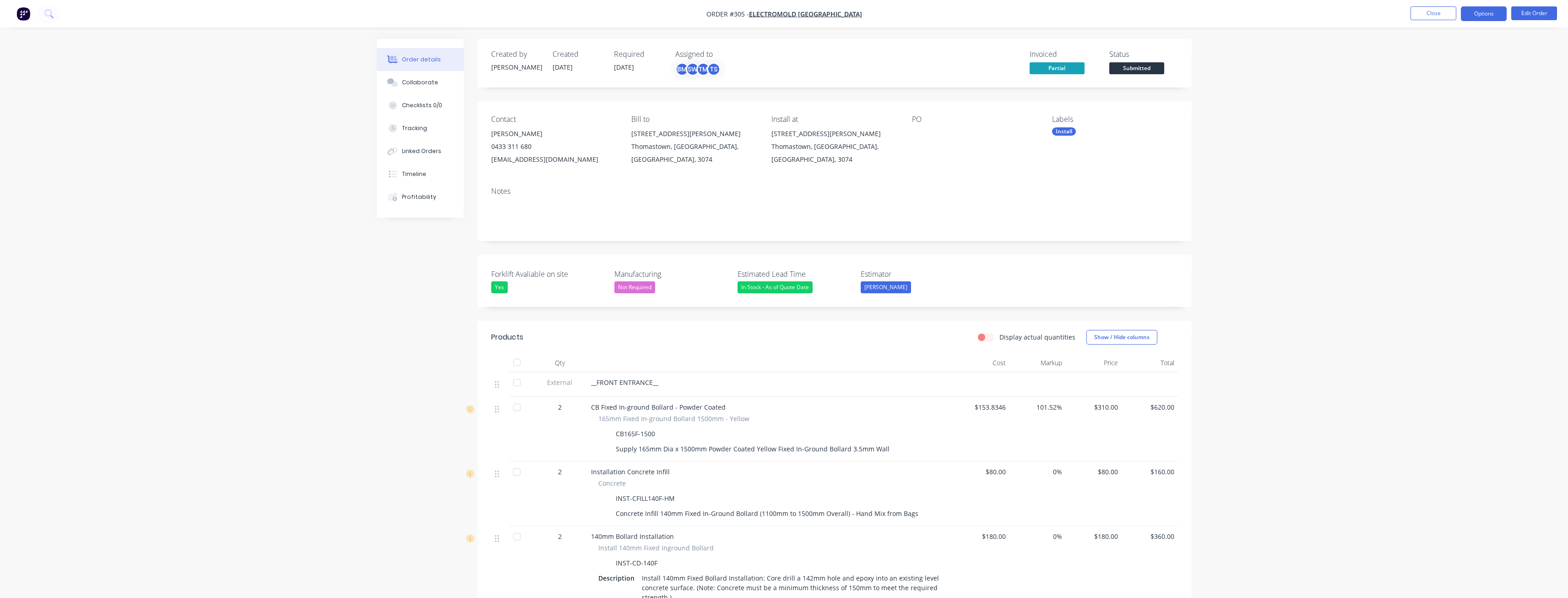
click at [1484, 10] on button "Options" at bounding box center [1483, 14] width 45 height 15
click at [1447, 124] on div "Delivery Docket" at bounding box center [1457, 129] width 84 height 13
click at [1439, 92] on div "Without pricing" at bounding box center [1457, 93] width 84 height 13
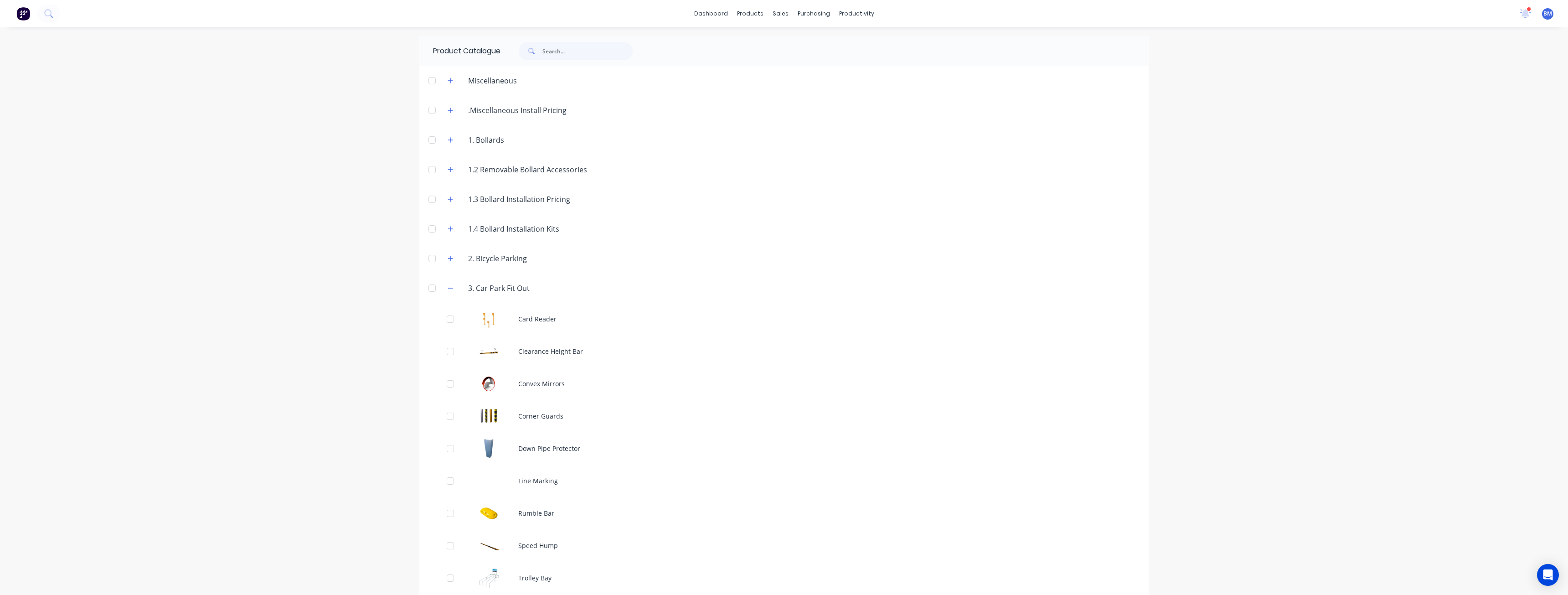
click at [257, 152] on div "dashboard products sales purchasing productivity dashboard products Product Cat…" at bounding box center [784, 298] width 1568 height 595
